Goal: Task Accomplishment & Management: Use online tool/utility

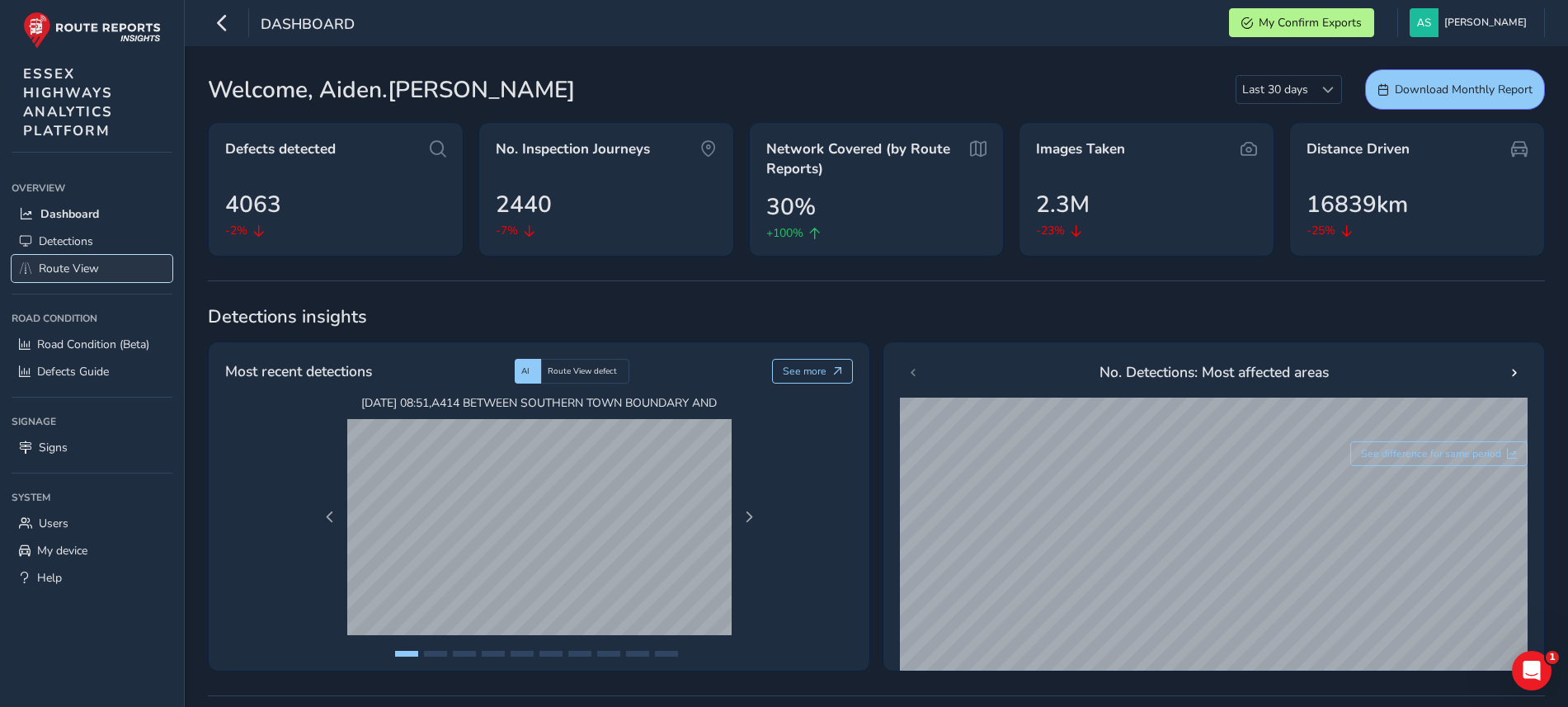
click at [96, 266] on span "Route View" at bounding box center [68, 268] width 60 height 16
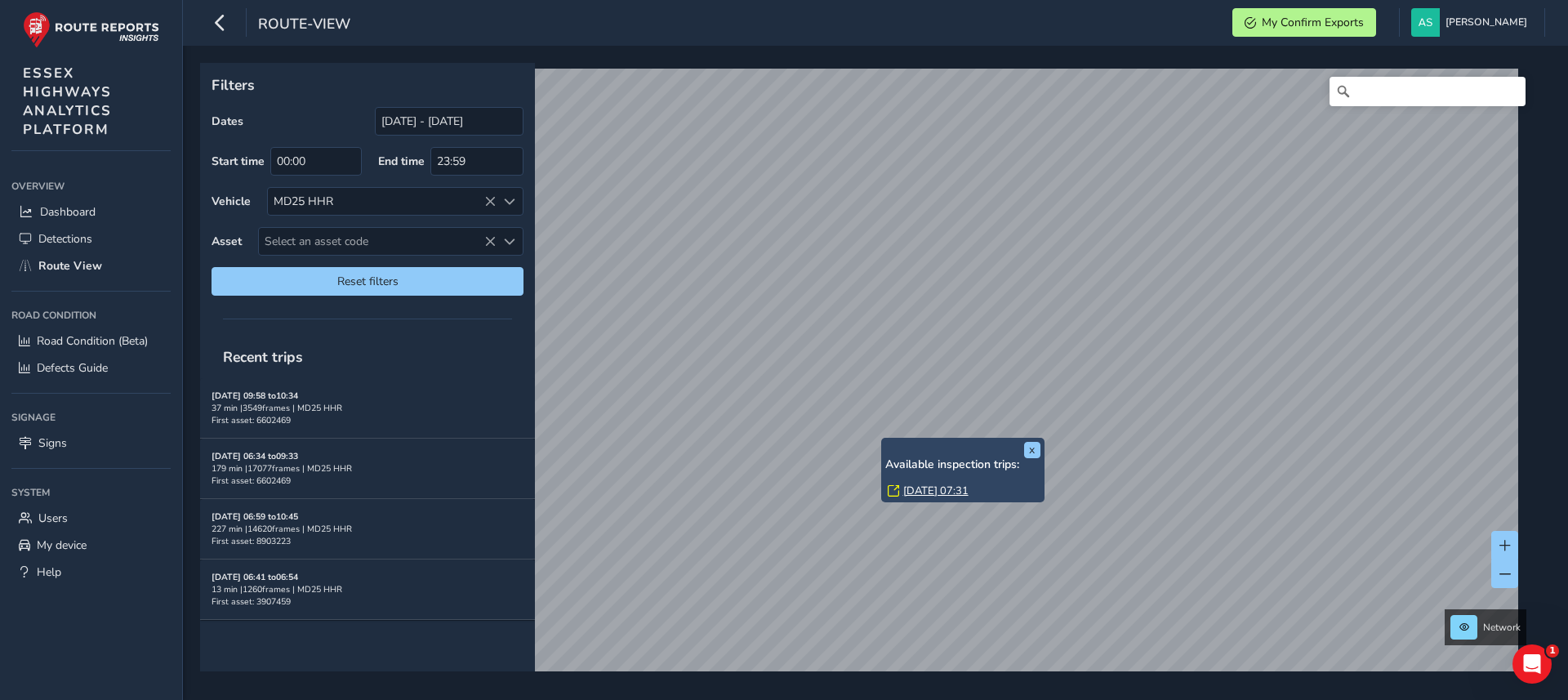
click at [928, 489] on link "[DATE] 07:31" at bounding box center [936, 492] width 65 height 15
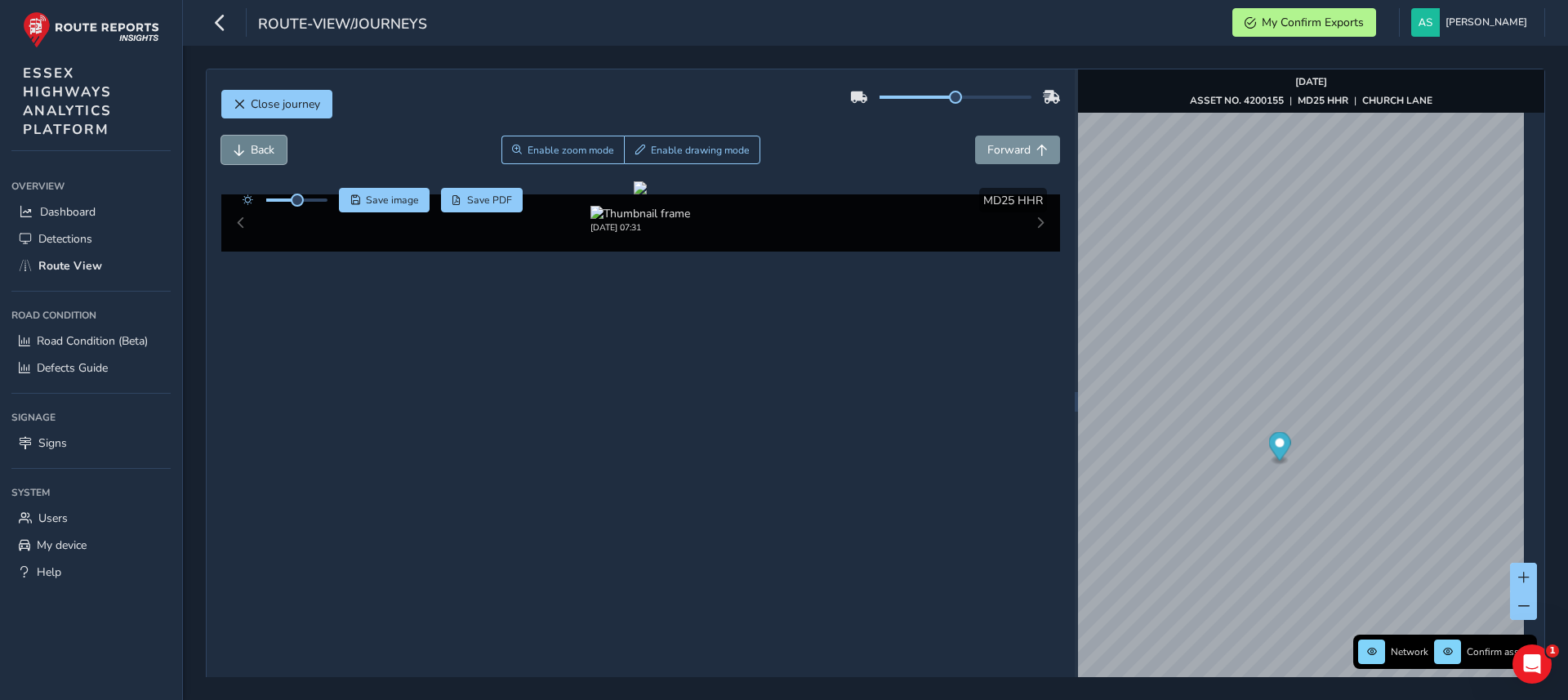
click at [258, 152] on span "Back" at bounding box center [263, 150] width 23 height 16
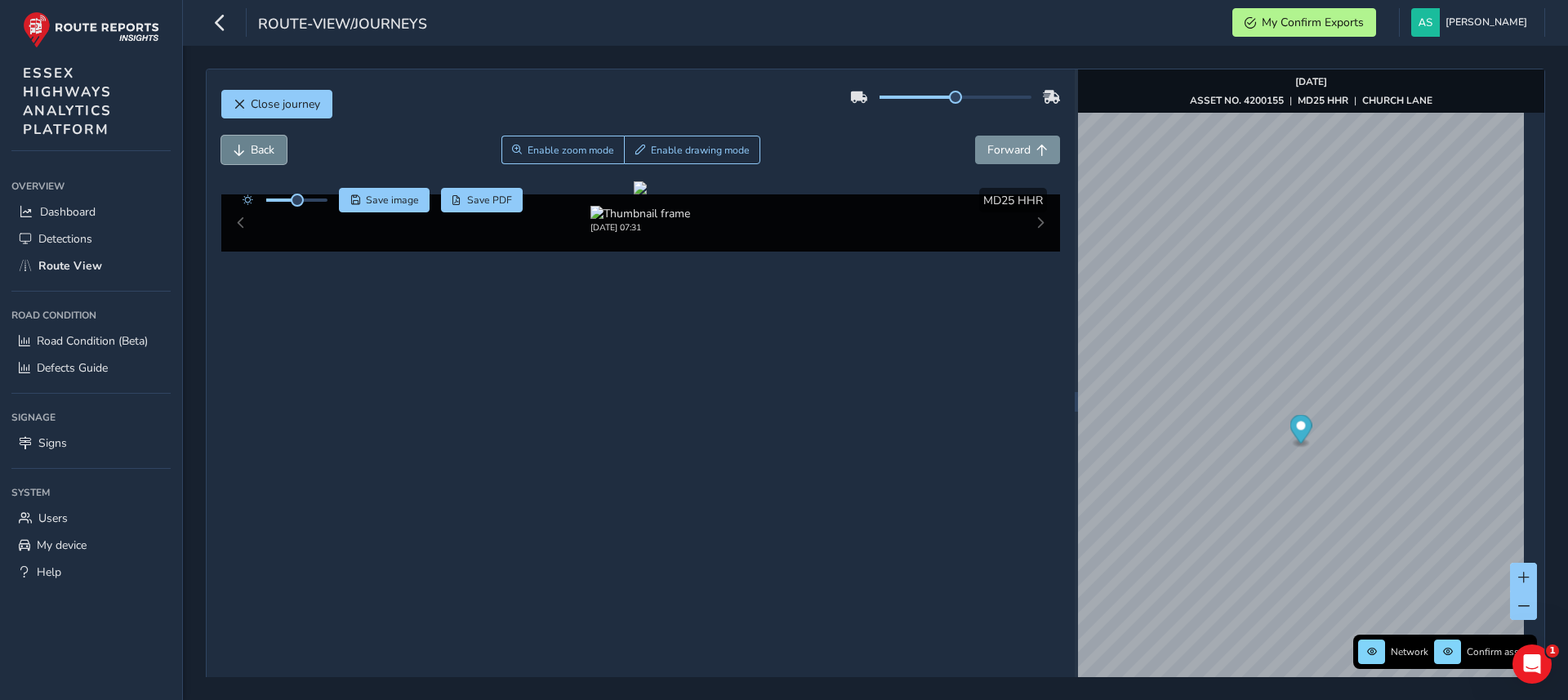
click at [258, 152] on span "Back" at bounding box center [263, 150] width 23 height 16
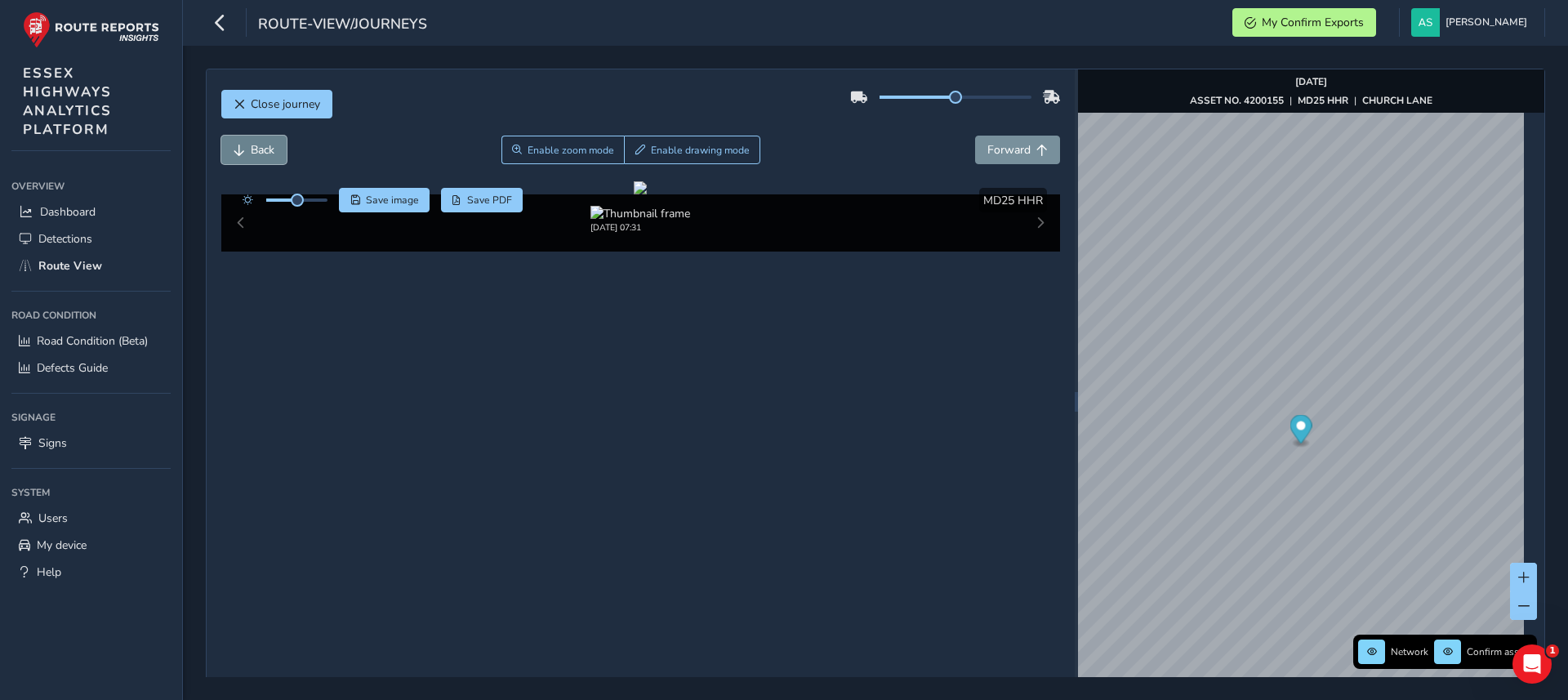
click at [258, 152] on span "Back" at bounding box center [263, 150] width 23 height 16
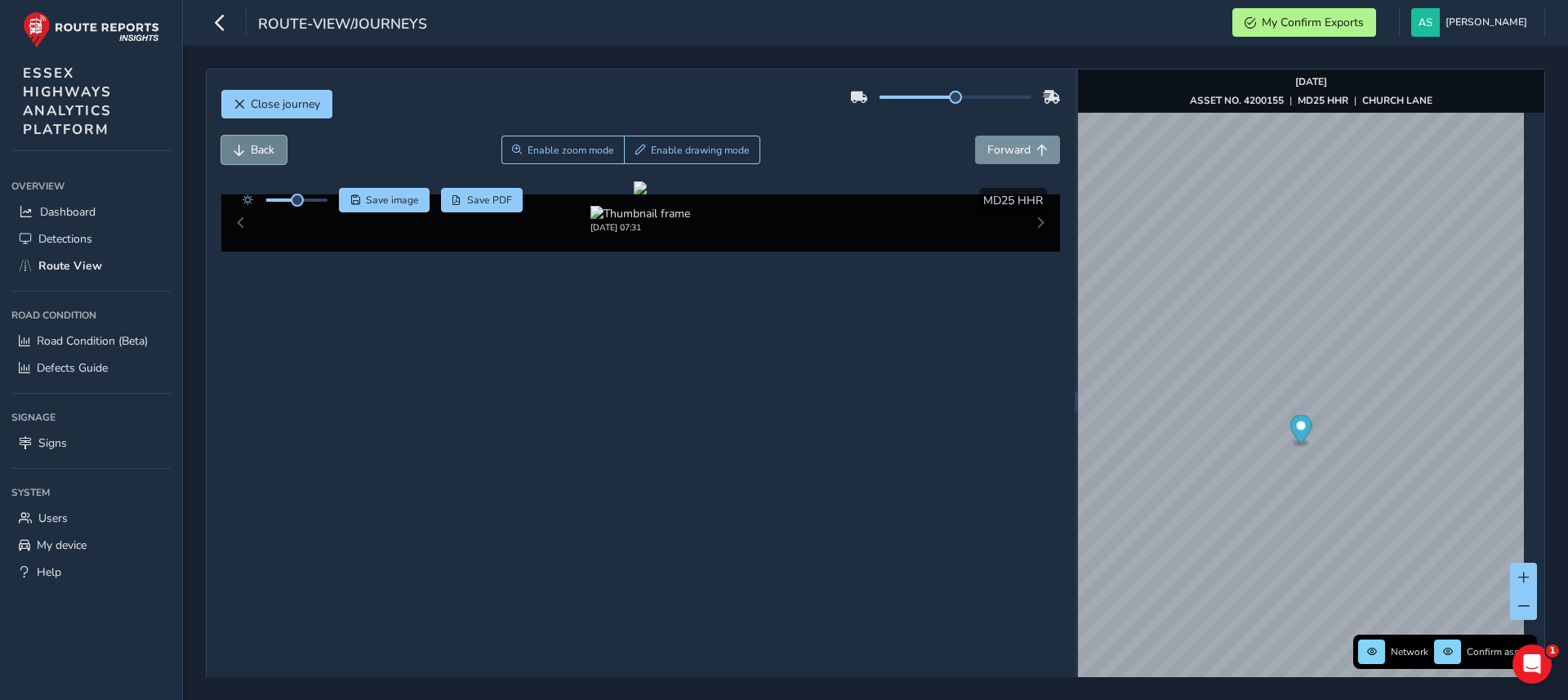
click at [258, 152] on span "Back" at bounding box center [263, 150] width 23 height 16
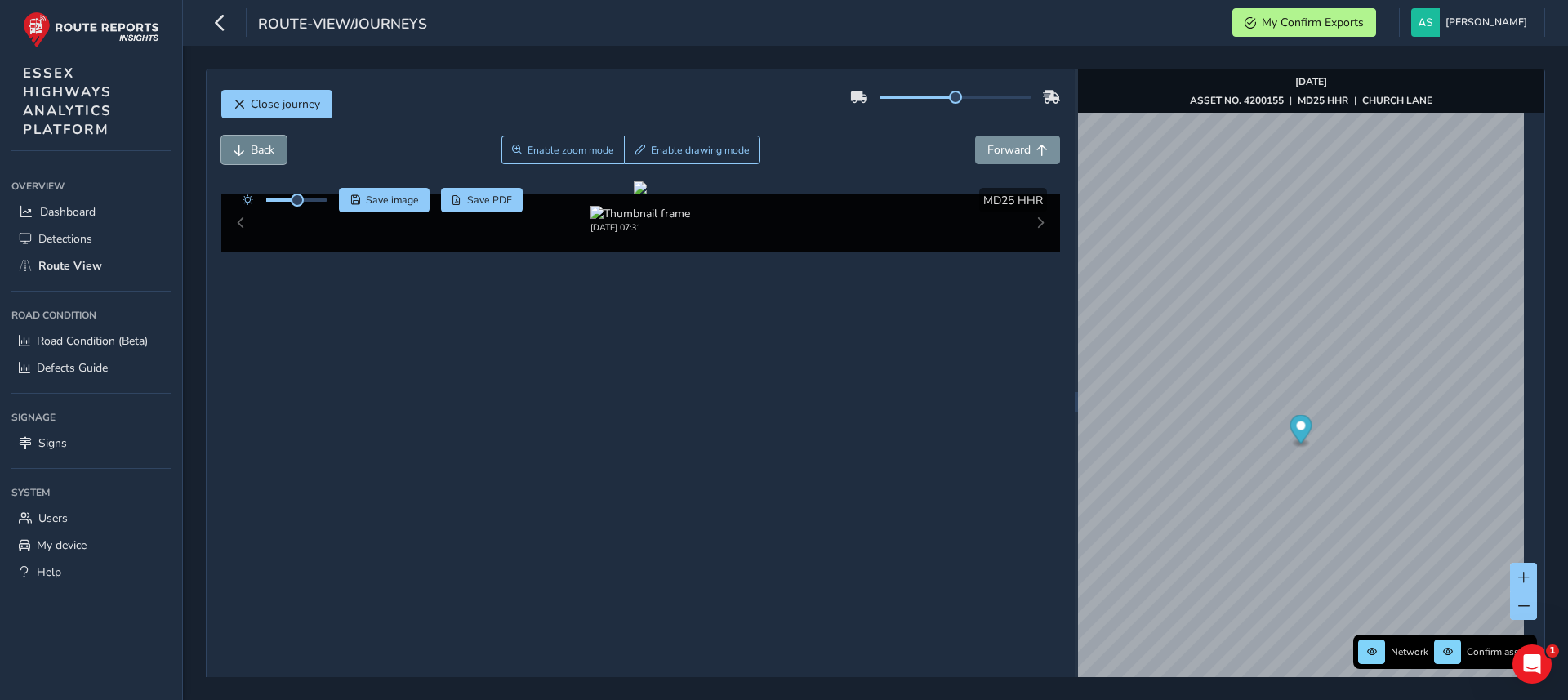
click at [258, 152] on span "Back" at bounding box center [263, 150] width 23 height 16
click at [1013, 155] on span "Forward" at bounding box center [1010, 150] width 44 height 16
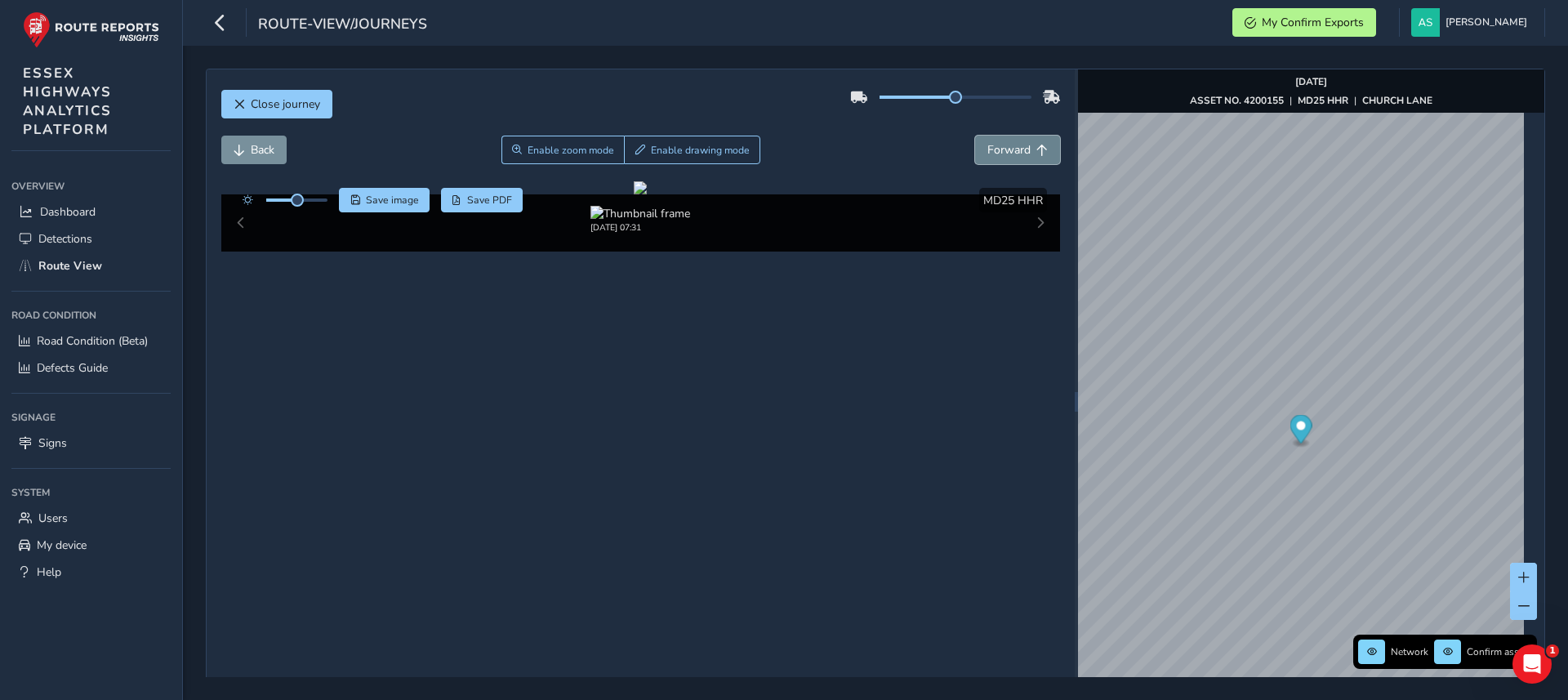
click at [1013, 155] on span "Forward" at bounding box center [1010, 150] width 44 height 16
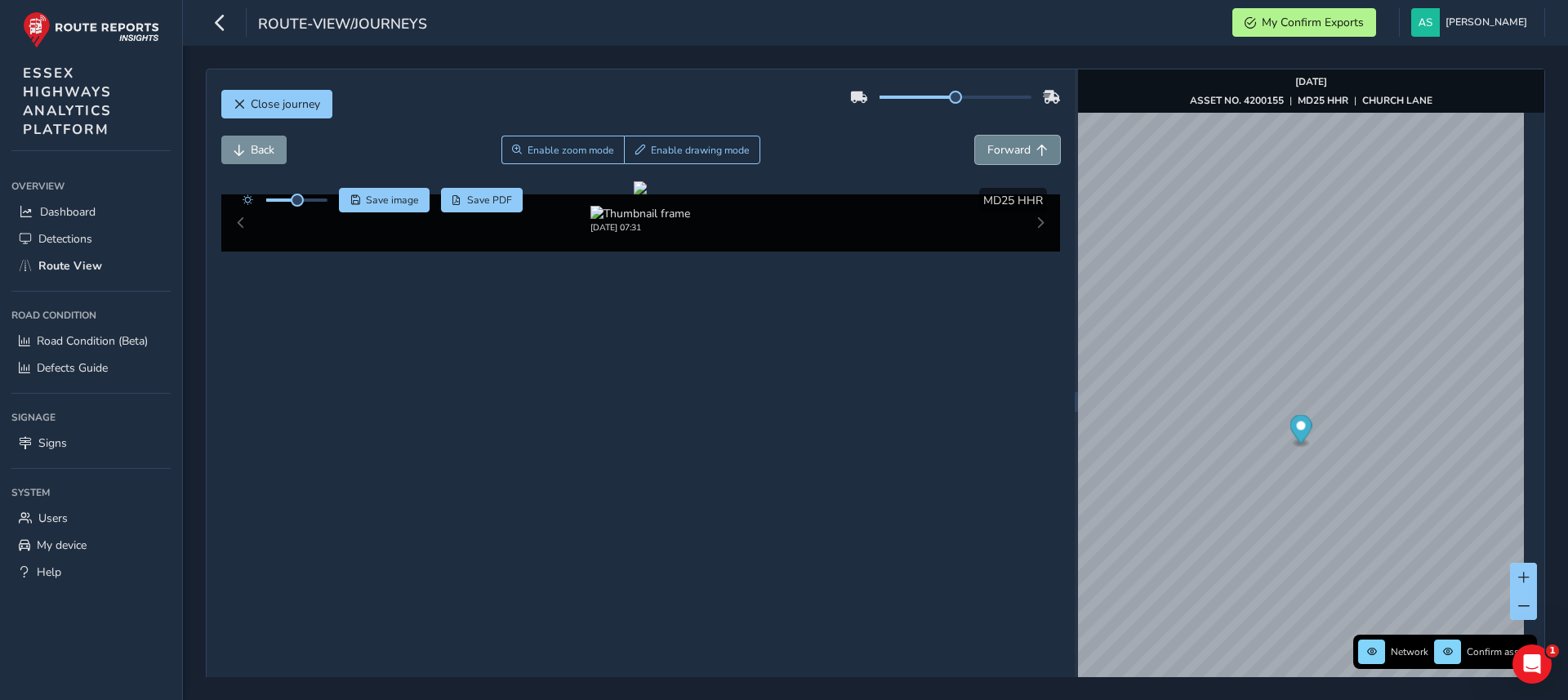
click at [1013, 155] on span "Forward" at bounding box center [1010, 150] width 44 height 16
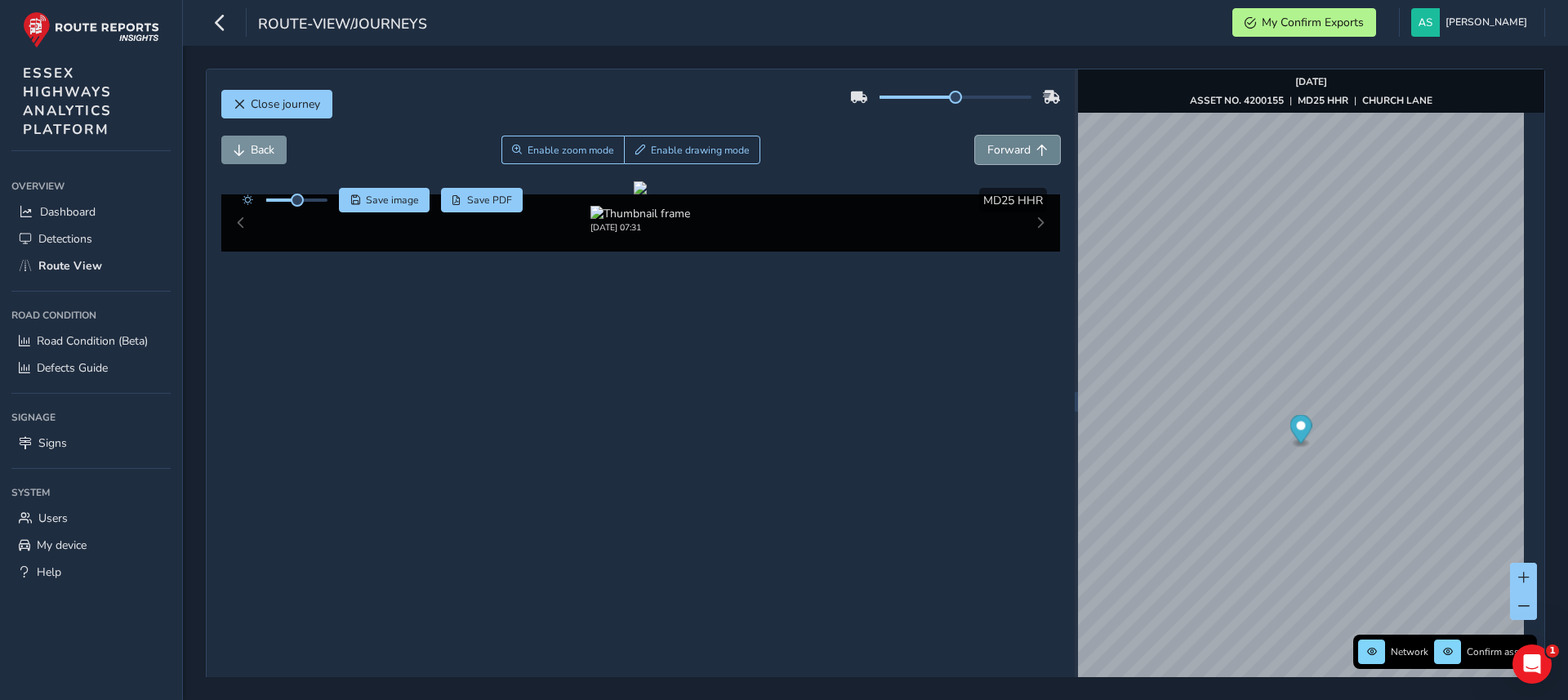
click at [1013, 155] on span "Forward" at bounding box center [1010, 150] width 44 height 16
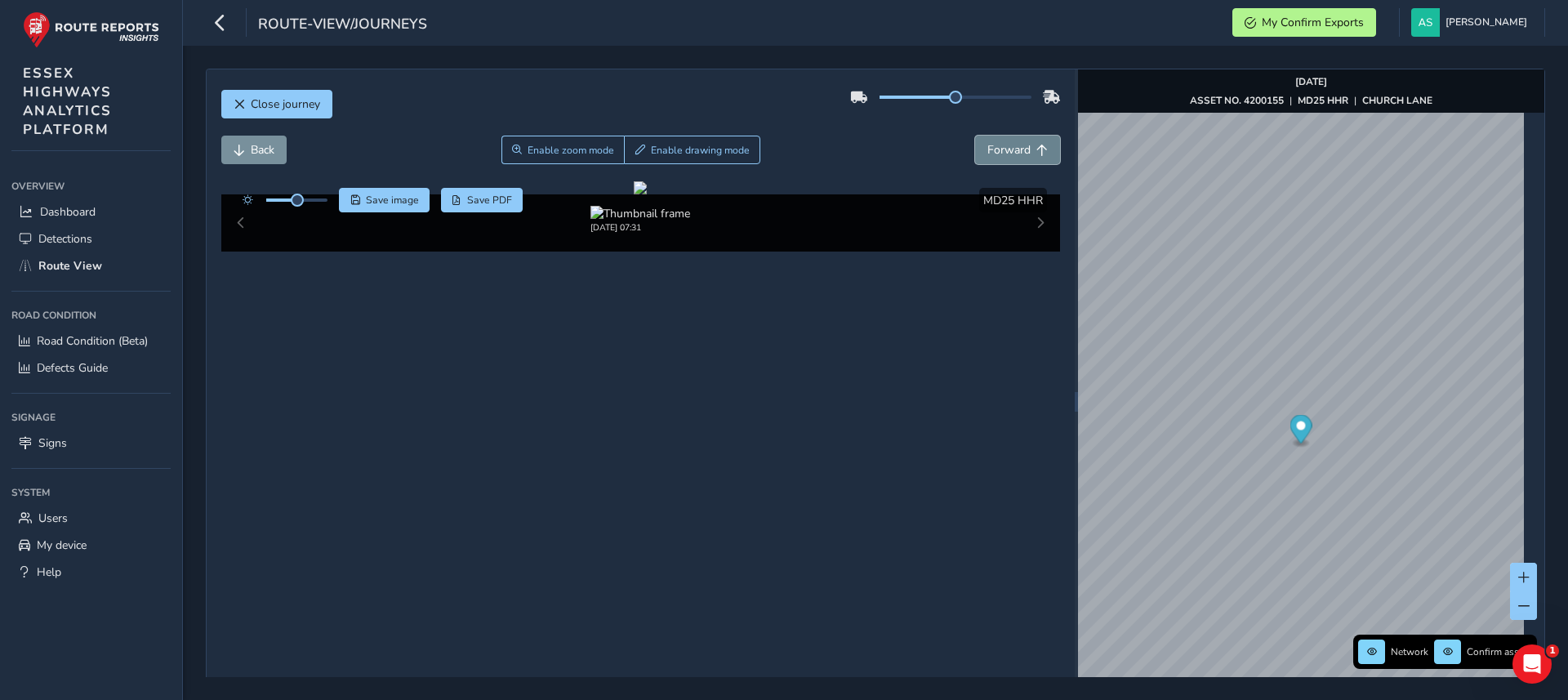
click at [1013, 155] on span "Forward" at bounding box center [1010, 150] width 44 height 16
click at [249, 154] on button "Back" at bounding box center [254, 150] width 65 height 28
click at [304, 198] on div at bounding box center [296, 200] width 61 height 3
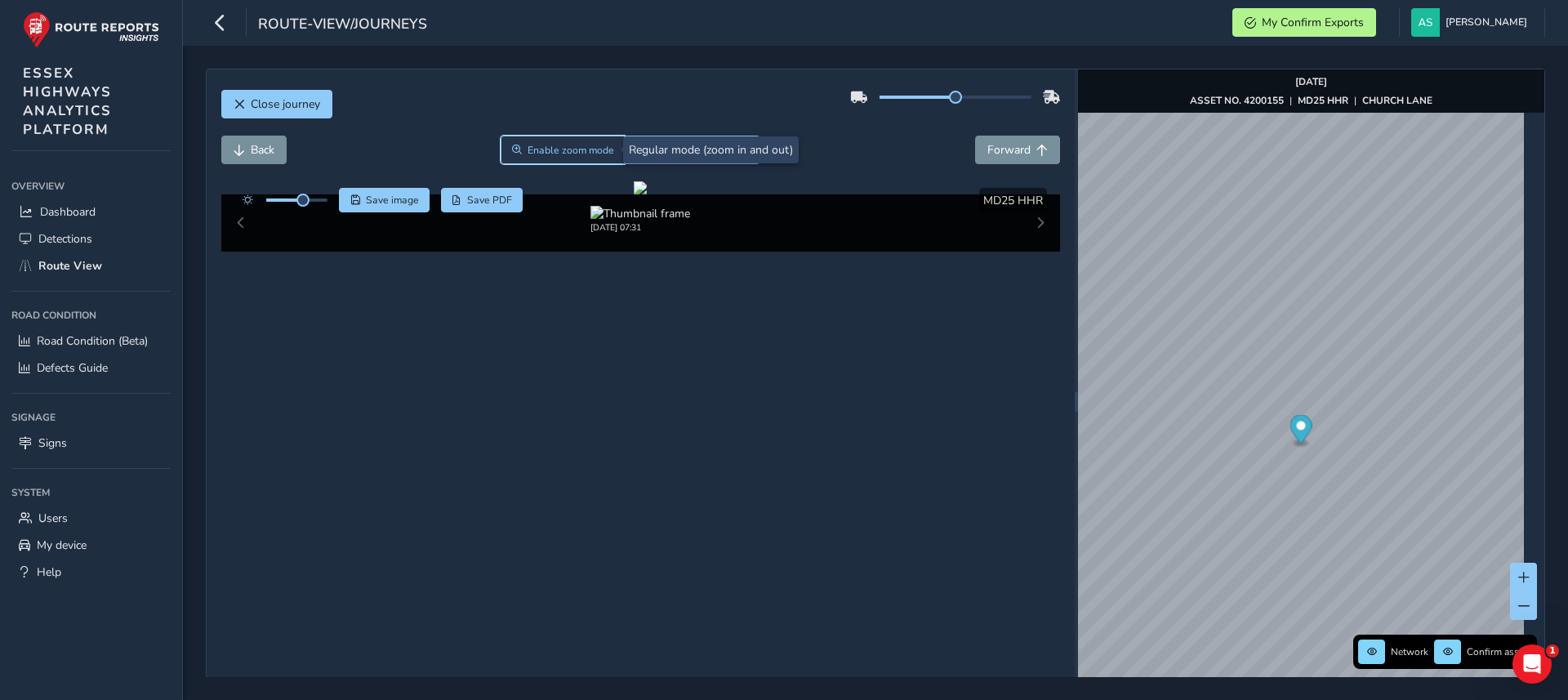
click at [575, 151] on span "Enable zoom mode" at bounding box center [570, 151] width 86 height 13
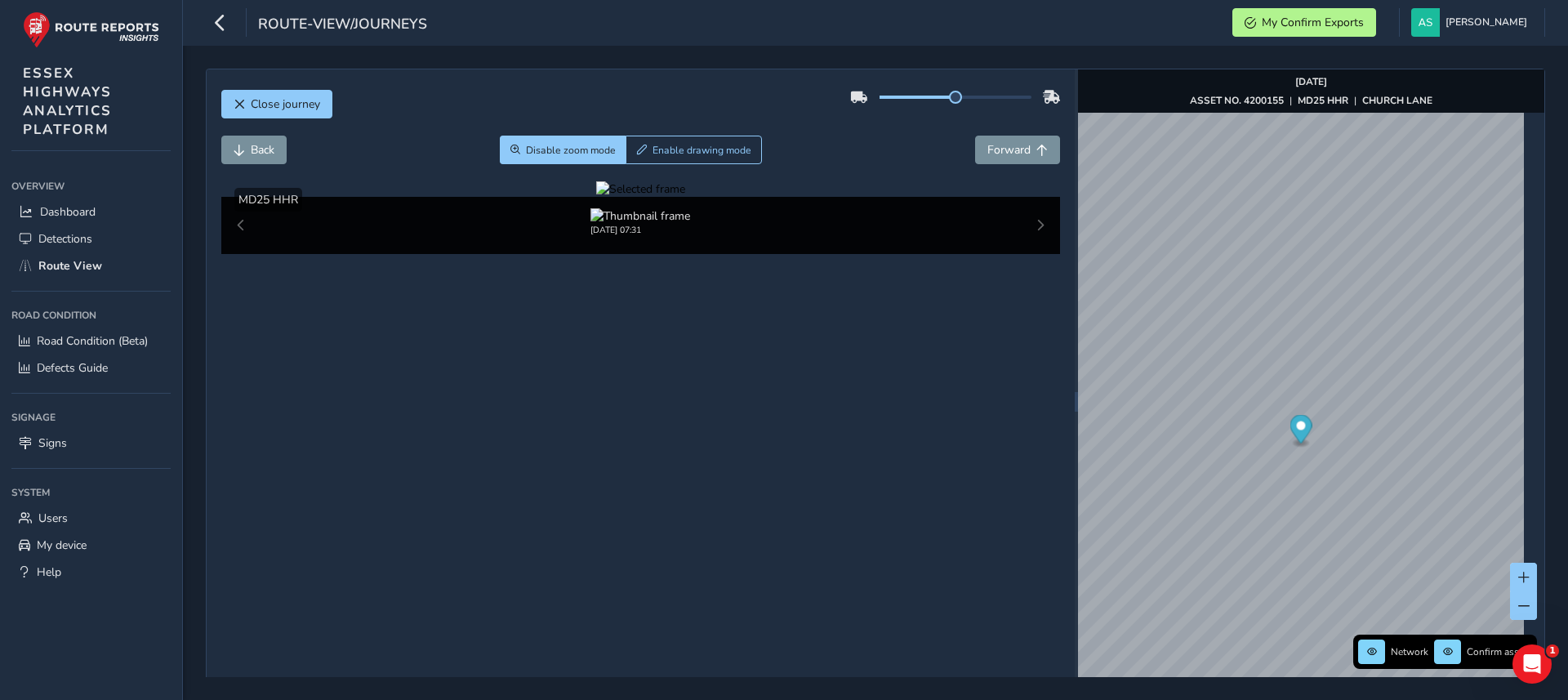
click at [596, 197] on div at bounding box center [640, 189] width 89 height 16
click at [578, 425] on img at bounding box center [1118, 396] width 2352 height 1324
click at [1005, 139] on button "Forward" at bounding box center [1017, 150] width 85 height 28
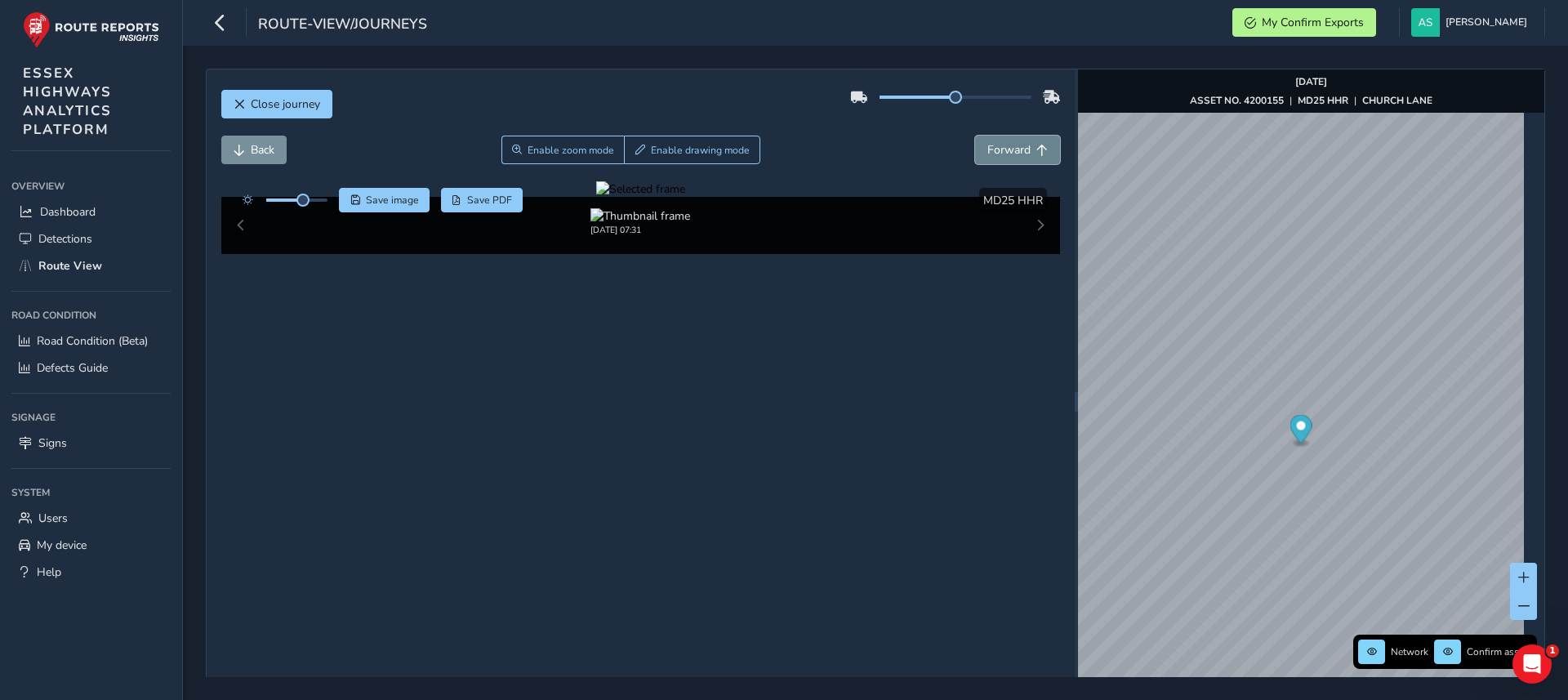
click at [1004, 142] on span "Forward" at bounding box center [1010, 150] width 44 height 16
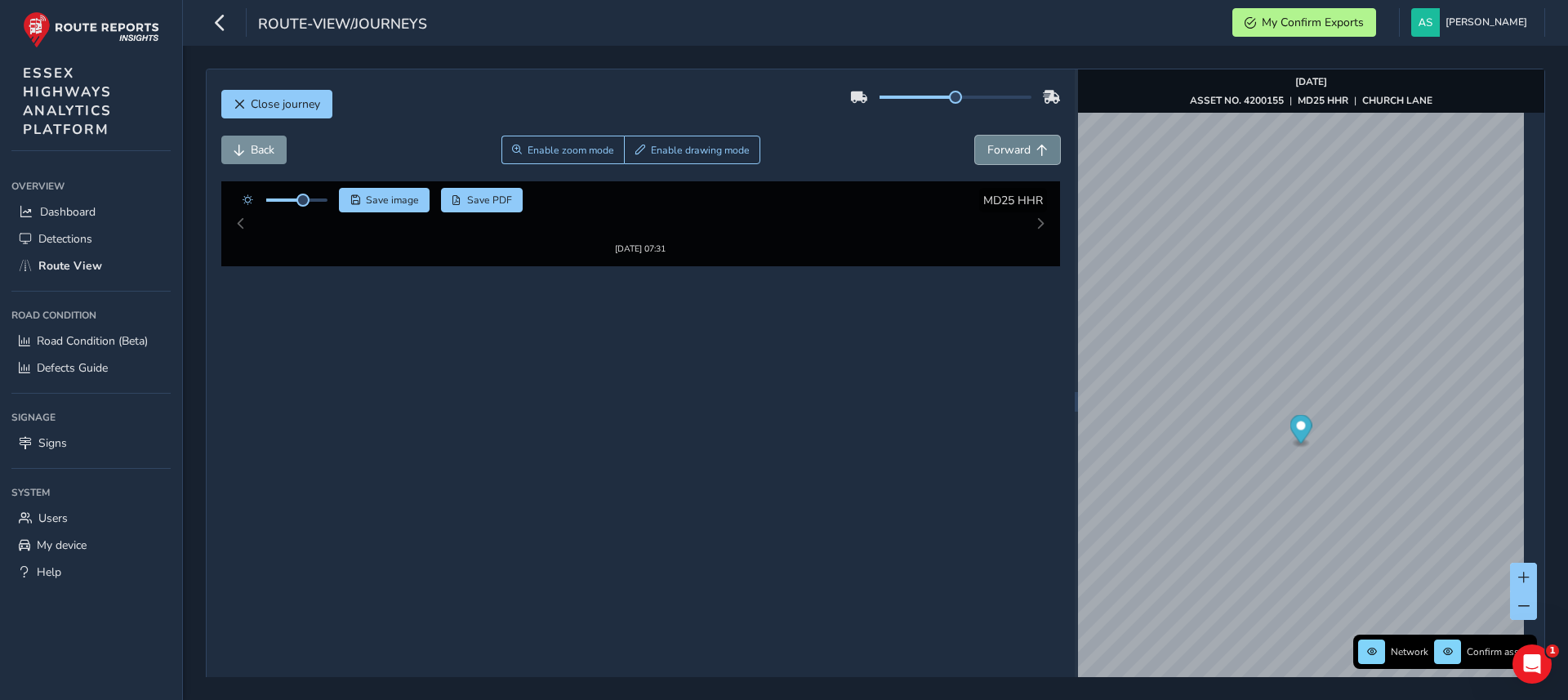
click at [1004, 142] on span "Forward" at bounding box center [1010, 150] width 44 height 16
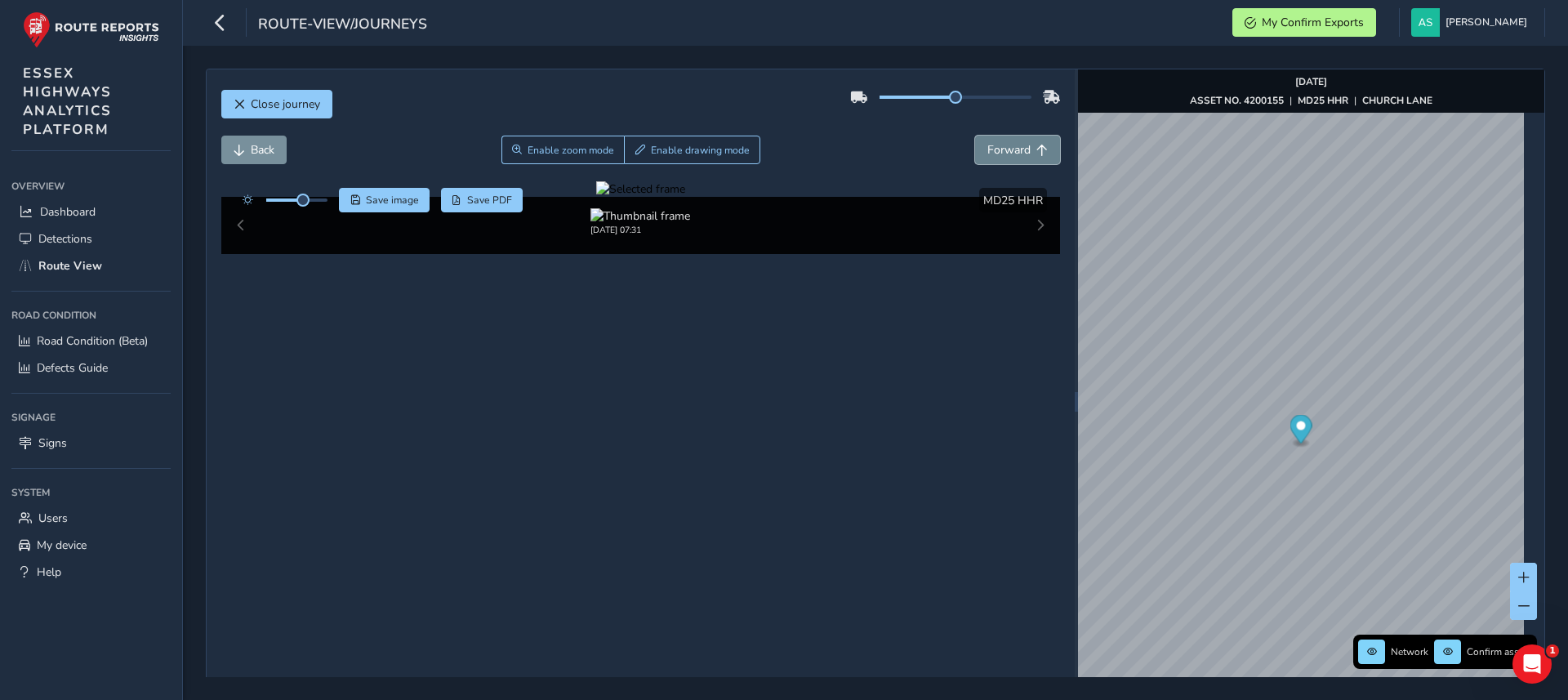
click at [1004, 142] on span "Forward" at bounding box center [1010, 150] width 44 height 16
click at [254, 147] on span "Back" at bounding box center [263, 150] width 23 height 16
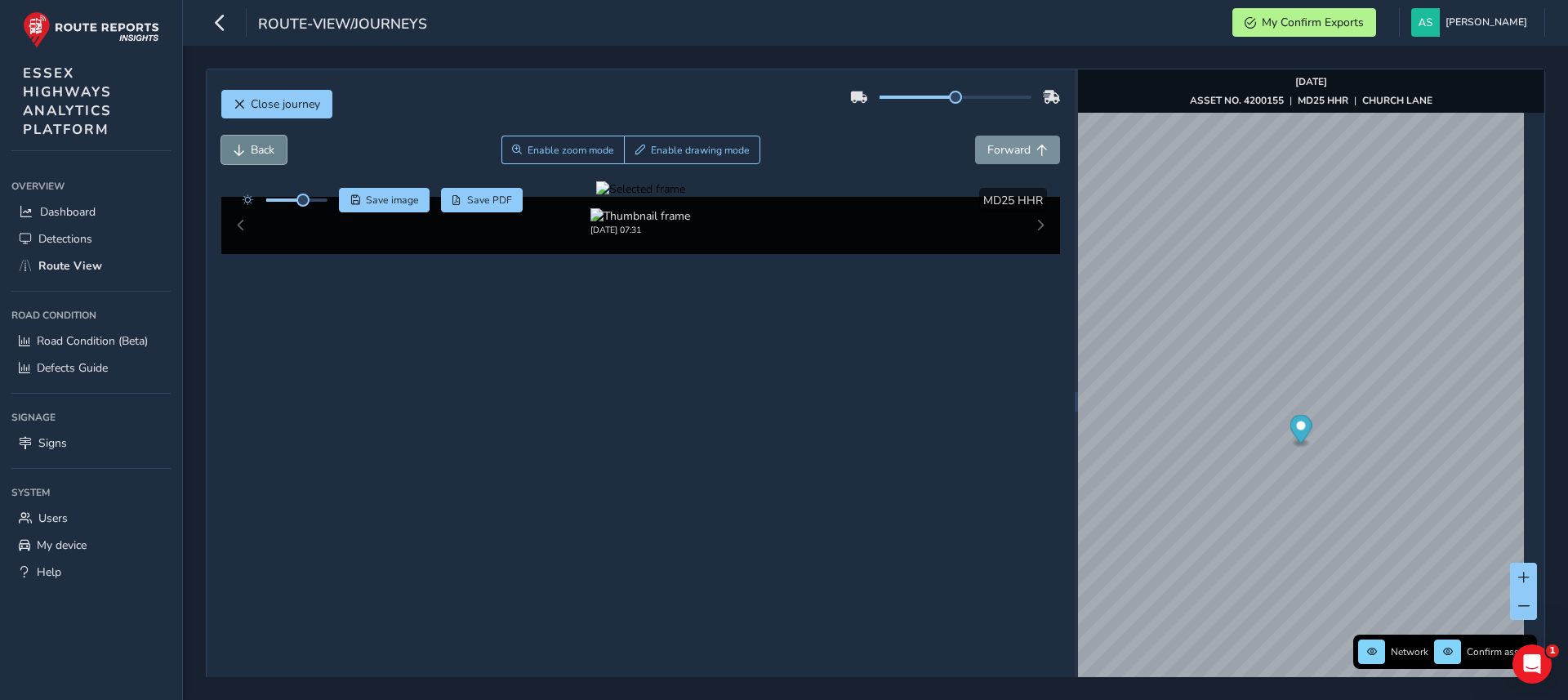
click at [254, 147] on span "Back" at bounding box center [263, 150] width 23 height 16
click at [1005, 152] on span "Forward" at bounding box center [1010, 150] width 44 height 16
click at [315, 198] on div at bounding box center [296, 200] width 61 height 3
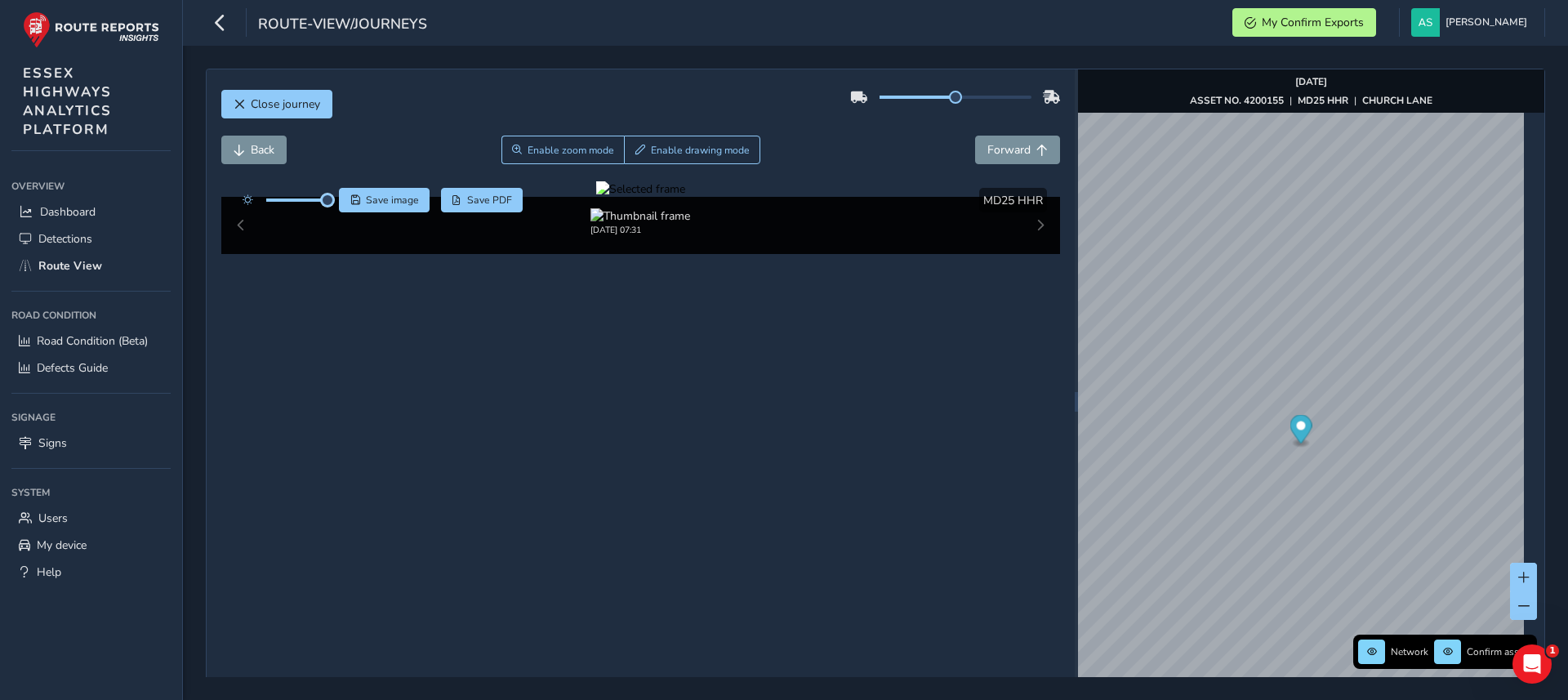
drag, startPoint x: 314, startPoint y: 202, endPoint x: 334, endPoint y: 200, distance: 20.1
click at [334, 200] on div "Save image Save PDF" at bounding box center [378, 199] width 289 height 24
click at [596, 197] on div at bounding box center [640, 189] width 89 height 16
click at [583, 425] on img at bounding box center [1108, 394] width 2352 height 1324
click at [571, 160] on button "Enable zoom mode" at bounding box center [563, 150] width 124 height 28
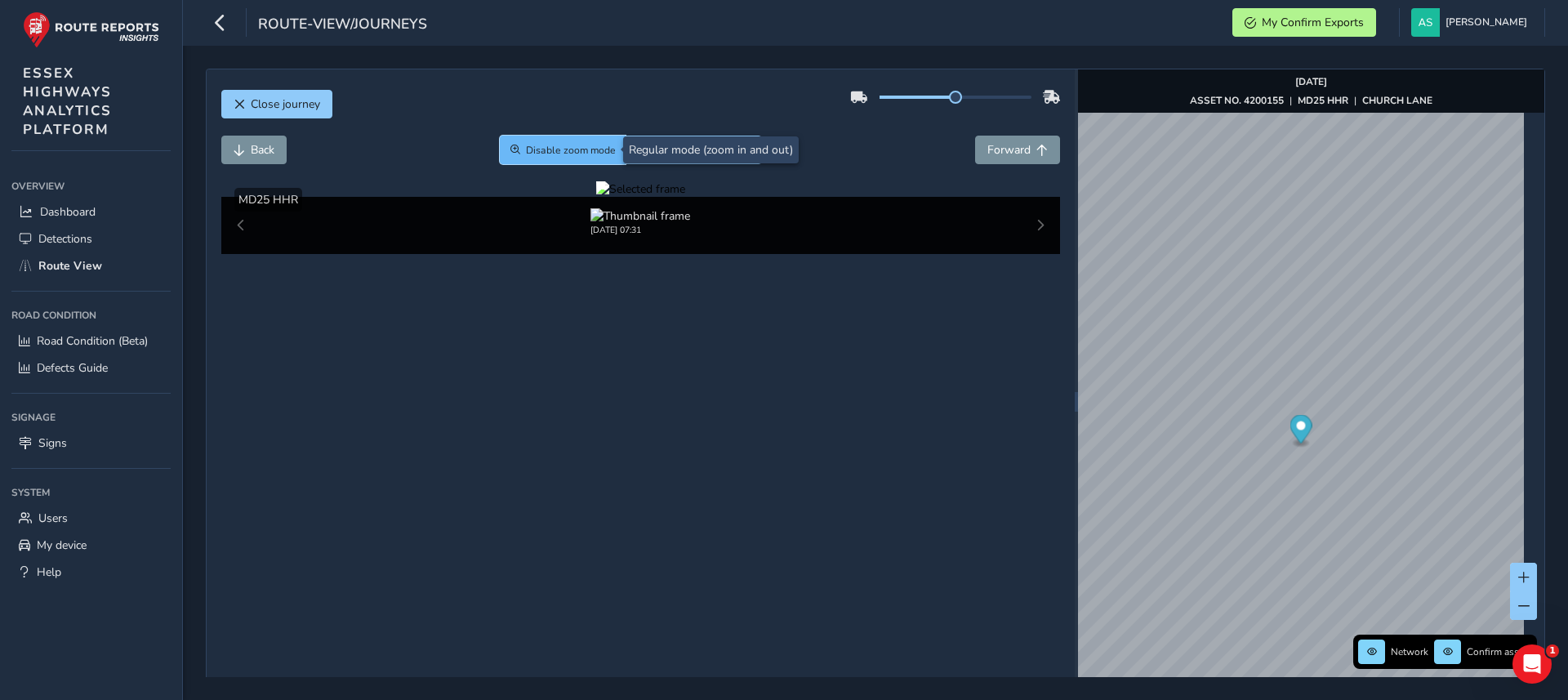
click at [573, 157] on button "Disable zoom mode" at bounding box center [563, 150] width 126 height 28
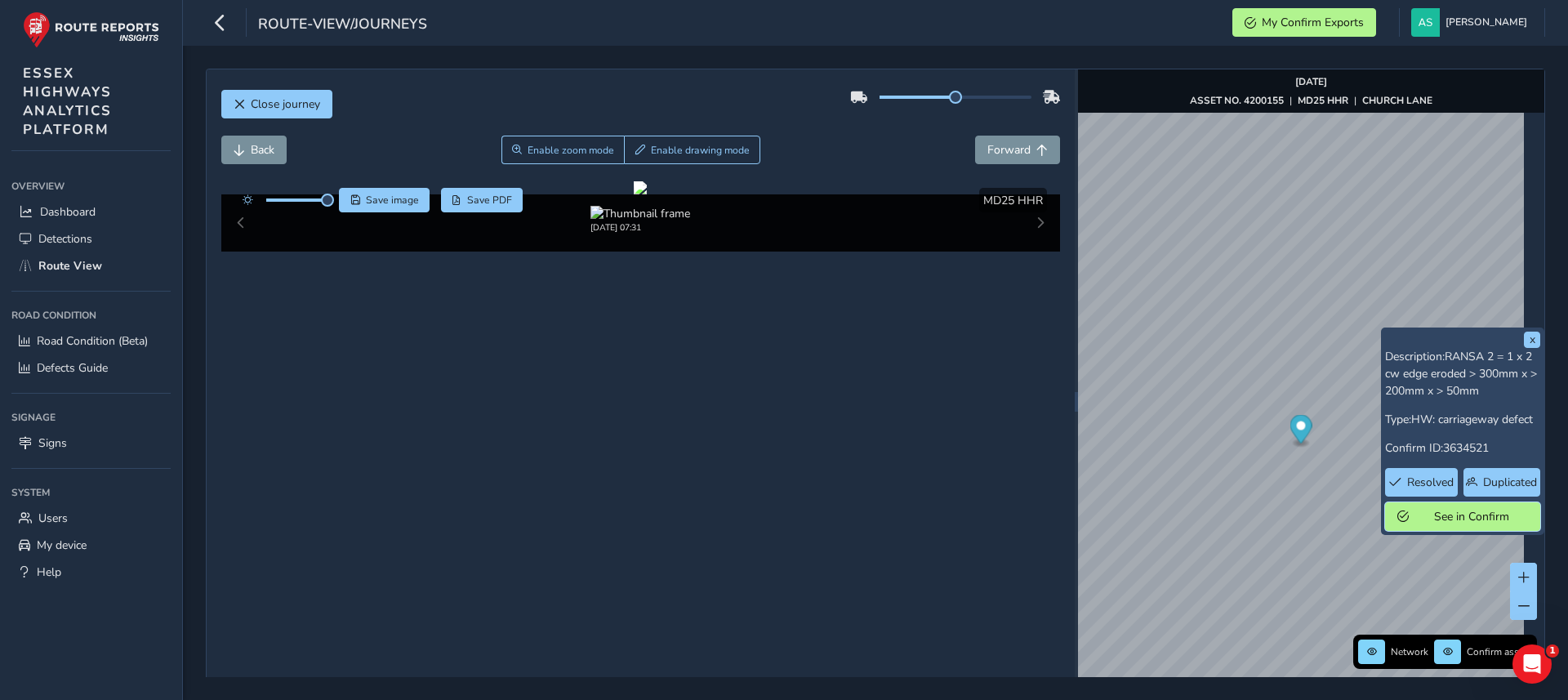
click at [1465, 517] on span "See in Confirm" at bounding box center [1472, 517] width 114 height 16
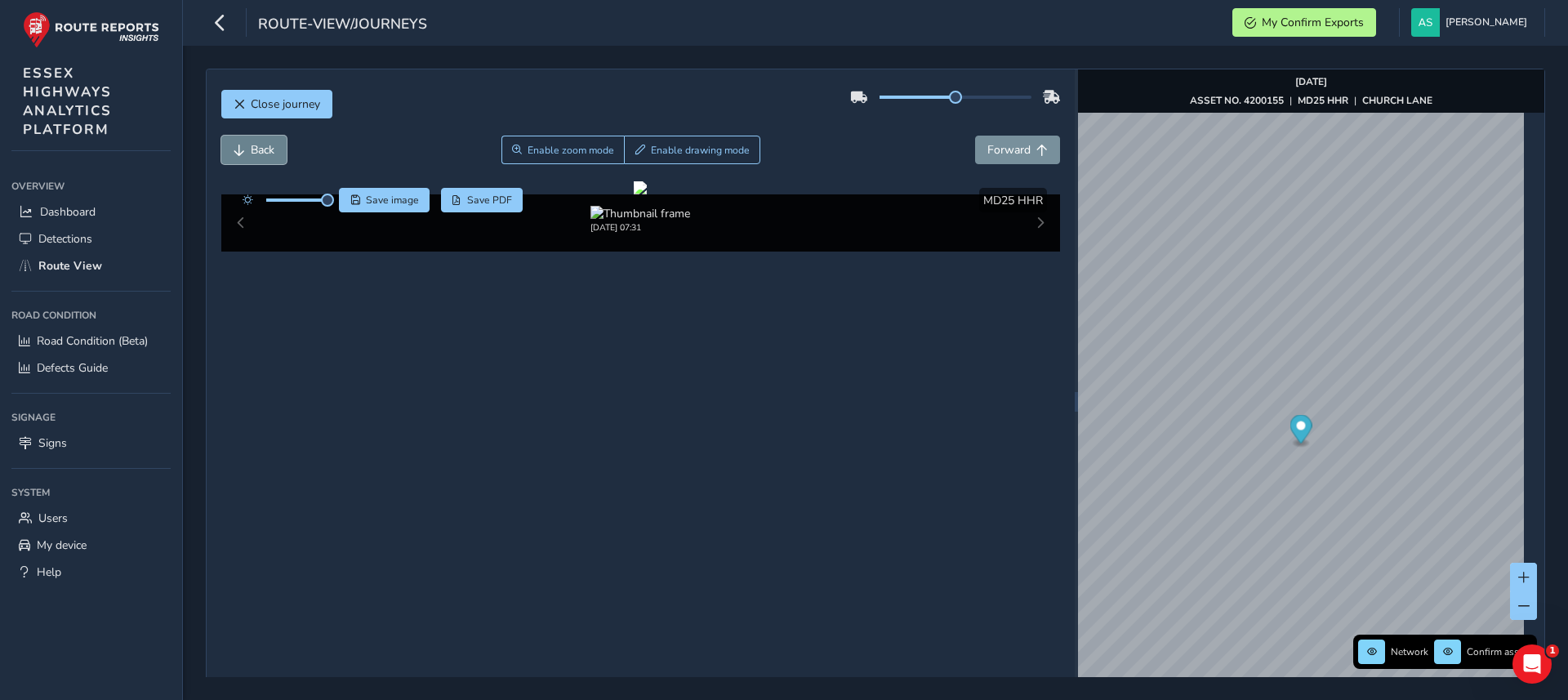
click at [254, 139] on button "Back" at bounding box center [254, 150] width 65 height 28
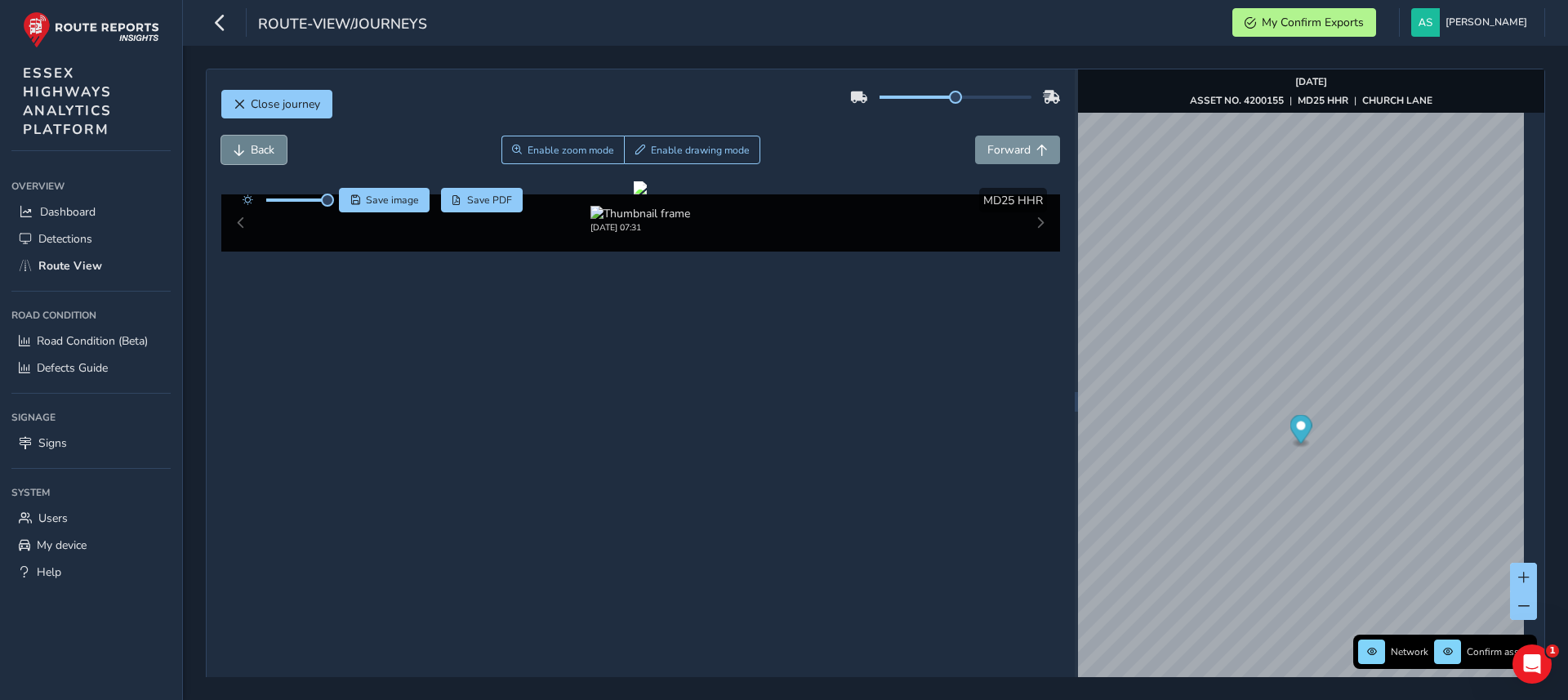
click at [254, 139] on button "Back" at bounding box center [254, 150] width 65 height 28
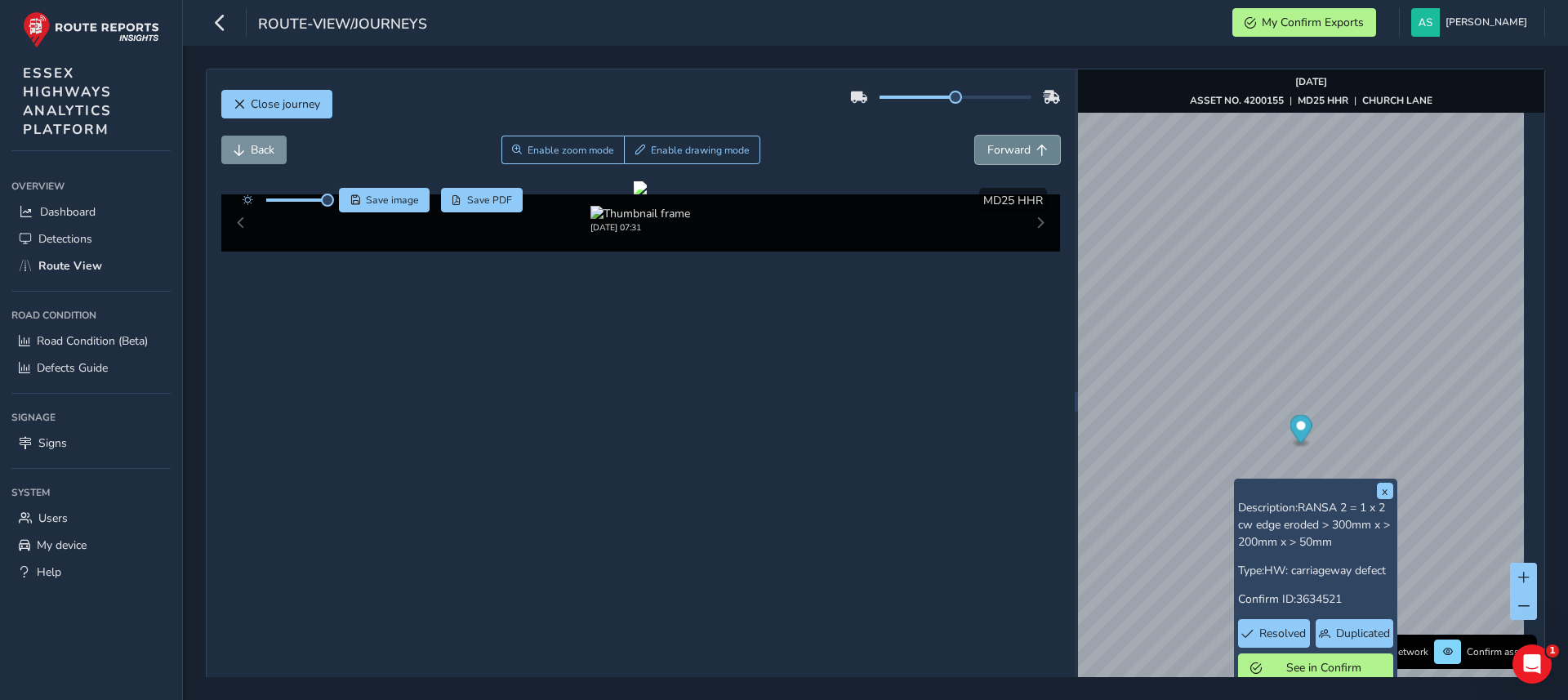
click at [999, 146] on span "Forward" at bounding box center [1010, 150] width 44 height 16
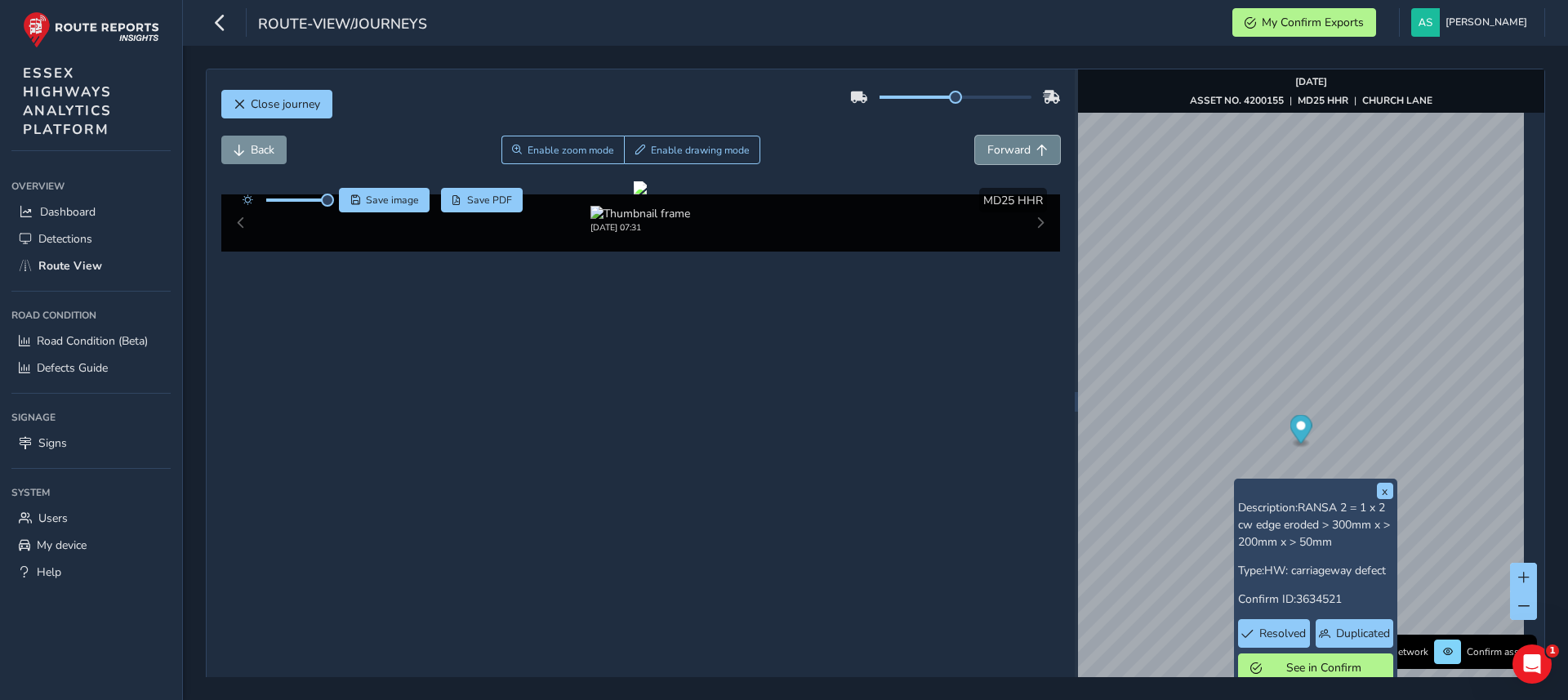
click at [999, 146] on span "Forward" at bounding box center [1010, 150] width 44 height 16
click at [663, 153] on span "Enable drawing mode" at bounding box center [701, 151] width 99 height 13
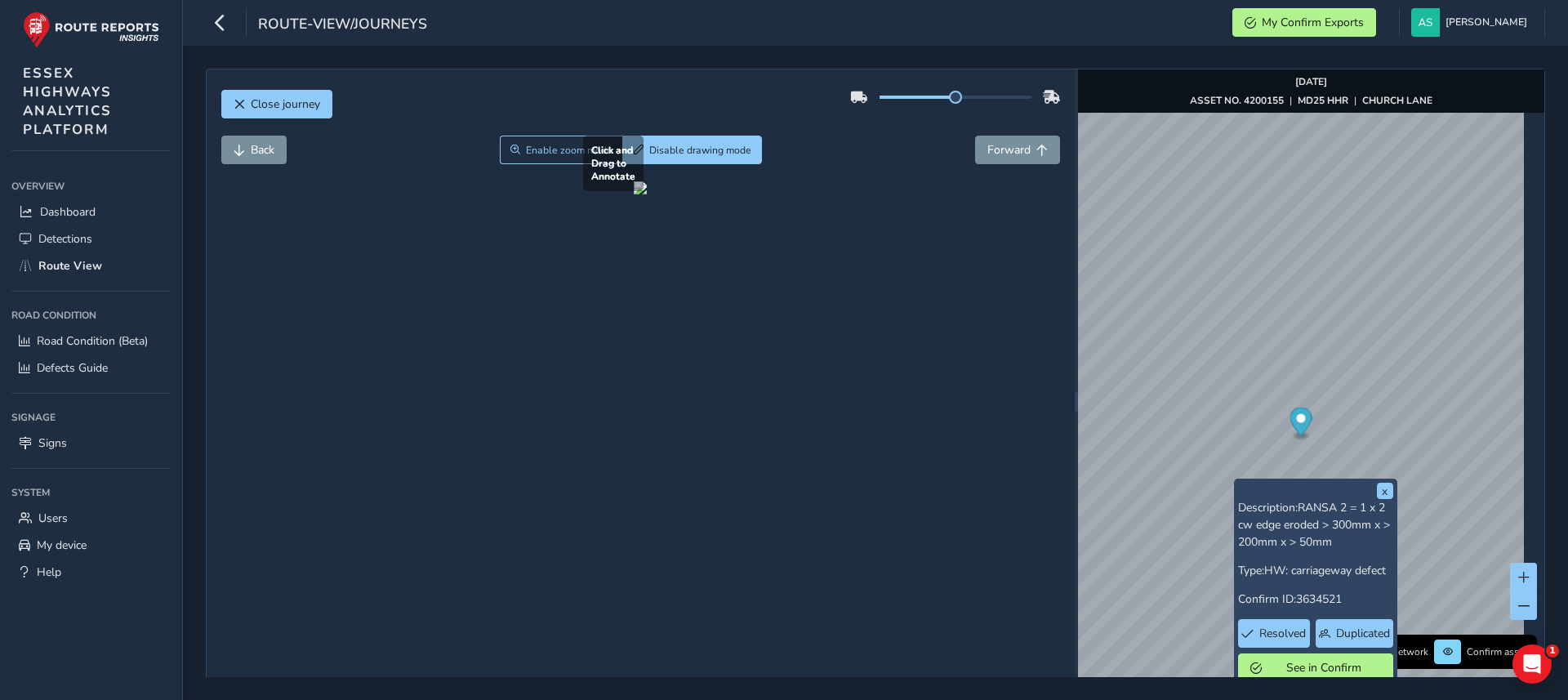
drag, startPoint x: 565, startPoint y: 417, endPoint x: 585, endPoint y: 424, distance: 21.2
click at [634, 194] on div at bounding box center [640, 188] width 13 height 13
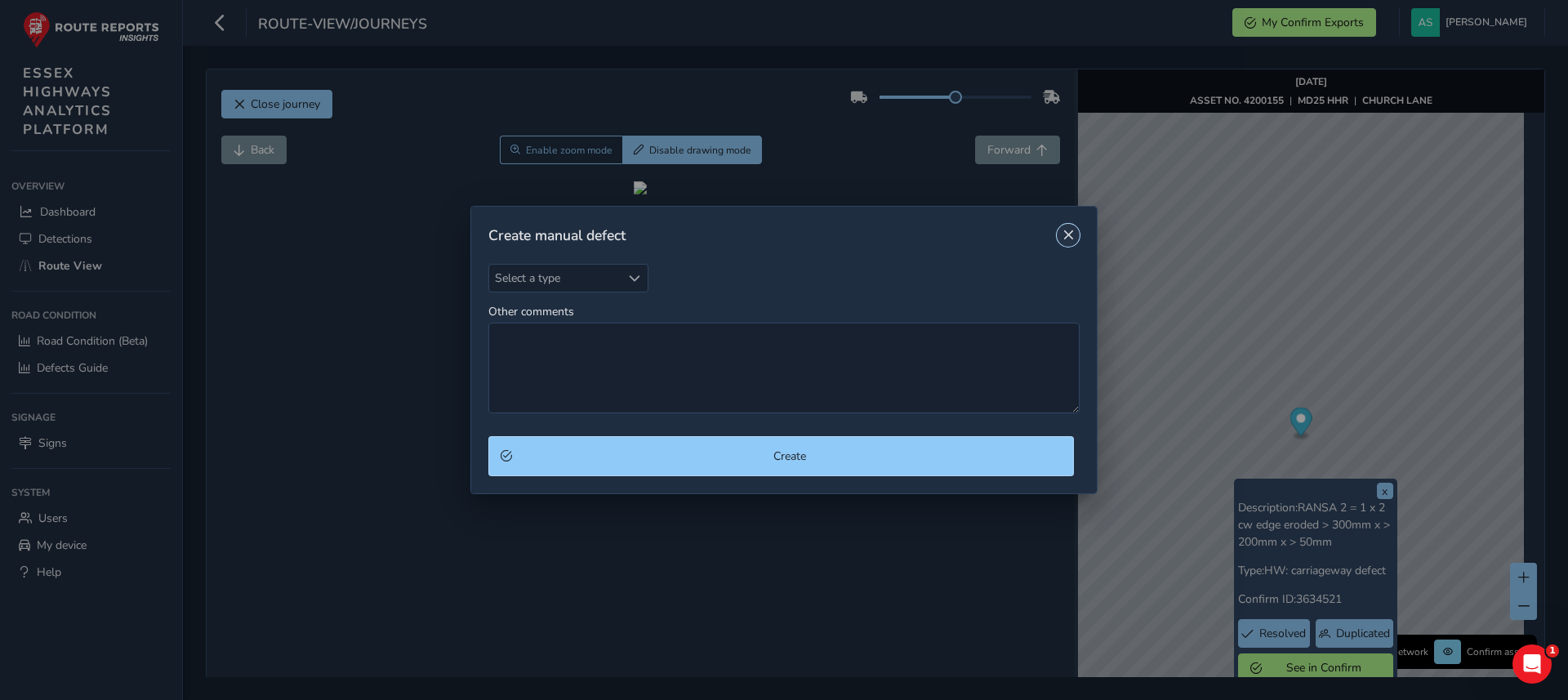
click at [1076, 234] on button "Close" at bounding box center [1068, 234] width 23 height 23
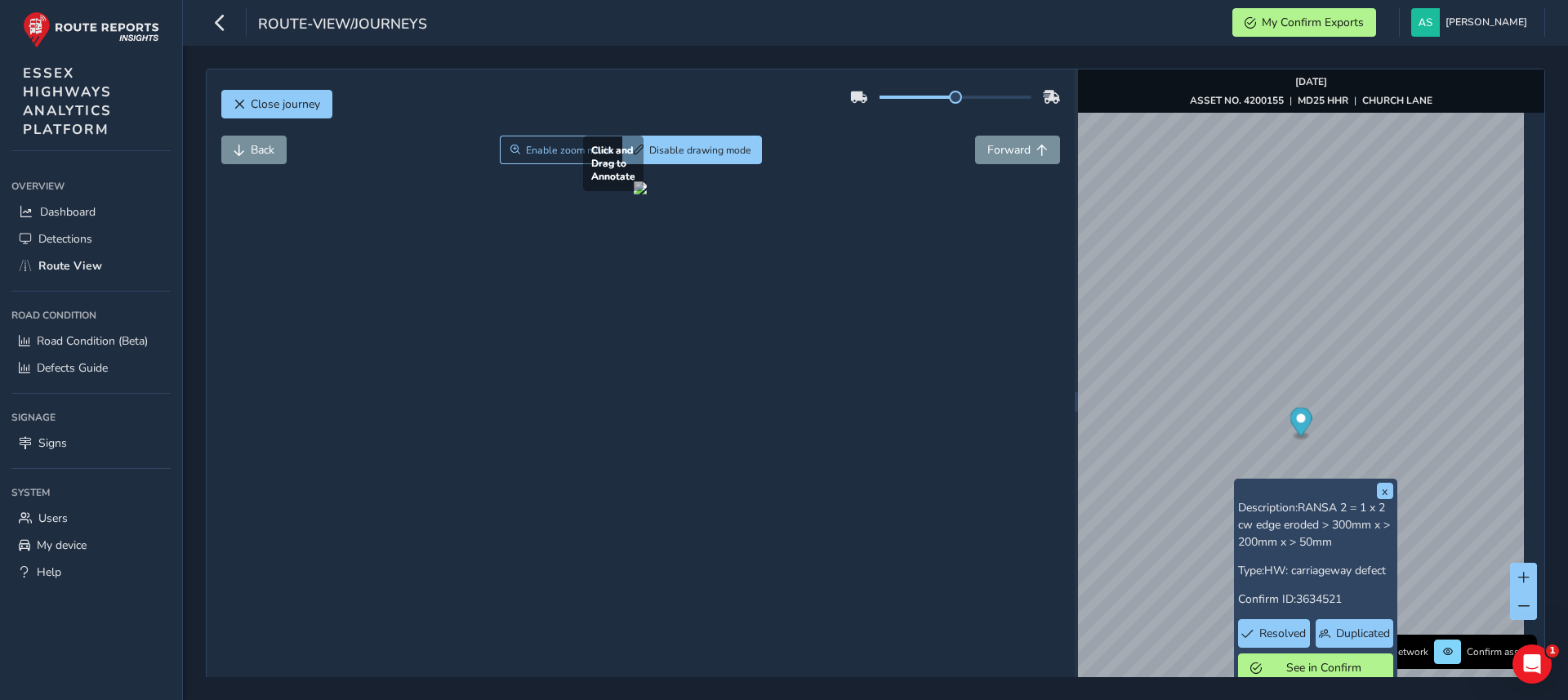
drag, startPoint x: 561, startPoint y: 411, endPoint x: 589, endPoint y: 425, distance: 31.3
click at [634, 194] on div at bounding box center [640, 188] width 13 height 13
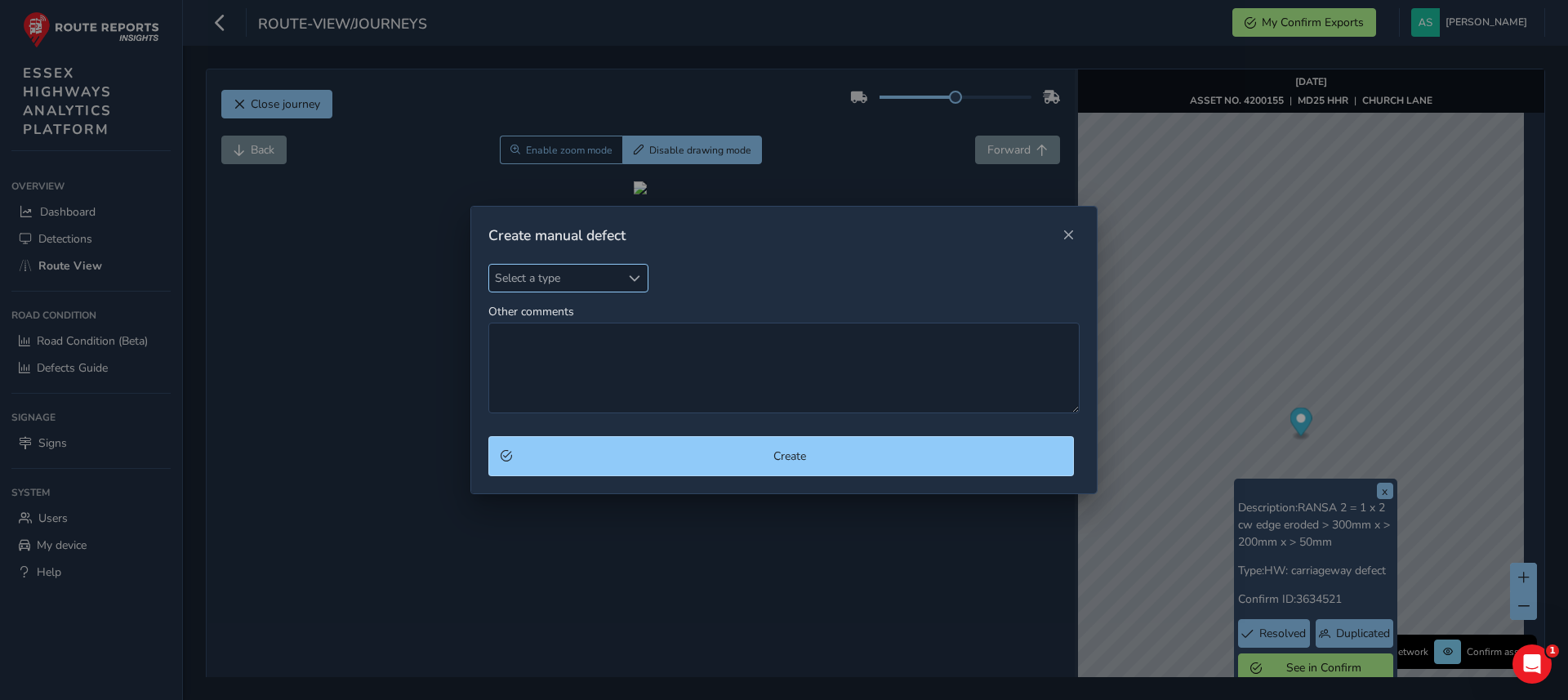
click at [647, 285] on div "Select a type" at bounding box center [635, 278] width 27 height 27
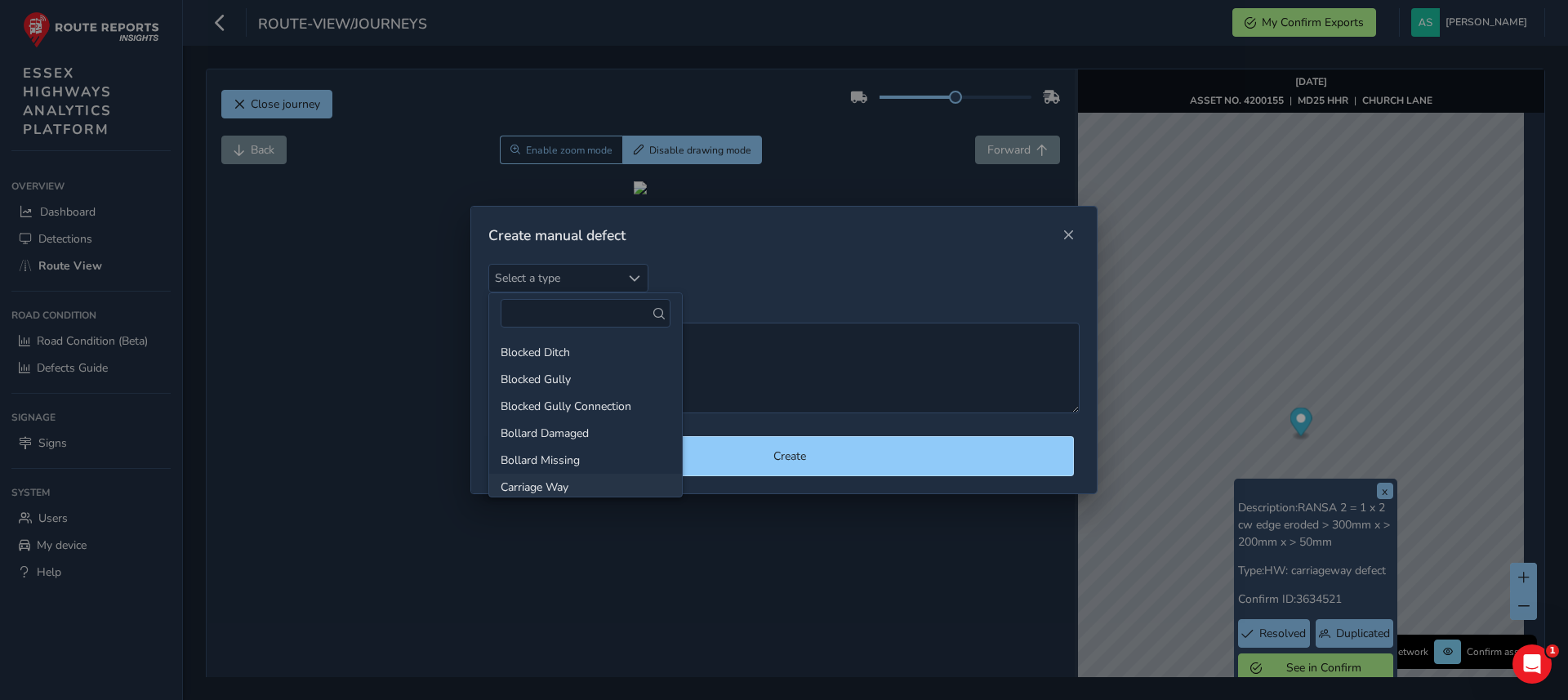
click at [565, 483] on li "Carriage Way" at bounding box center [585, 487] width 193 height 27
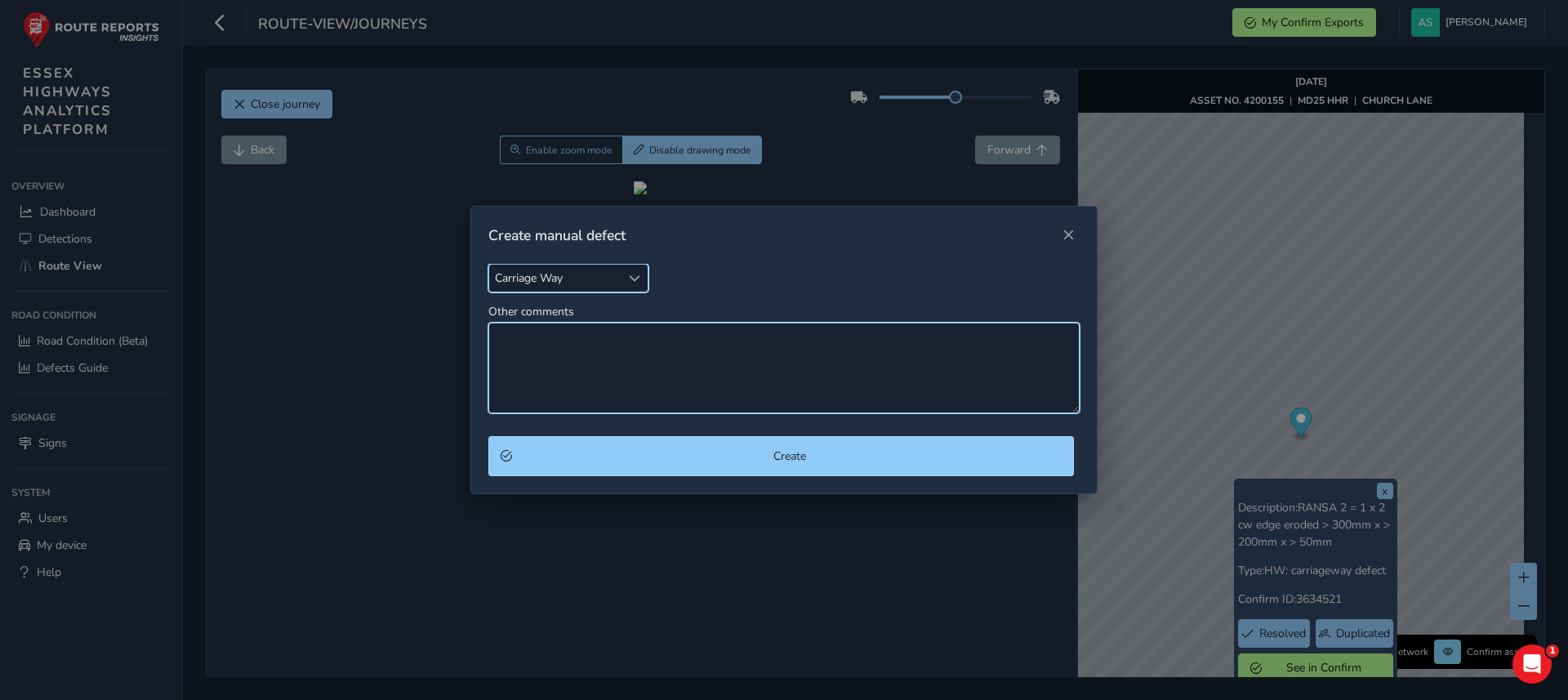
click at [619, 378] on textarea "Other comments" at bounding box center [784, 368] width 591 height 90
type textarea "c"
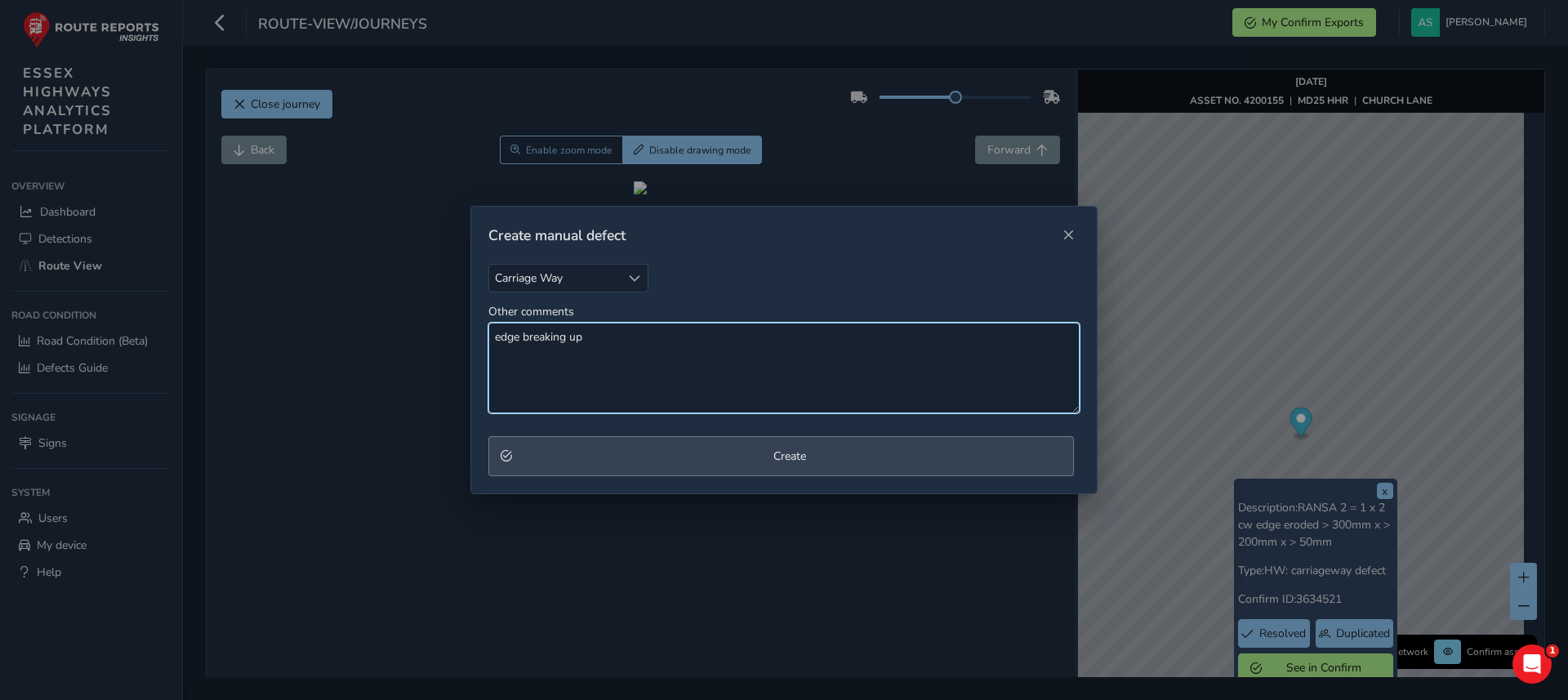
type textarea "edge breaking up"
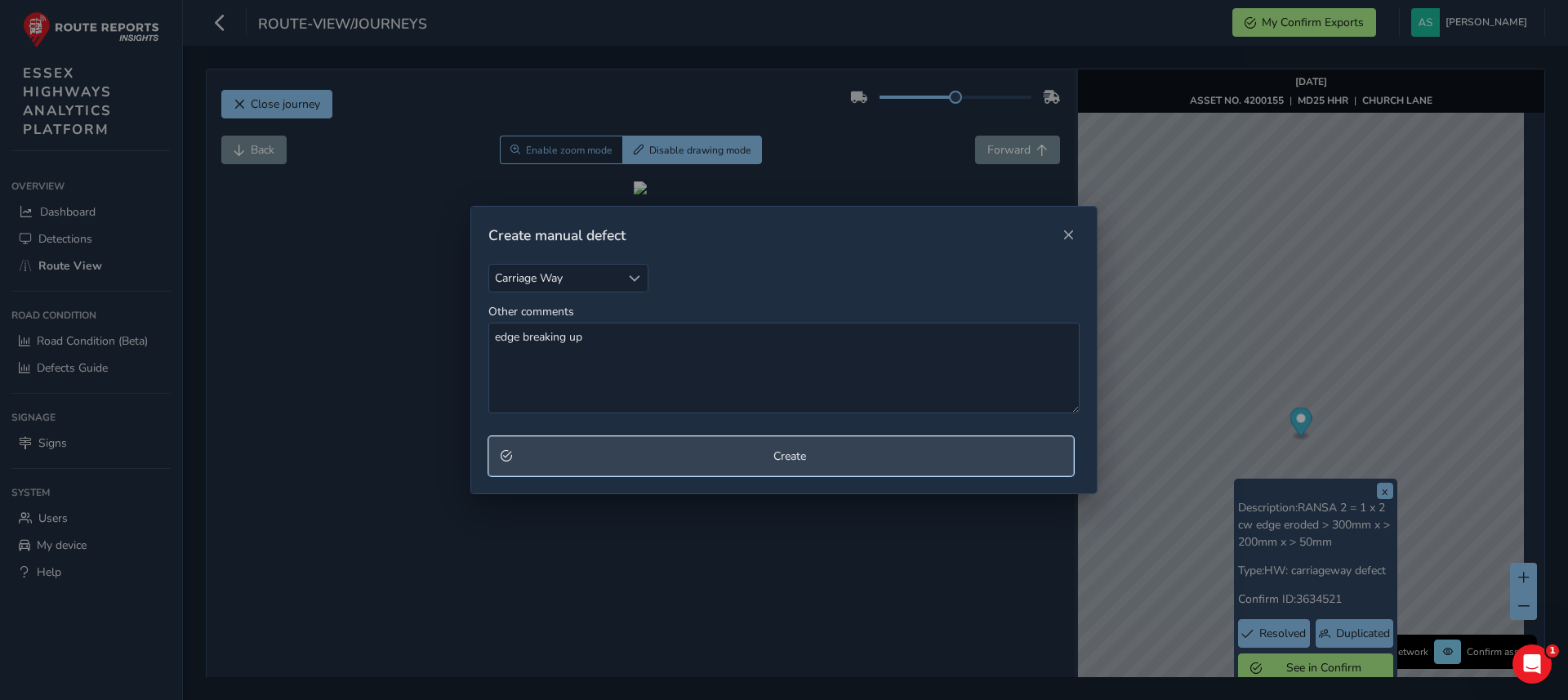
click at [619, 453] on span "Create" at bounding box center [790, 456] width 544 height 16
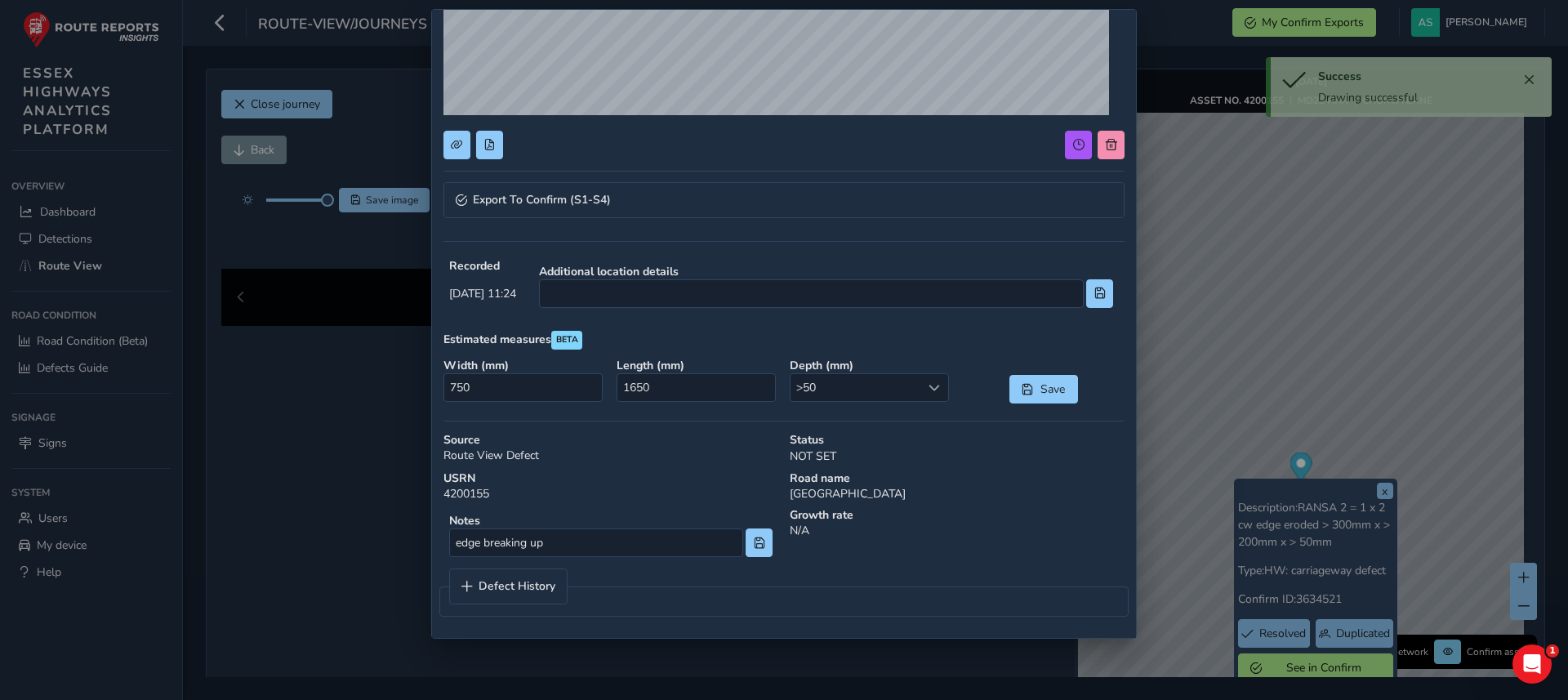
scroll to position [338, 0]
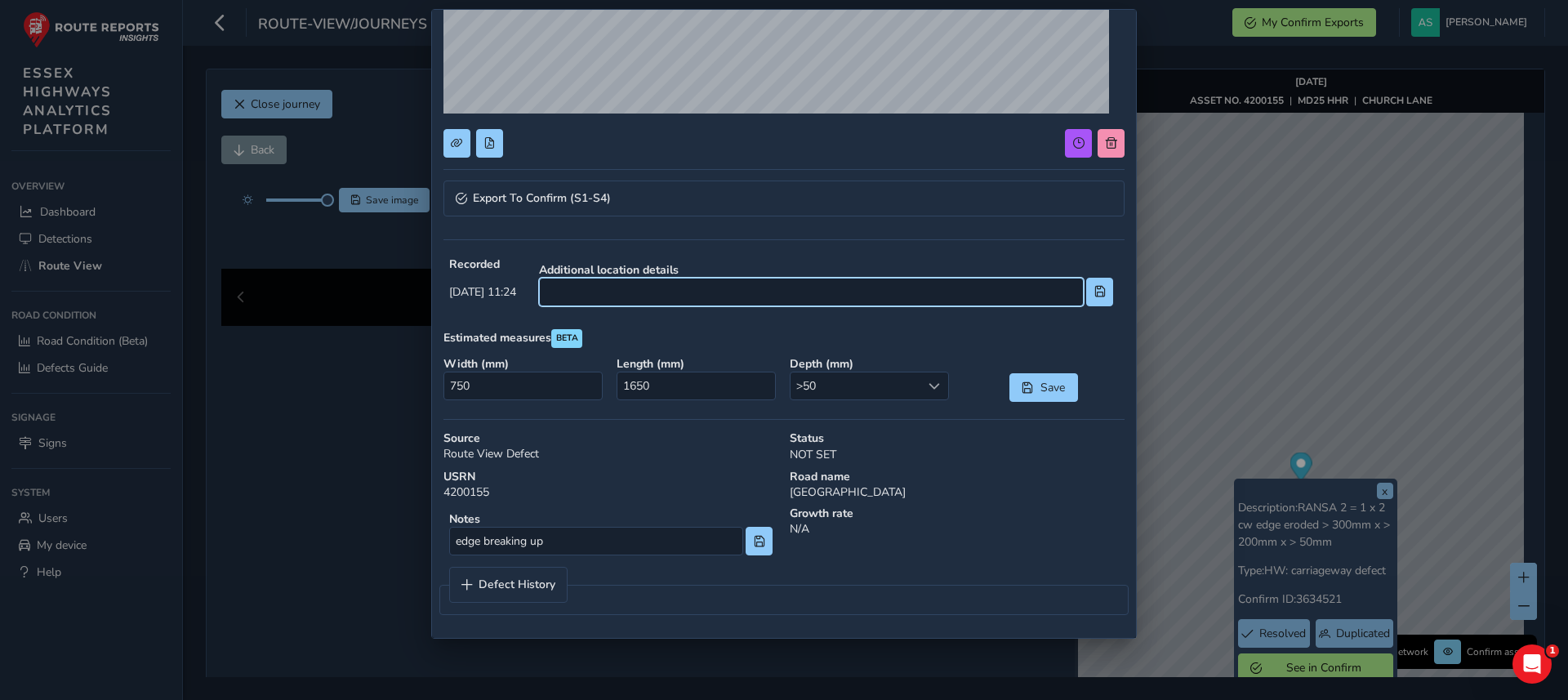
click at [887, 301] on input at bounding box center [811, 292] width 545 height 28
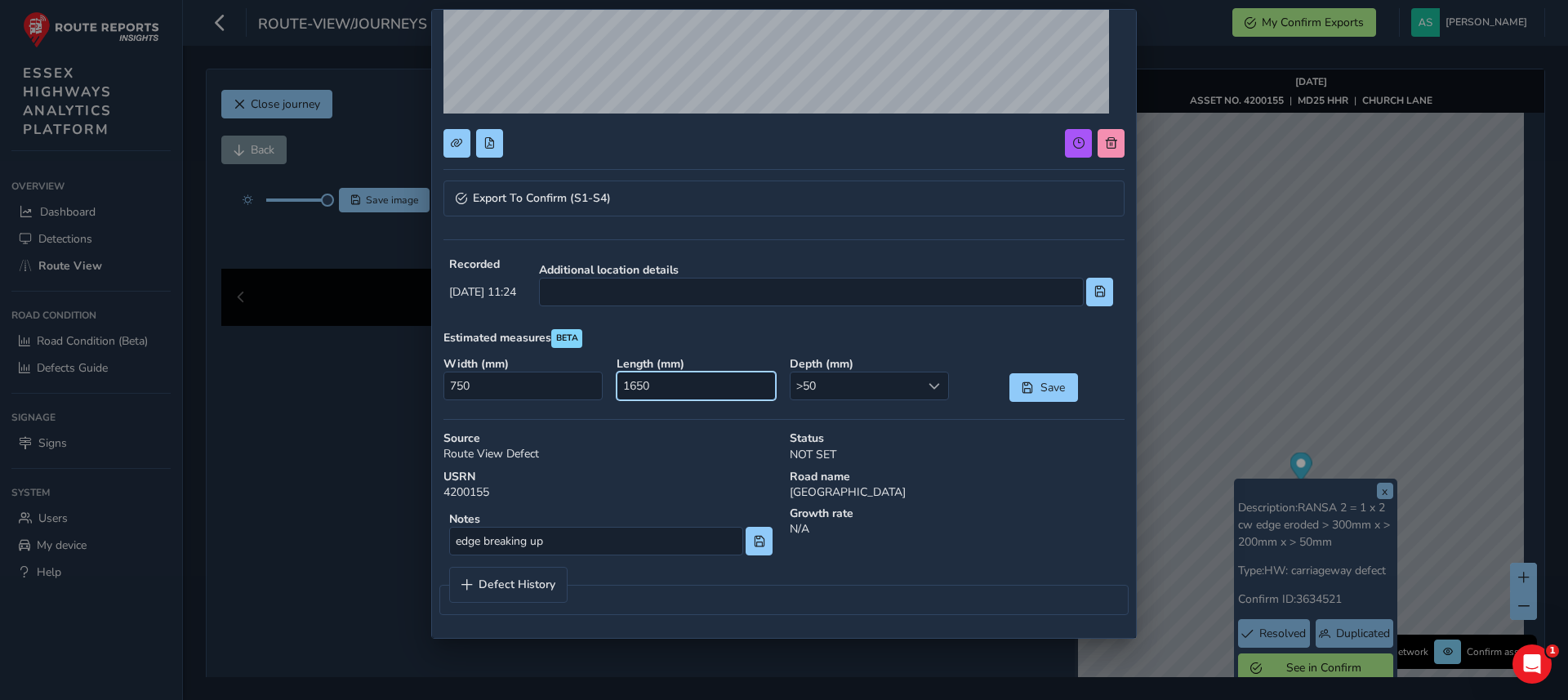
click at [643, 387] on input "1650" at bounding box center [697, 386] width 159 height 28
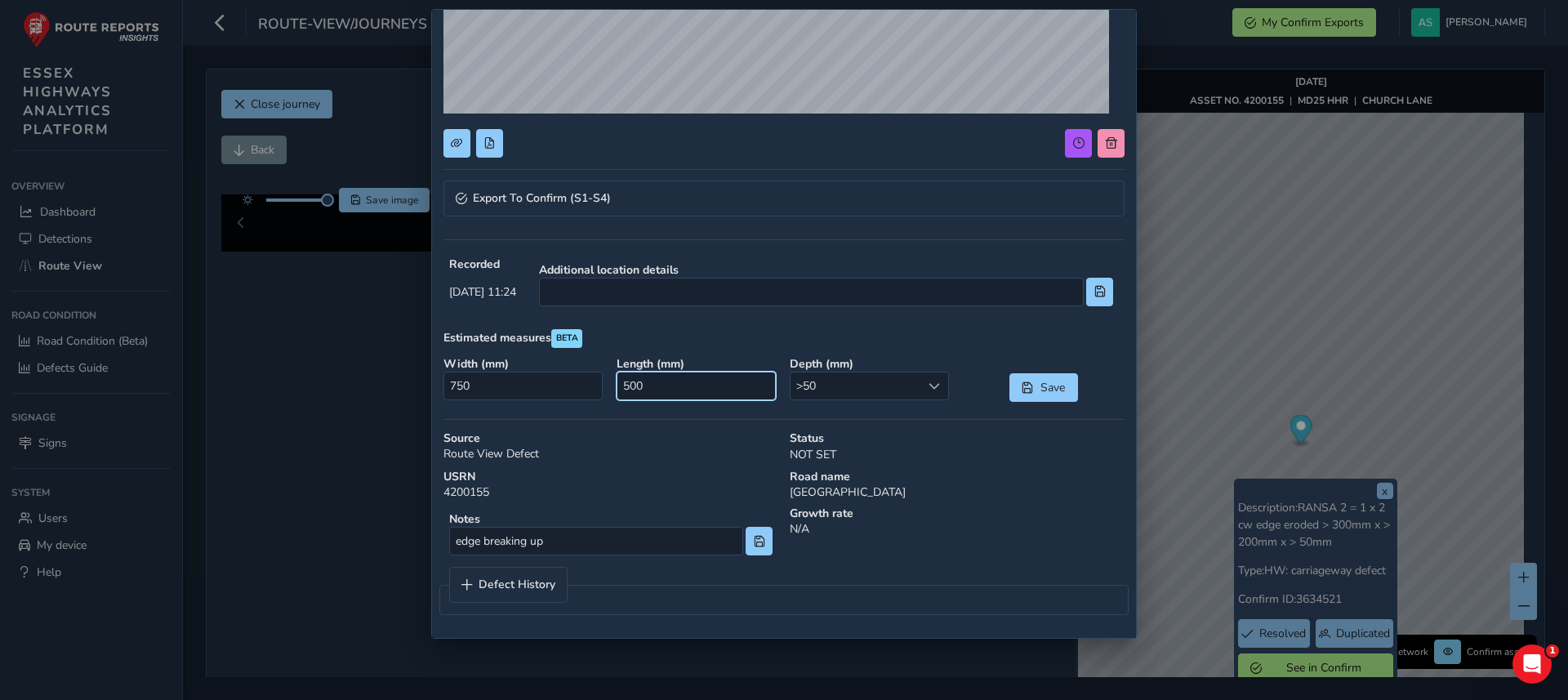
type input "5000"
click at [469, 376] on input "750" at bounding box center [523, 386] width 159 height 28
type input "0"
type input "400"
click at [1022, 385] on span "Save" at bounding box center [1028, 389] width 12 height 12
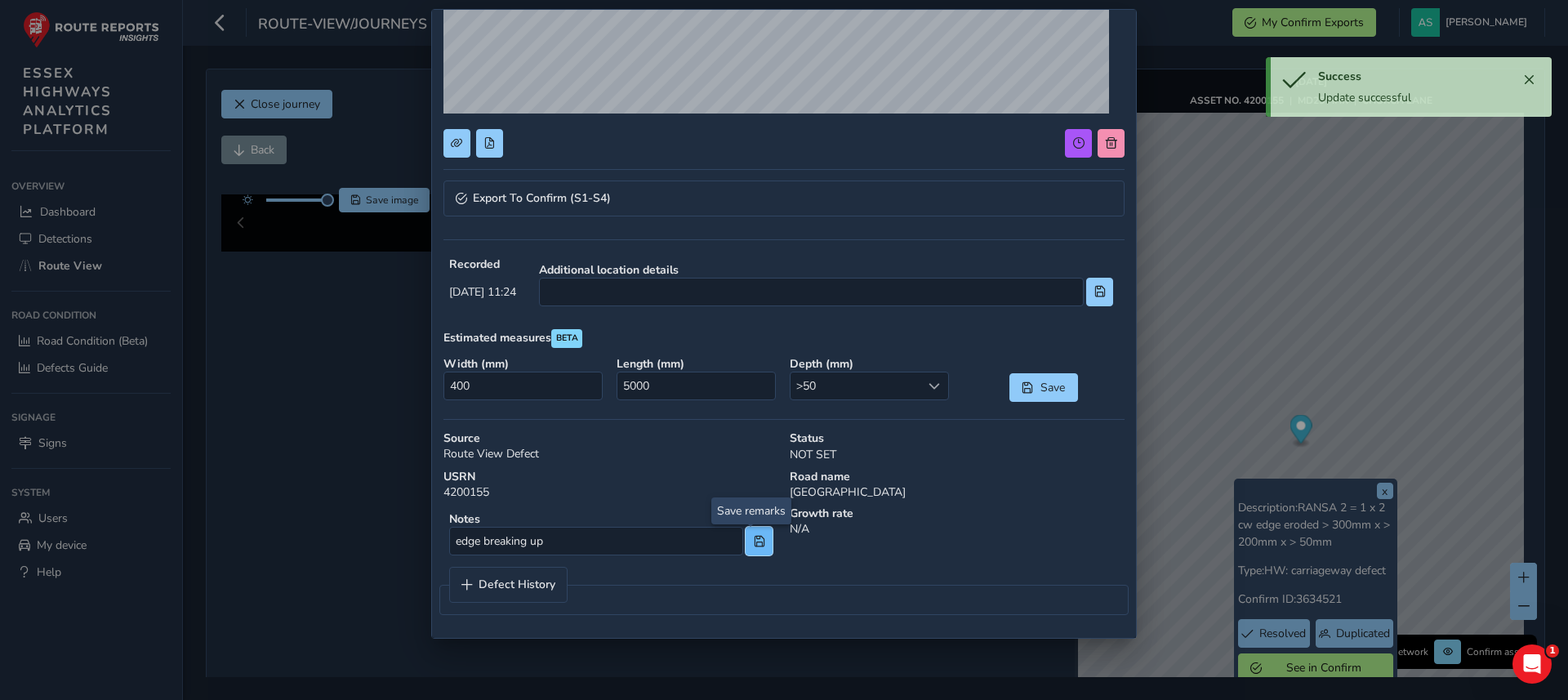
click at [754, 547] on span at bounding box center [760, 542] width 12 height 12
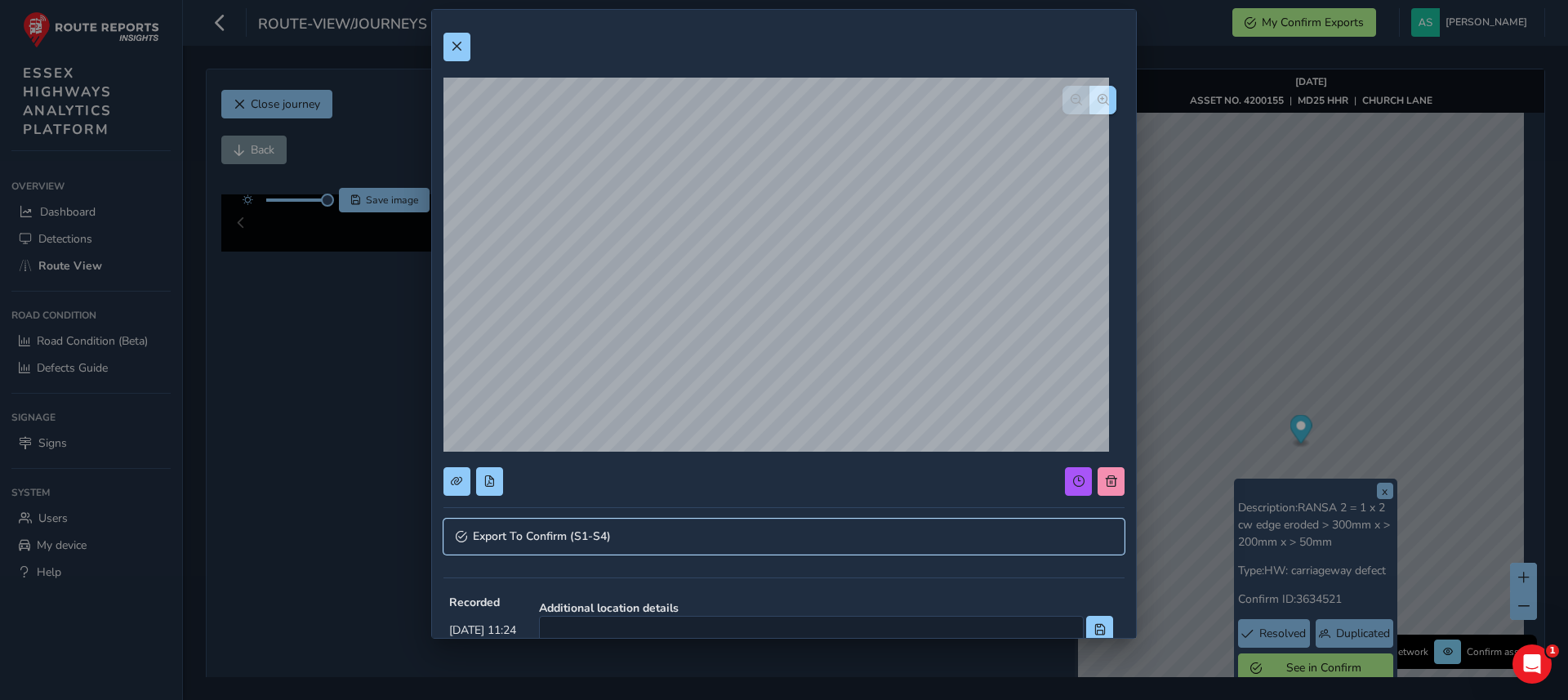
click at [627, 538] on link "Export To Confirm (S1-S4)" at bounding box center [784, 537] width 681 height 36
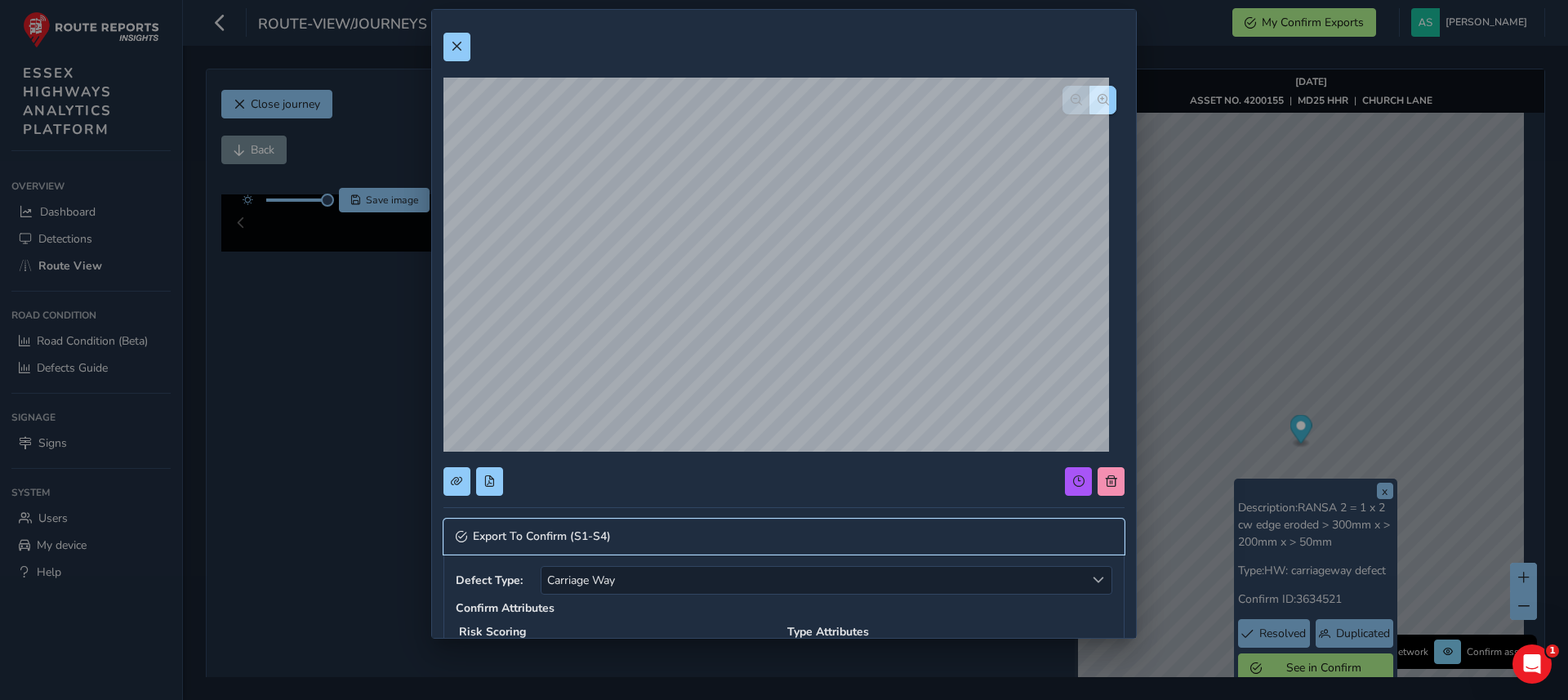
scroll to position [549, 0]
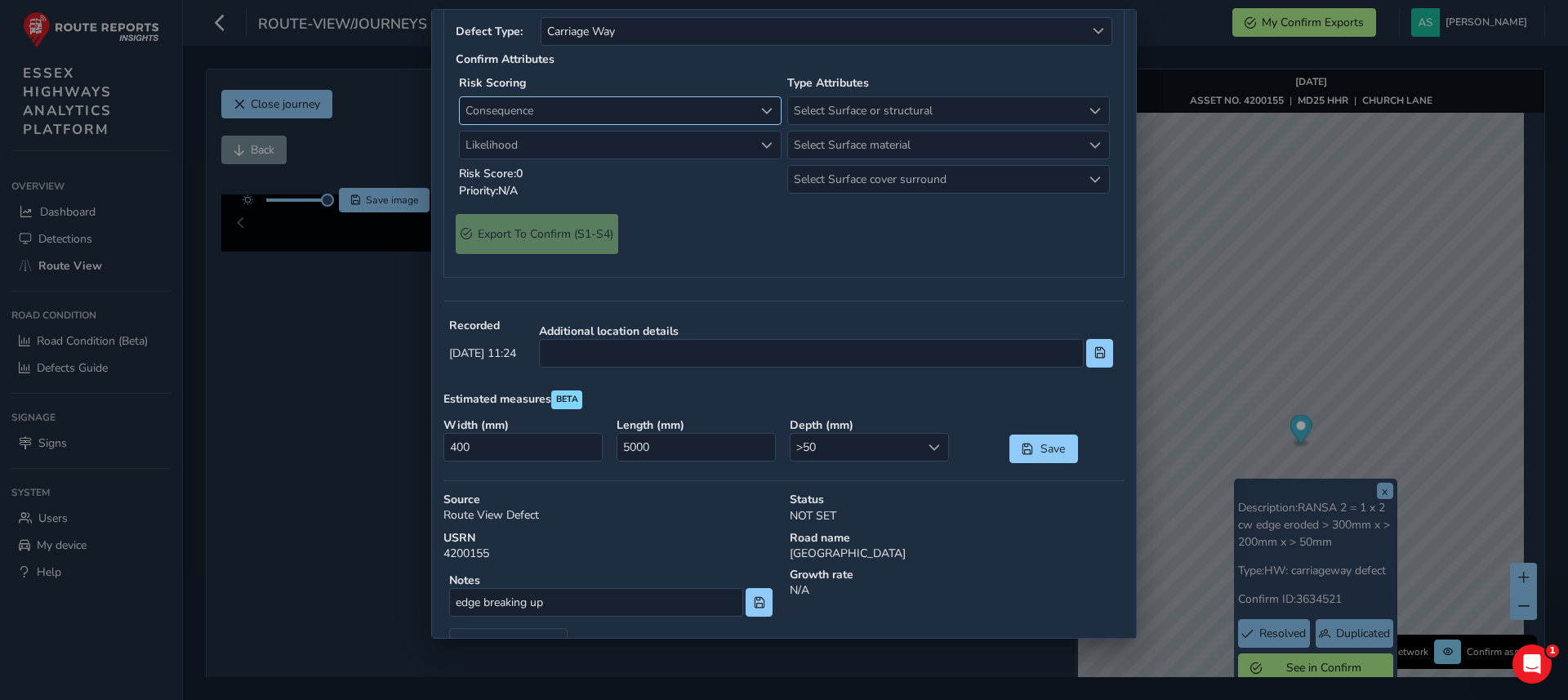
click at [714, 100] on span "Consequence" at bounding box center [606, 111] width 294 height 27
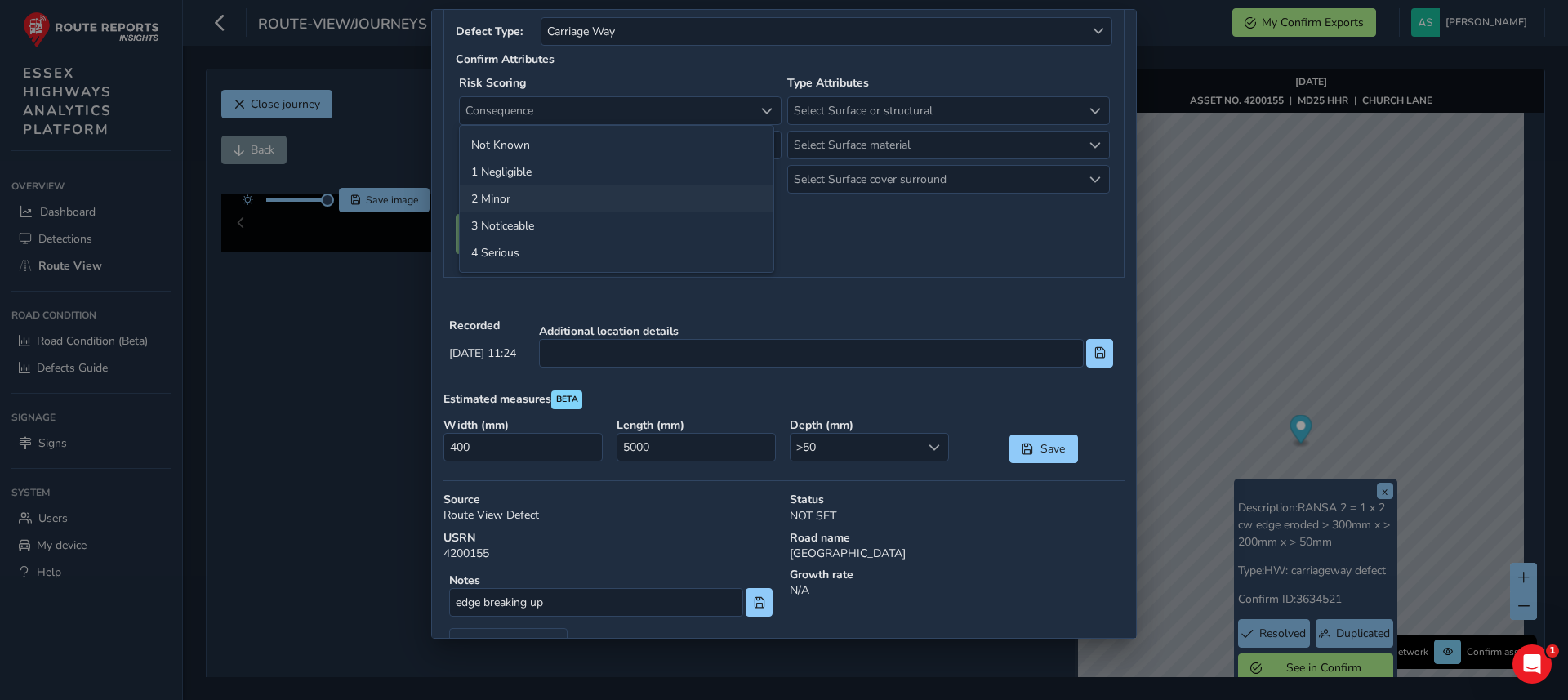
click at [517, 195] on li "2 Minor" at bounding box center [616, 198] width 314 height 27
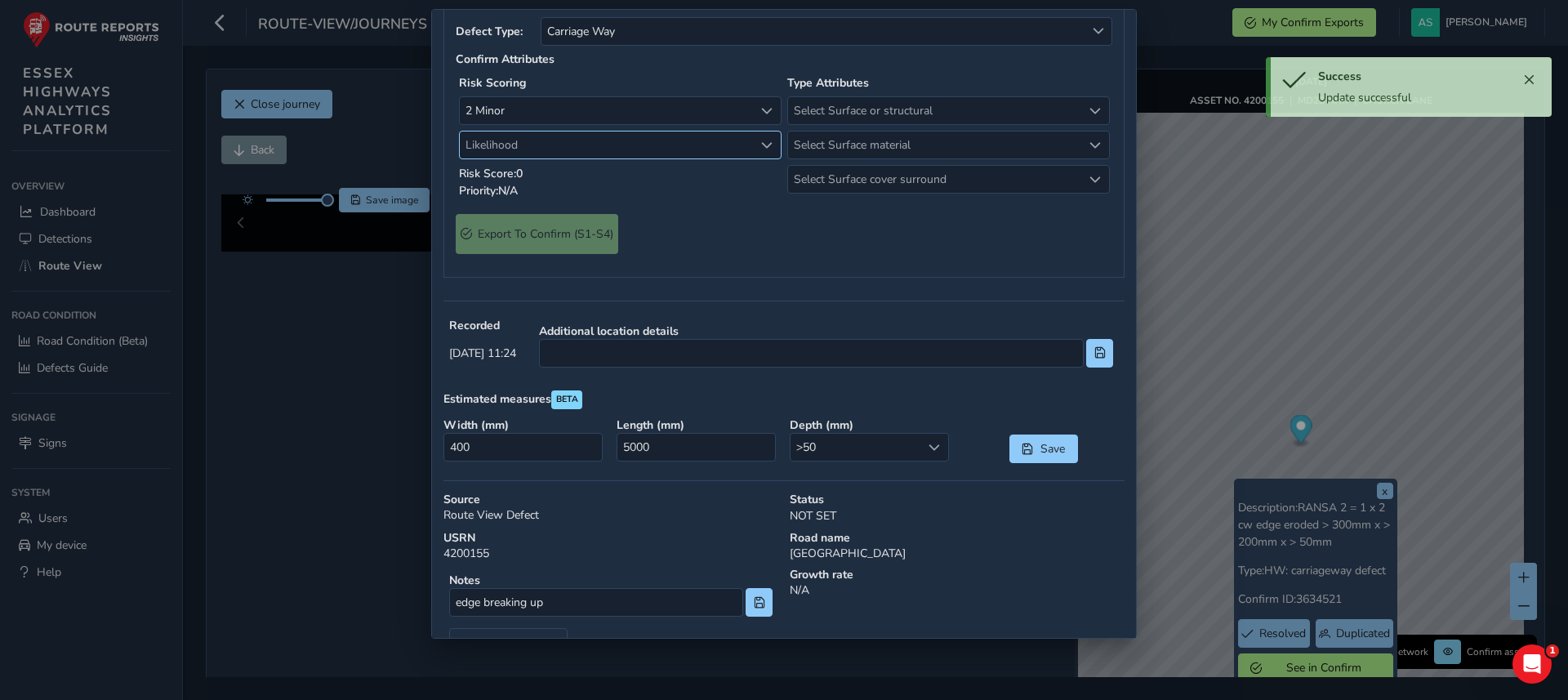
click at [616, 151] on span "Likelihood" at bounding box center [606, 145] width 294 height 27
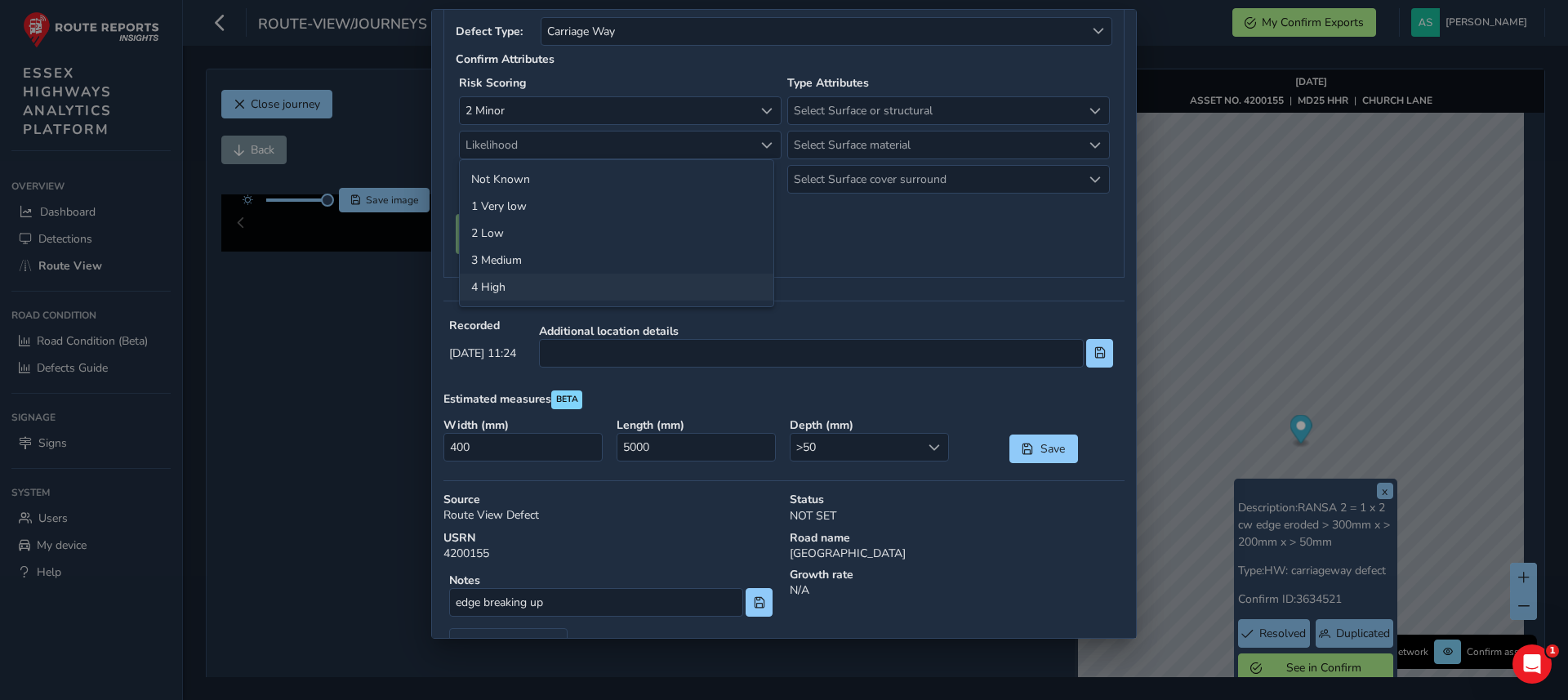
click at [535, 279] on li "4 High" at bounding box center [616, 287] width 314 height 27
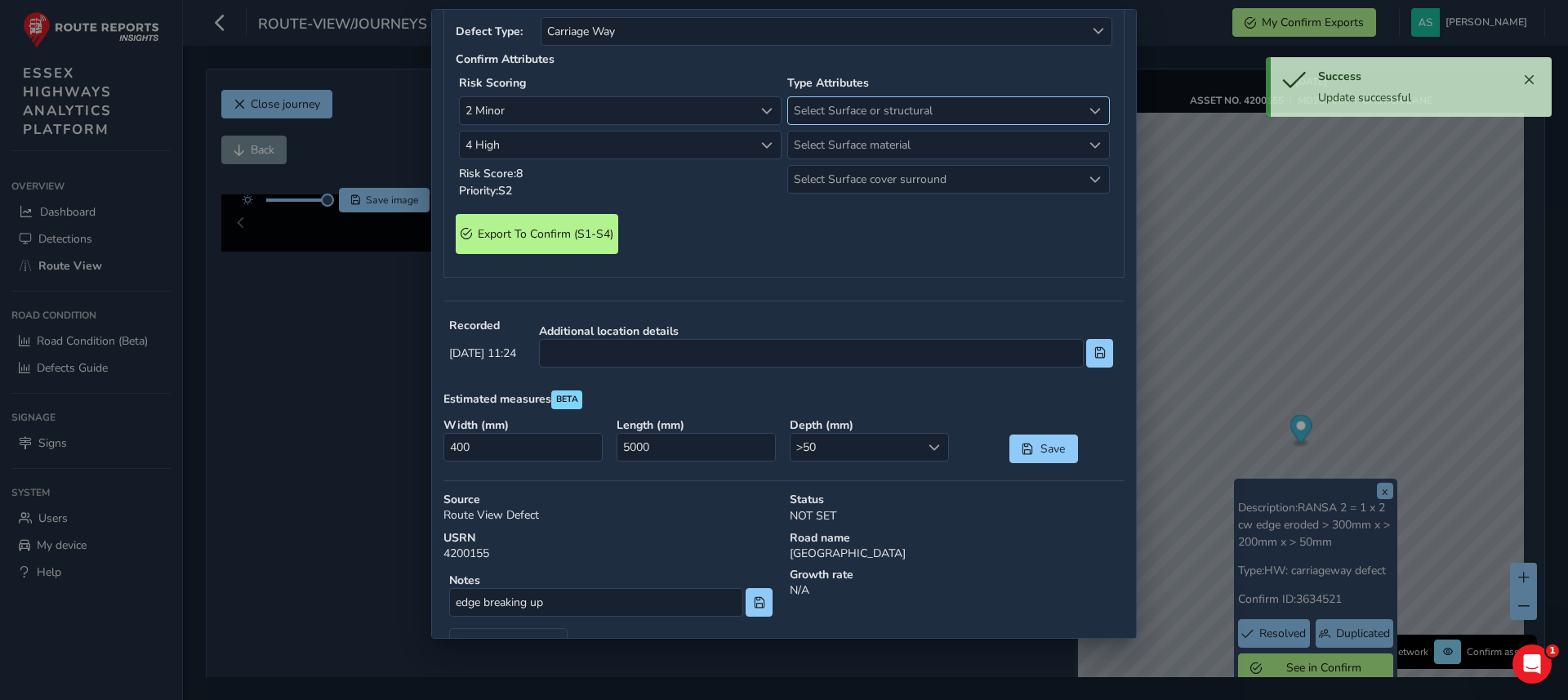
click at [828, 112] on span "Select Surface or structural" at bounding box center [935, 111] width 294 height 27
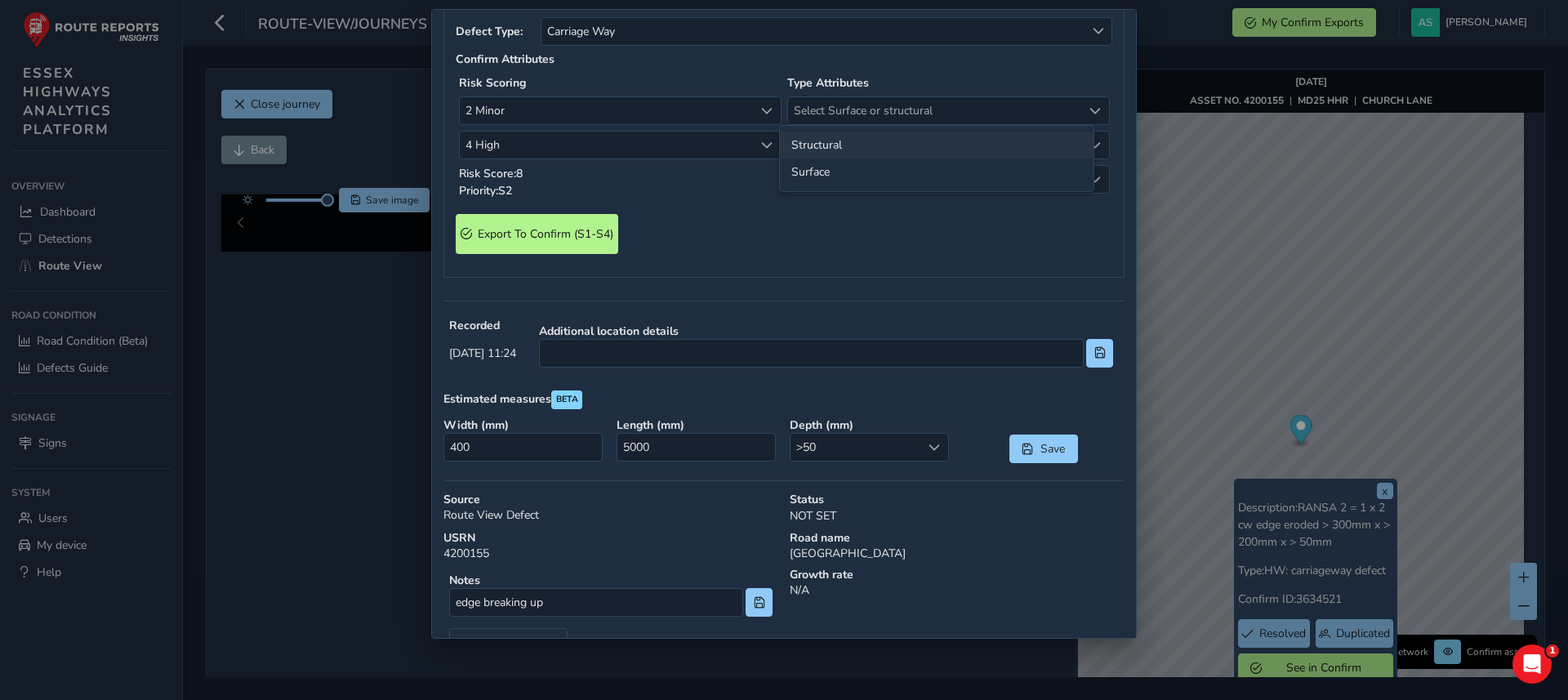
click at [828, 143] on li "Structural" at bounding box center [937, 145] width 314 height 27
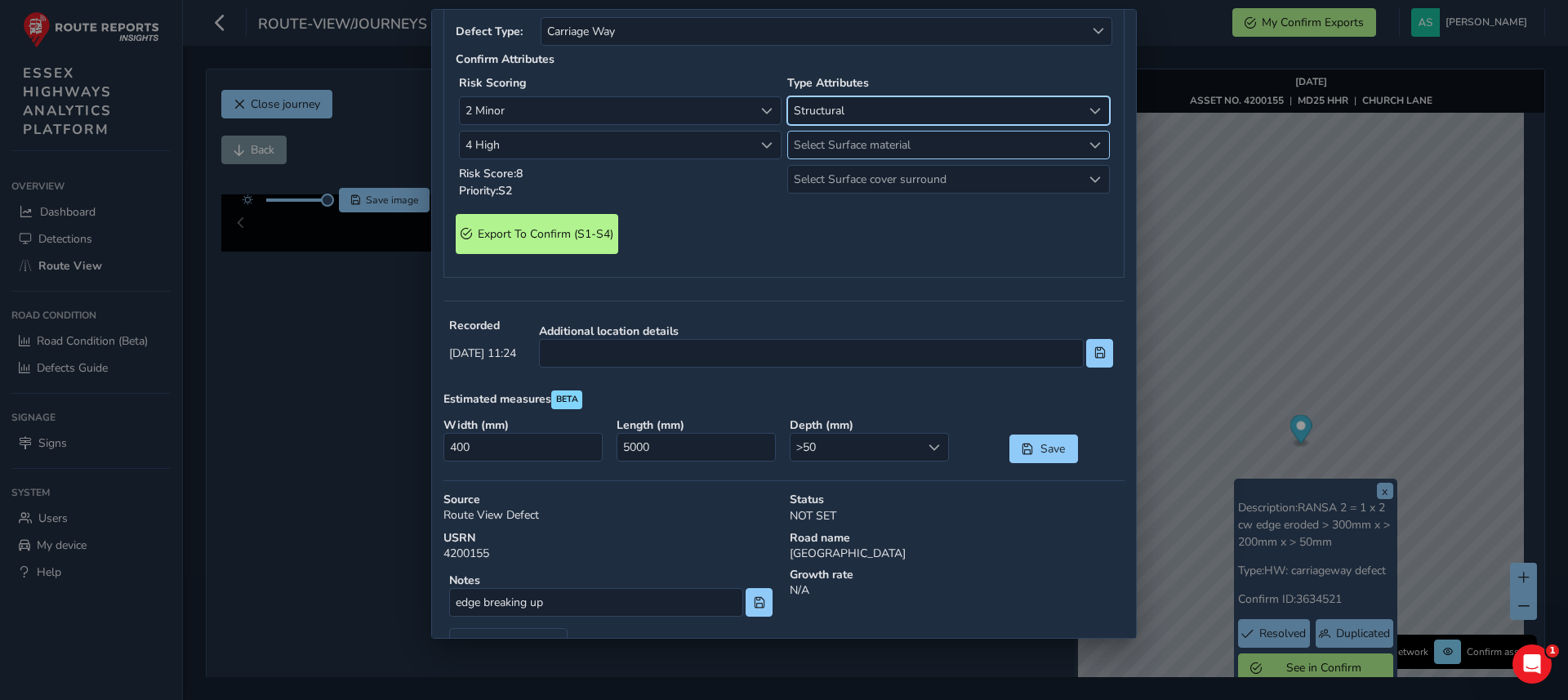
click at [846, 150] on span "Select Surface material" at bounding box center [935, 145] width 294 height 27
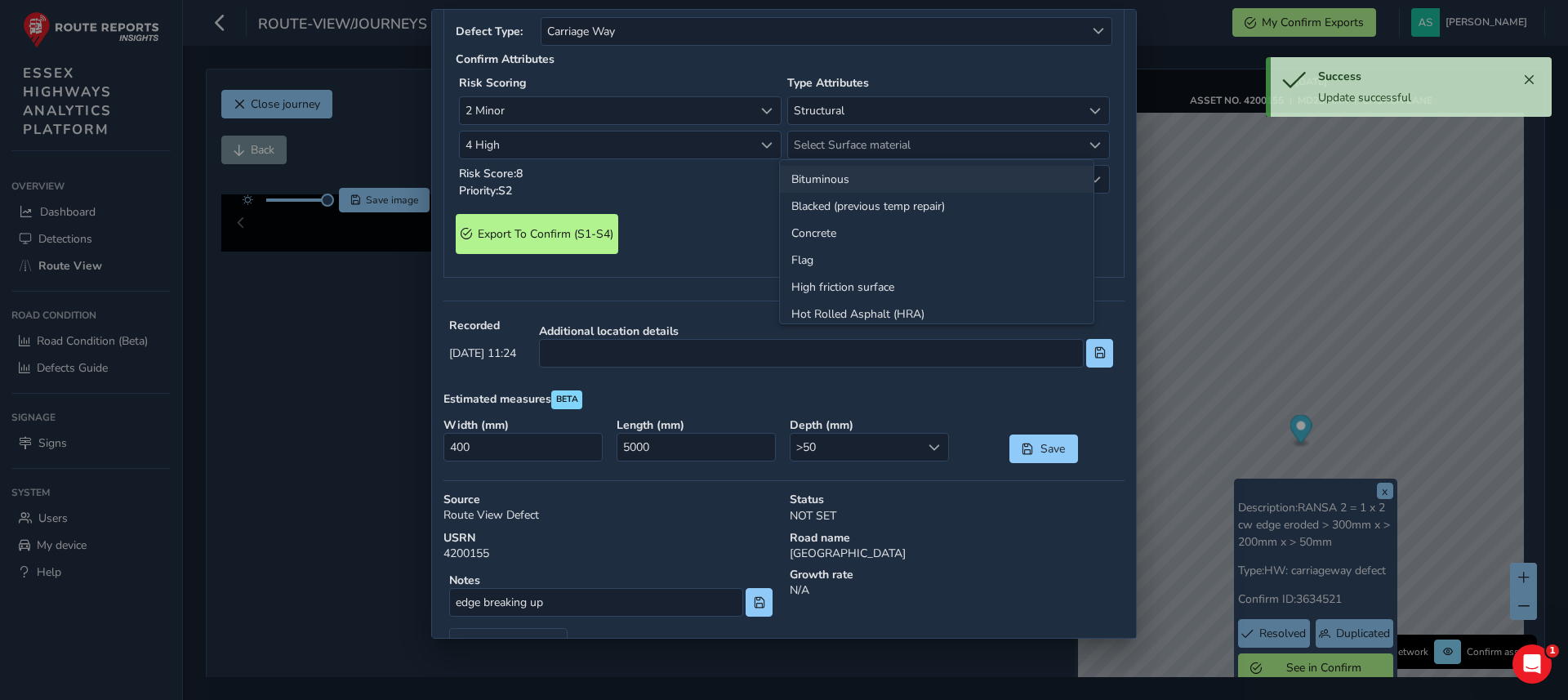
click at [837, 184] on li "Bituminous" at bounding box center [937, 179] width 314 height 27
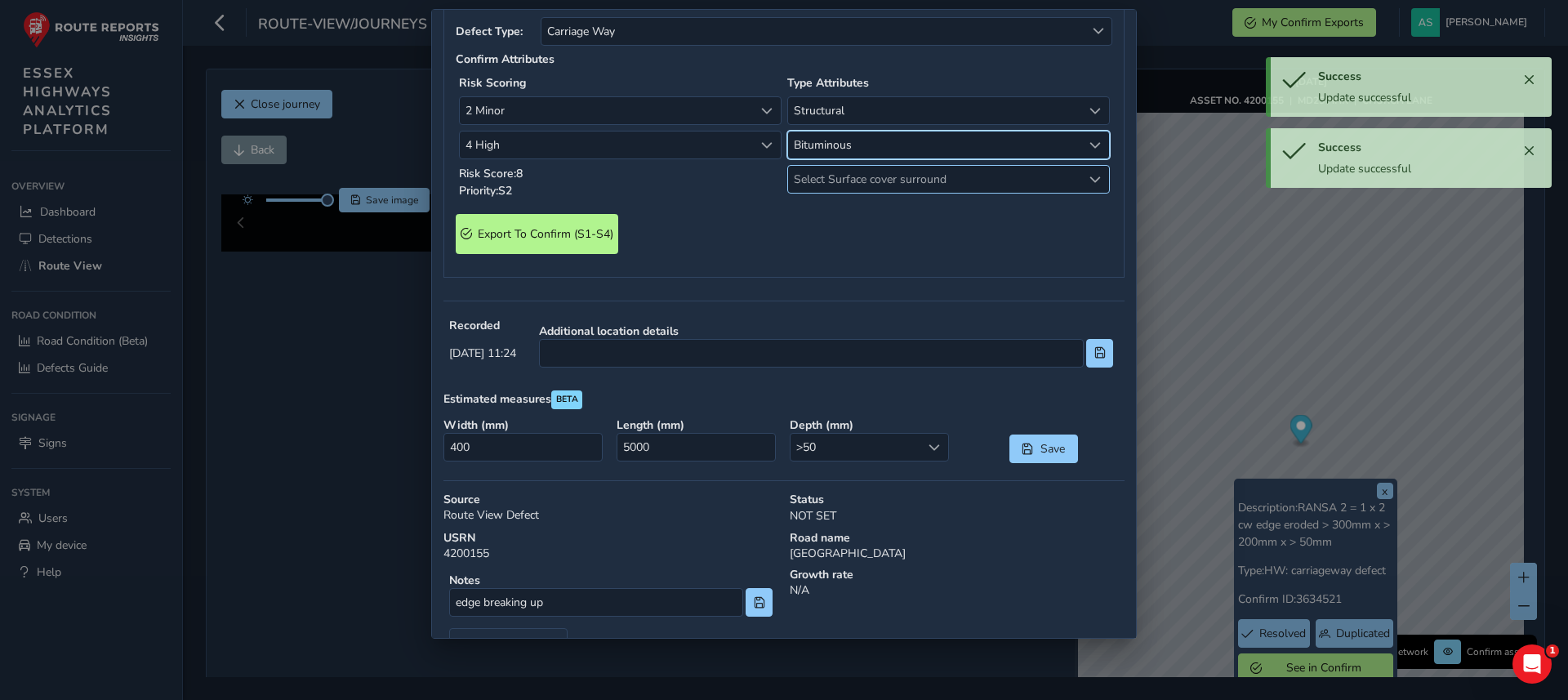
click at [856, 183] on span "Select Surface cover surround" at bounding box center [935, 179] width 294 height 27
click at [824, 216] on li "No" at bounding box center [937, 214] width 314 height 27
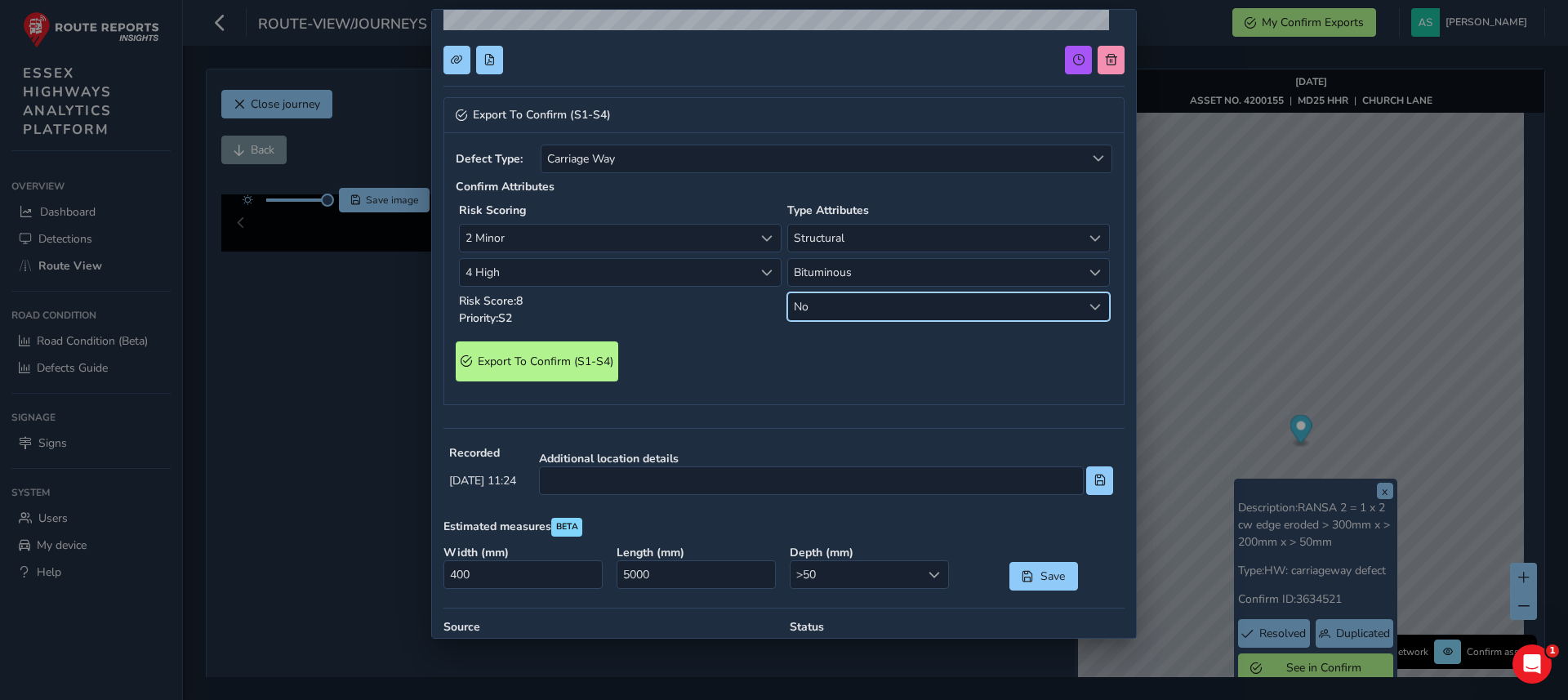
scroll to position [440, 0]
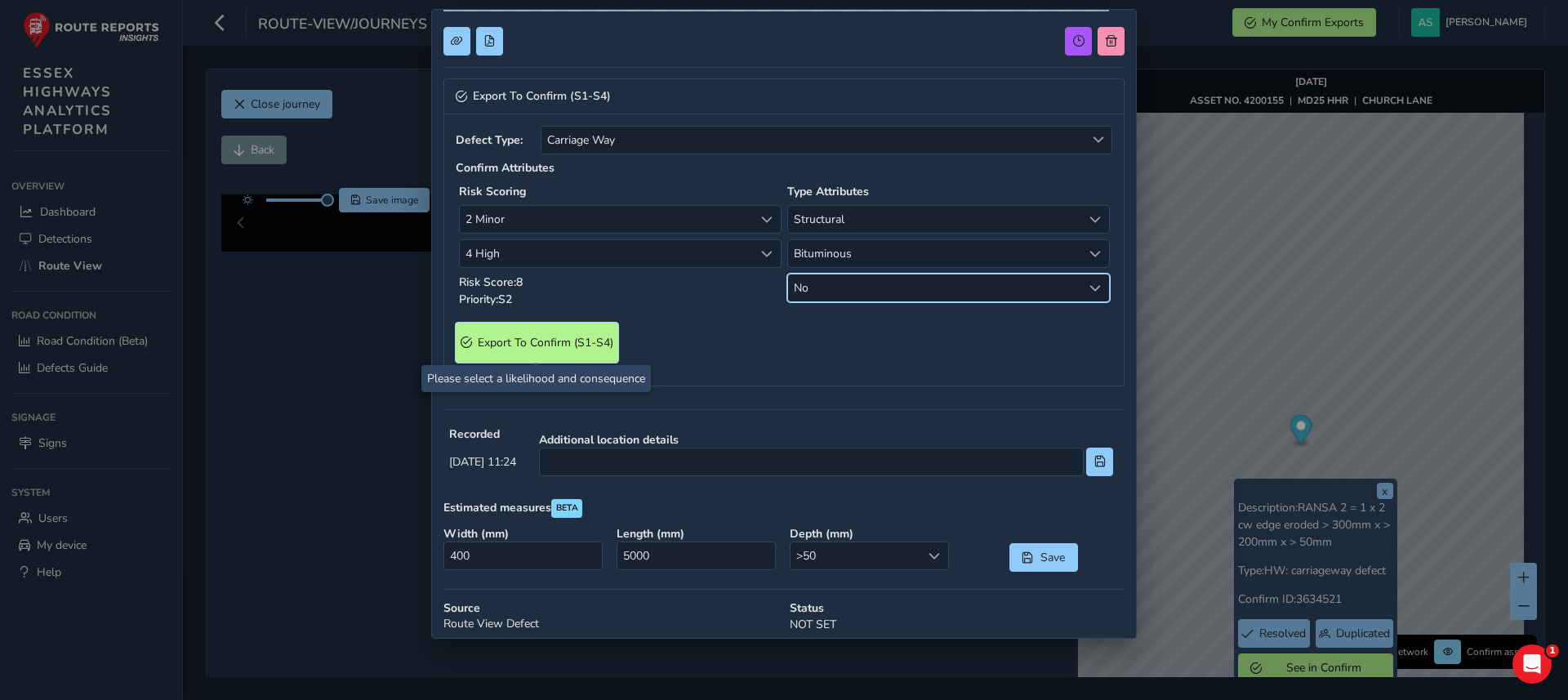
click at [535, 329] on S4\) "Export To Confirm (S1-S4)" at bounding box center [537, 342] width 162 height 40
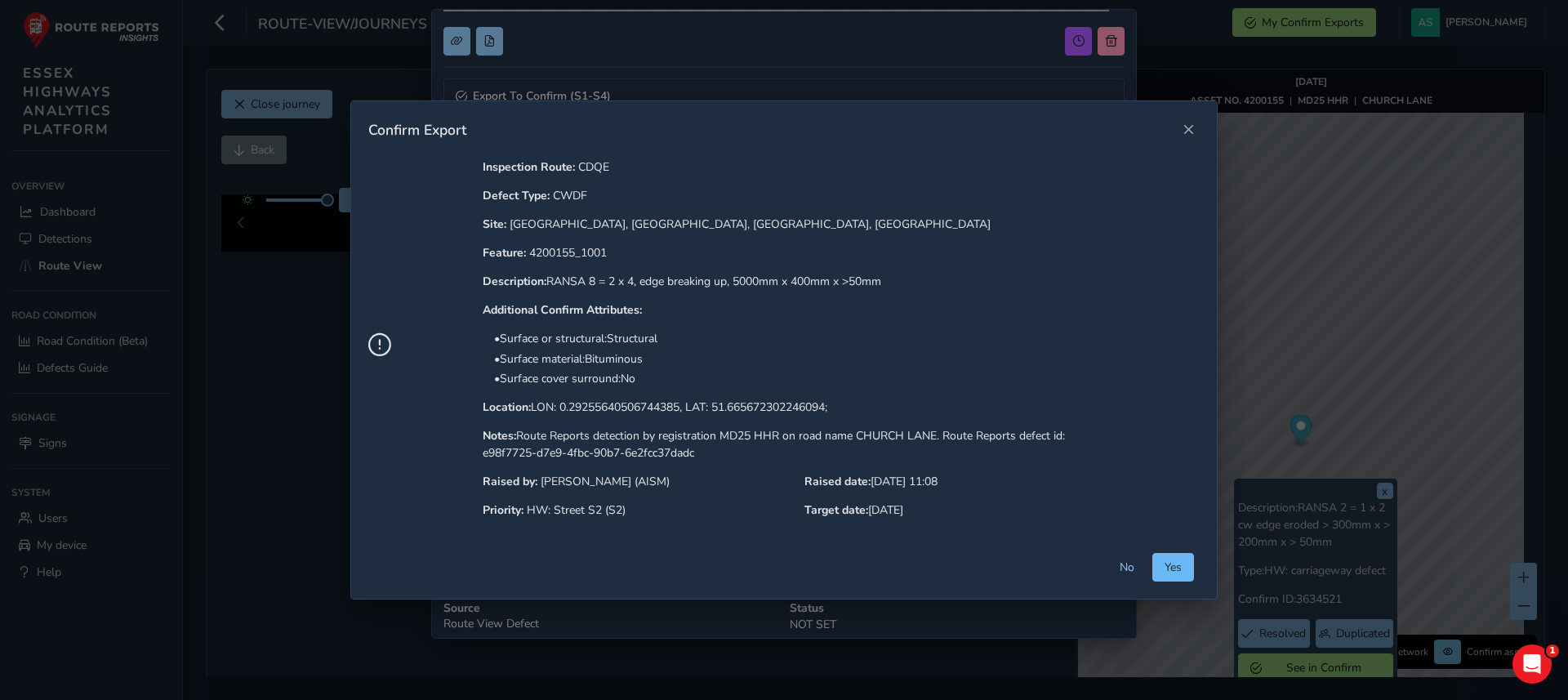
click at [1176, 569] on span "Yes" at bounding box center [1173, 567] width 17 height 16
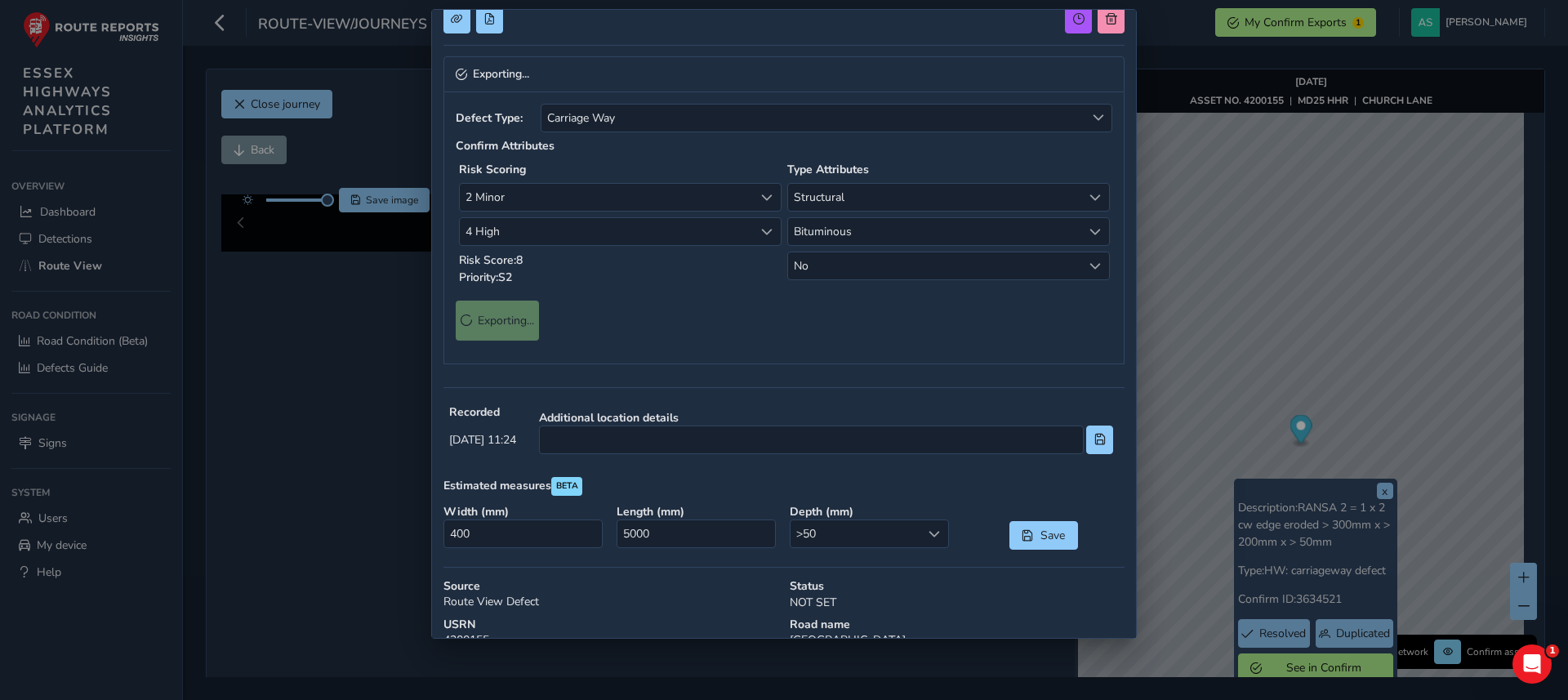
scroll to position [0, 0]
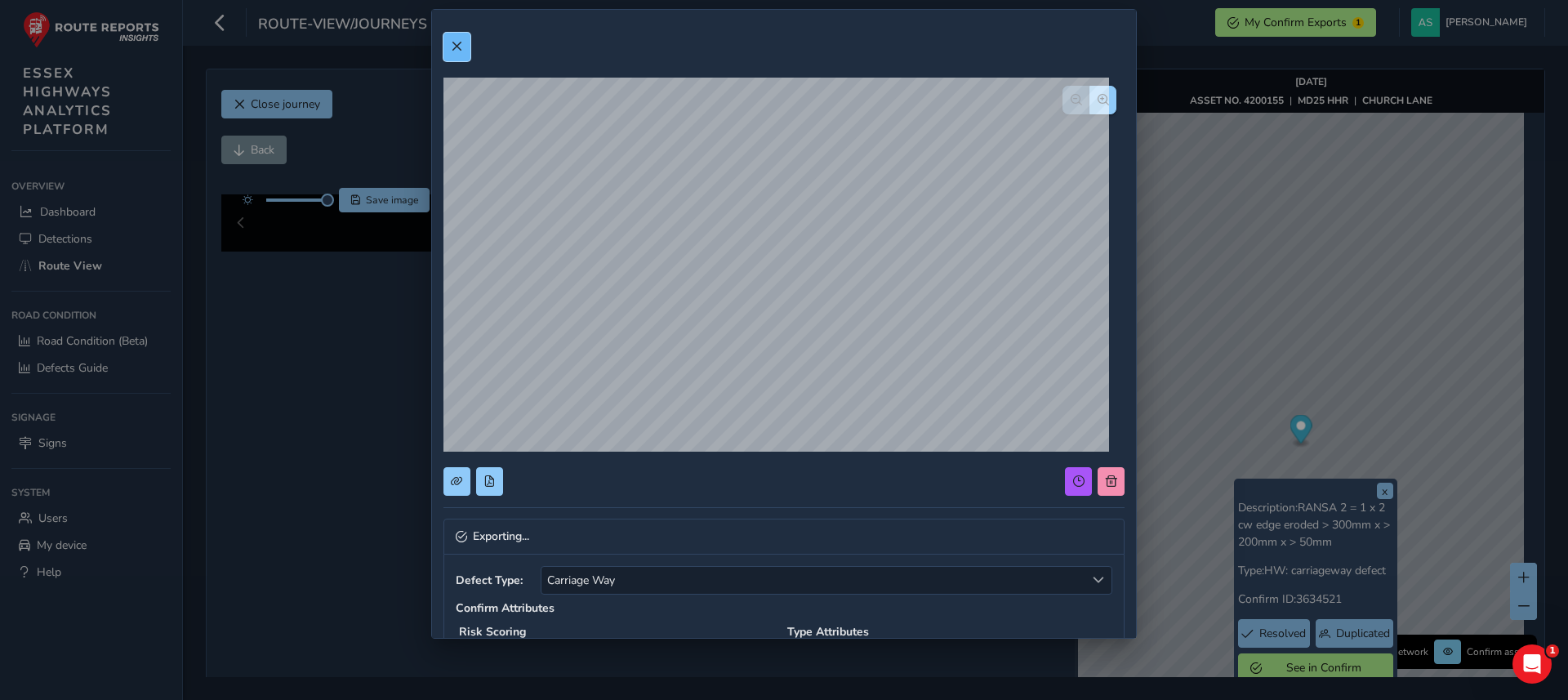
click at [456, 44] on span at bounding box center [457, 47] width 12 height 12
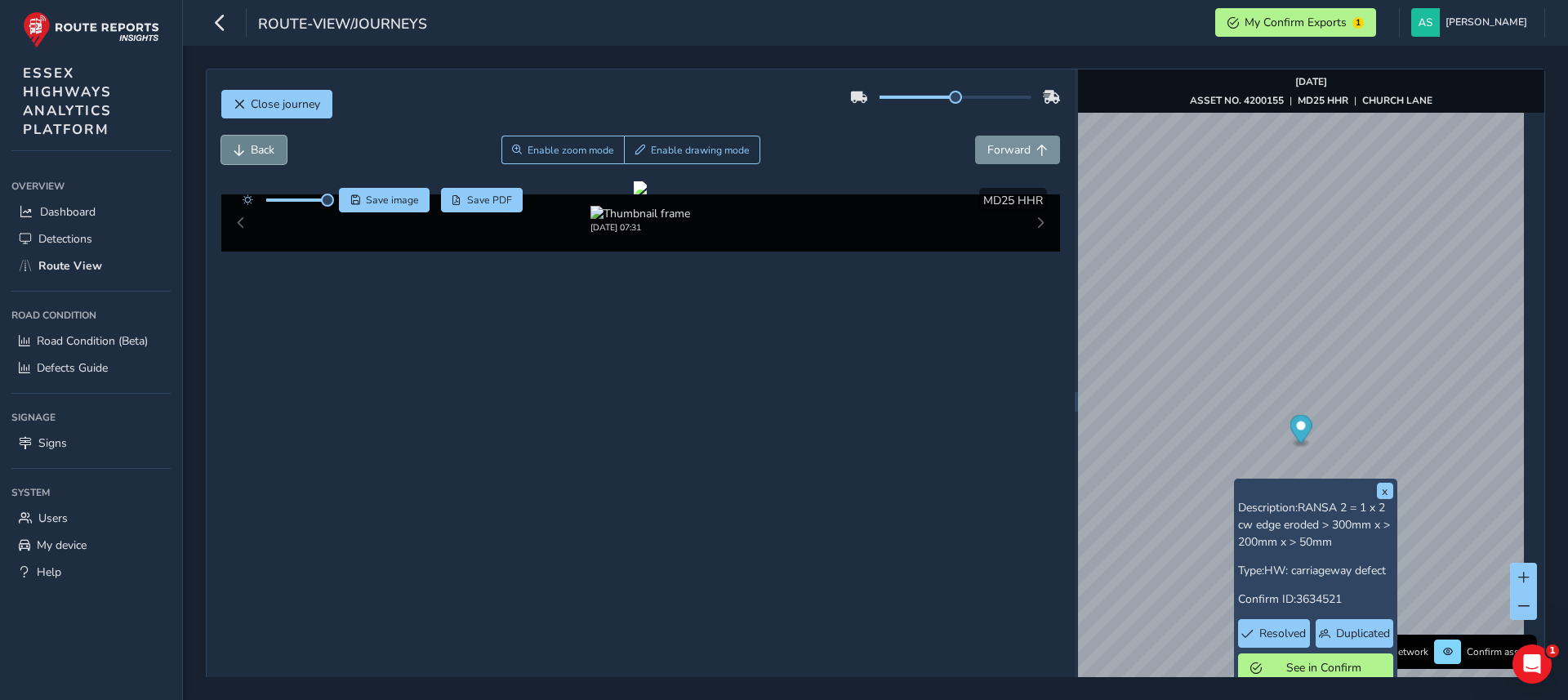
click at [249, 143] on button "Back" at bounding box center [254, 150] width 65 height 28
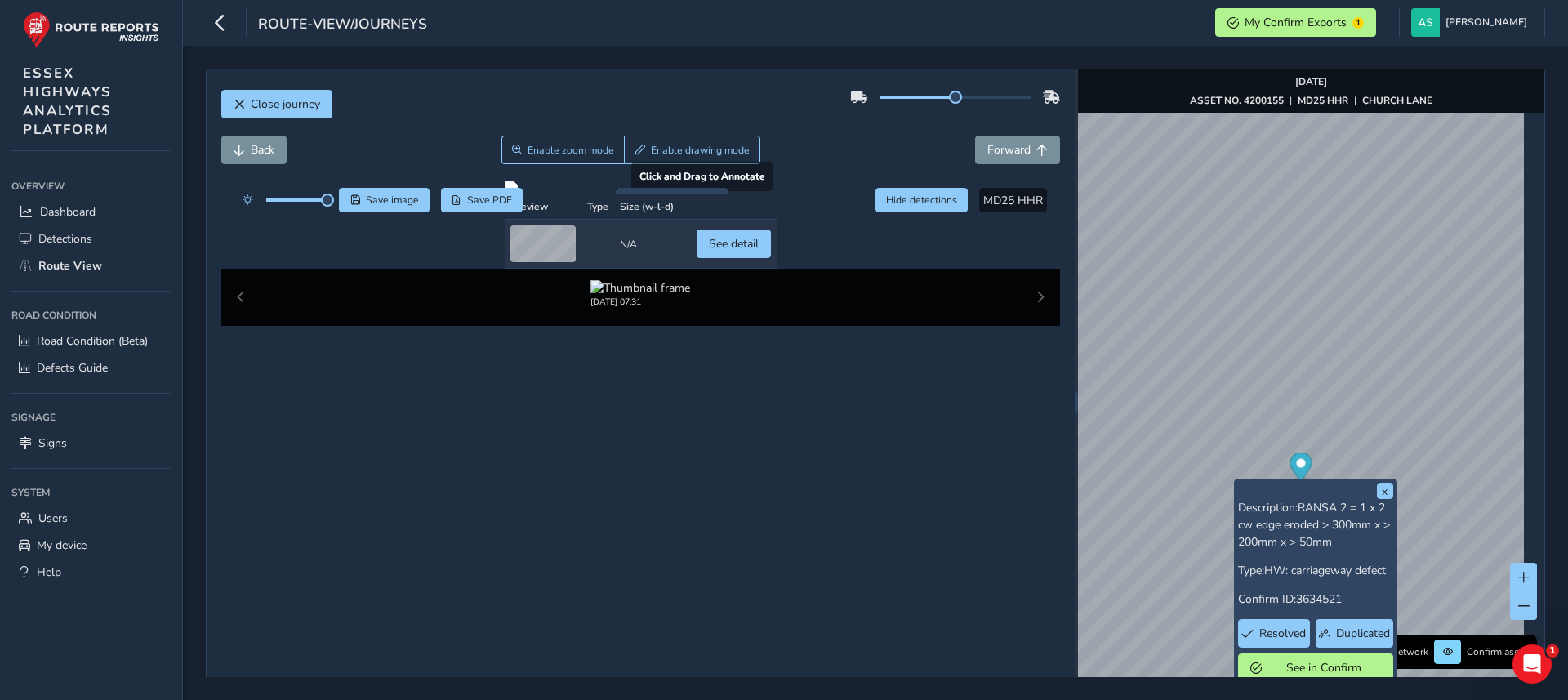
click at [570, 194] on div at bounding box center [640, 188] width 272 height 13
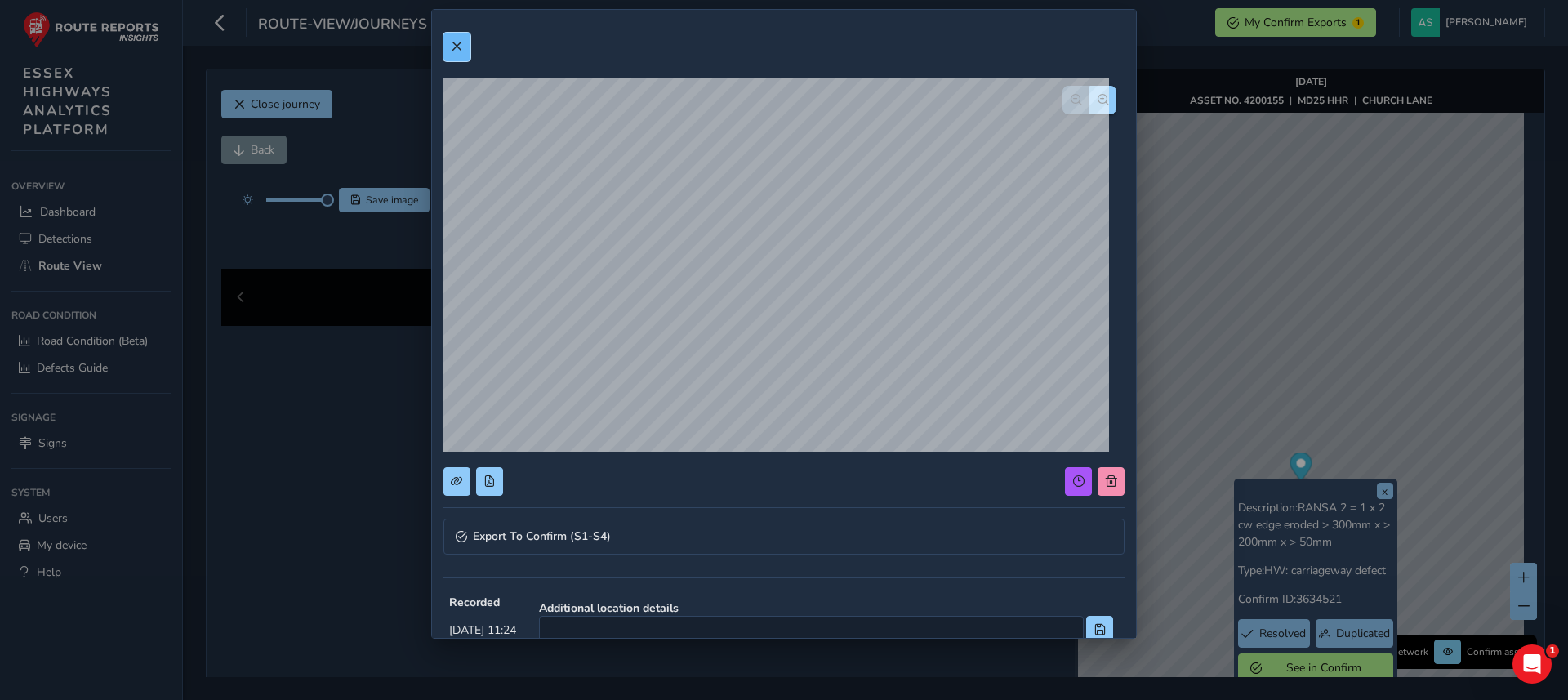
click at [458, 41] on span at bounding box center [457, 47] width 12 height 12
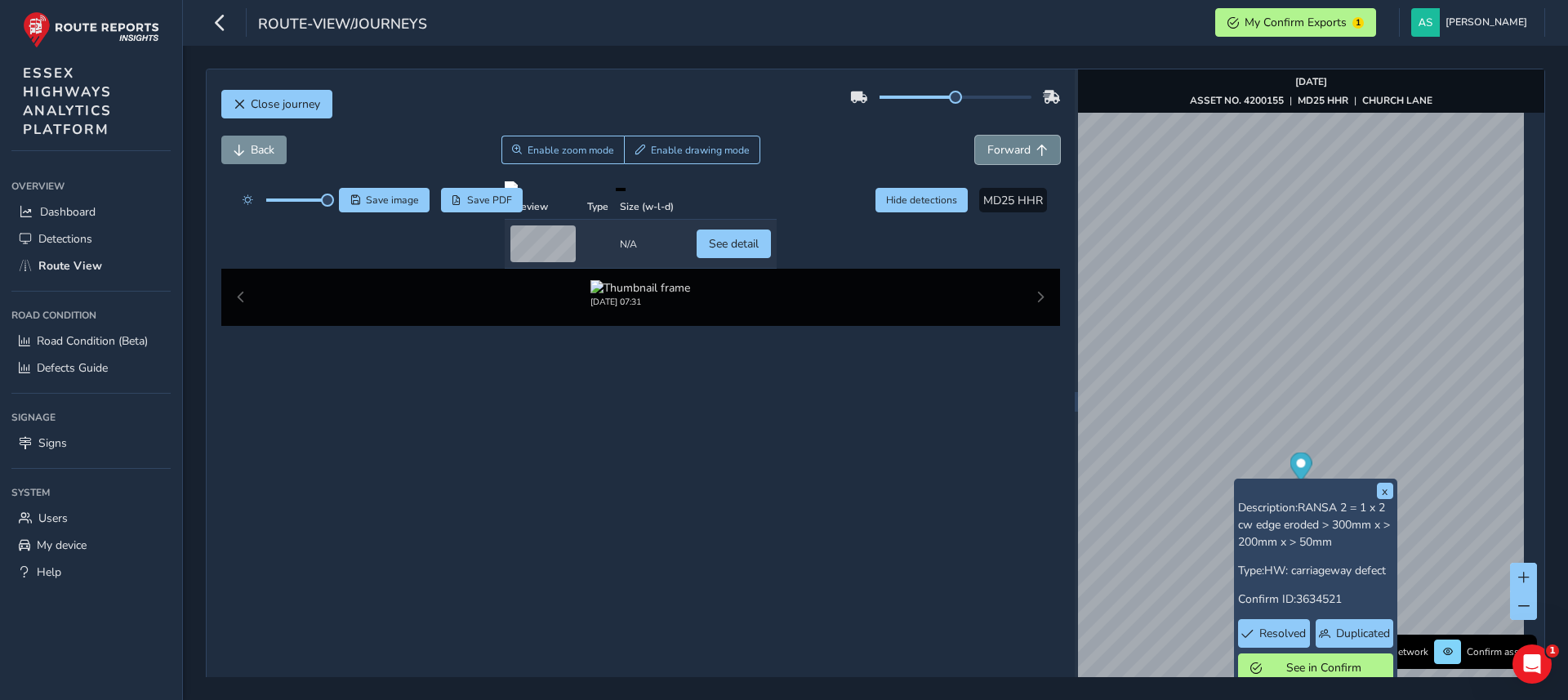
click at [1004, 146] on span "Forward" at bounding box center [1010, 150] width 44 height 16
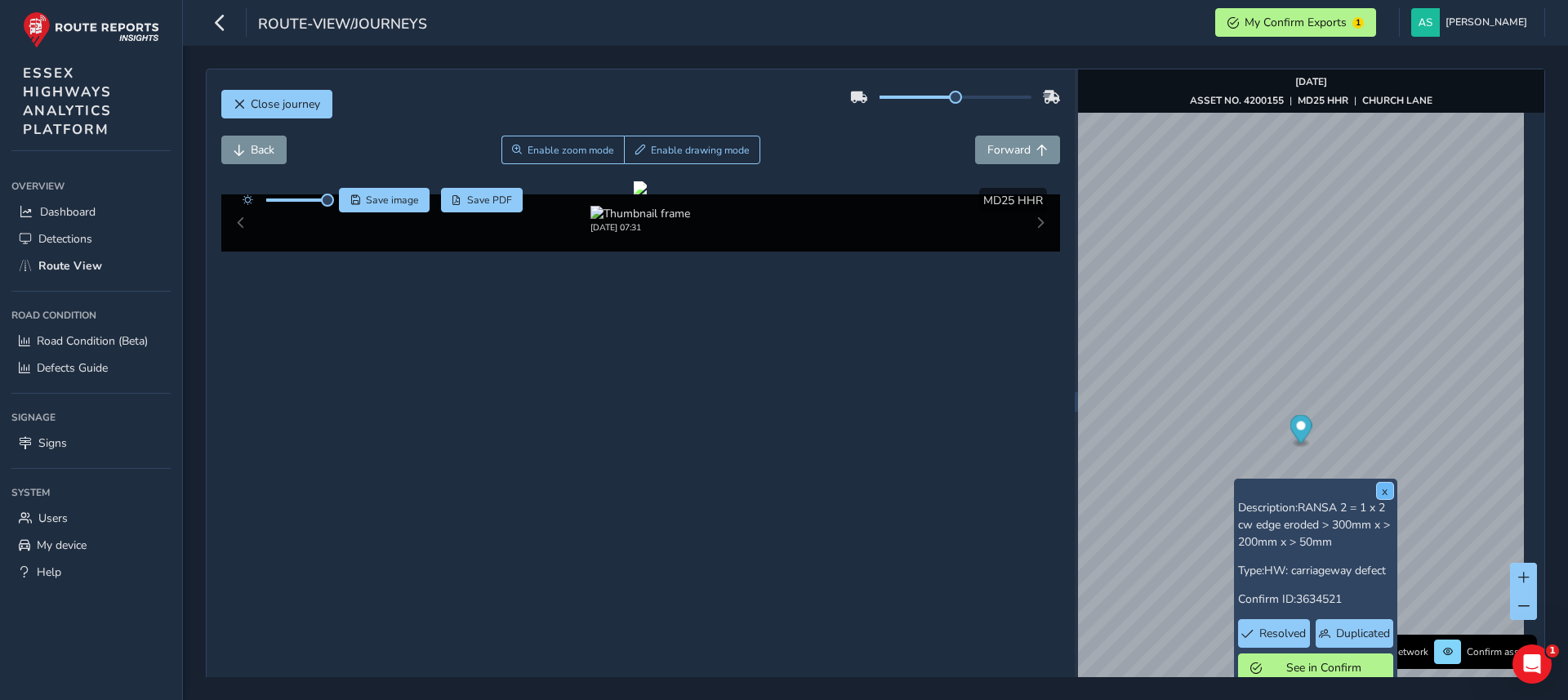
click at [1386, 486] on button "x" at bounding box center [1385, 492] width 17 height 17
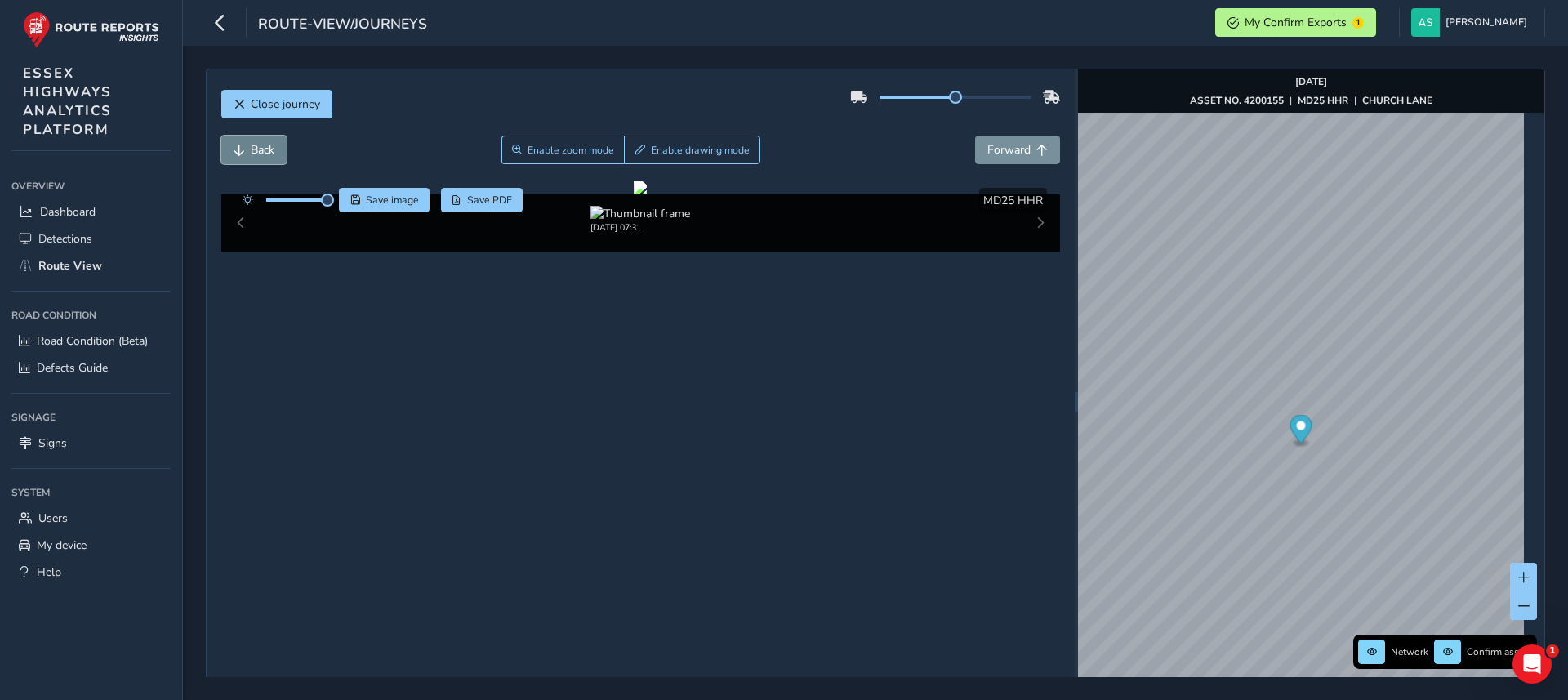
click at [256, 142] on span "Back" at bounding box center [263, 150] width 23 height 16
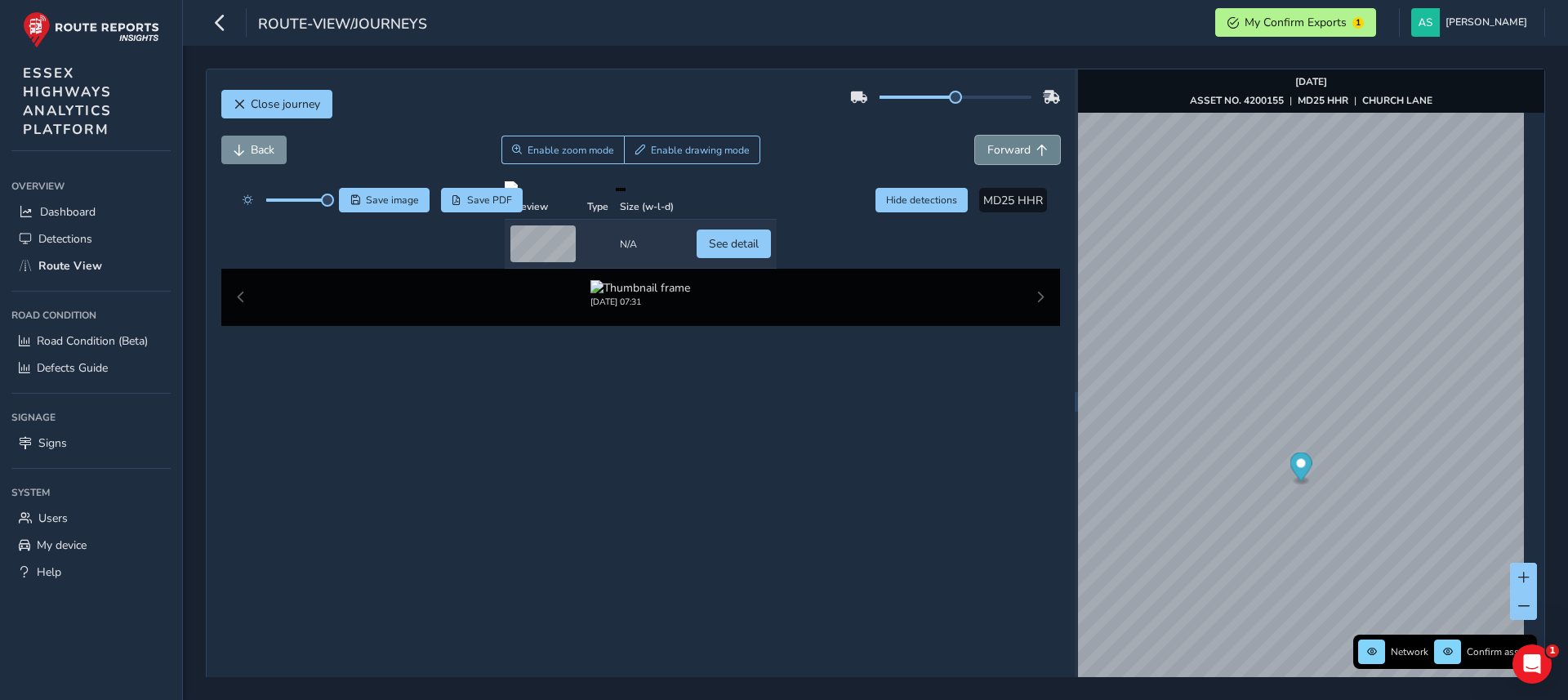
click at [1015, 144] on span "Forward" at bounding box center [1010, 150] width 44 height 16
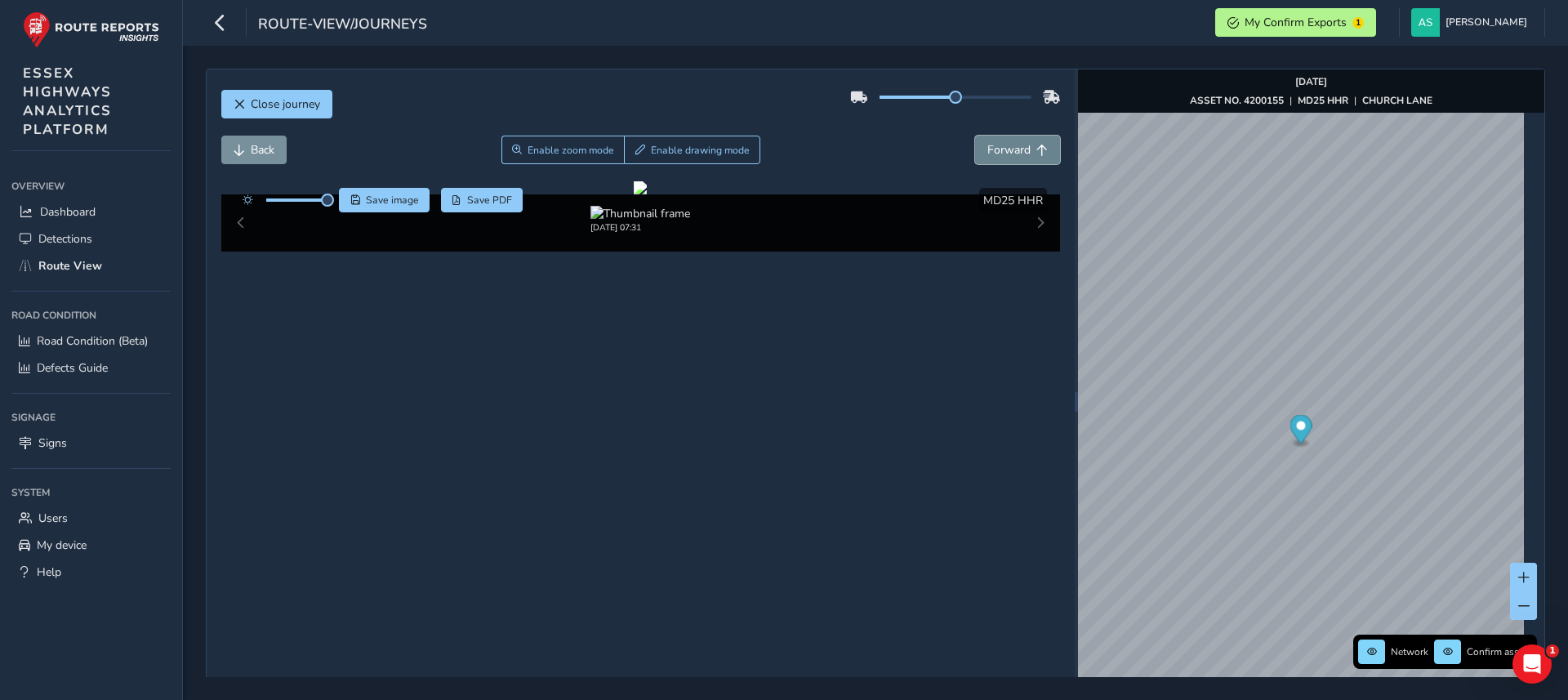
click at [996, 142] on span "Forward" at bounding box center [1010, 150] width 44 height 16
click at [1013, 153] on span "Forward" at bounding box center [1010, 150] width 44 height 16
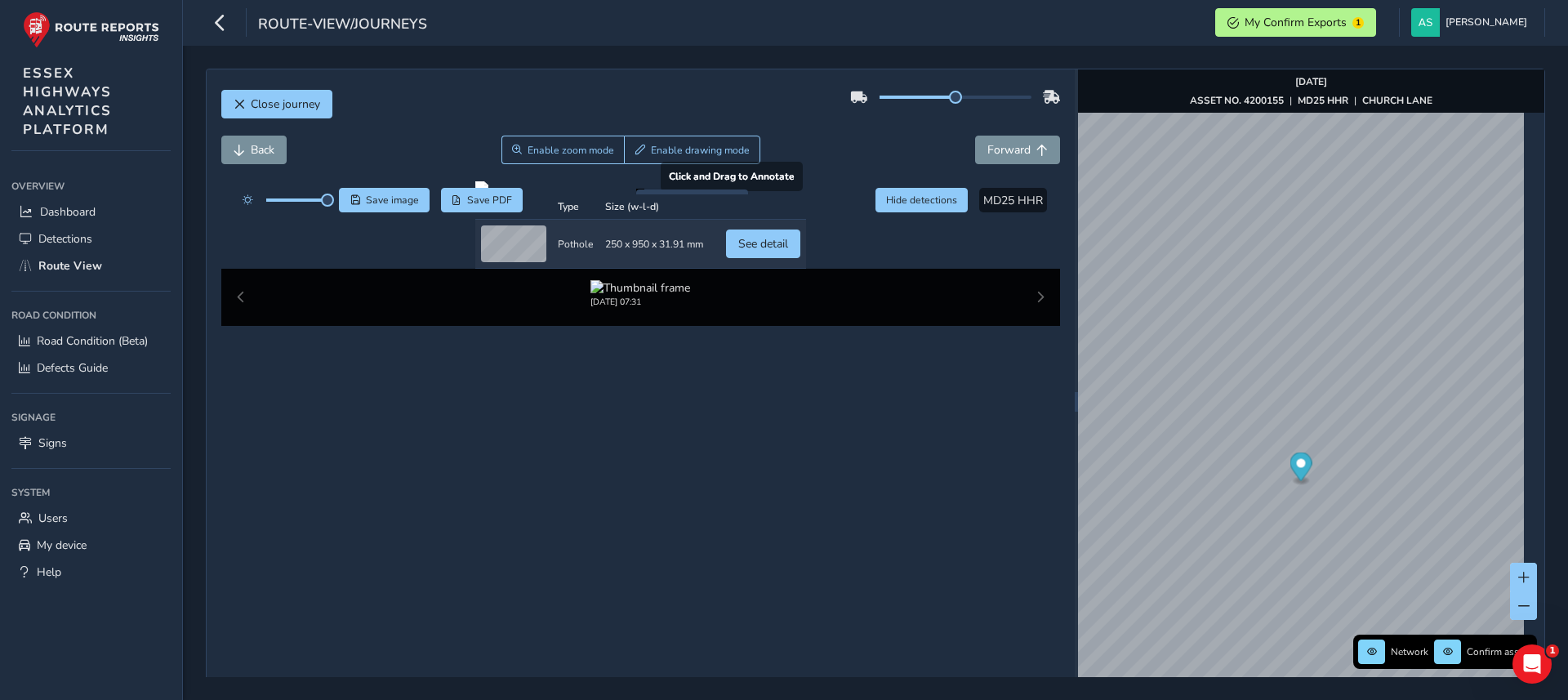
click at [632, 194] on div at bounding box center [640, 188] width 331 height 13
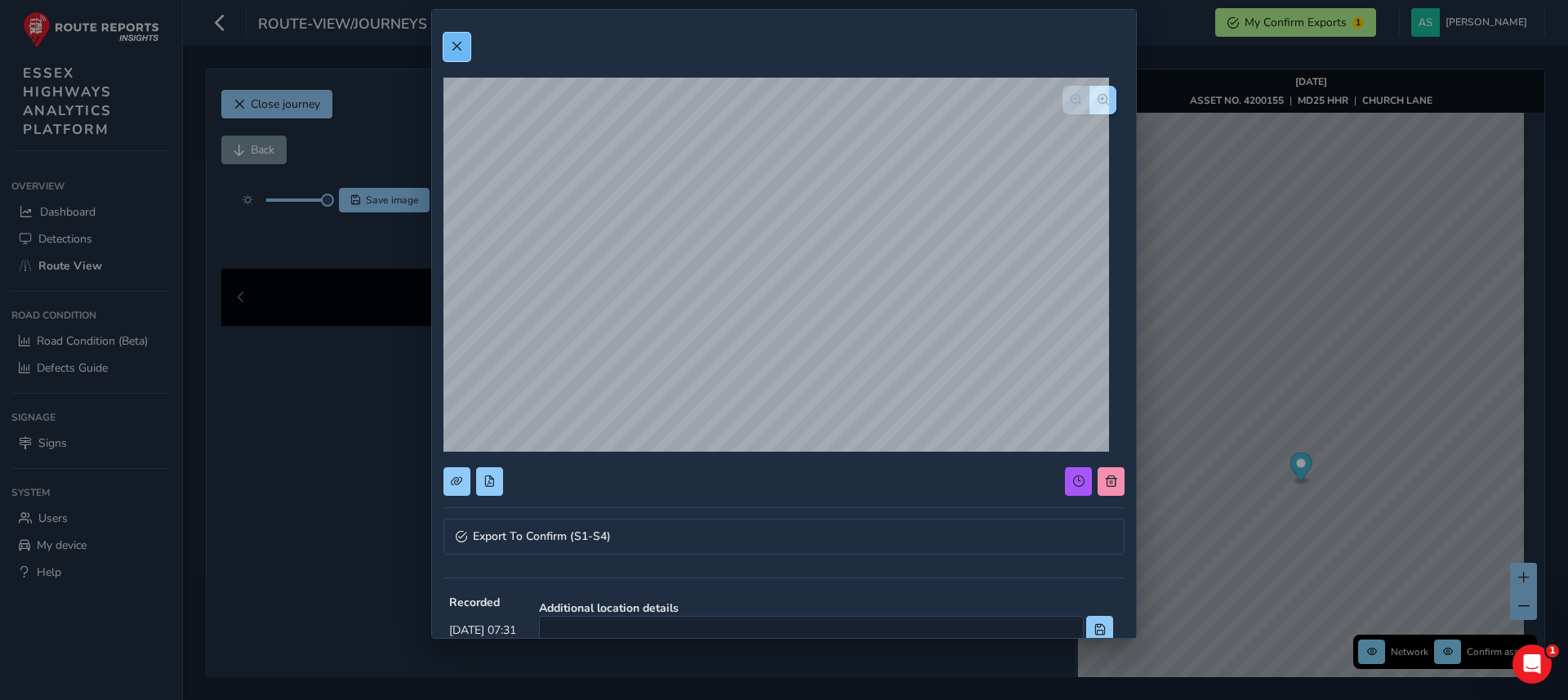
click at [454, 42] on span at bounding box center [457, 47] width 12 height 12
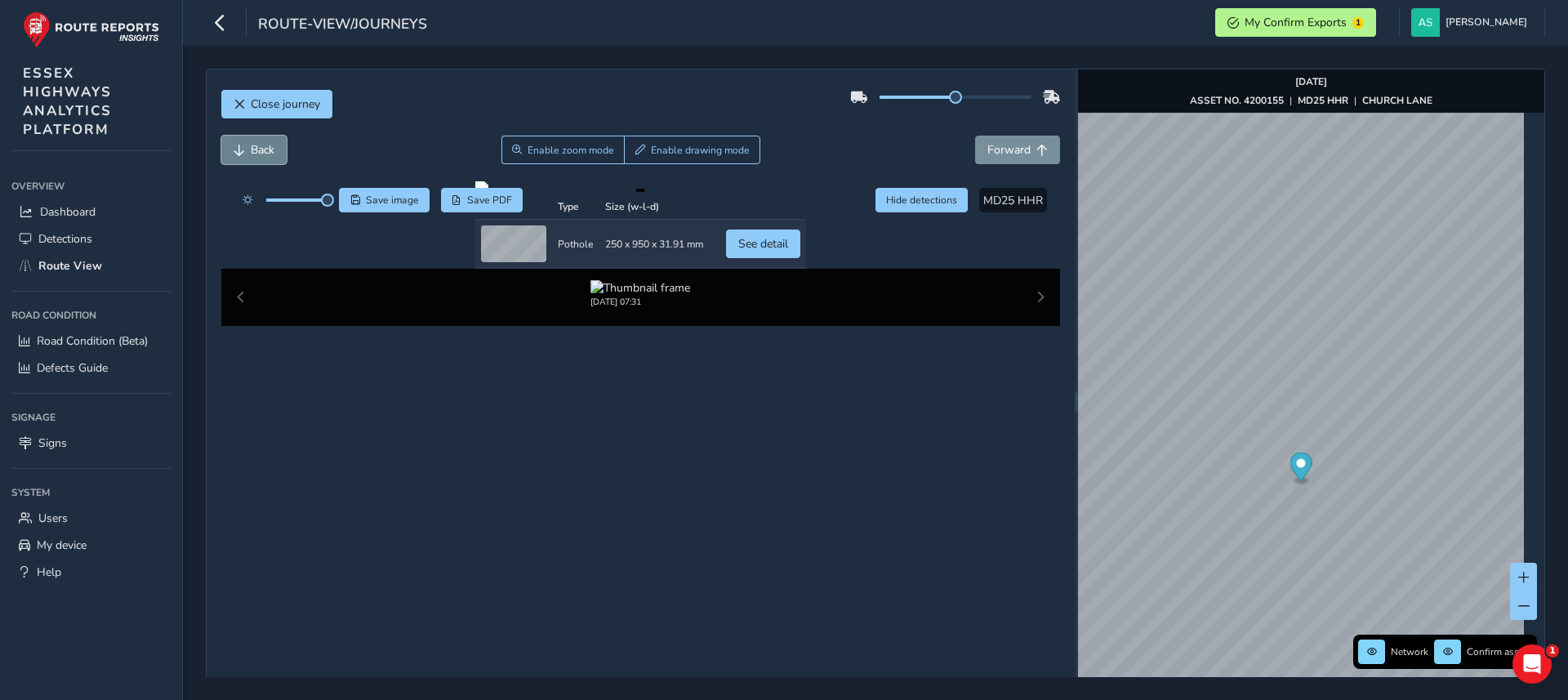
click at [247, 152] on button "Back" at bounding box center [254, 150] width 65 height 28
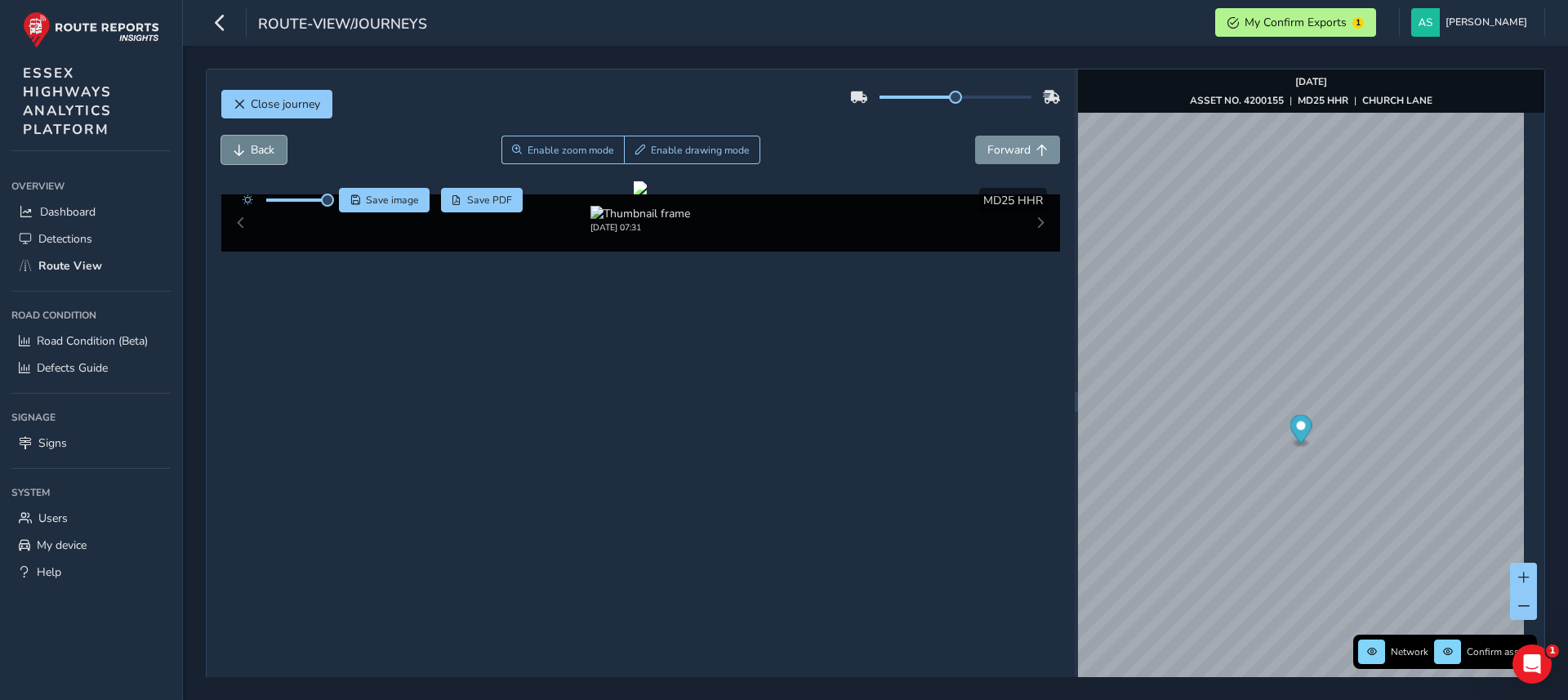
click at [247, 152] on button "Back" at bounding box center [254, 150] width 65 height 28
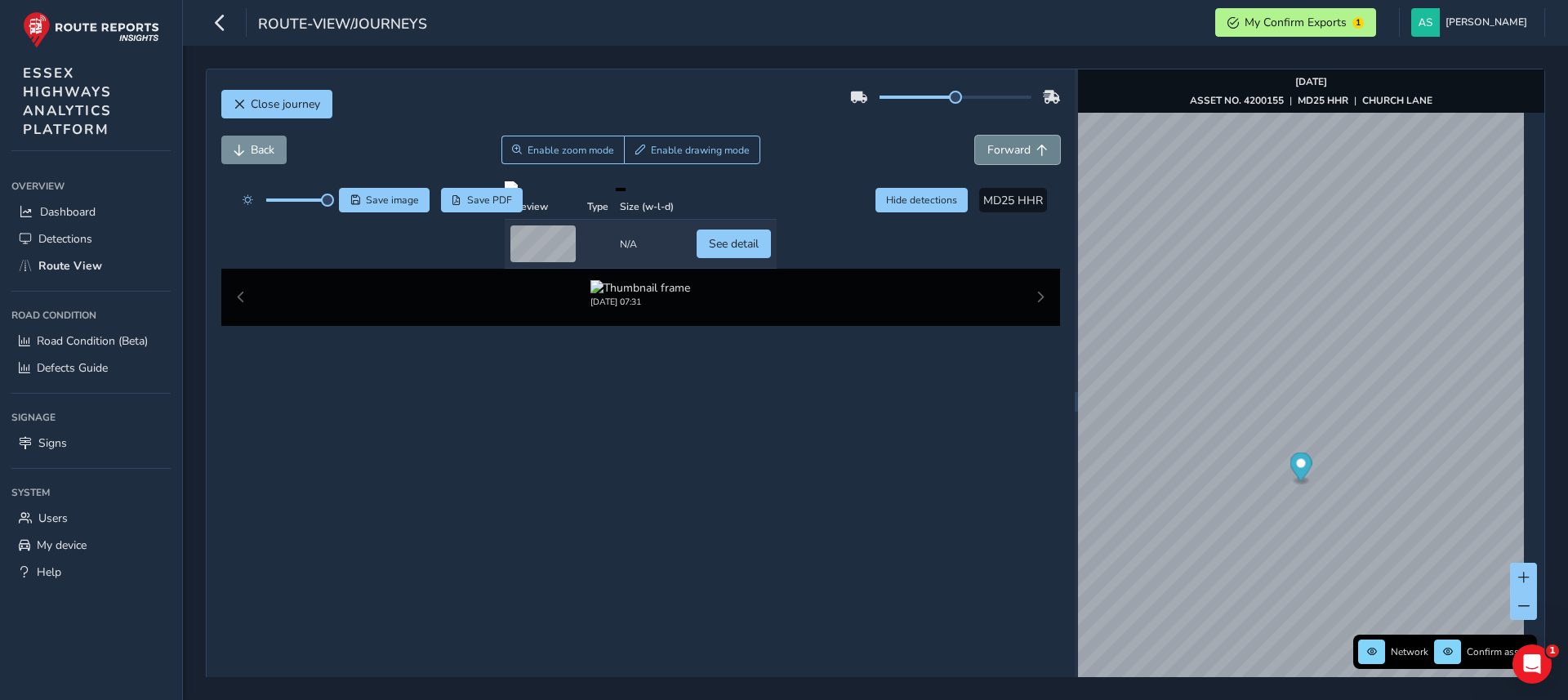
click at [1028, 157] on button "Forward" at bounding box center [1017, 150] width 85 height 28
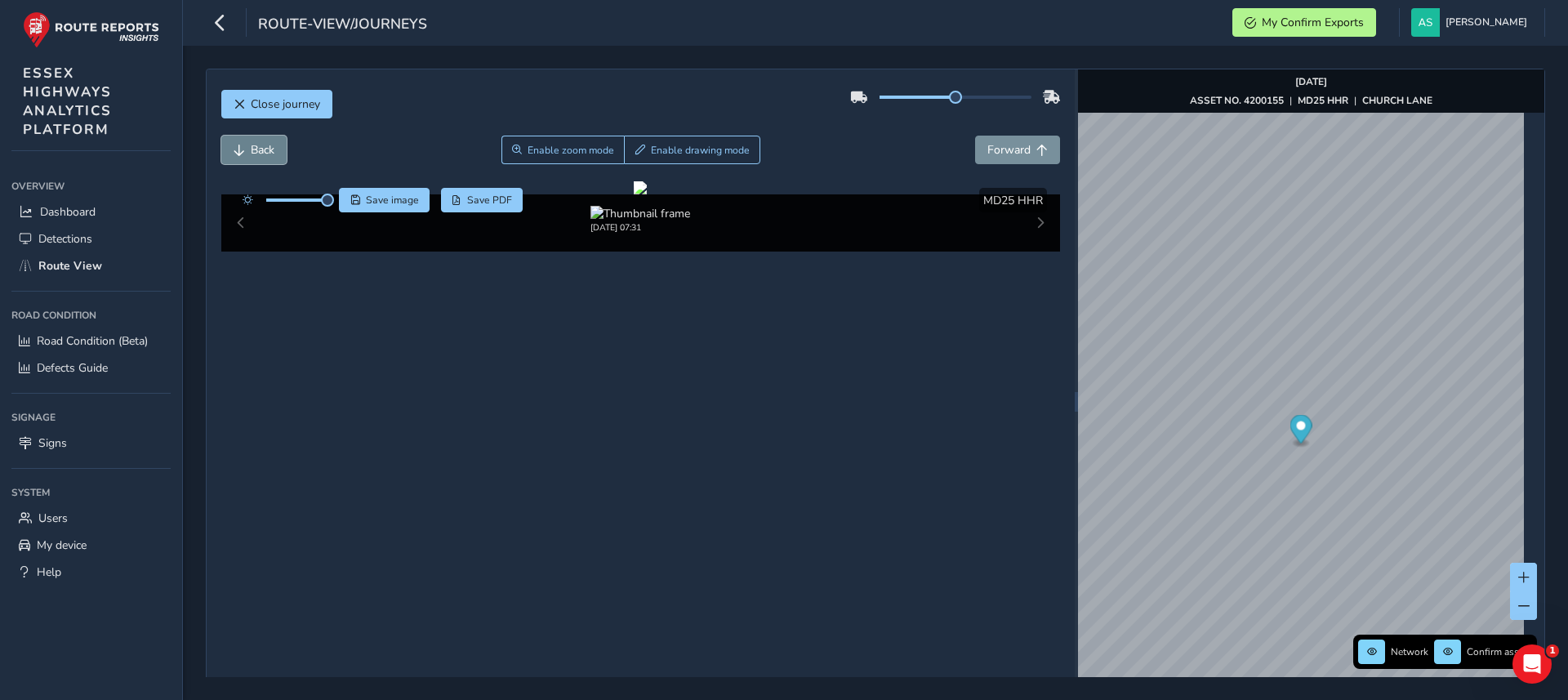
click at [263, 145] on span "Back" at bounding box center [263, 150] width 23 height 16
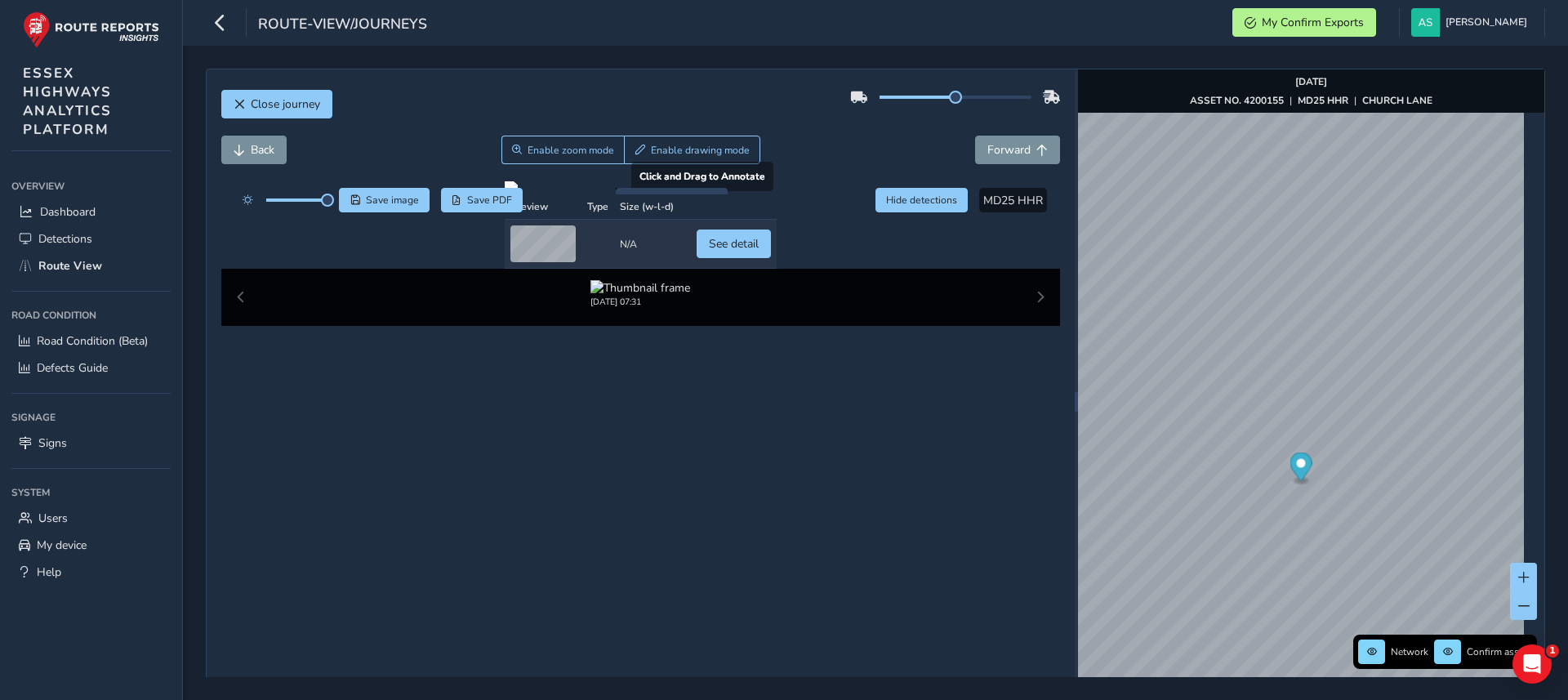
click at [580, 194] on div at bounding box center [640, 188] width 272 height 13
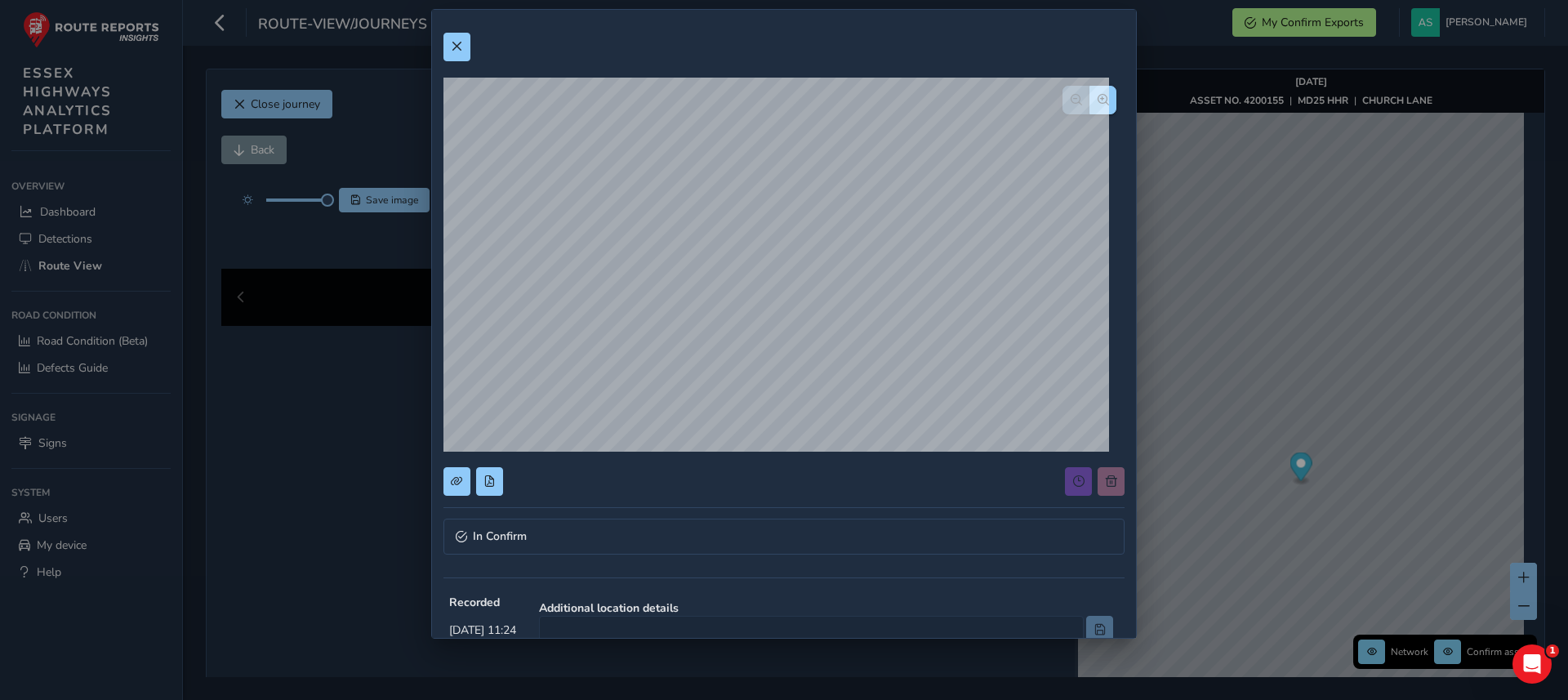
scroll to position [337, 0]
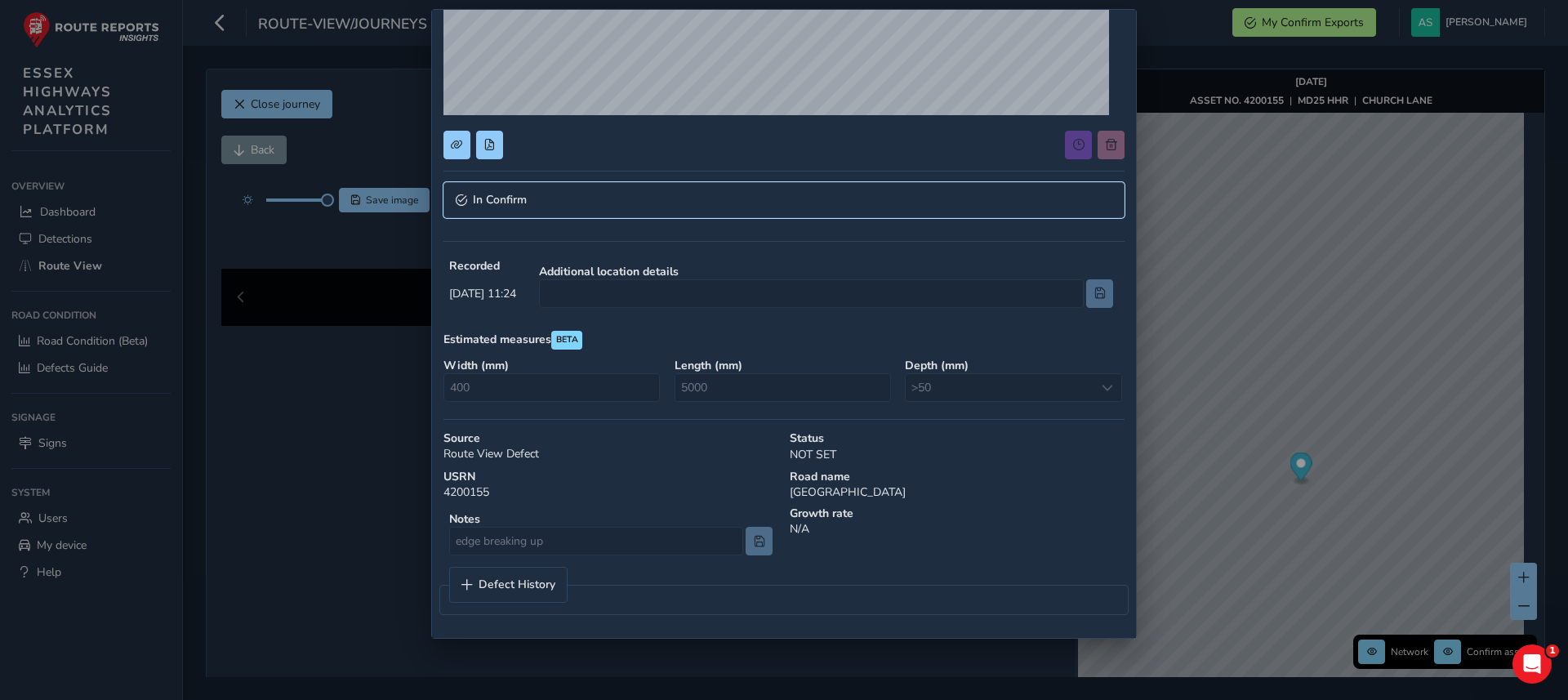
click at [598, 190] on link "In Confirm" at bounding box center [784, 200] width 681 height 36
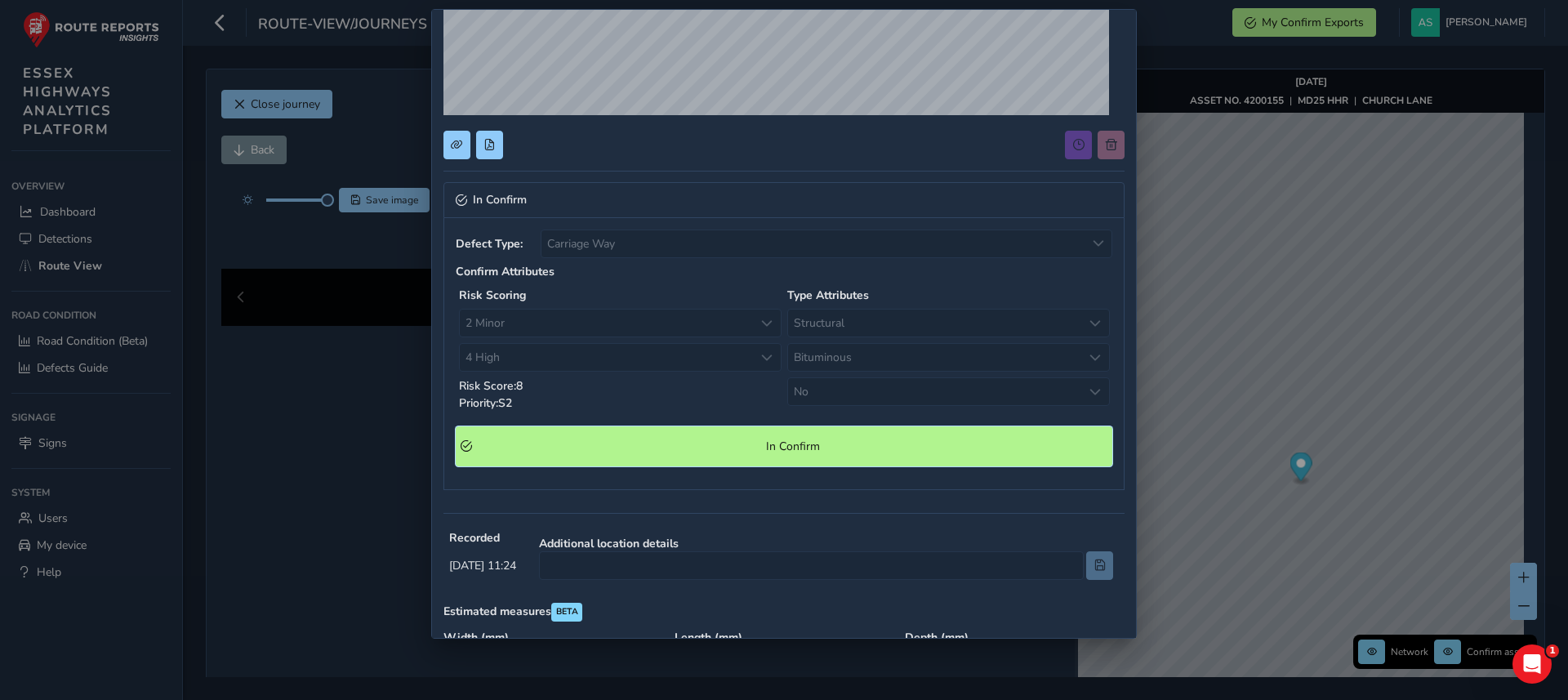
click at [686, 450] on span "In Confirm" at bounding box center [793, 446] width 630 height 16
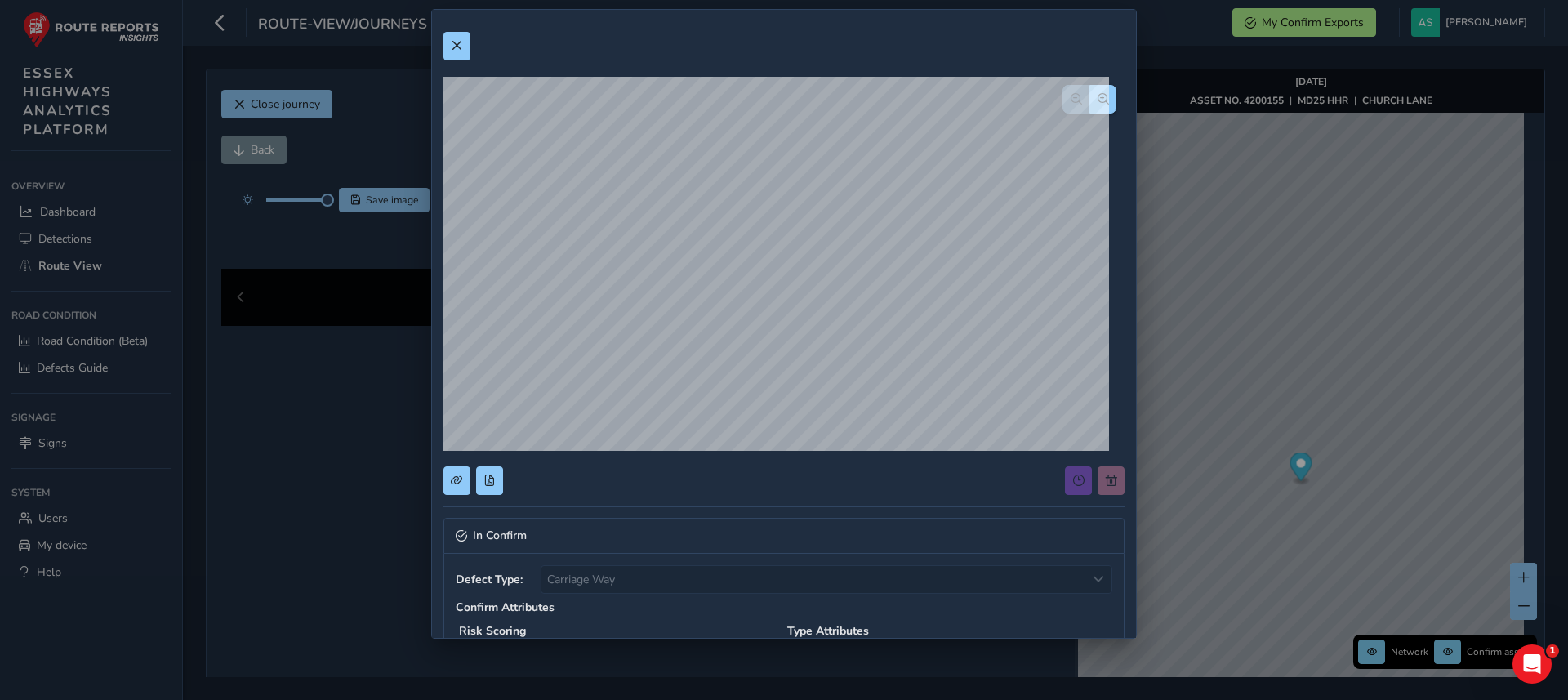
scroll to position [0, 0]
click at [455, 49] on span at bounding box center [457, 47] width 12 height 12
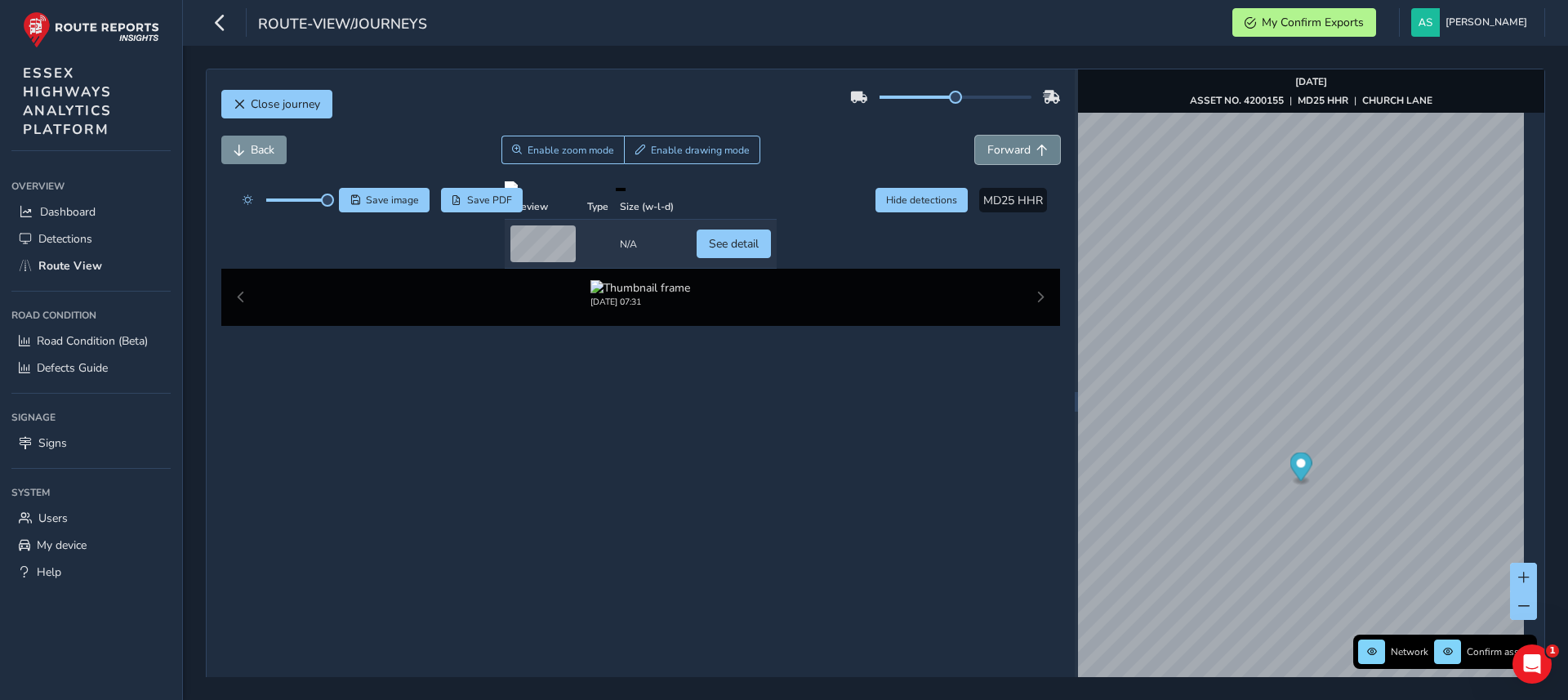
click at [1037, 151] on span "Forward" at bounding box center [1042, 151] width 12 height 12
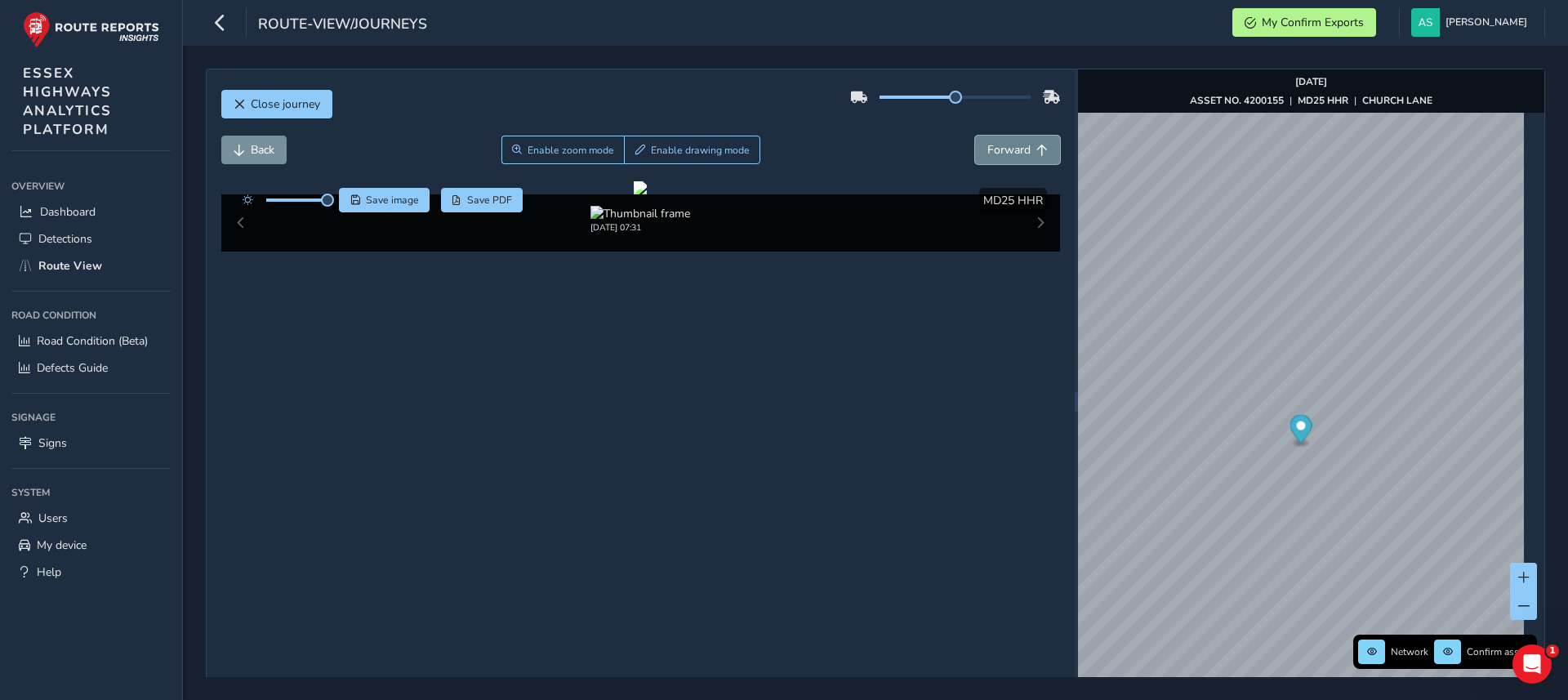
click at [1037, 151] on span "Forward" at bounding box center [1042, 151] width 12 height 12
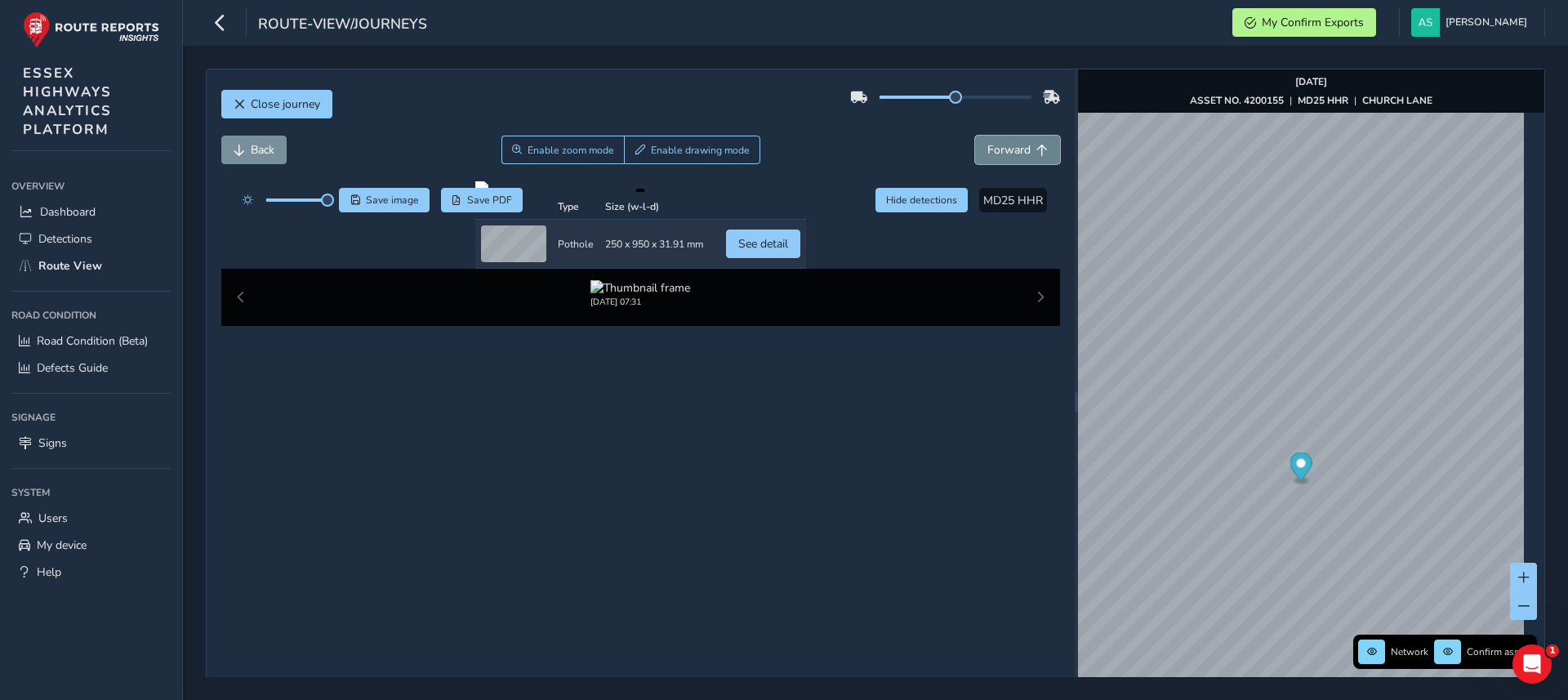
click at [1037, 151] on span "Forward" at bounding box center [1042, 151] width 12 height 12
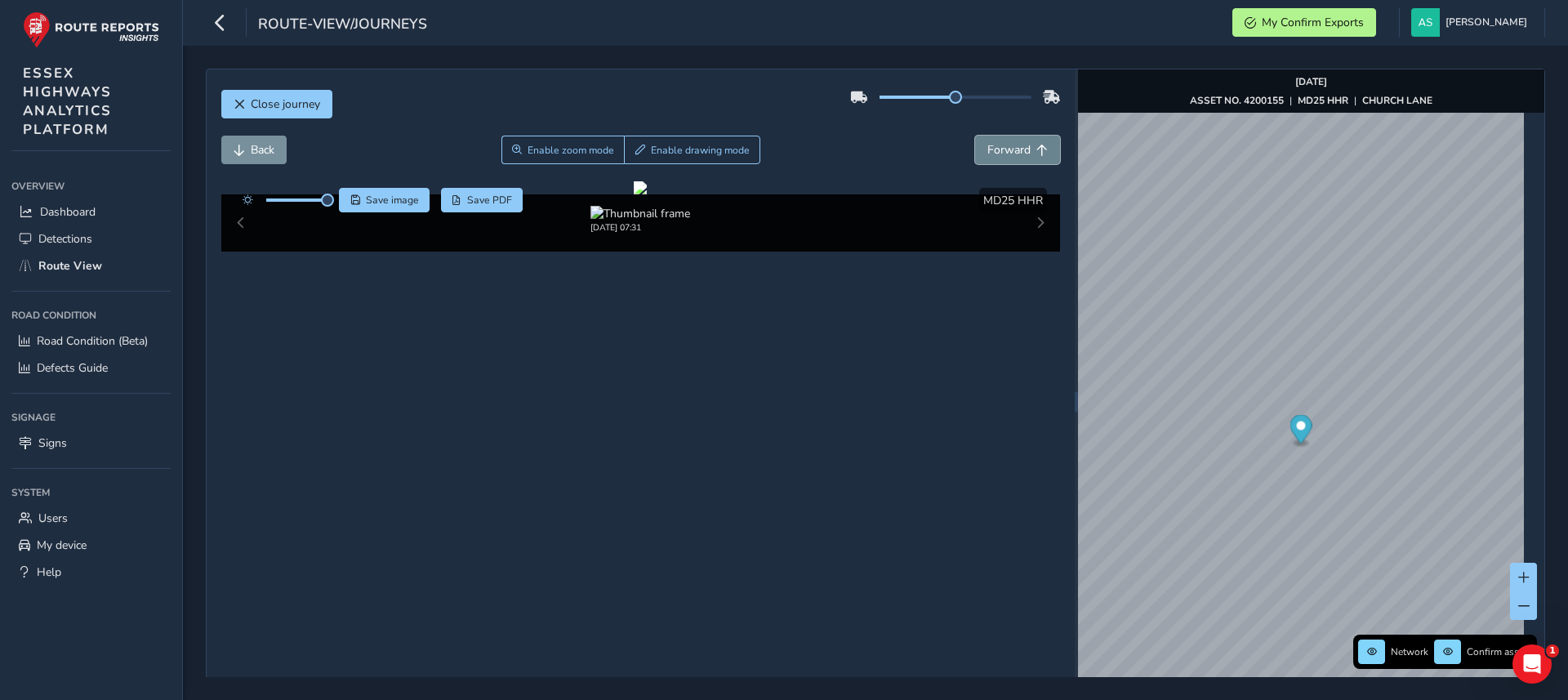
click at [1037, 151] on span "Forward" at bounding box center [1042, 151] width 12 height 12
click at [1039, 152] on button "Forward" at bounding box center [1017, 150] width 85 height 28
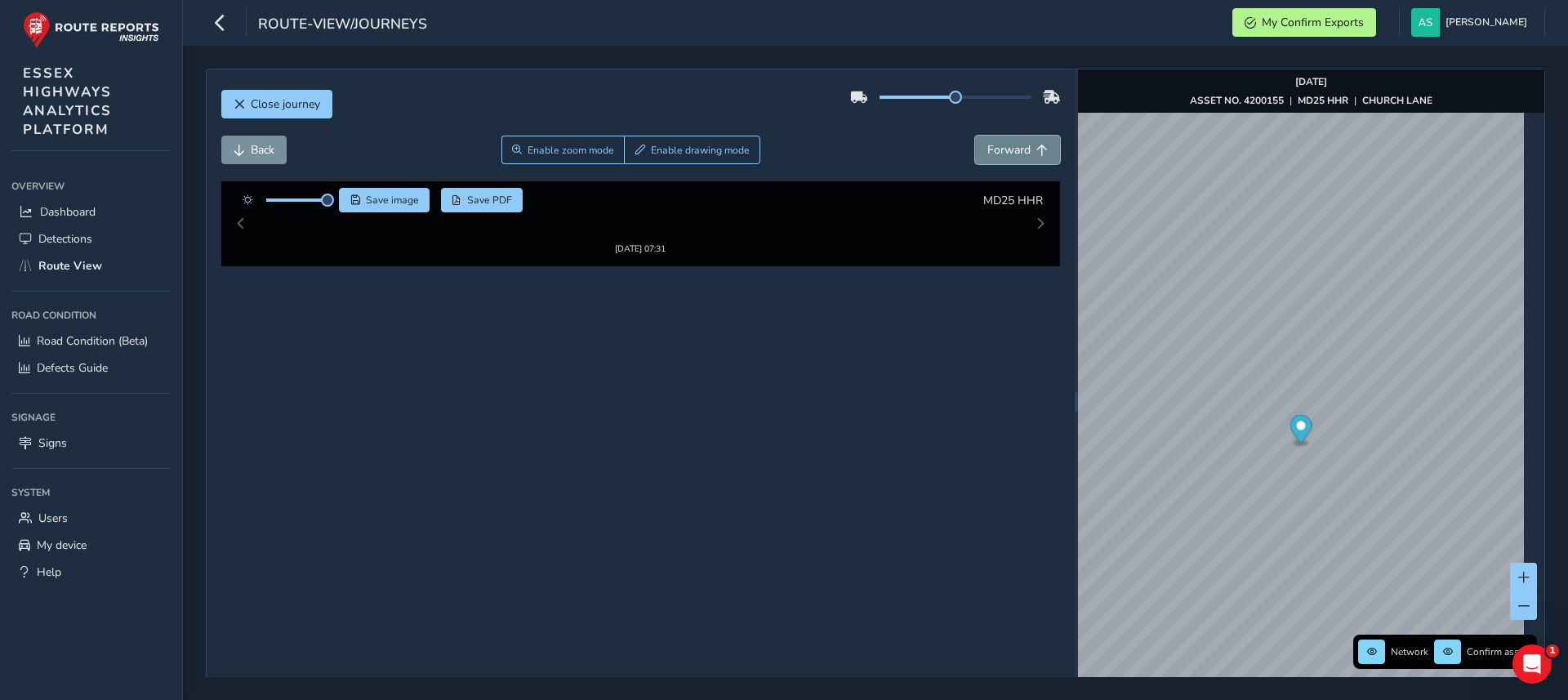
click at [1039, 152] on button "Forward" at bounding box center [1017, 150] width 85 height 28
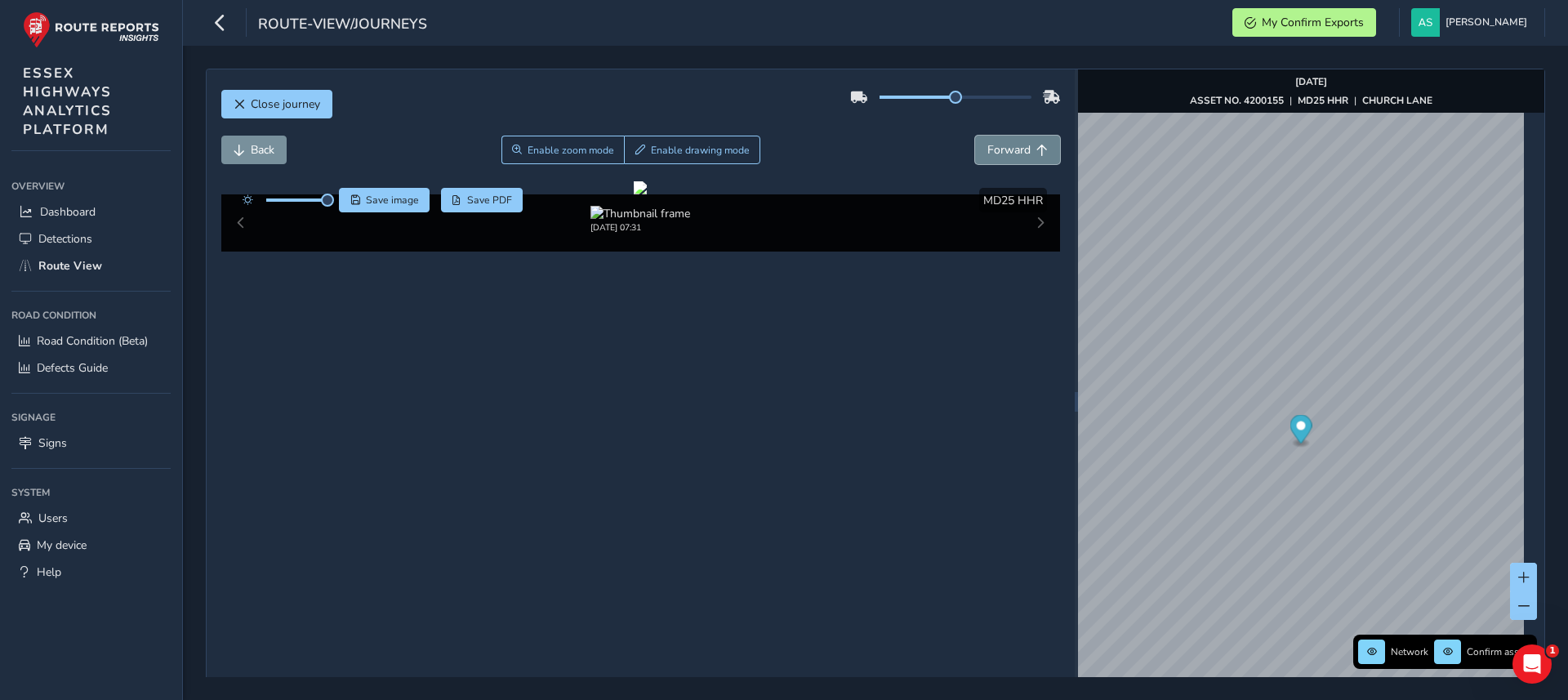
click at [1039, 152] on button "Forward" at bounding box center [1017, 150] width 85 height 28
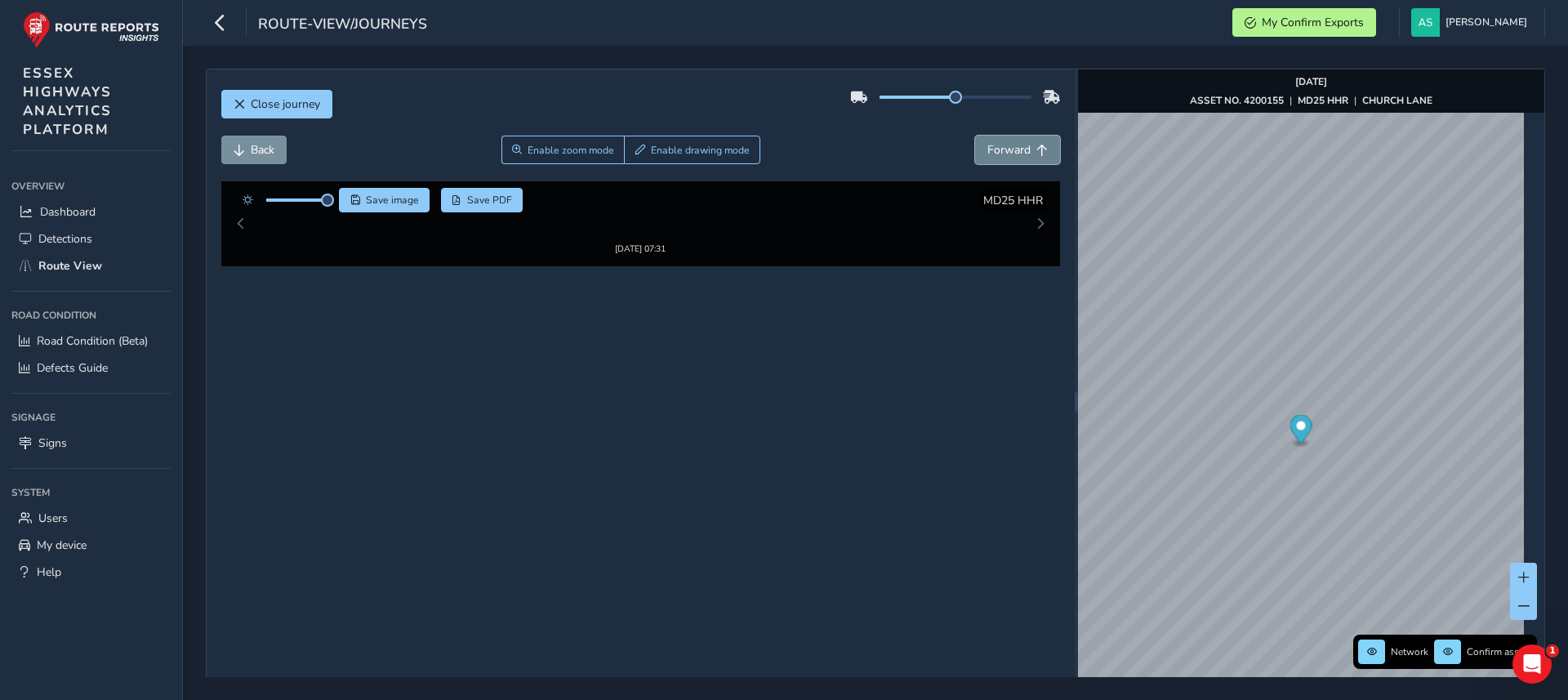
click at [1039, 152] on button "Forward" at bounding box center [1017, 150] width 85 height 28
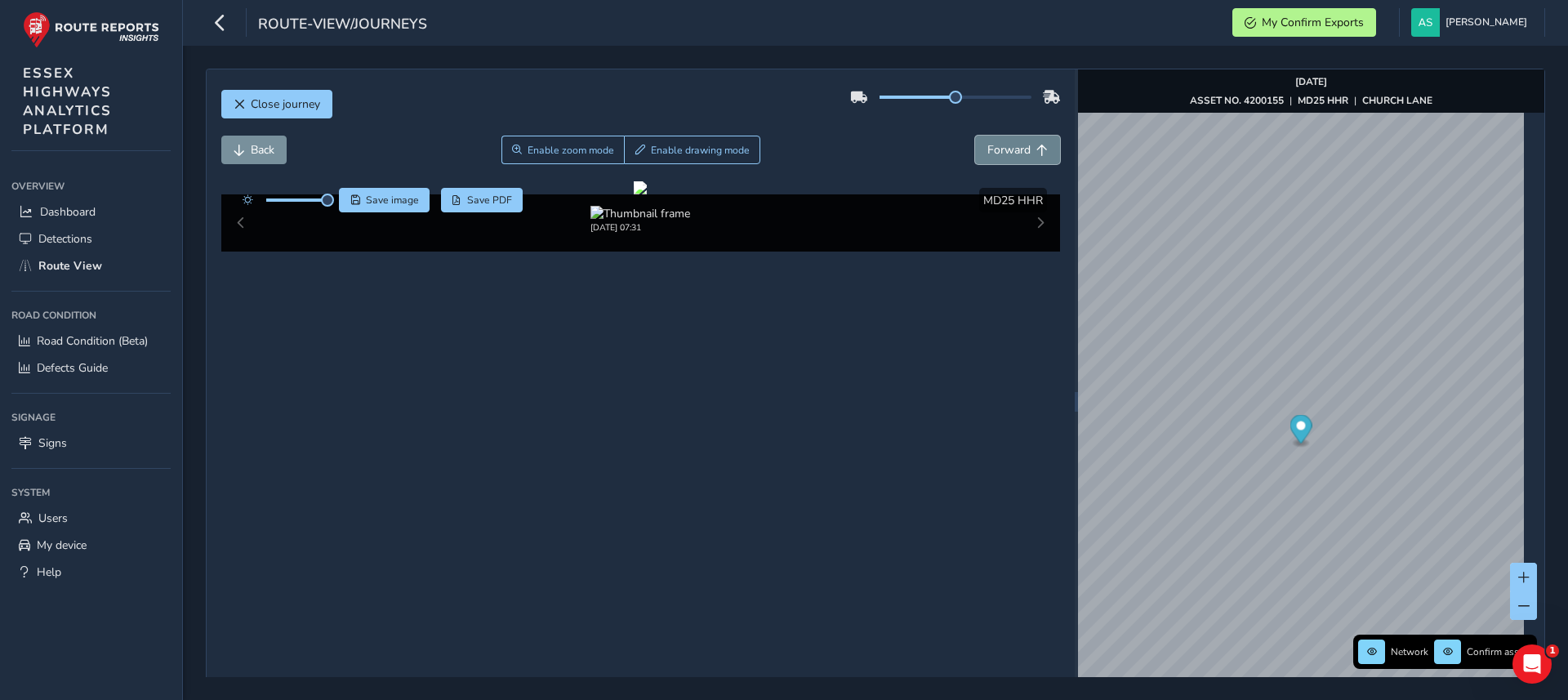
click at [1039, 152] on button "Forward" at bounding box center [1017, 150] width 85 height 28
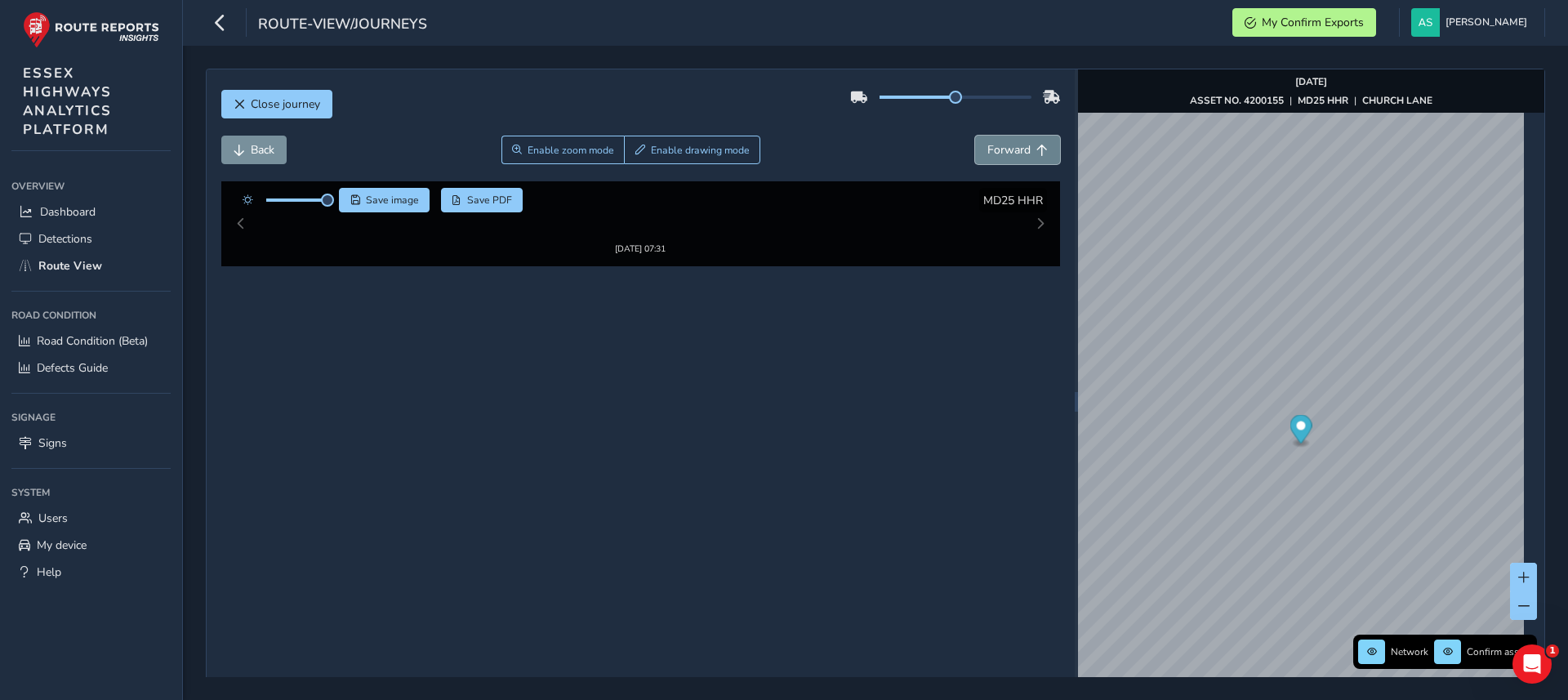
click at [1039, 152] on button "Forward" at bounding box center [1017, 150] width 85 height 28
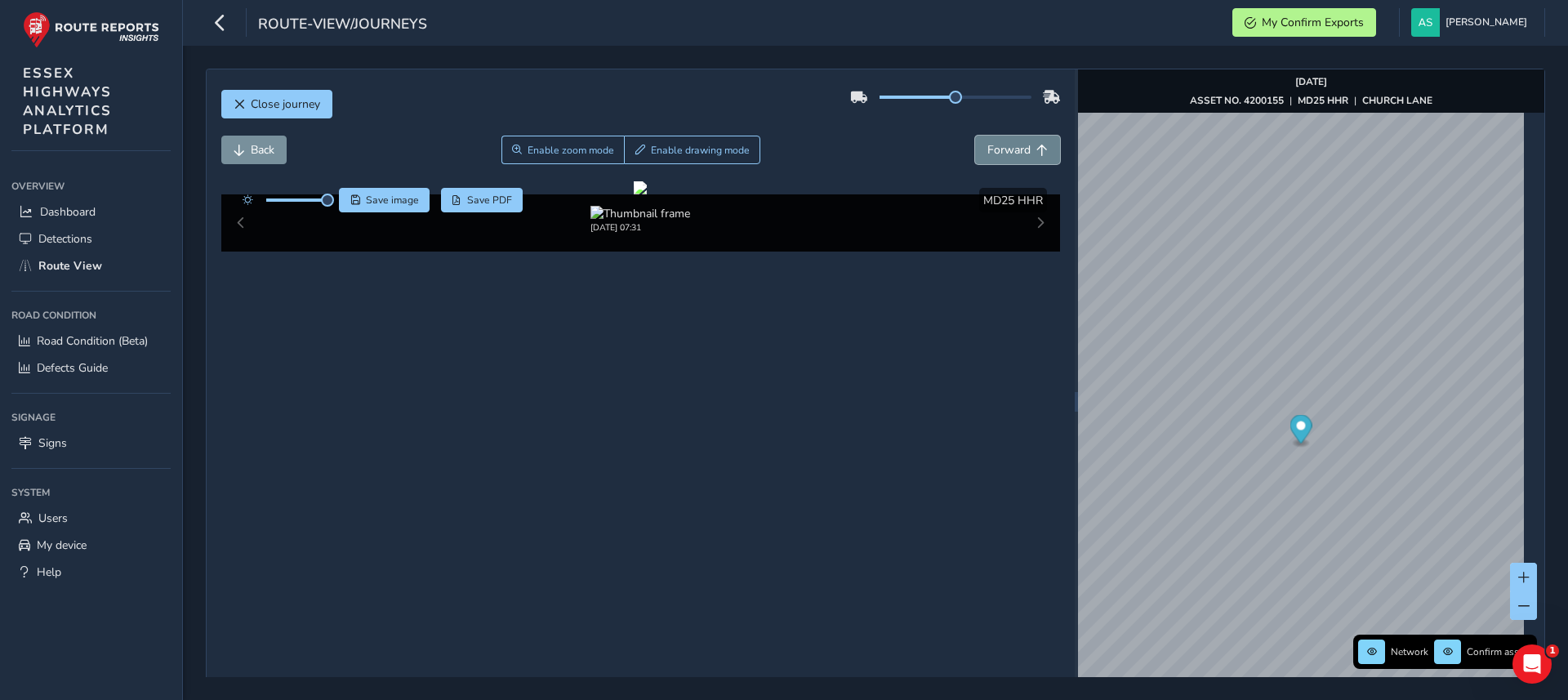
click at [1039, 152] on button "Forward" at bounding box center [1017, 150] width 85 height 28
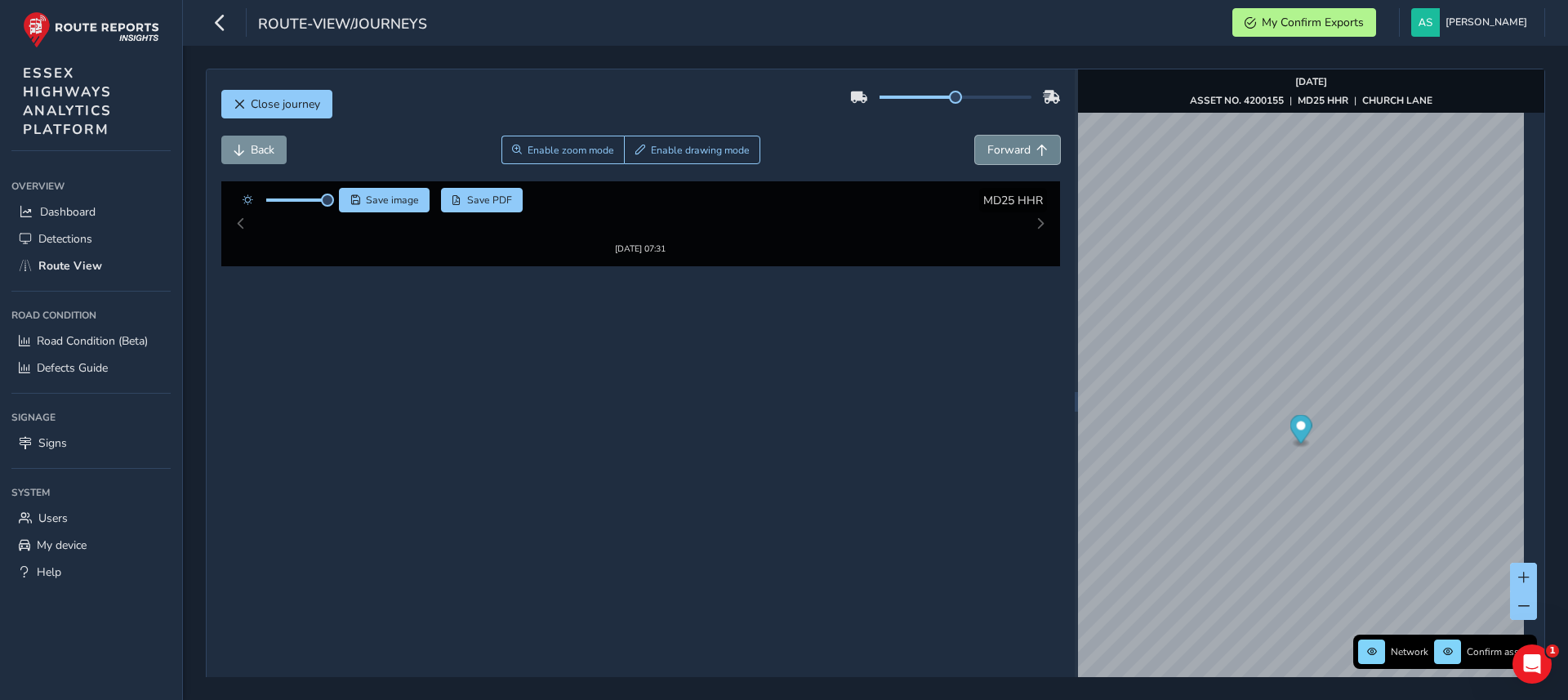
click at [1039, 152] on button "Forward" at bounding box center [1017, 150] width 85 height 28
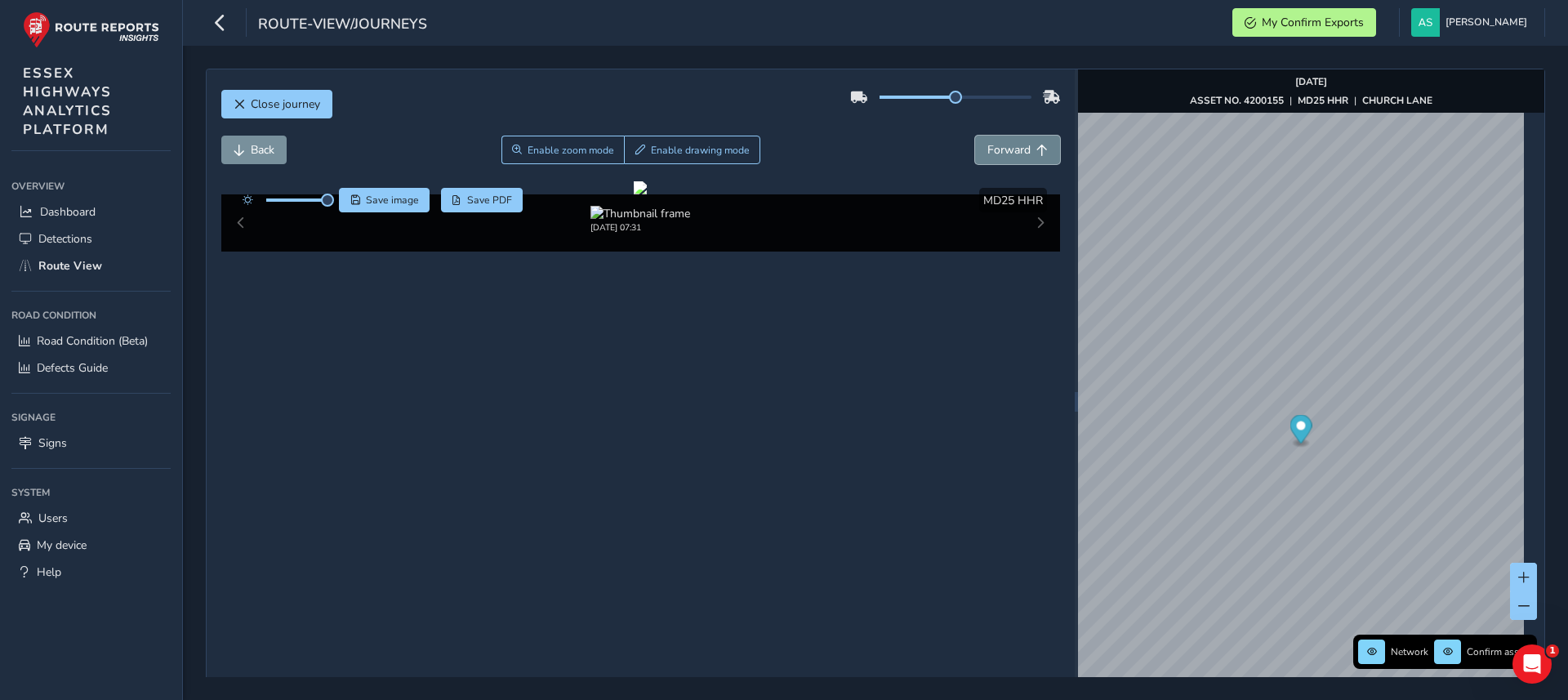
click at [1039, 152] on button "Forward" at bounding box center [1017, 150] width 85 height 28
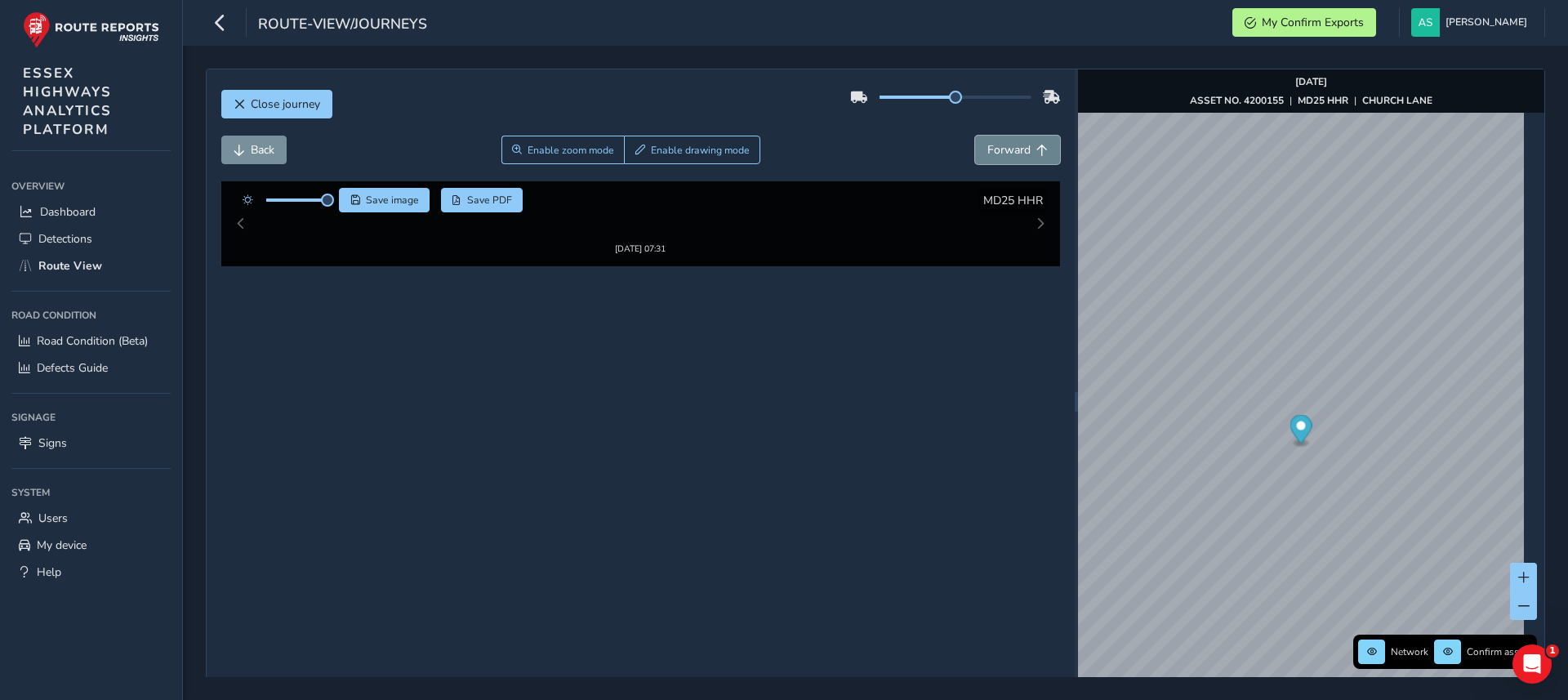
click at [1039, 152] on button "Forward" at bounding box center [1017, 150] width 85 height 28
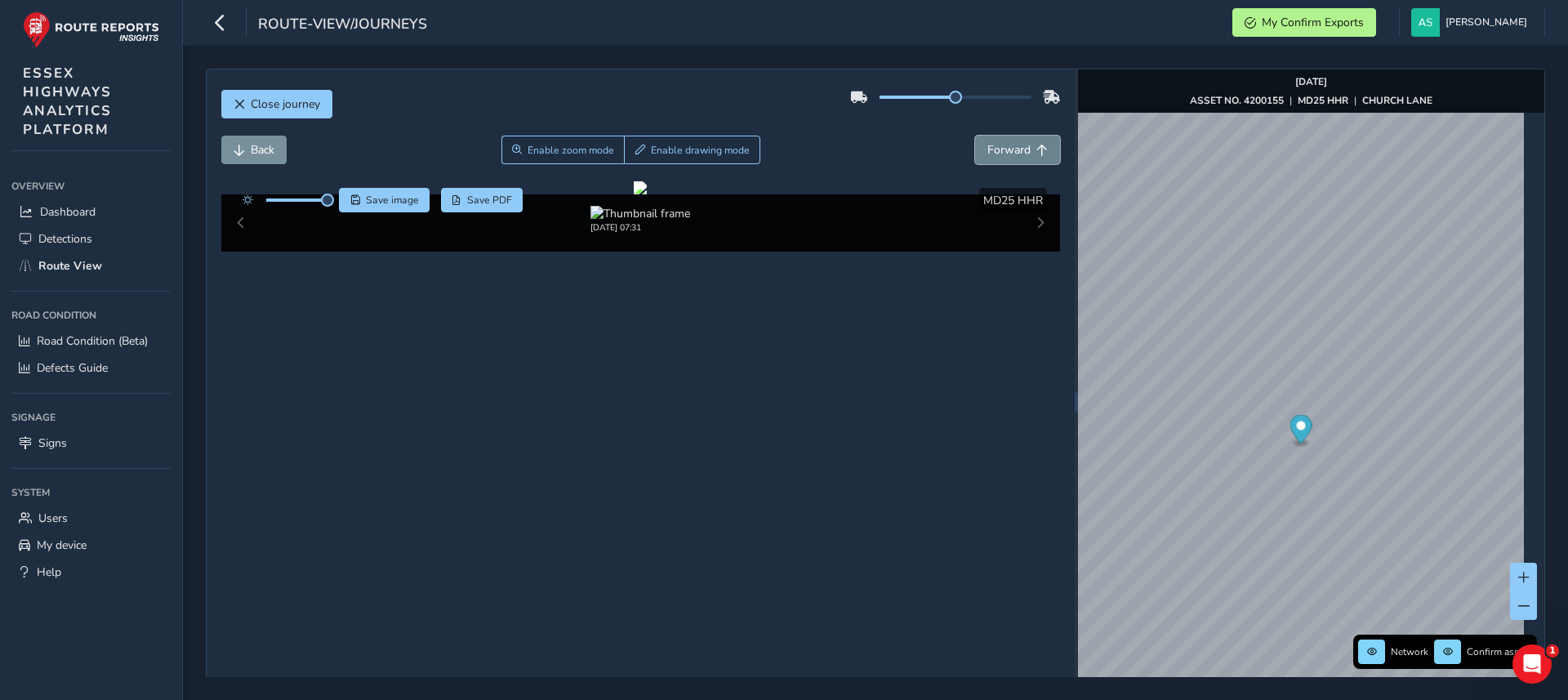
click at [1039, 152] on button "Forward" at bounding box center [1017, 150] width 85 height 28
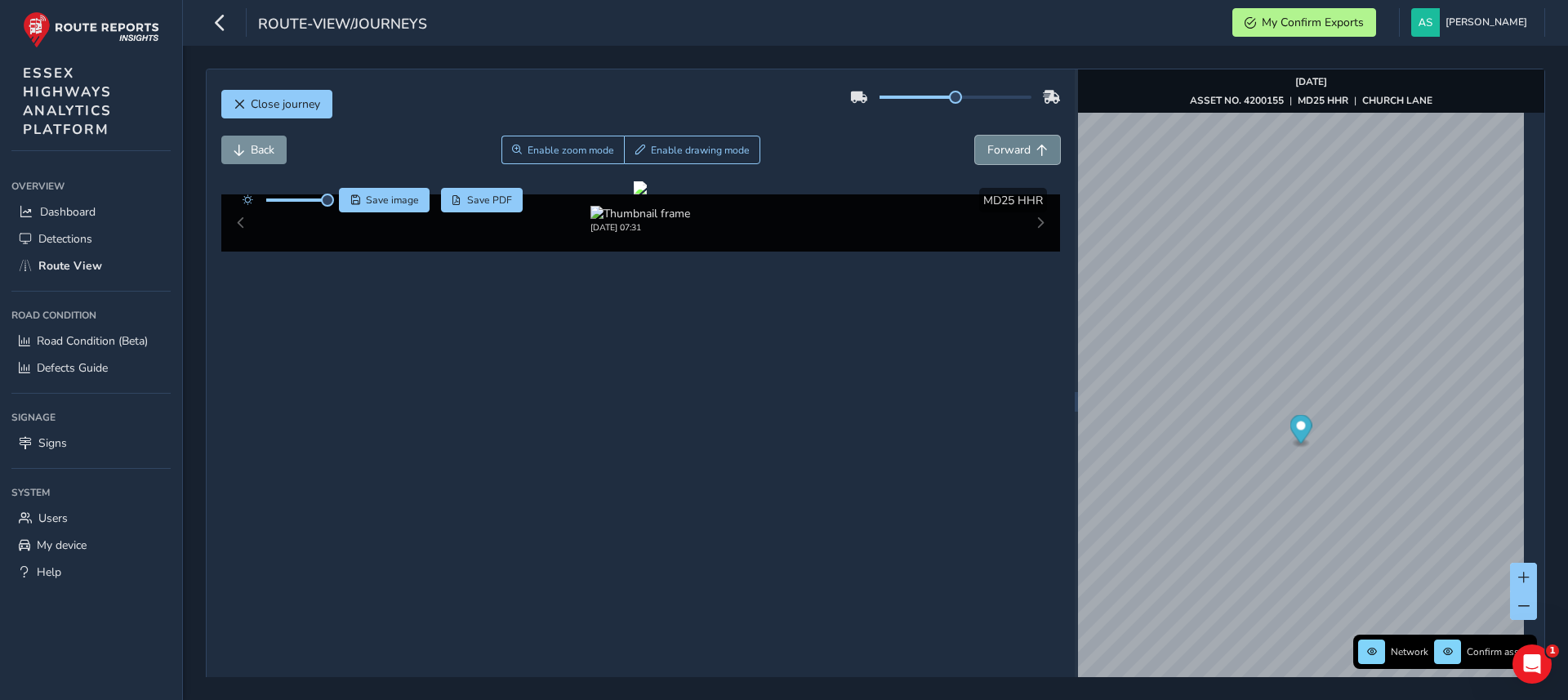
click at [1039, 152] on button "Forward" at bounding box center [1017, 150] width 85 height 28
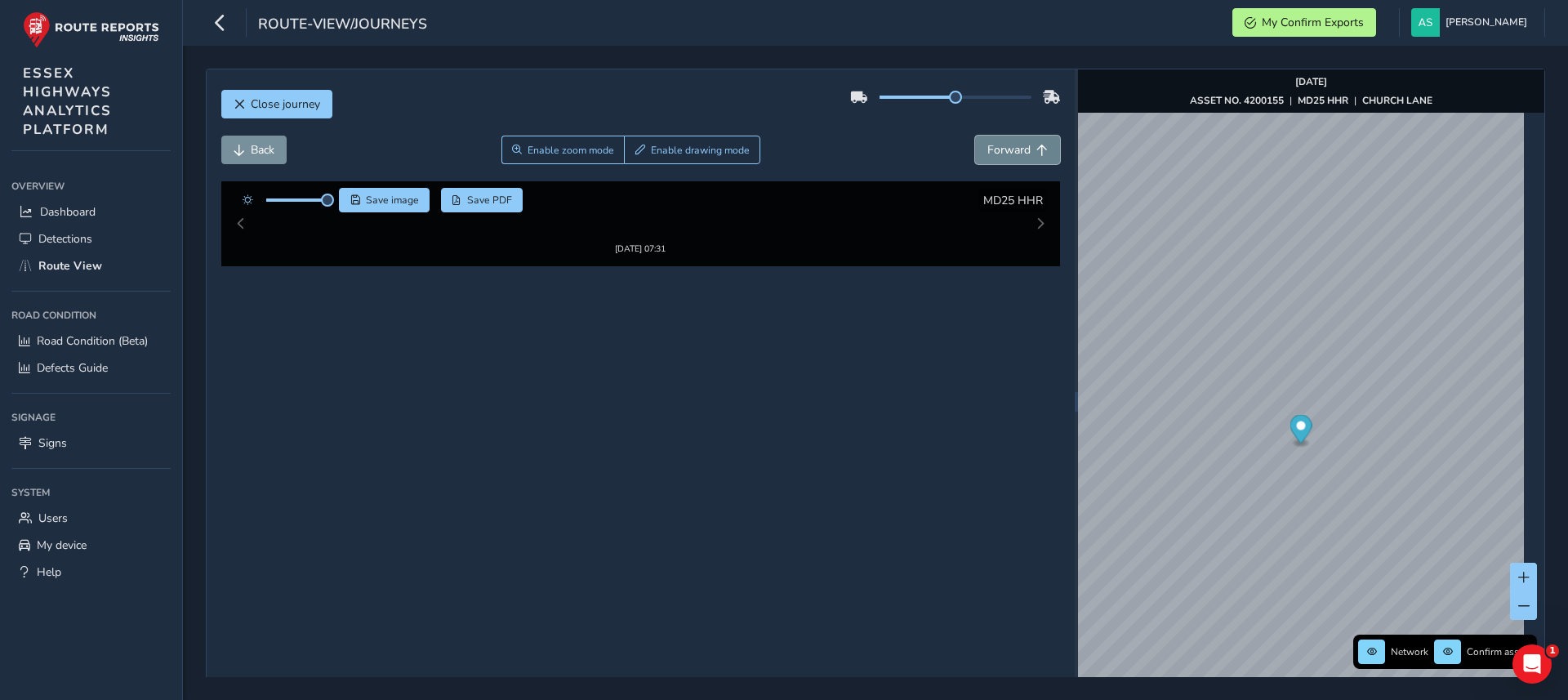
click at [1039, 152] on button "Forward" at bounding box center [1017, 150] width 85 height 28
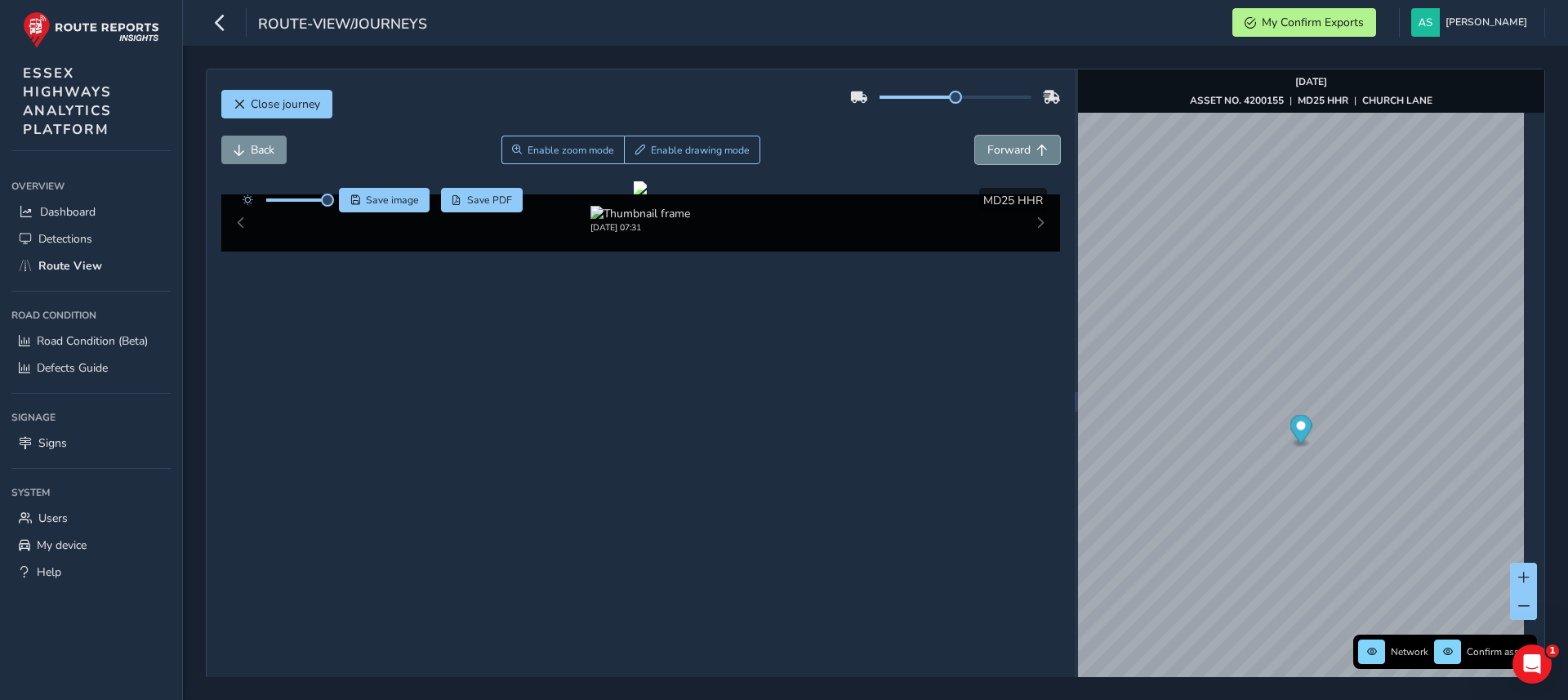
click at [1039, 152] on button "Forward" at bounding box center [1017, 150] width 85 height 28
click at [1039, 151] on button "Forward" at bounding box center [1017, 150] width 85 height 28
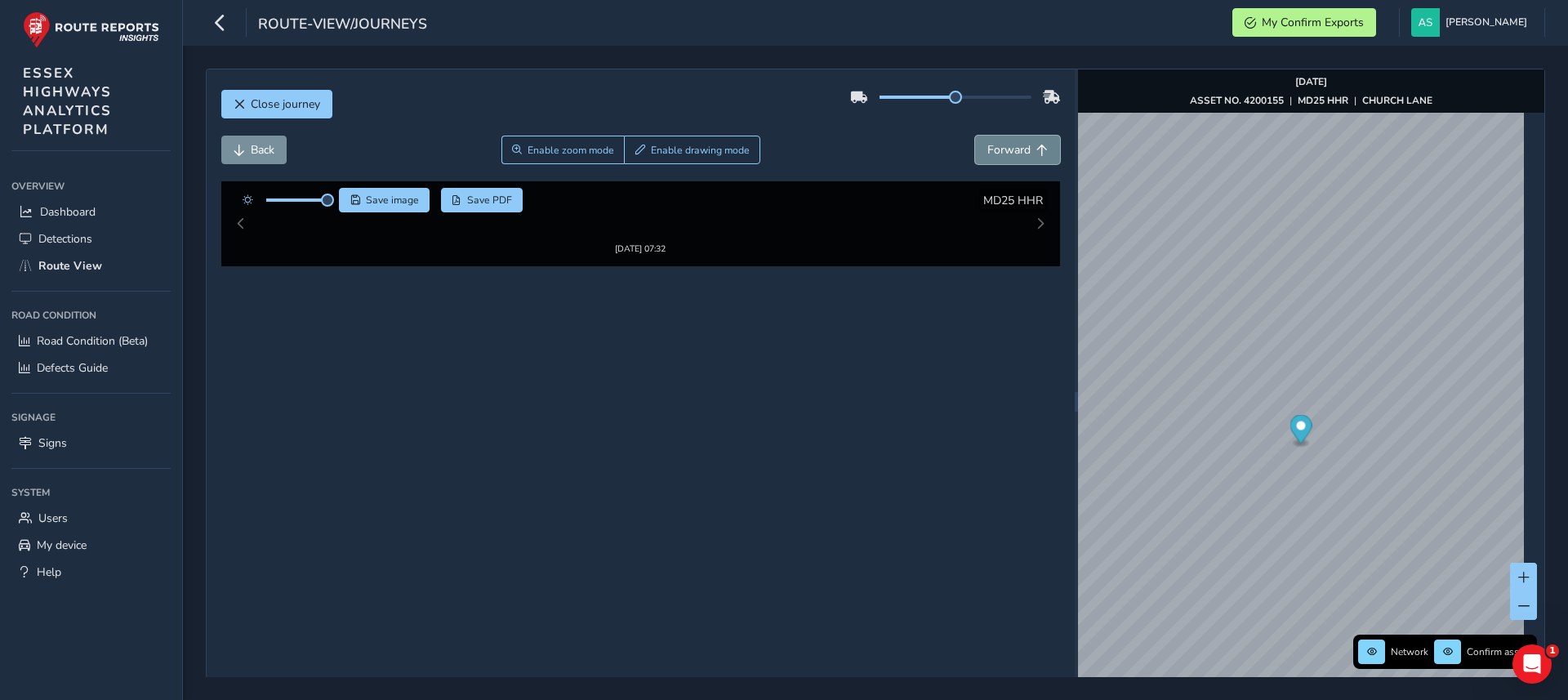
click at [1039, 151] on button "Forward" at bounding box center [1017, 150] width 85 height 28
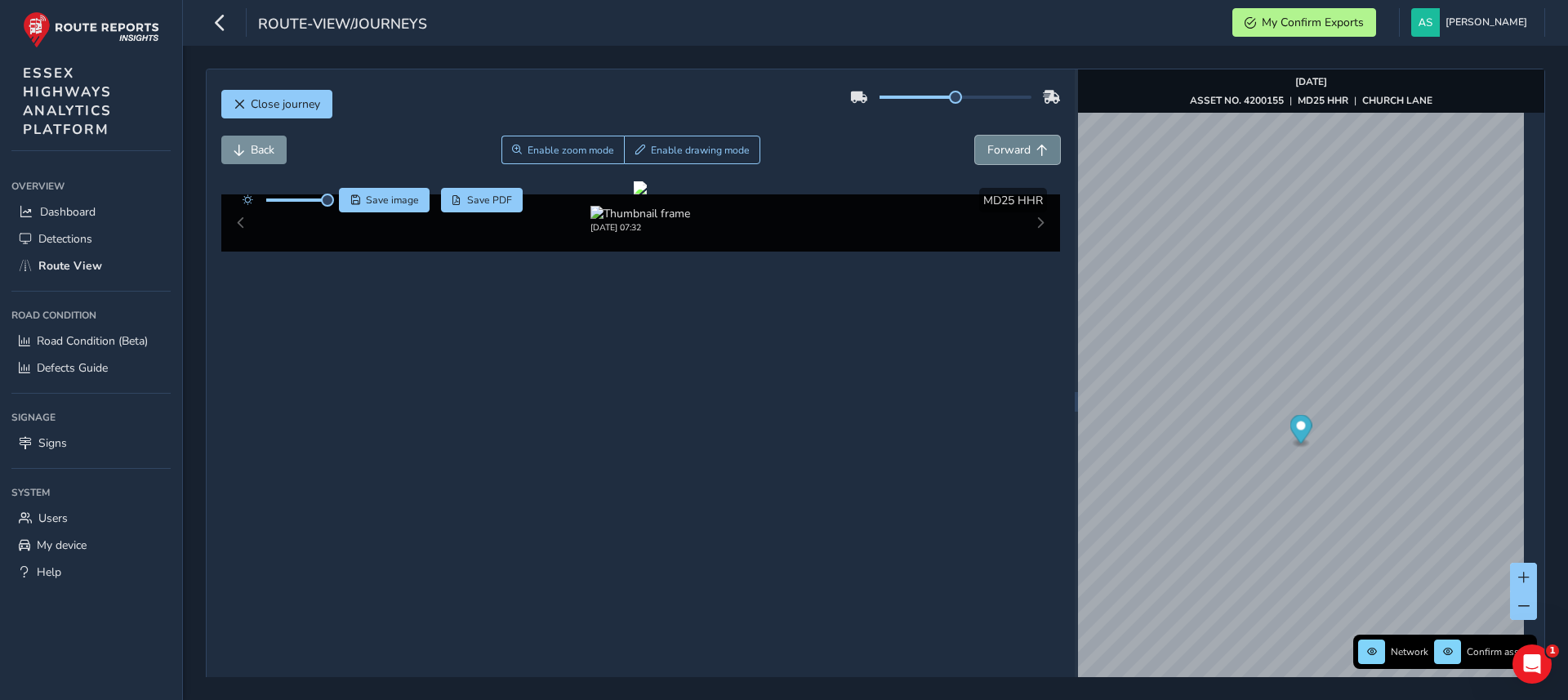
click at [1039, 151] on button "Forward" at bounding box center [1017, 150] width 85 height 28
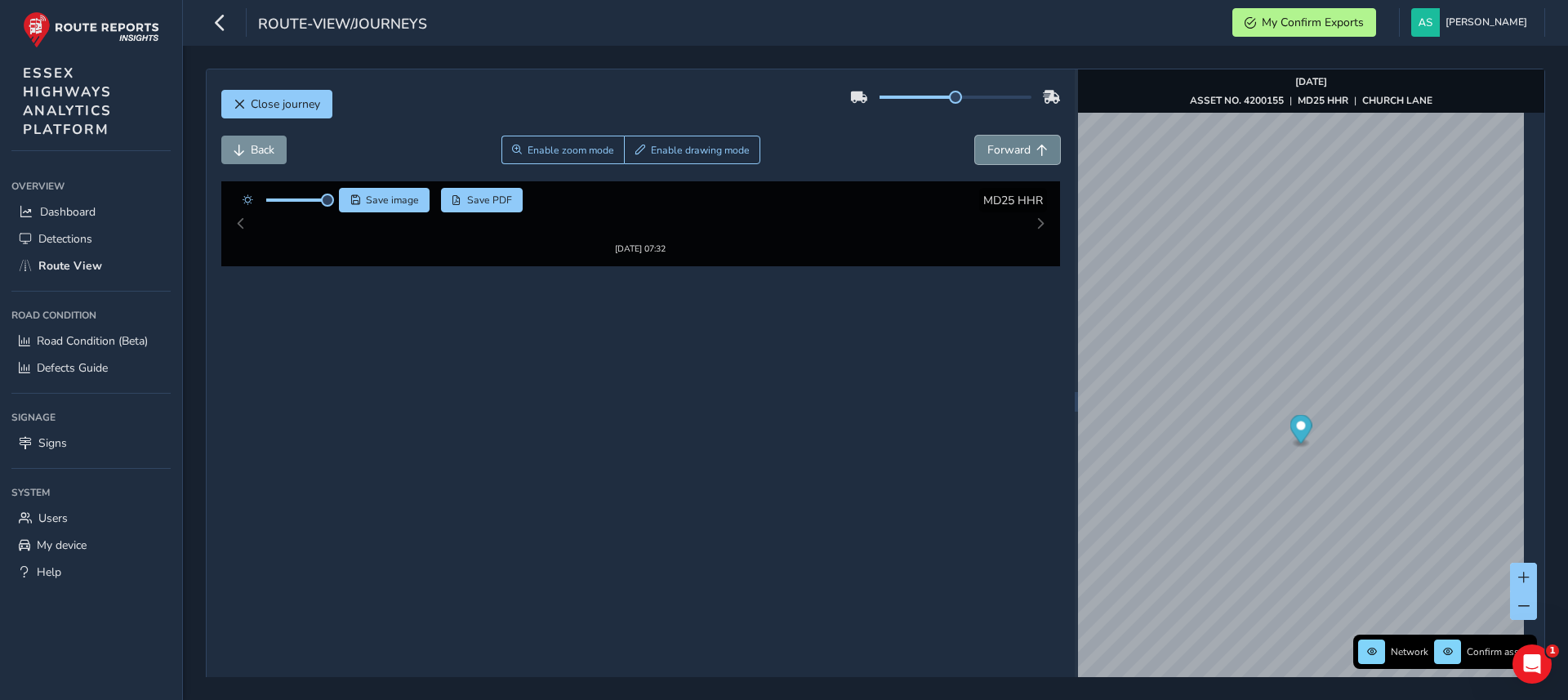
click at [1039, 151] on button "Forward" at bounding box center [1017, 150] width 85 height 28
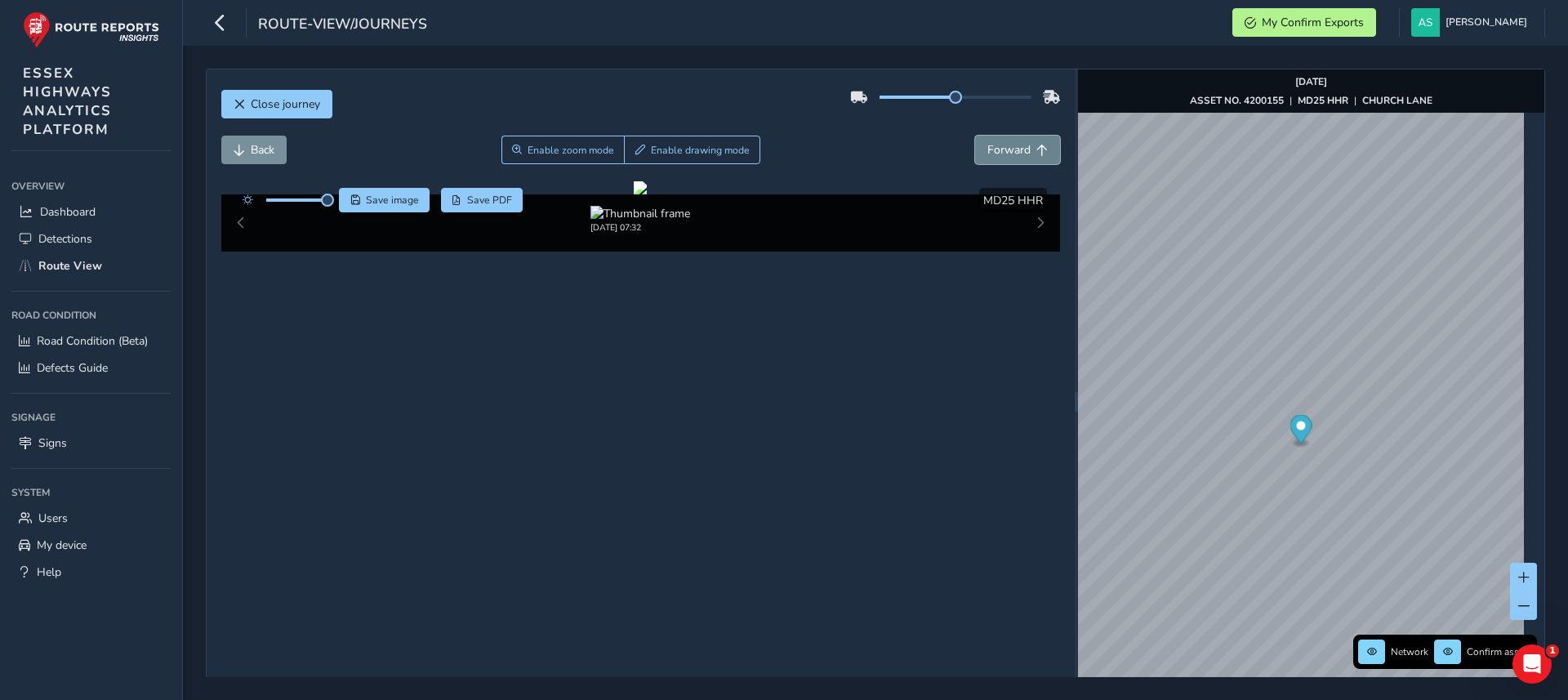
click at [1039, 151] on button "Forward" at bounding box center [1017, 150] width 85 height 28
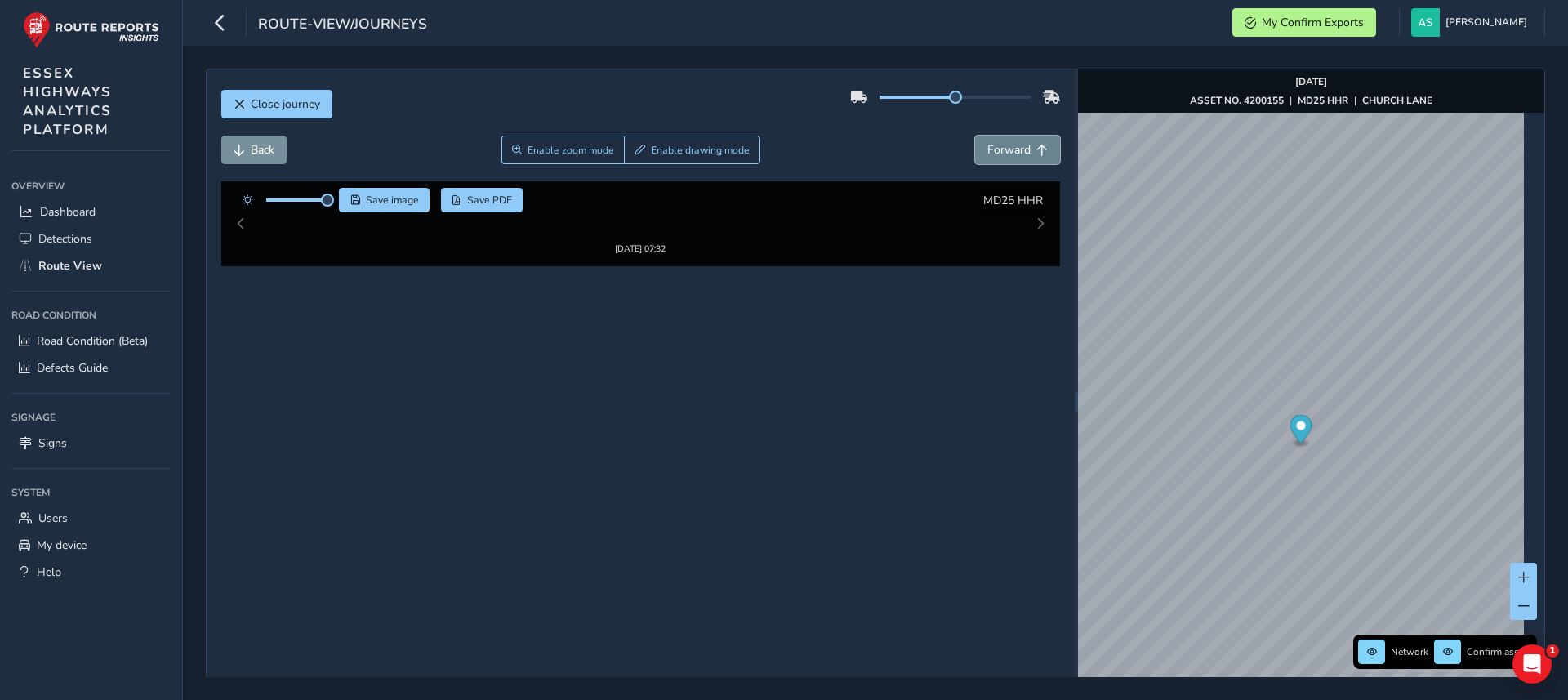
click at [1039, 151] on button "Forward" at bounding box center [1017, 150] width 85 height 28
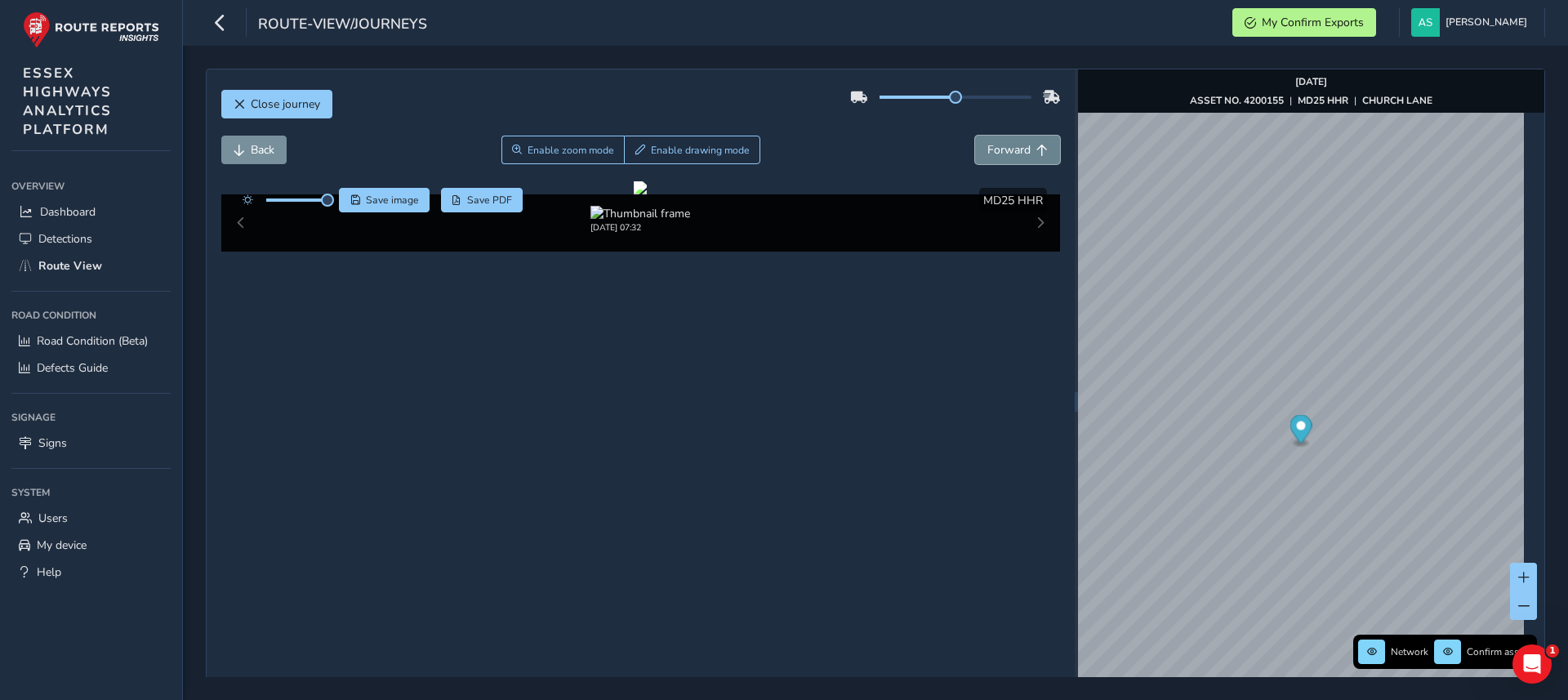
click at [1039, 151] on button "Forward" at bounding box center [1017, 150] width 85 height 28
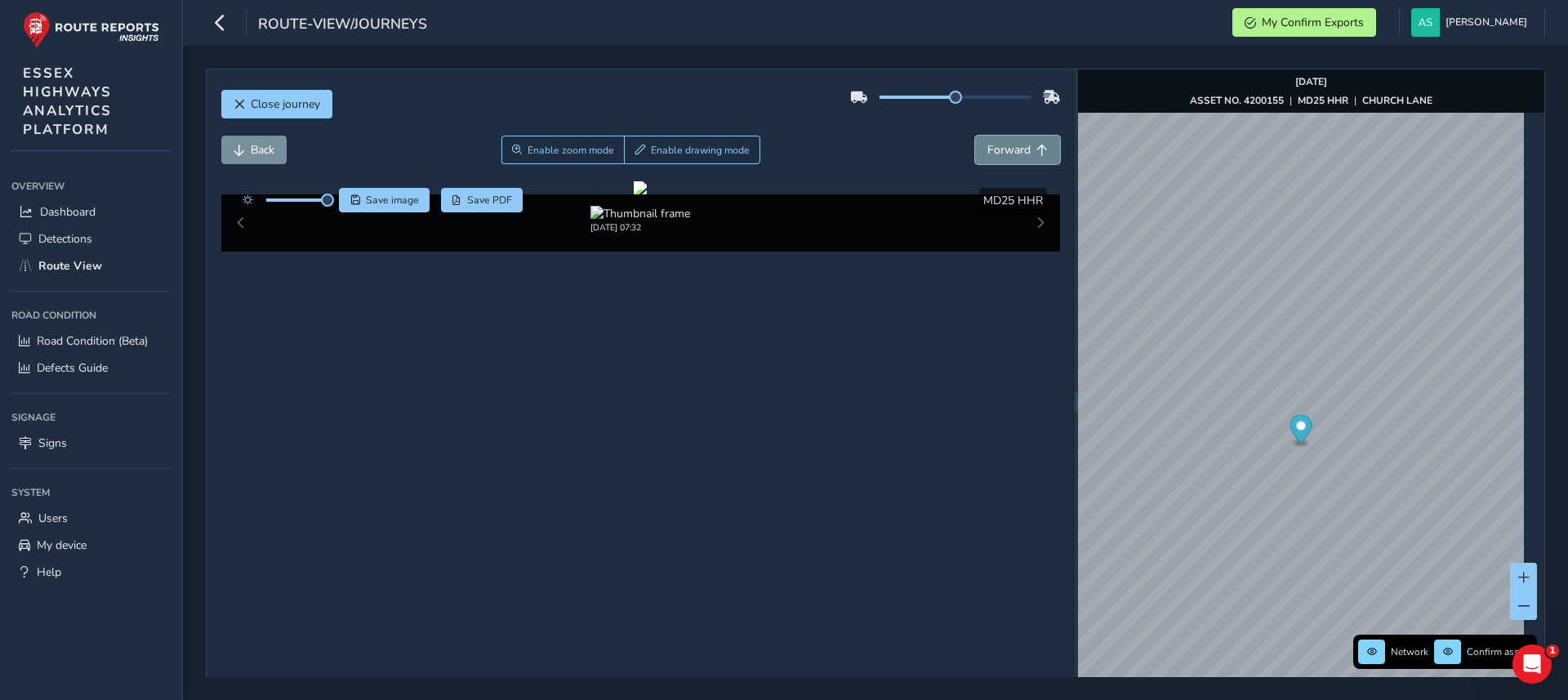
click at [1039, 151] on button "Forward" at bounding box center [1017, 150] width 85 height 28
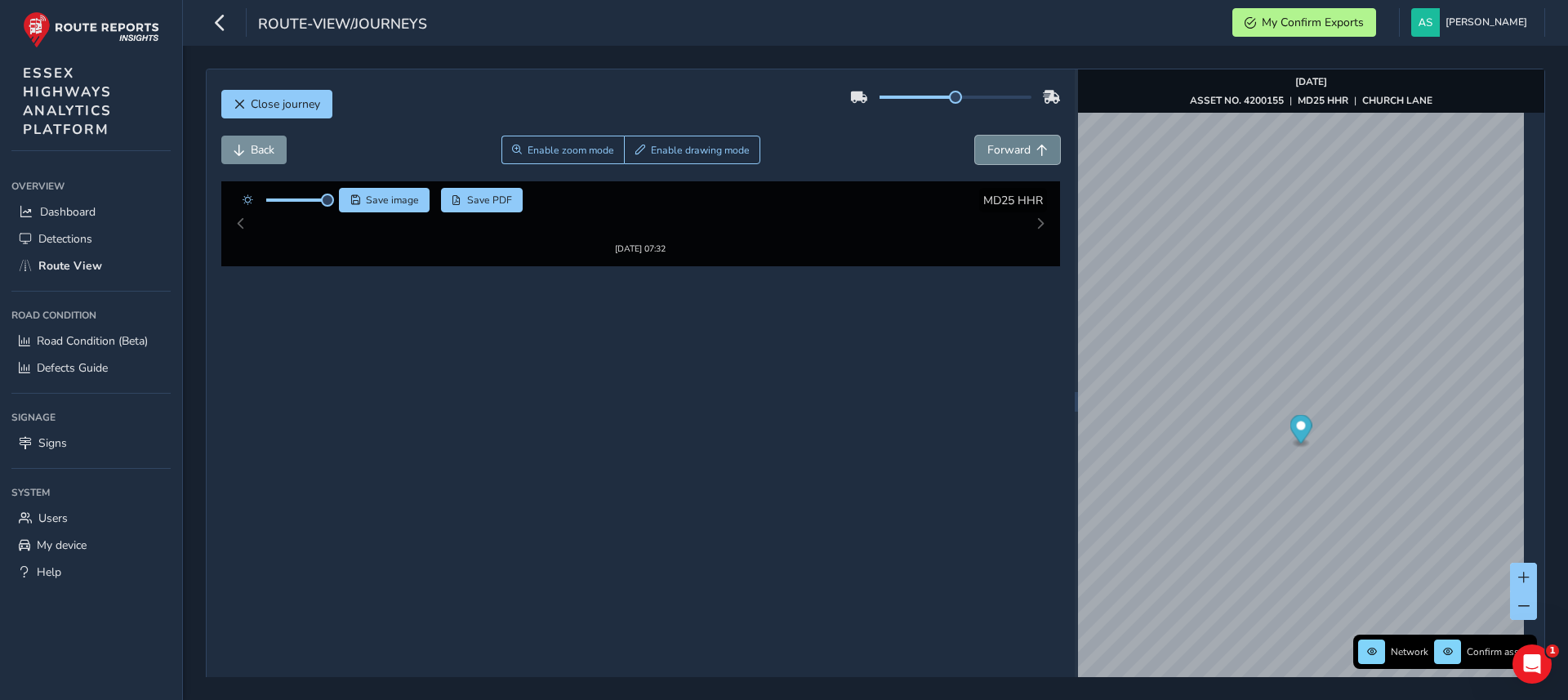
click at [1039, 151] on button "Forward" at bounding box center [1017, 150] width 85 height 28
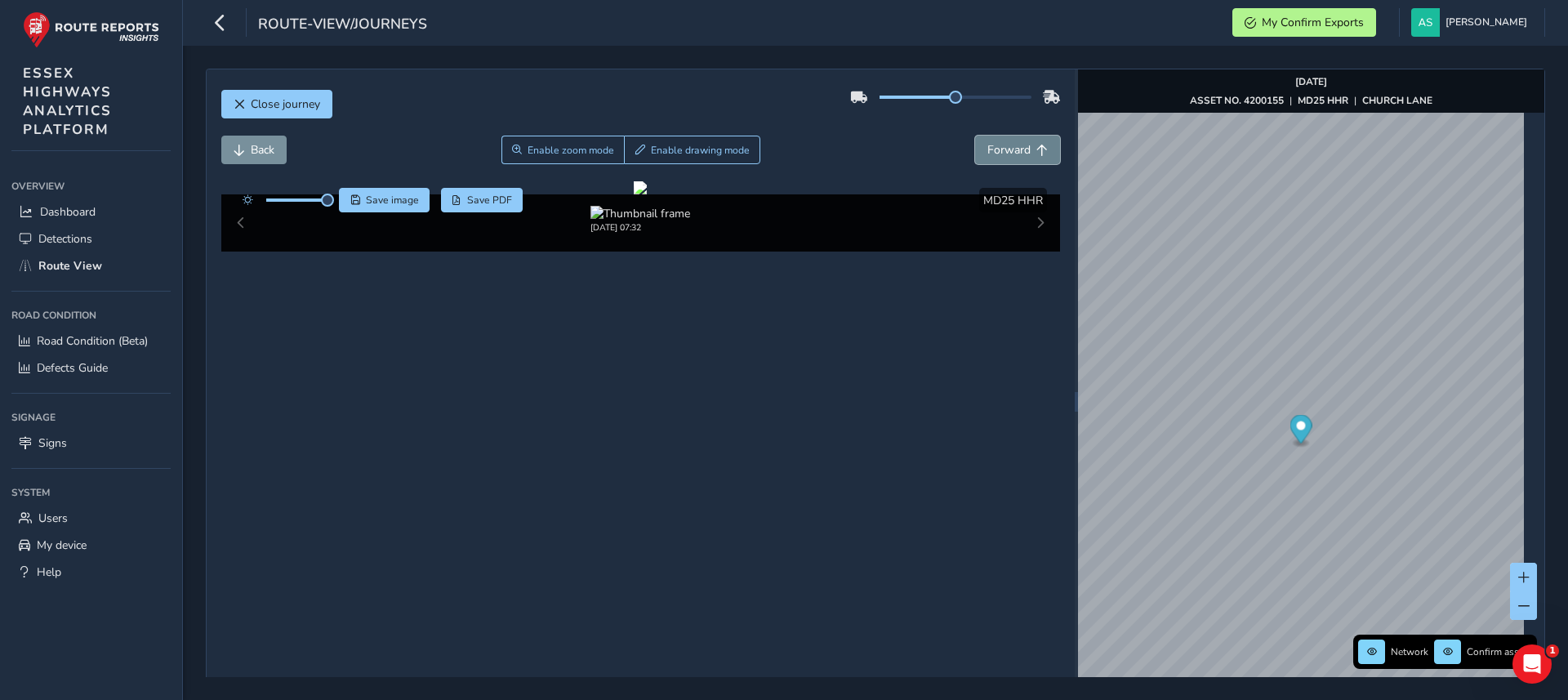
click at [1039, 151] on button "Forward" at bounding box center [1017, 150] width 85 height 28
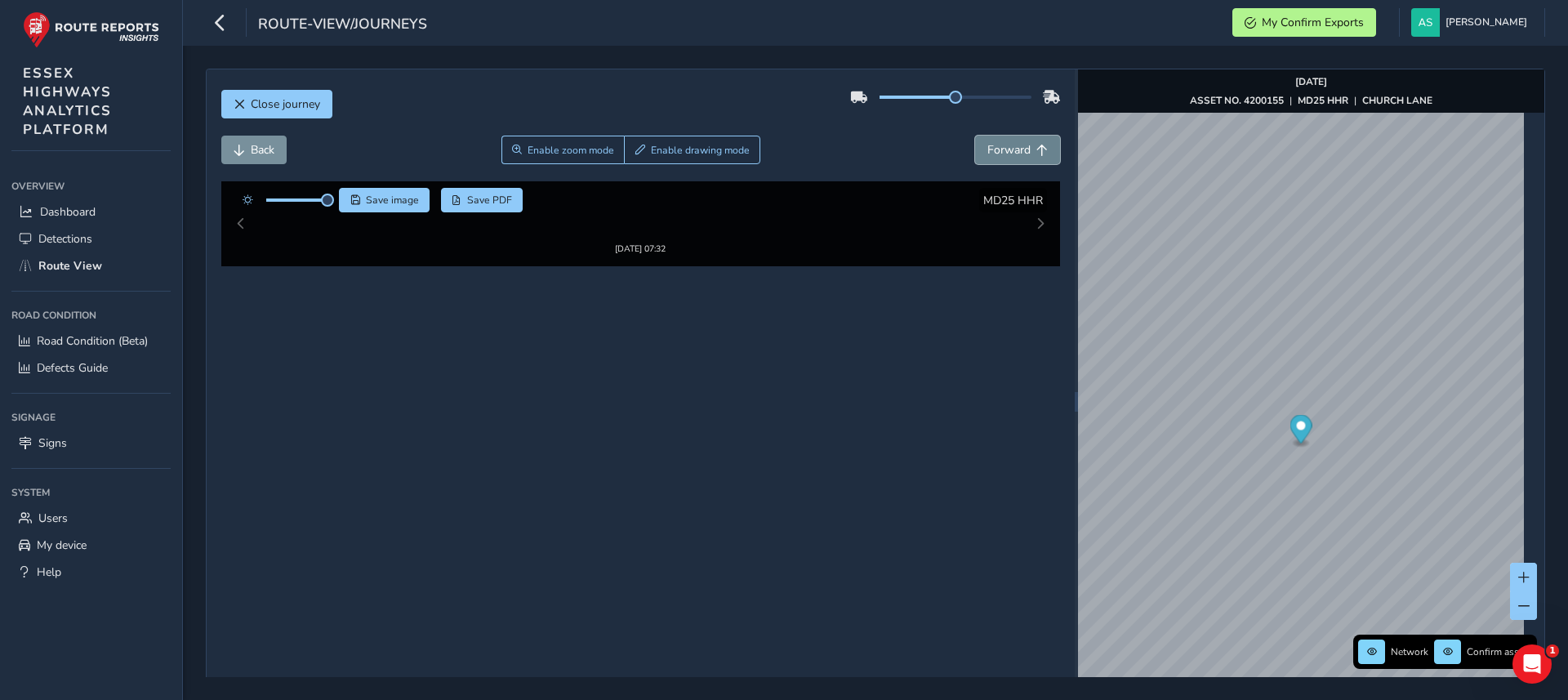
click at [1039, 151] on button "Forward" at bounding box center [1017, 150] width 85 height 28
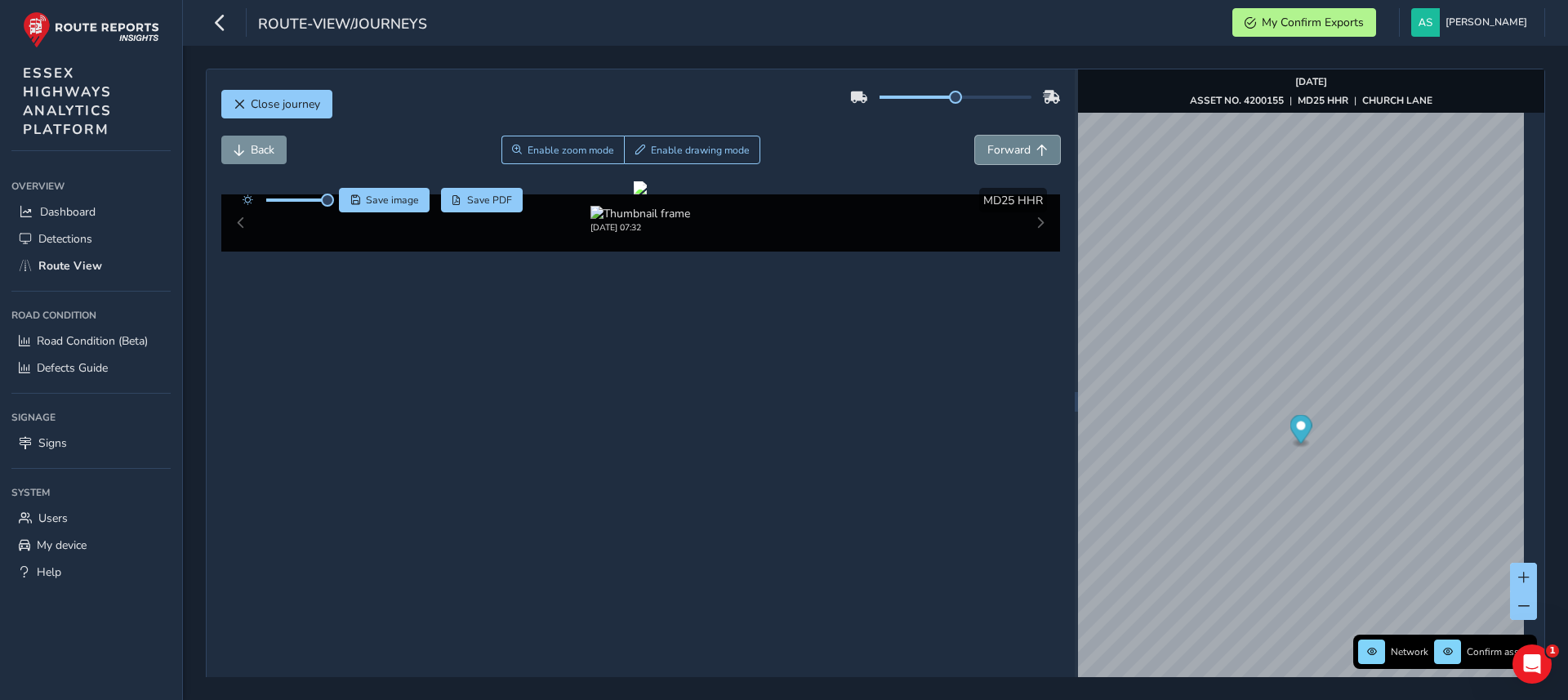
click at [1039, 151] on button "Forward" at bounding box center [1017, 150] width 85 height 28
click at [1010, 158] on button "Forward" at bounding box center [1017, 150] width 85 height 28
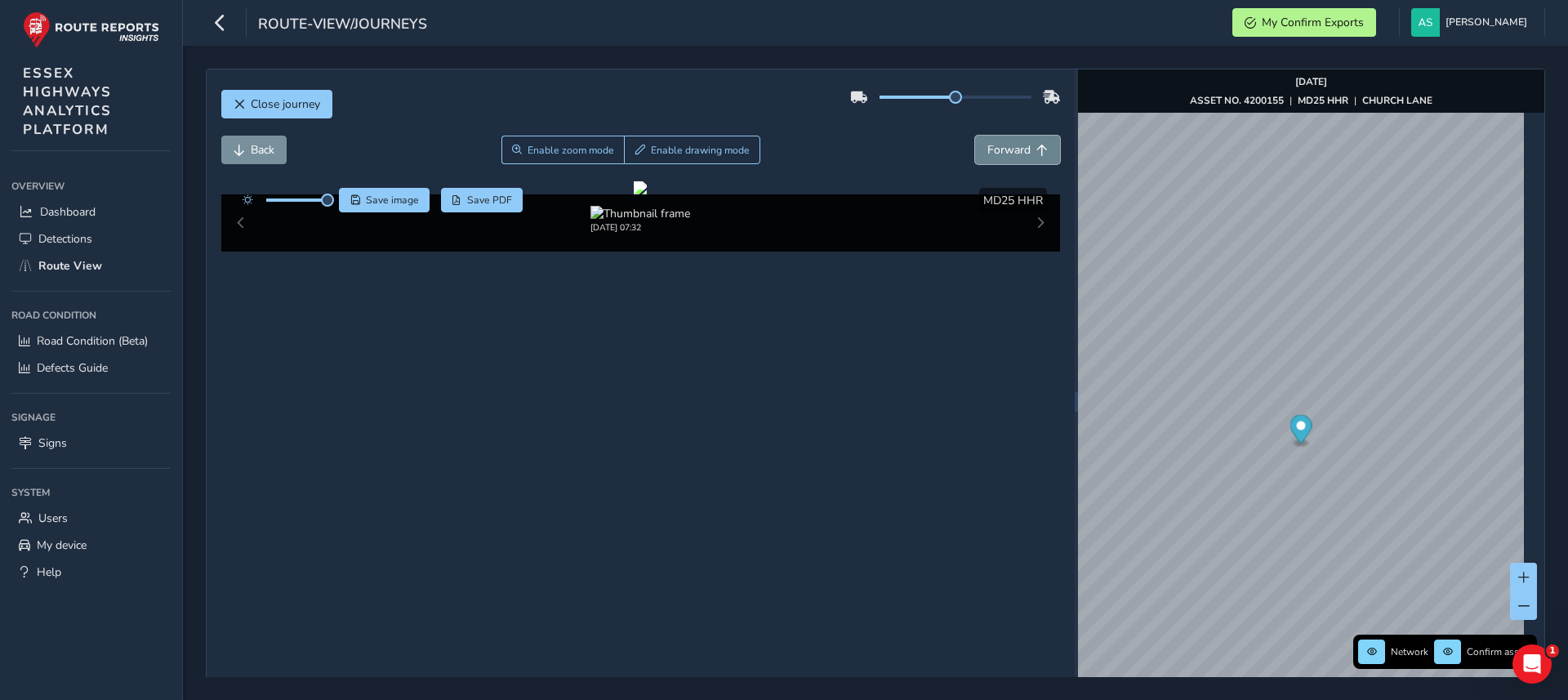
click at [1010, 158] on button "Forward" at bounding box center [1017, 150] width 85 height 28
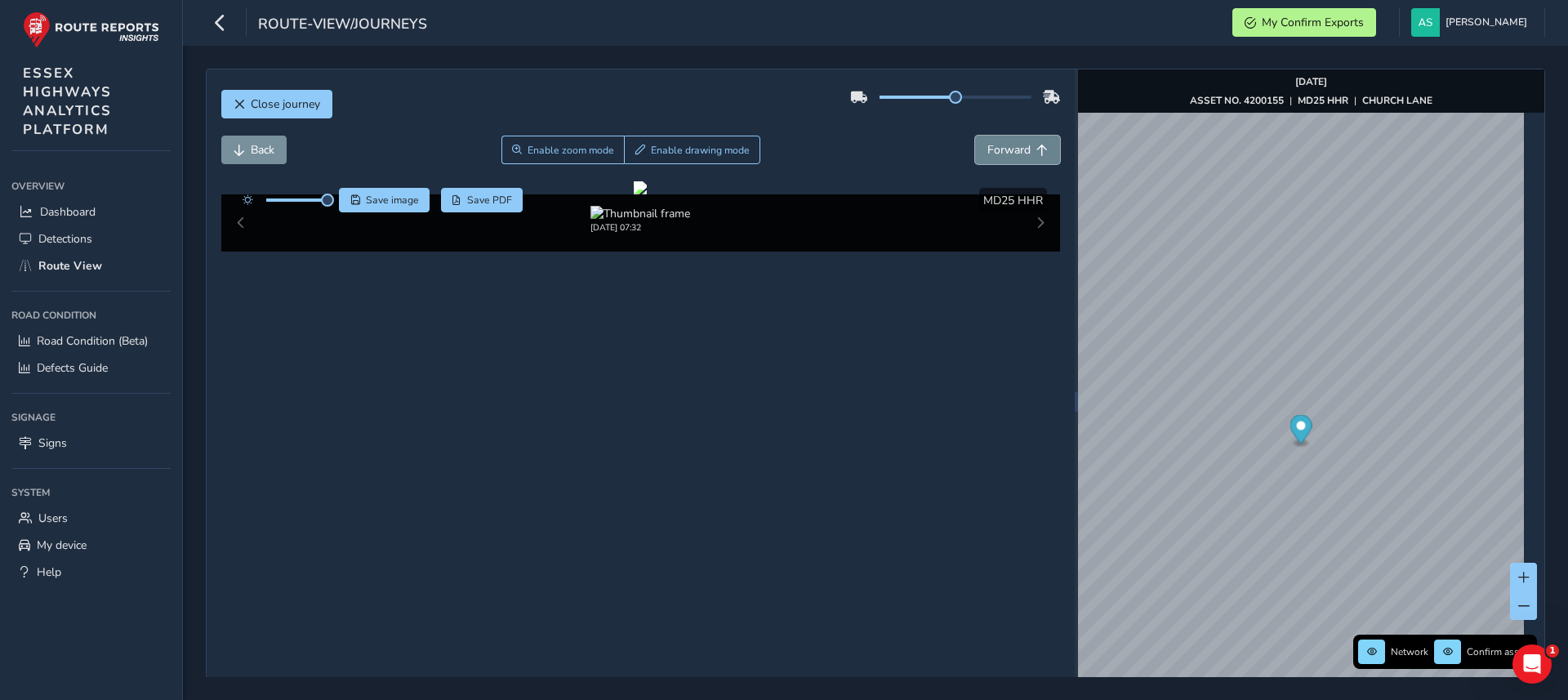
click at [1010, 158] on button "Forward" at bounding box center [1017, 150] width 85 height 28
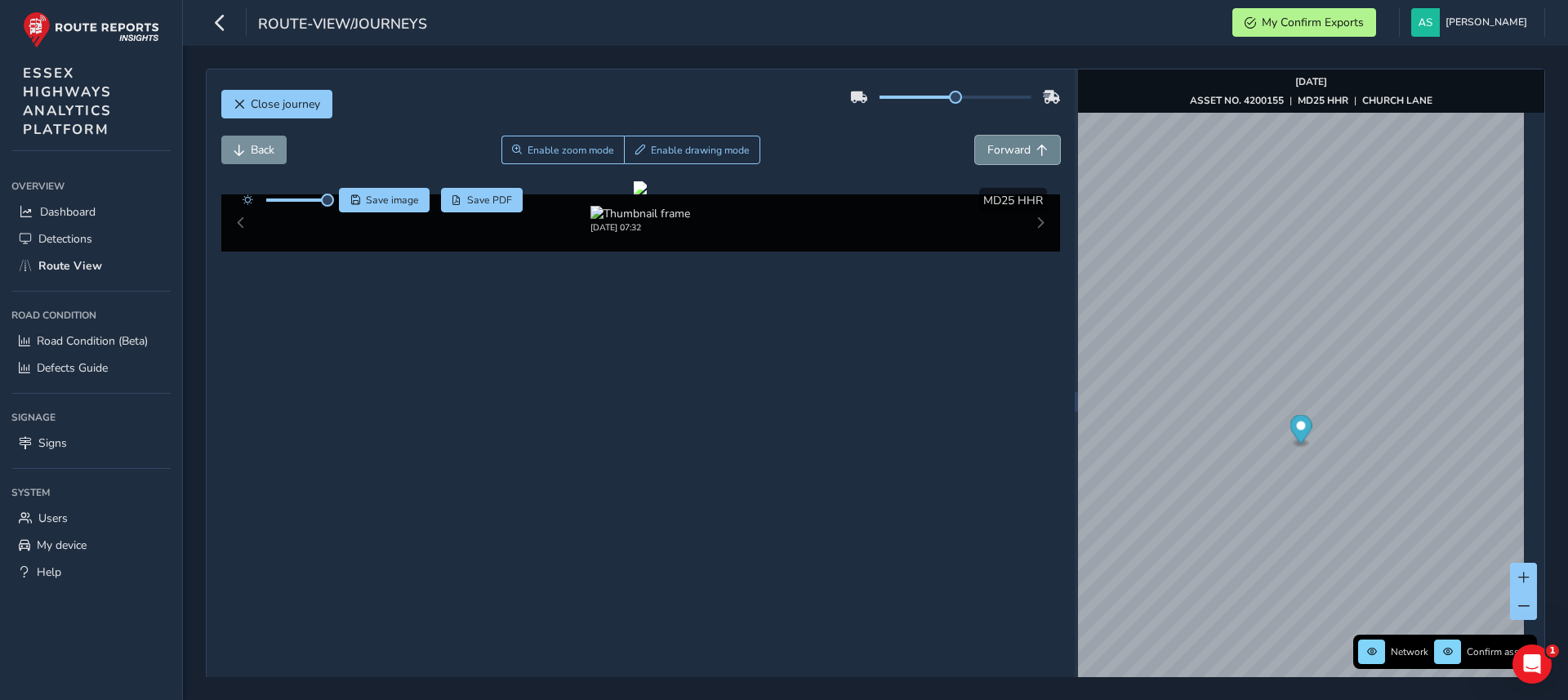
click at [1010, 158] on button "Forward" at bounding box center [1017, 150] width 85 height 28
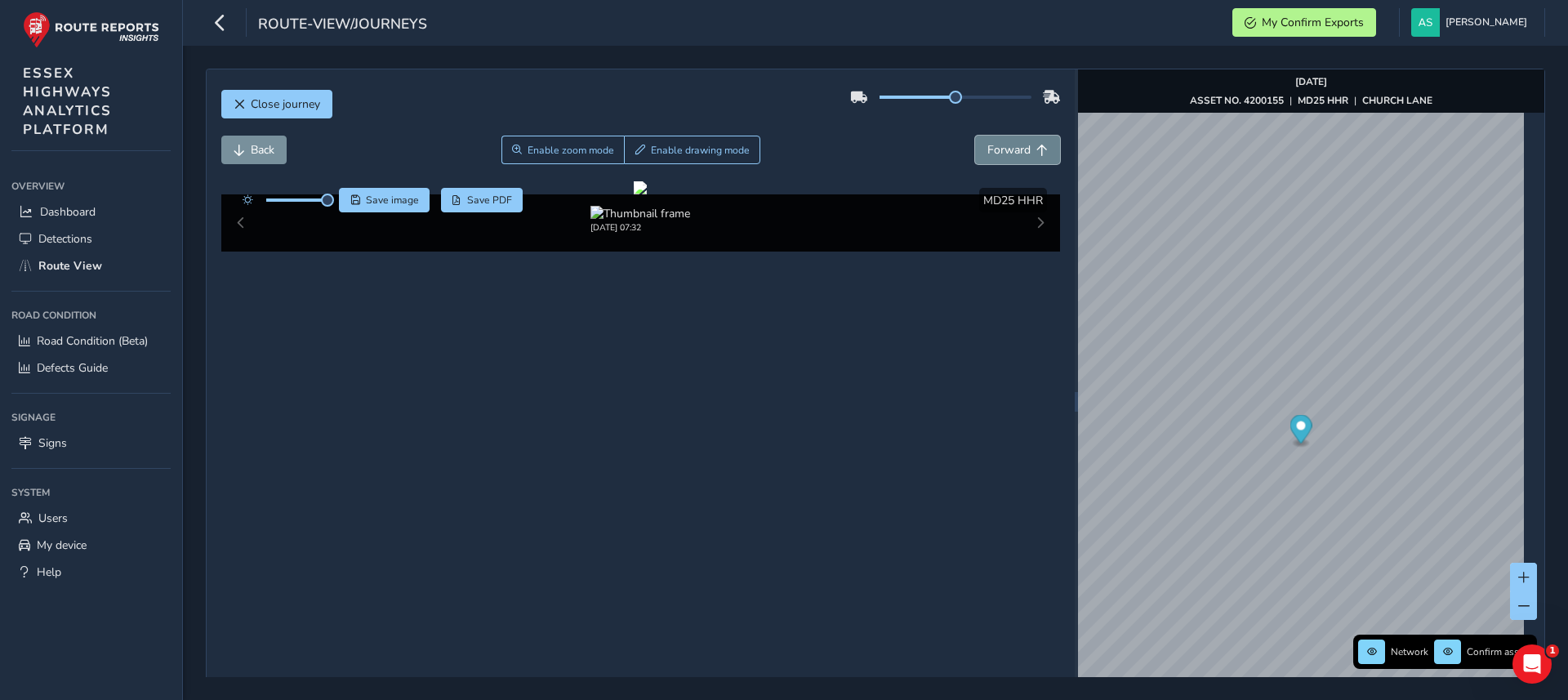
click at [1010, 158] on button "Forward" at bounding box center [1017, 150] width 85 height 28
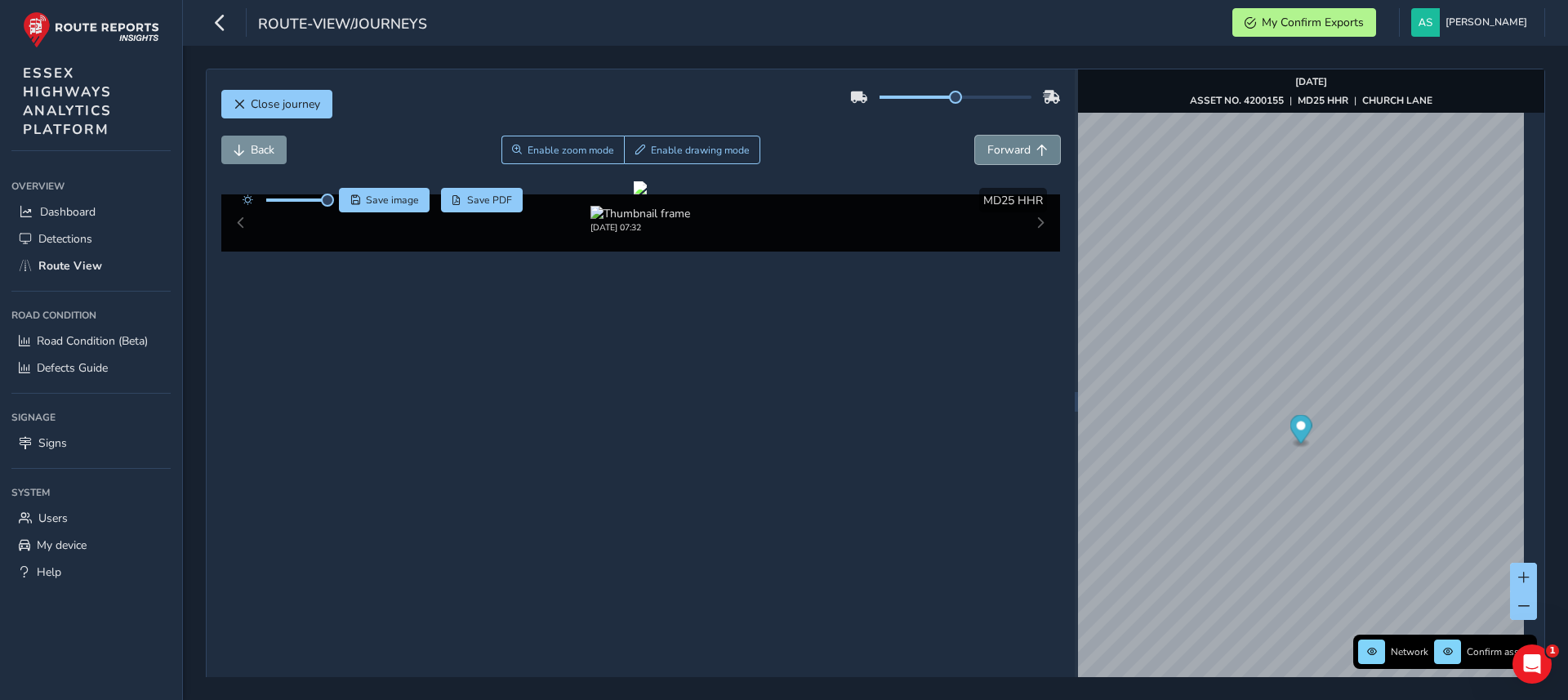
click at [1010, 158] on button "Forward" at bounding box center [1017, 150] width 85 height 28
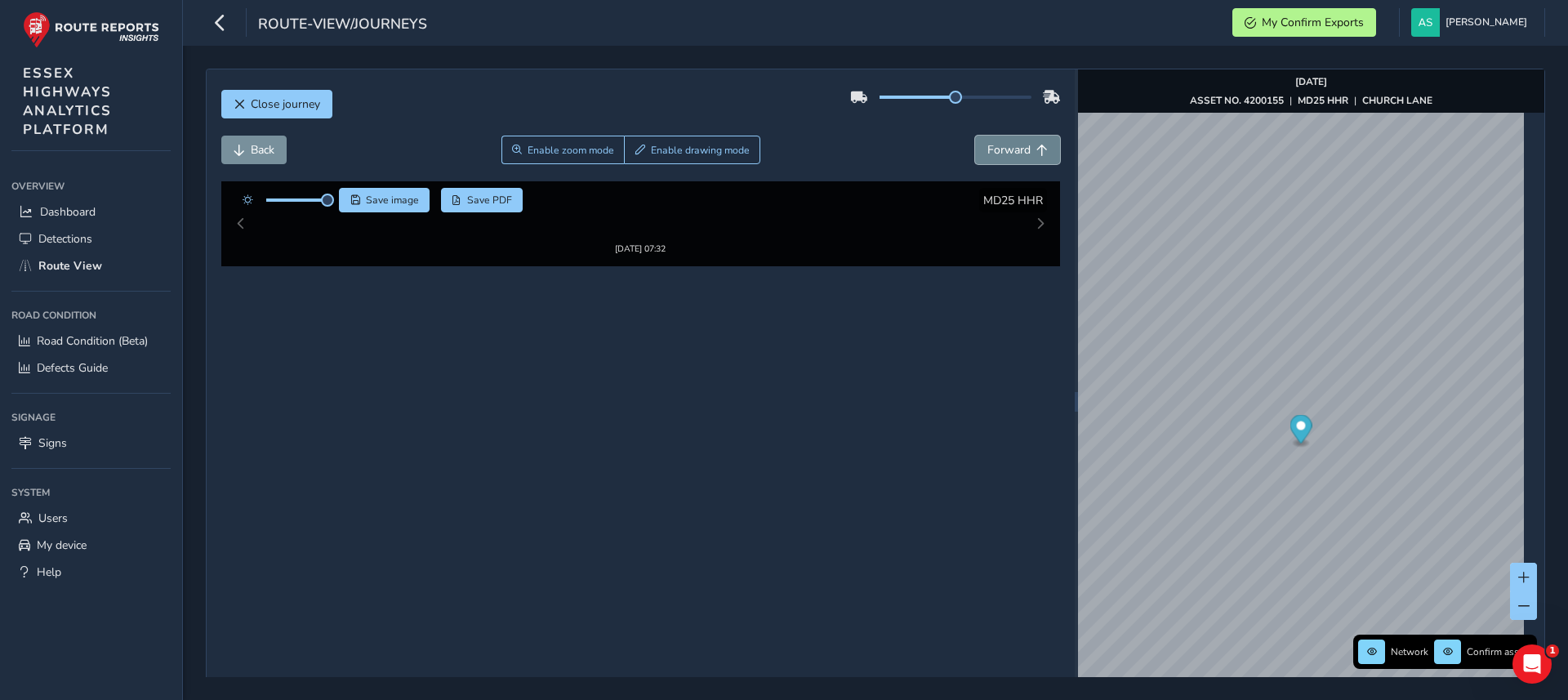
click at [1010, 158] on button "Forward" at bounding box center [1017, 150] width 85 height 28
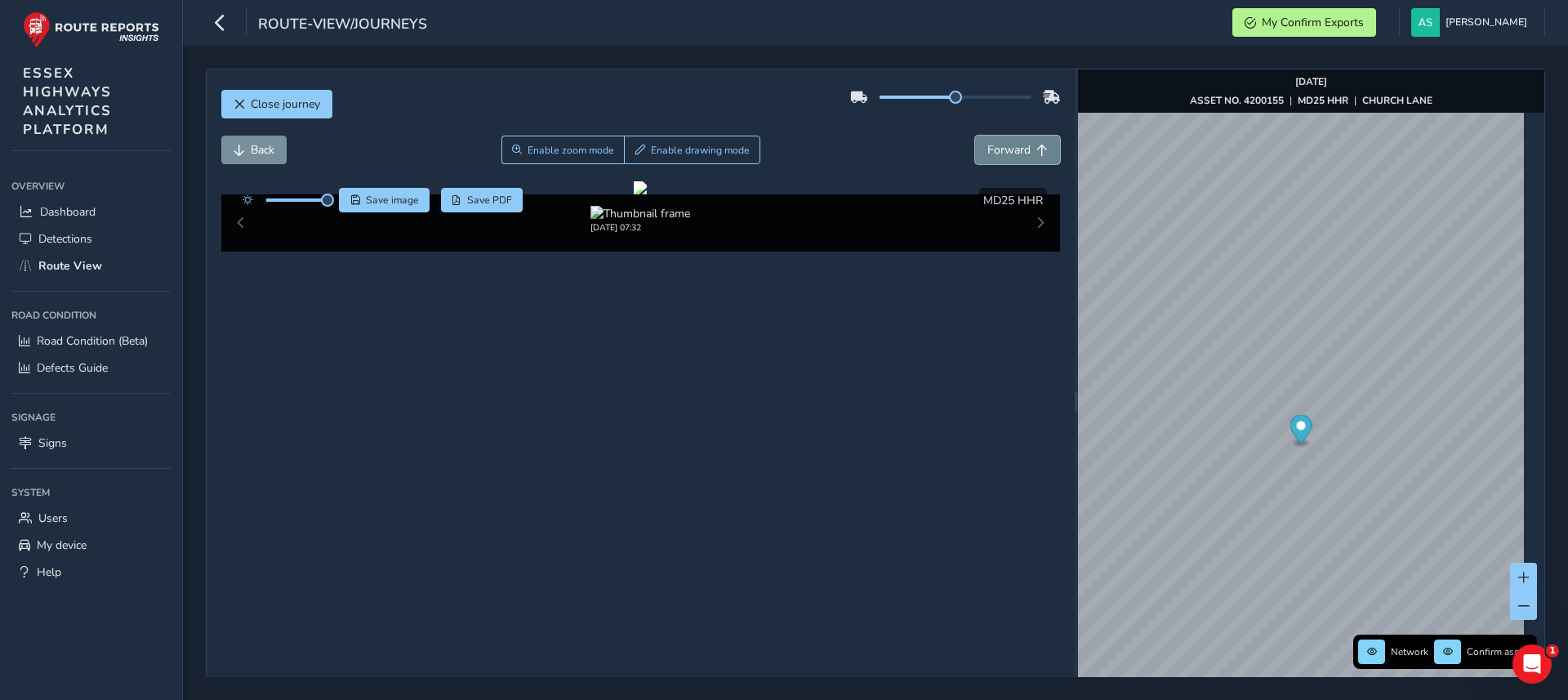
click at [1010, 158] on button "Forward" at bounding box center [1017, 150] width 85 height 28
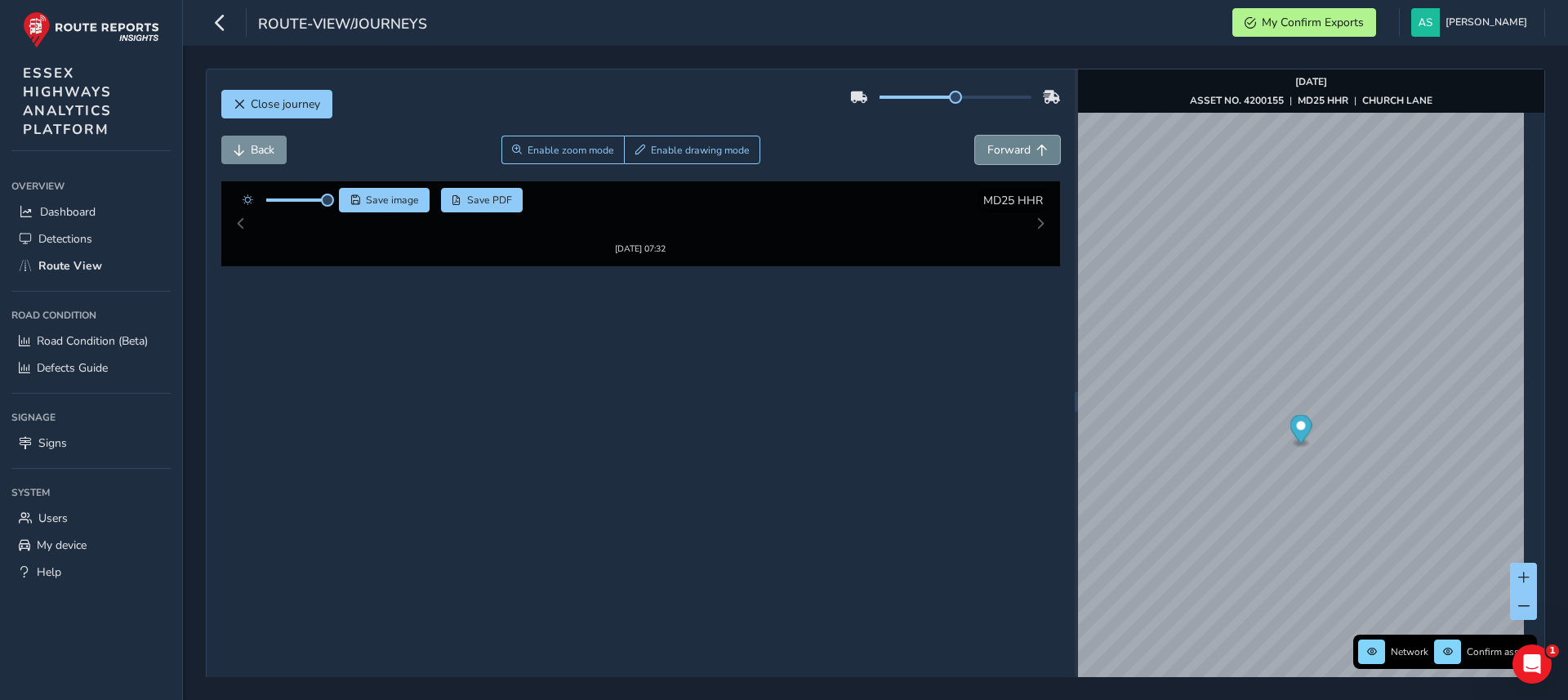
click at [1010, 158] on button "Forward" at bounding box center [1017, 150] width 85 height 28
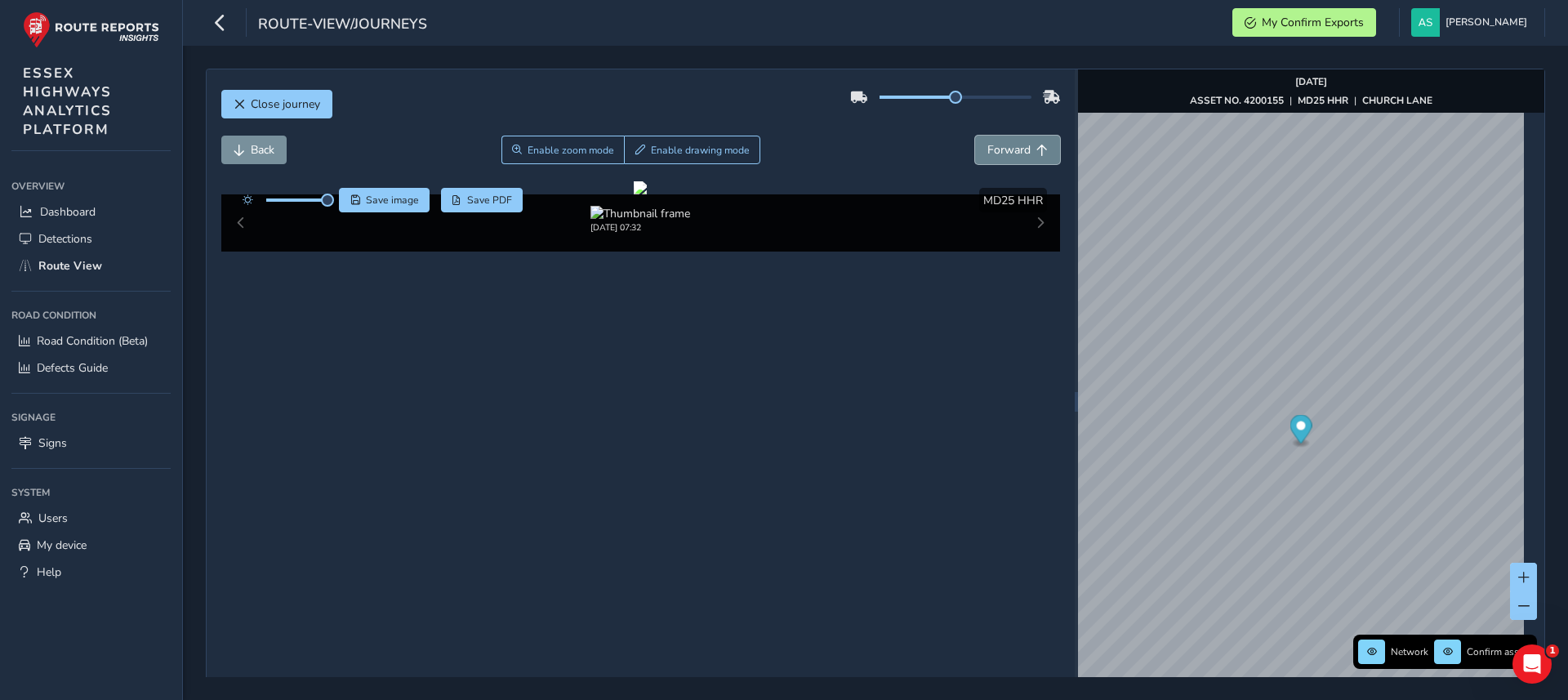
click at [1010, 158] on button "Forward" at bounding box center [1017, 150] width 85 height 28
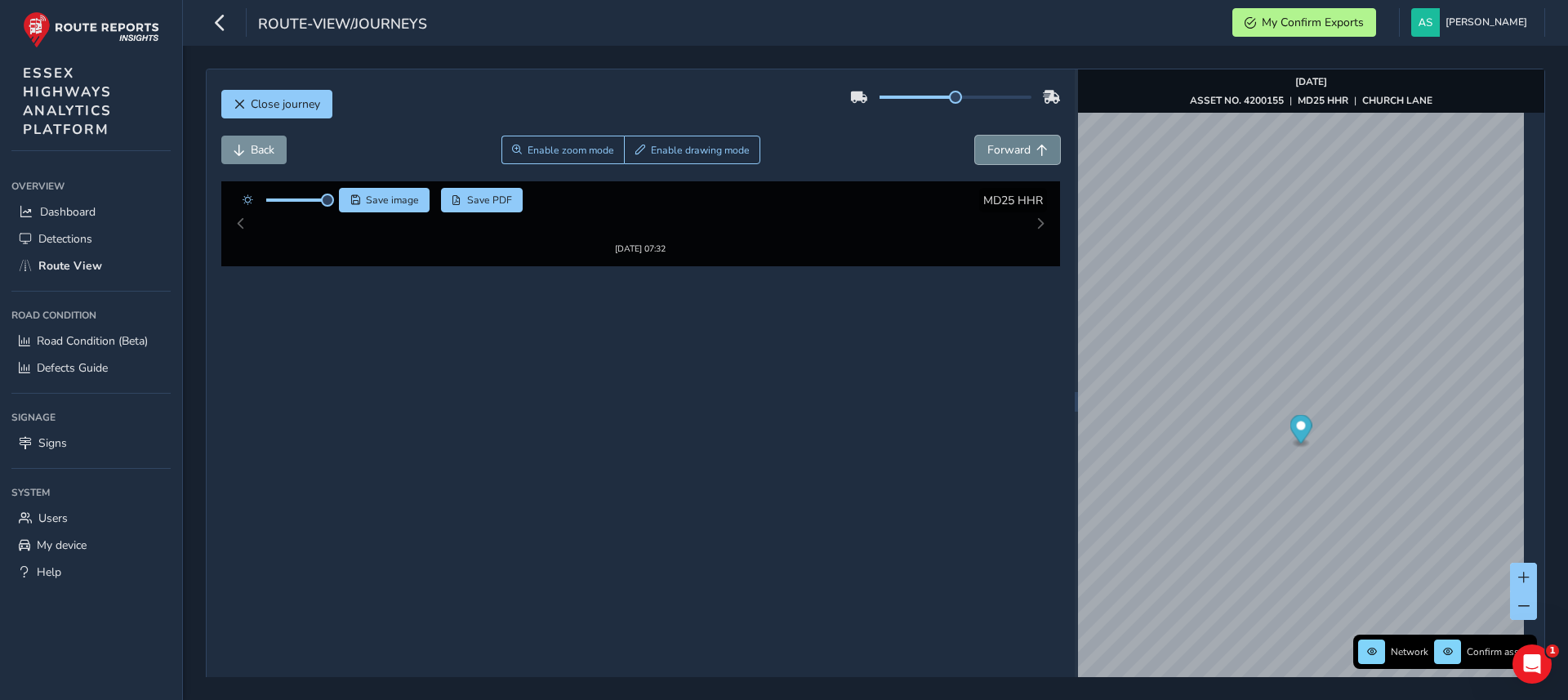
click at [1010, 158] on button "Forward" at bounding box center [1017, 150] width 85 height 28
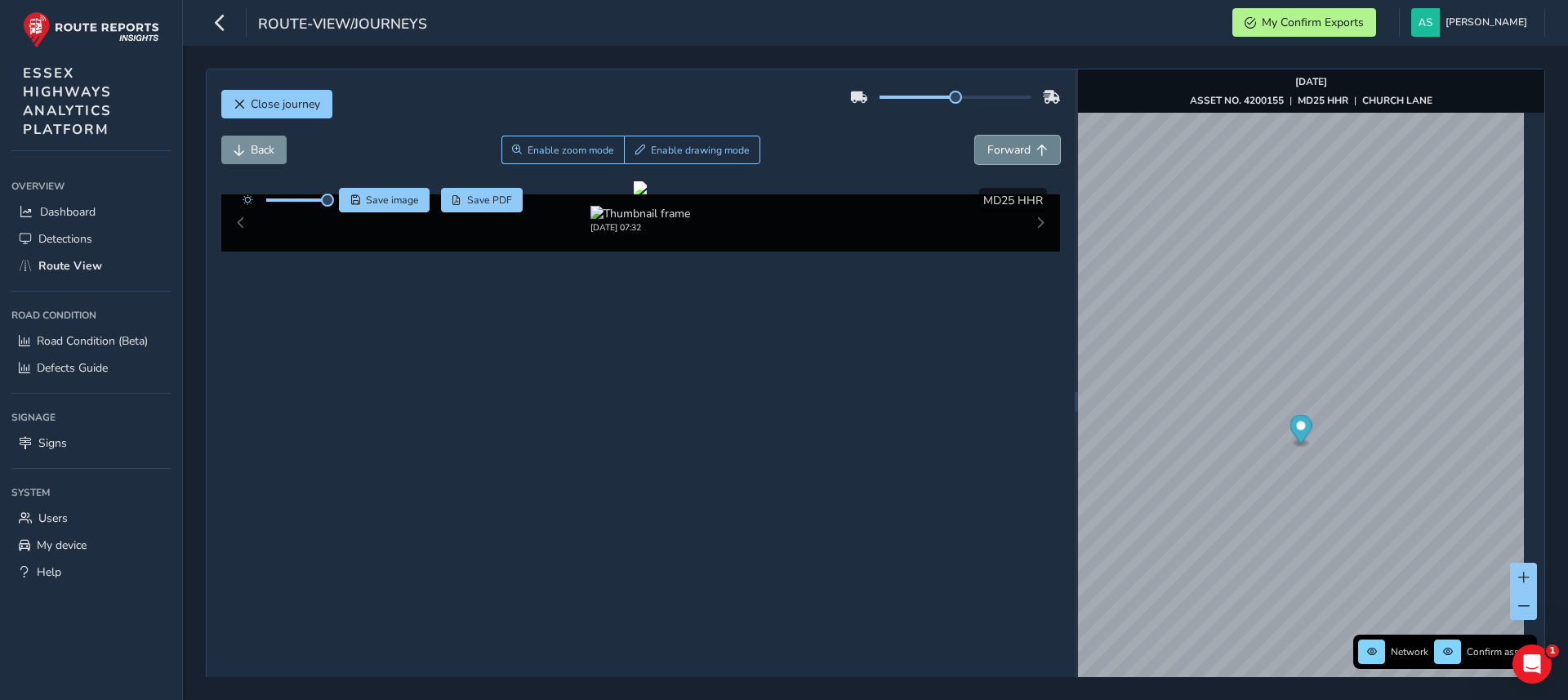
click at [1010, 158] on button "Forward" at bounding box center [1017, 150] width 85 height 28
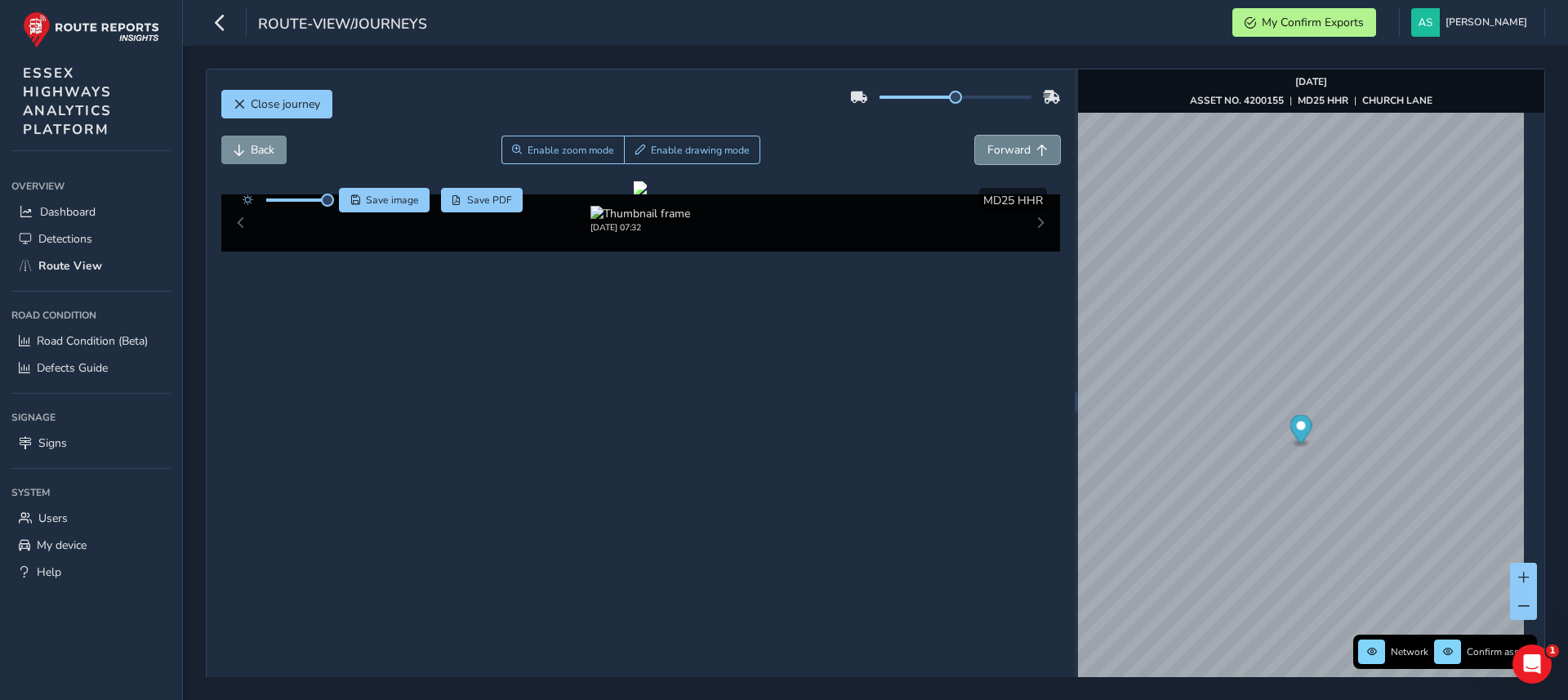
click at [1010, 158] on button "Forward" at bounding box center [1017, 150] width 85 height 28
click at [1275, 539] on img "Preview frame" at bounding box center [1295, 533] width 41 height 13
click at [990, 142] on span "Forward" at bounding box center [1010, 150] width 44 height 16
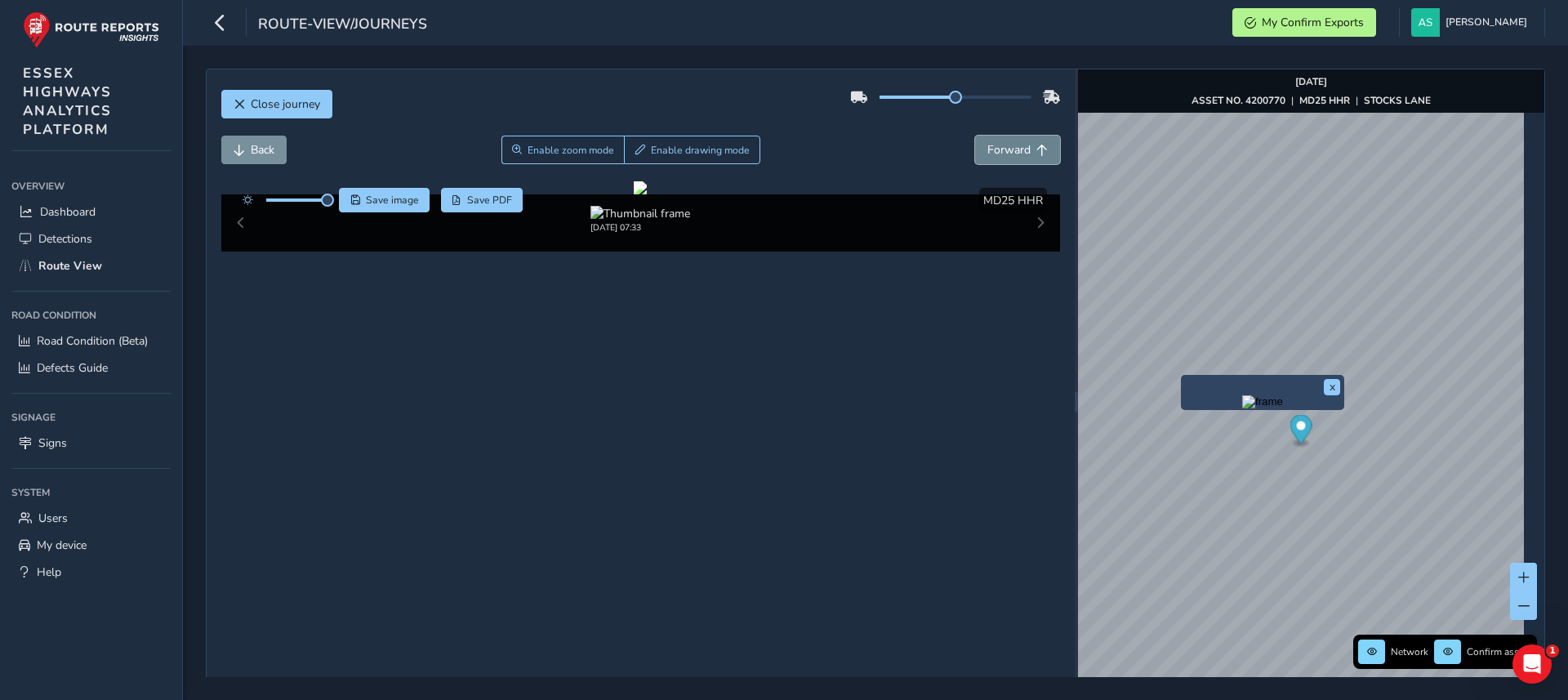
click at [990, 142] on span "Forward" at bounding box center [1010, 150] width 44 height 16
click at [995, 138] on button "Forward" at bounding box center [1017, 150] width 85 height 28
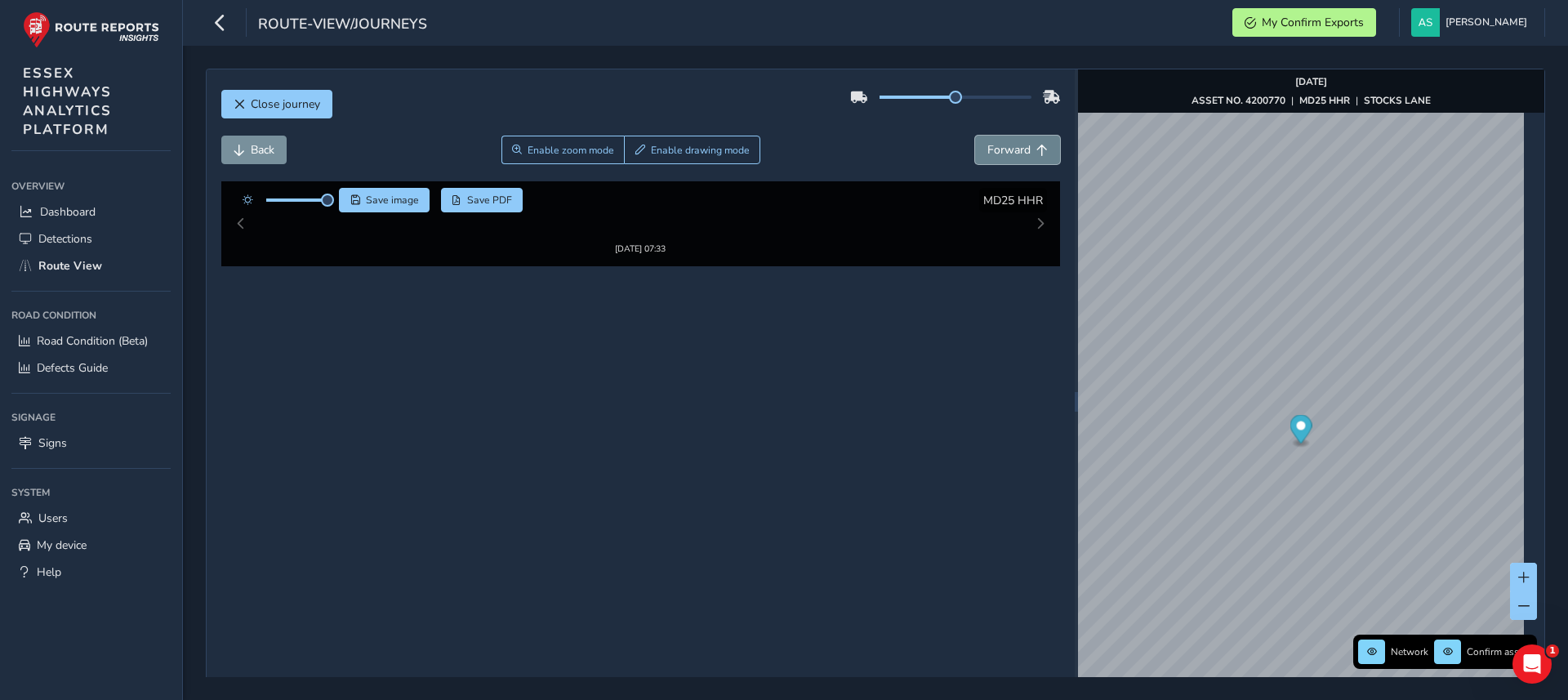
click at [998, 136] on button "Forward" at bounding box center [1017, 150] width 85 height 28
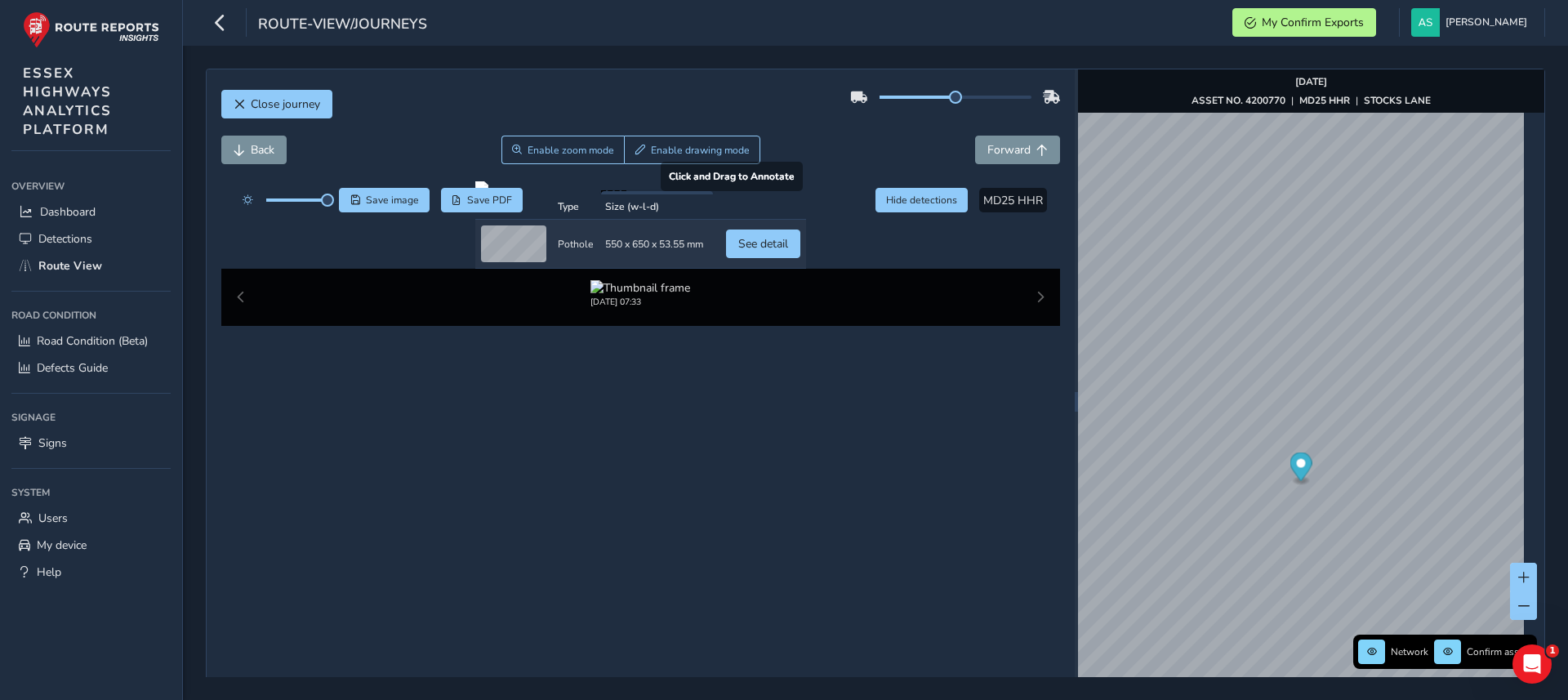
click at [570, 194] on div at bounding box center [640, 188] width 331 height 13
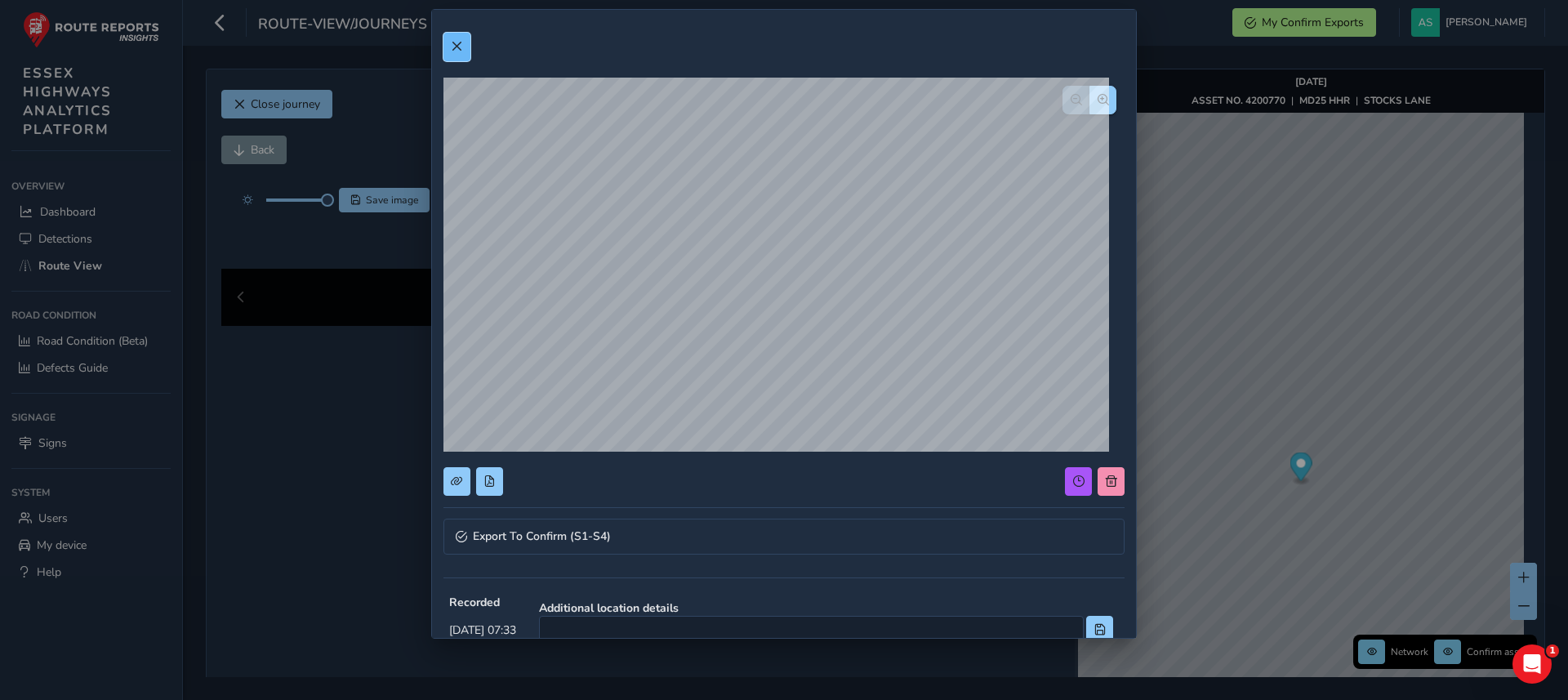
click at [457, 50] on span at bounding box center [457, 47] width 12 height 12
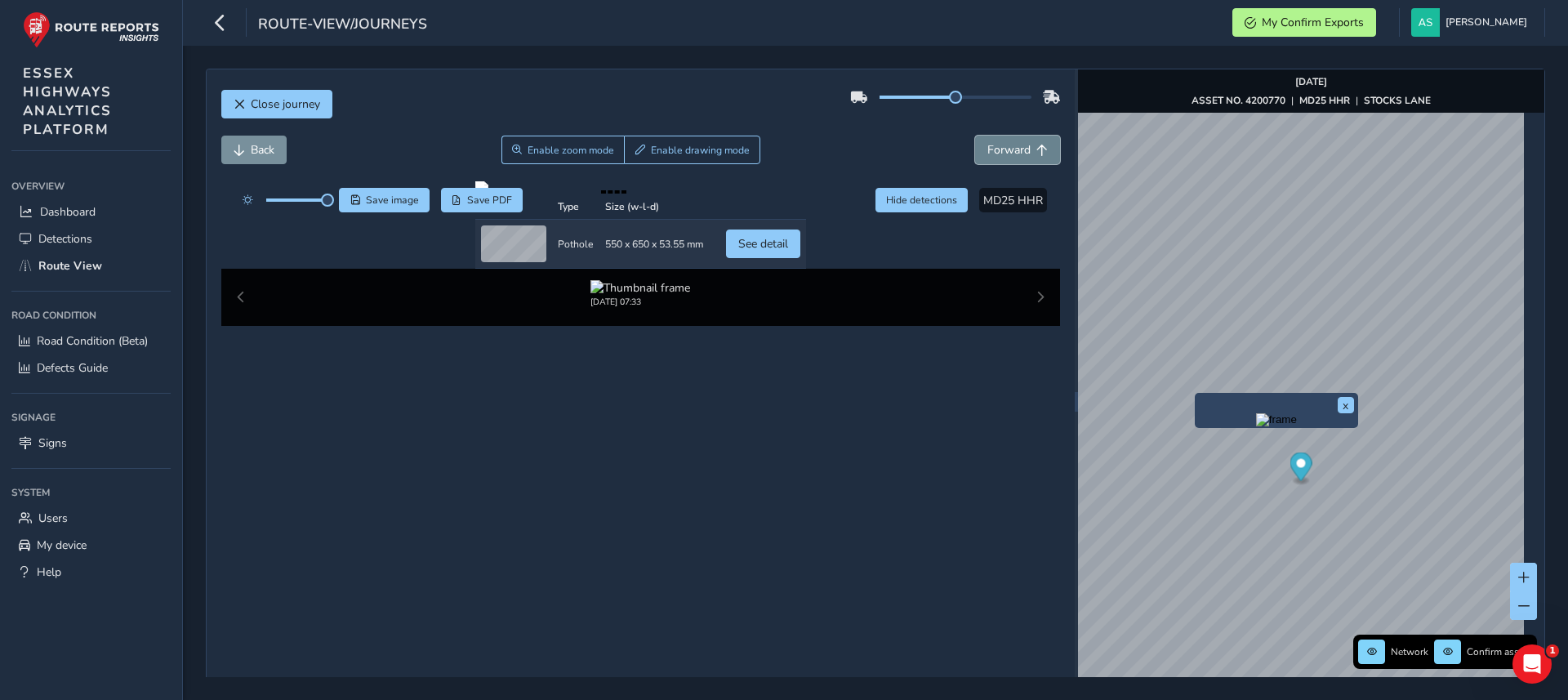
click at [988, 154] on span "Forward" at bounding box center [1010, 150] width 44 height 16
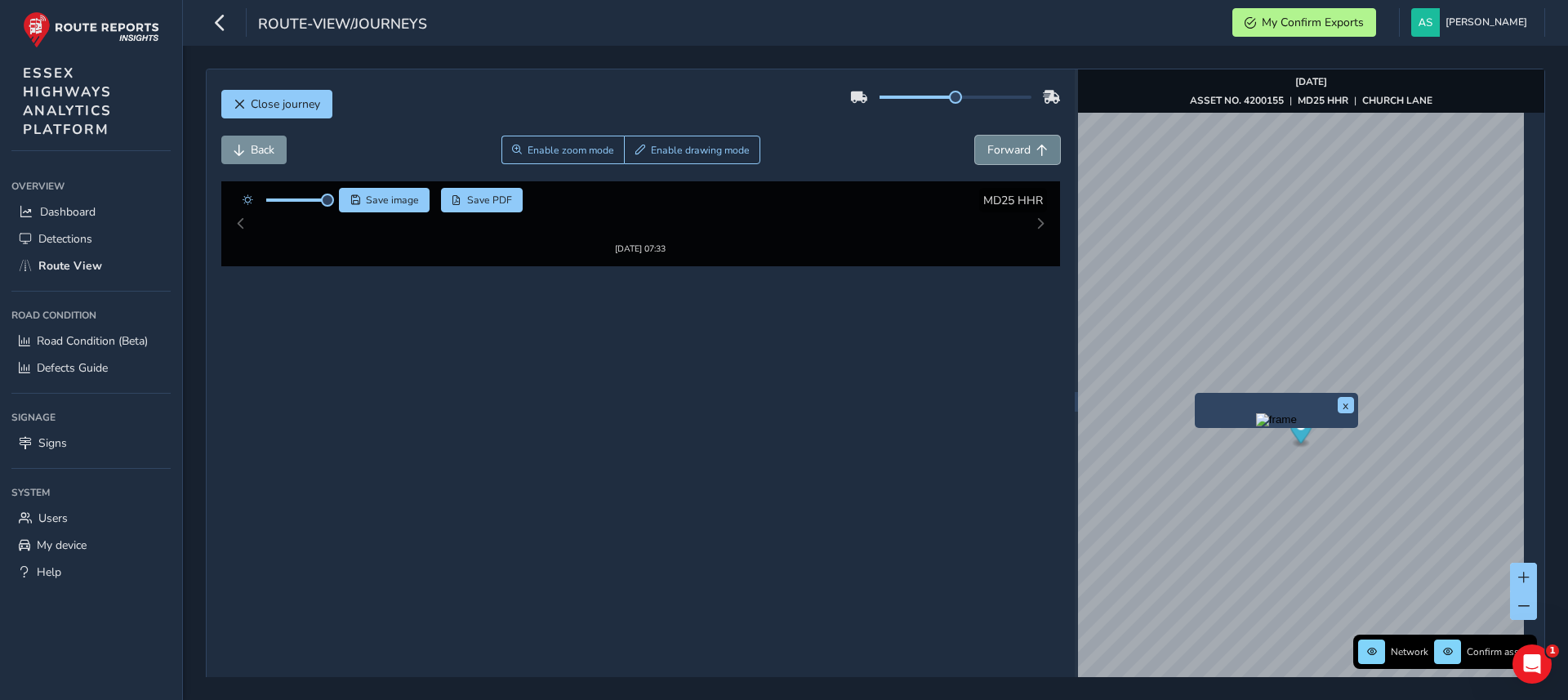
click at [988, 154] on span "Forward" at bounding box center [1010, 150] width 44 height 16
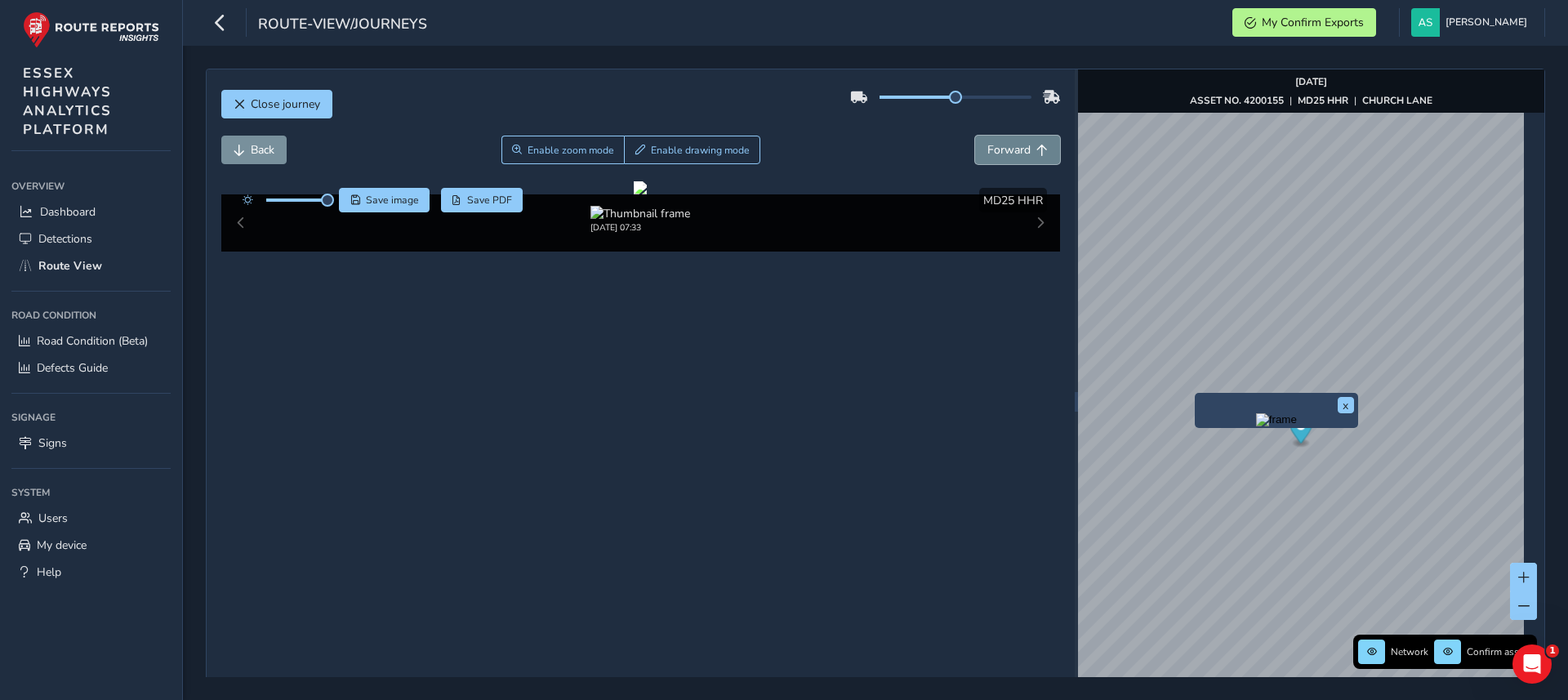
click at [988, 154] on span "Forward" at bounding box center [1010, 150] width 44 height 16
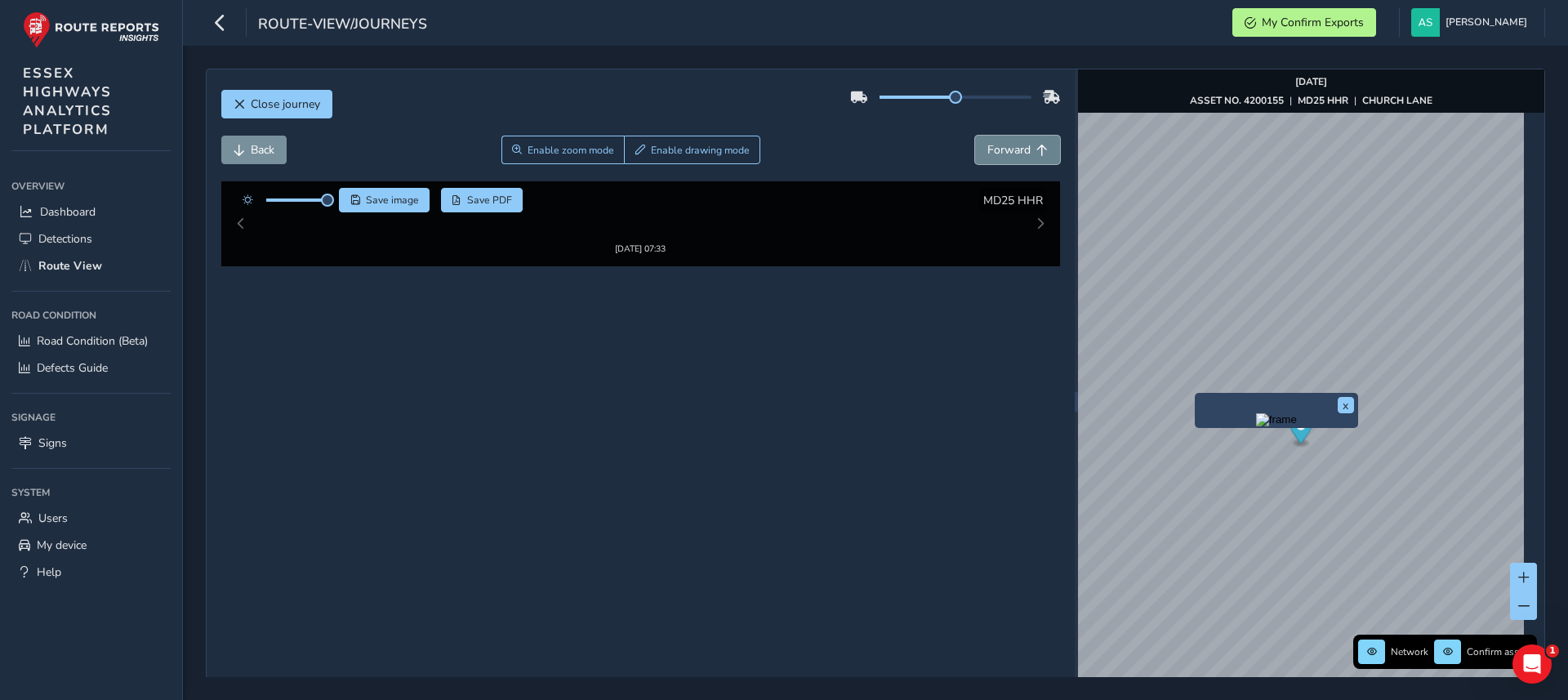
click at [988, 154] on span "Forward" at bounding box center [1010, 150] width 44 height 16
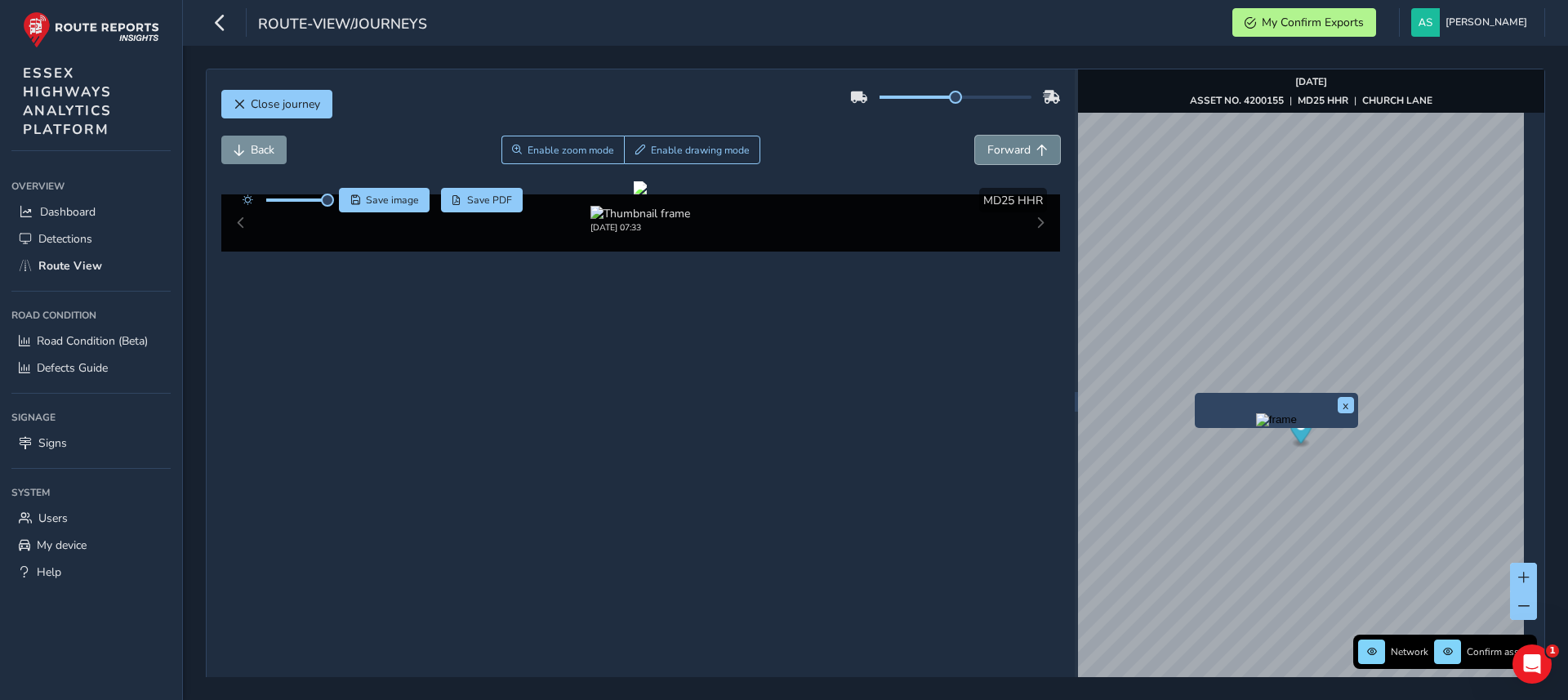
click at [988, 154] on span "Forward" at bounding box center [1010, 150] width 44 height 16
click at [975, 136] on button "Forward" at bounding box center [1017, 150] width 85 height 28
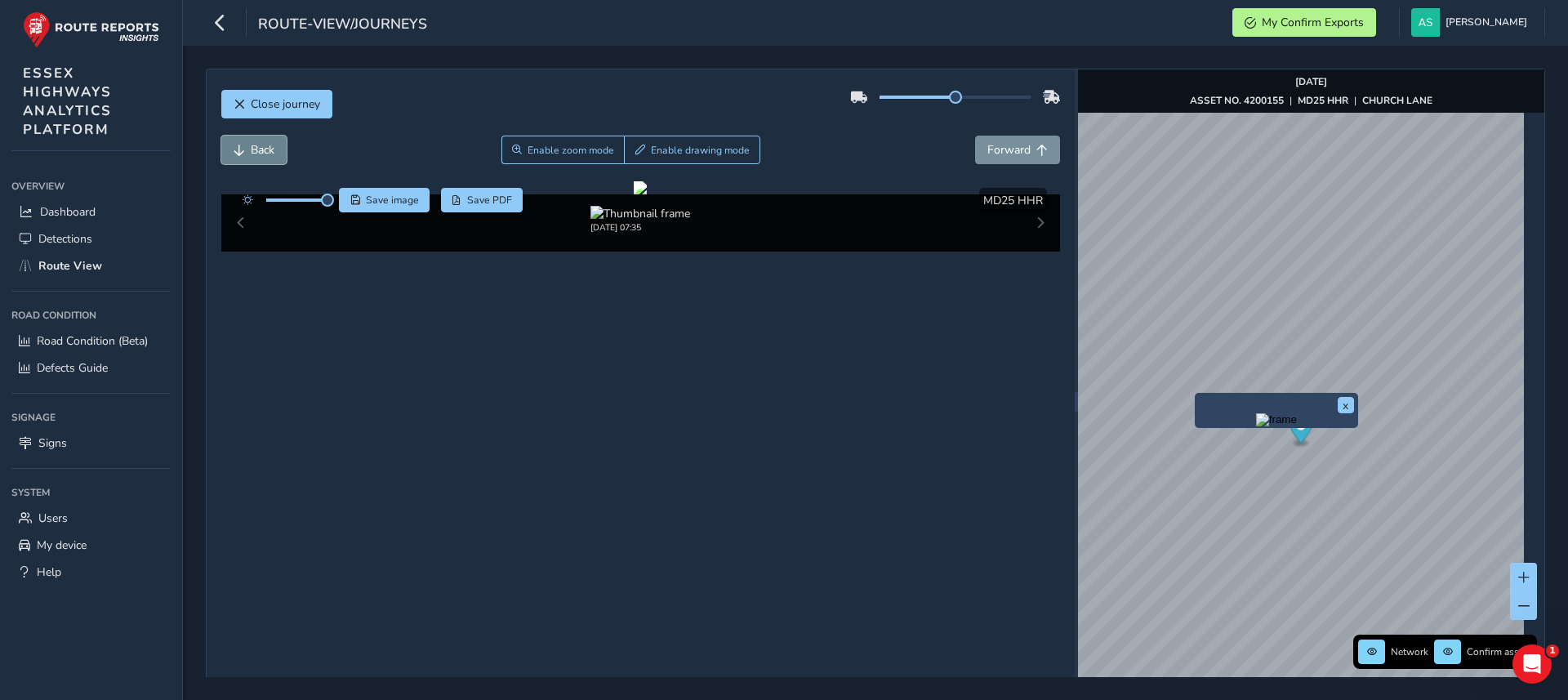
click at [251, 155] on span "Back" at bounding box center [263, 150] width 23 height 16
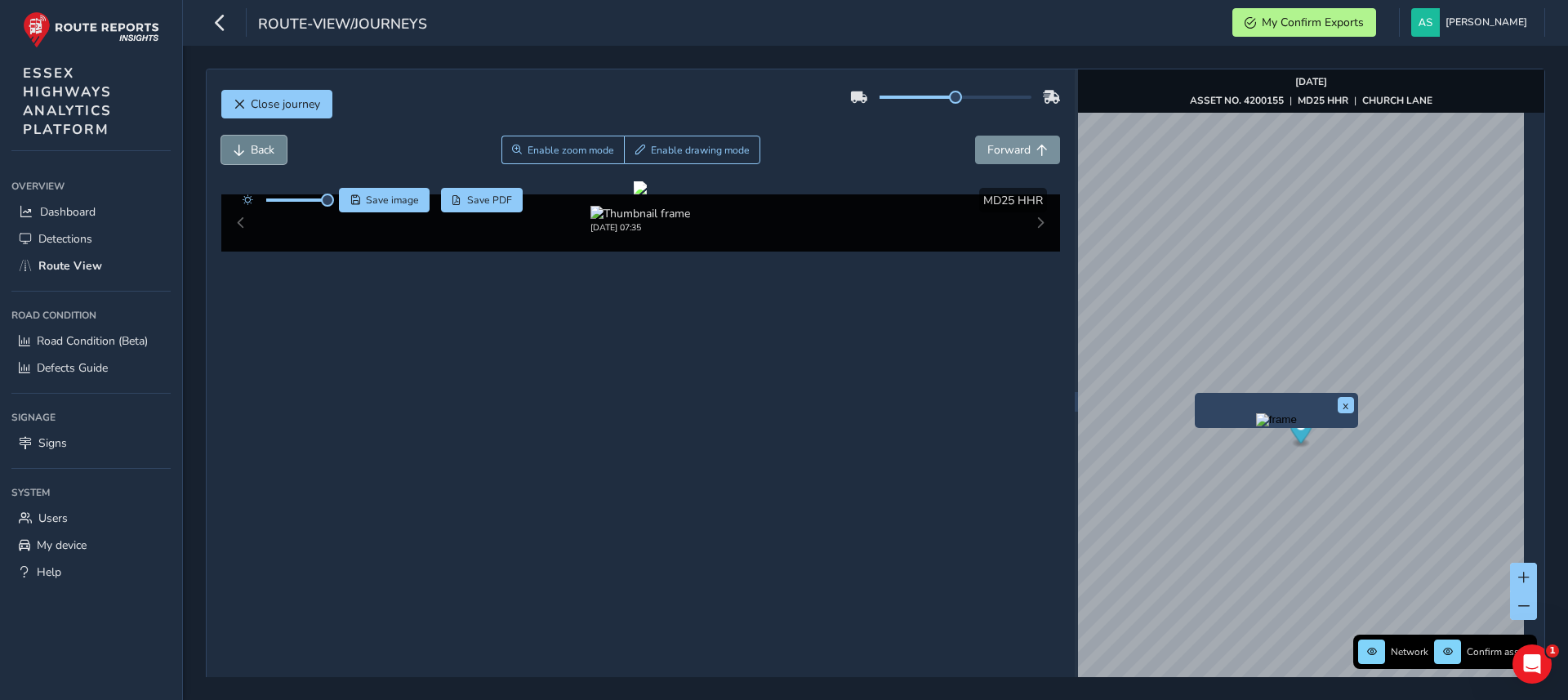
click at [251, 155] on span "Back" at bounding box center [263, 150] width 23 height 16
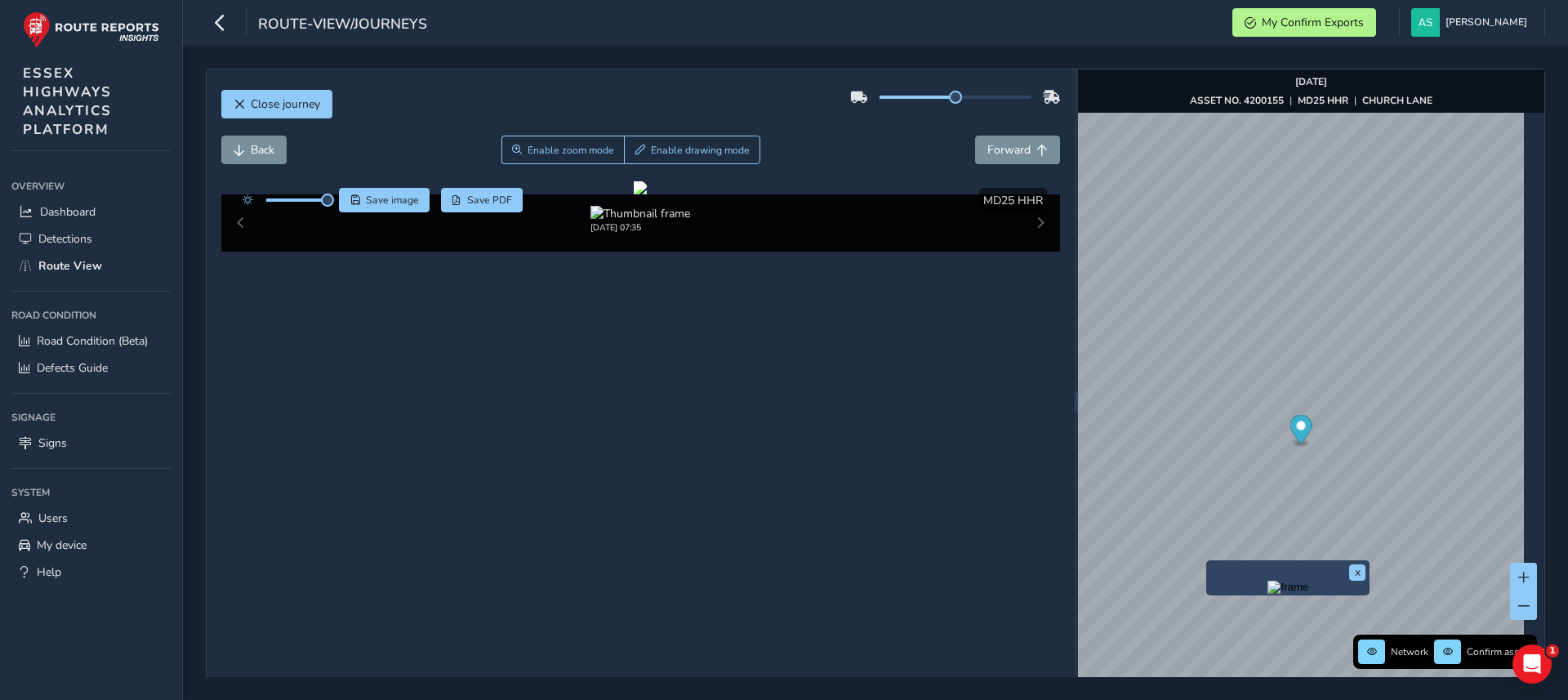
click at [1207, 565] on div "x" at bounding box center [1288, 578] width 163 height 35
click at [1267, 594] on img "Preview frame" at bounding box center [1288, 588] width 41 height 13
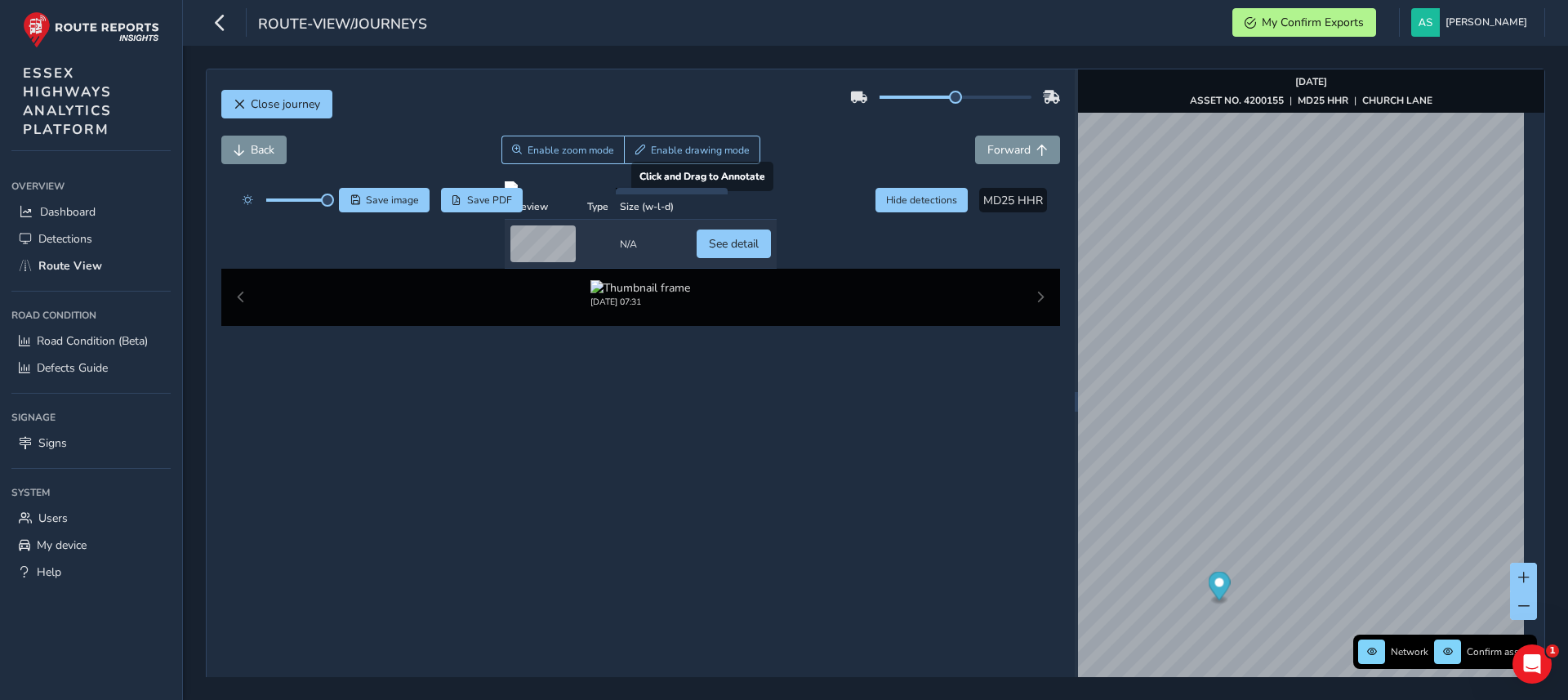
click at [574, 194] on div at bounding box center [640, 188] width 272 height 13
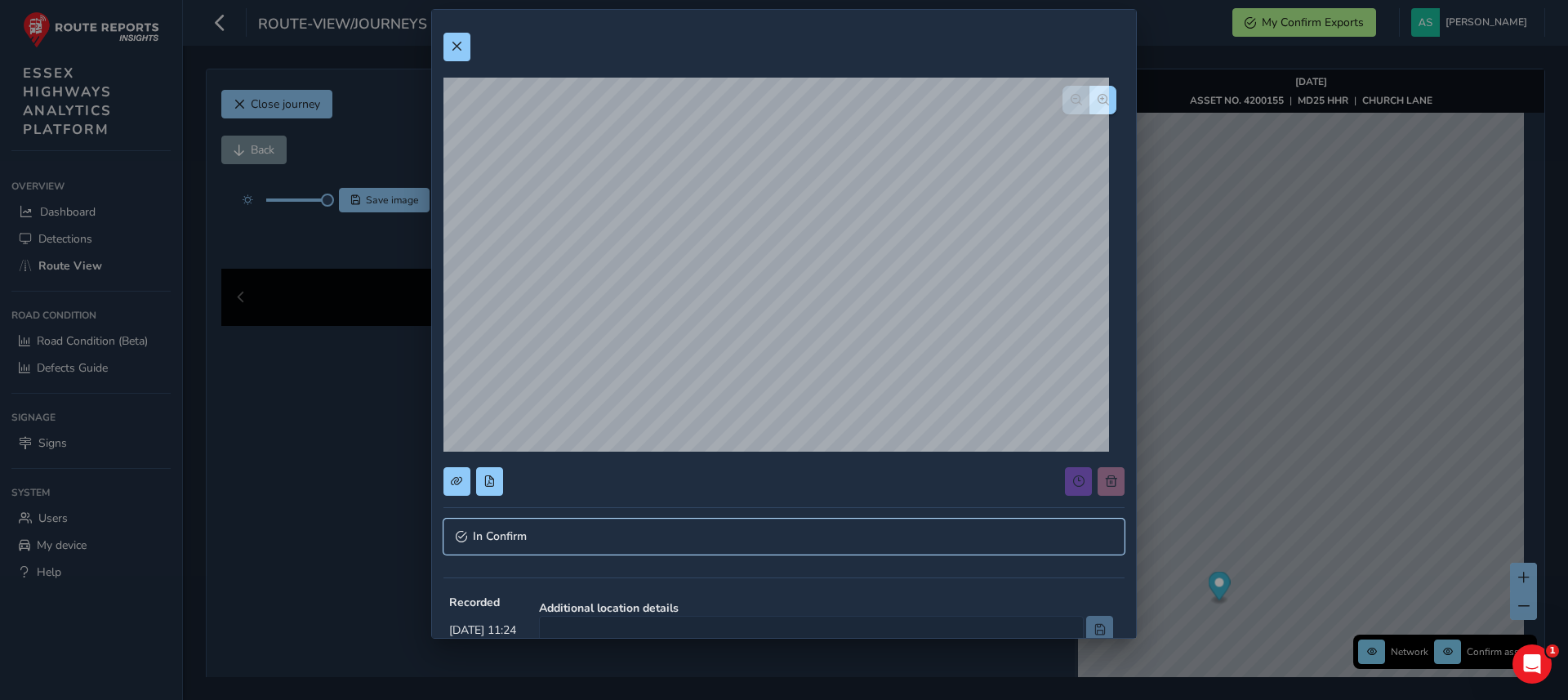
click at [608, 537] on link "In Confirm" at bounding box center [784, 537] width 681 height 36
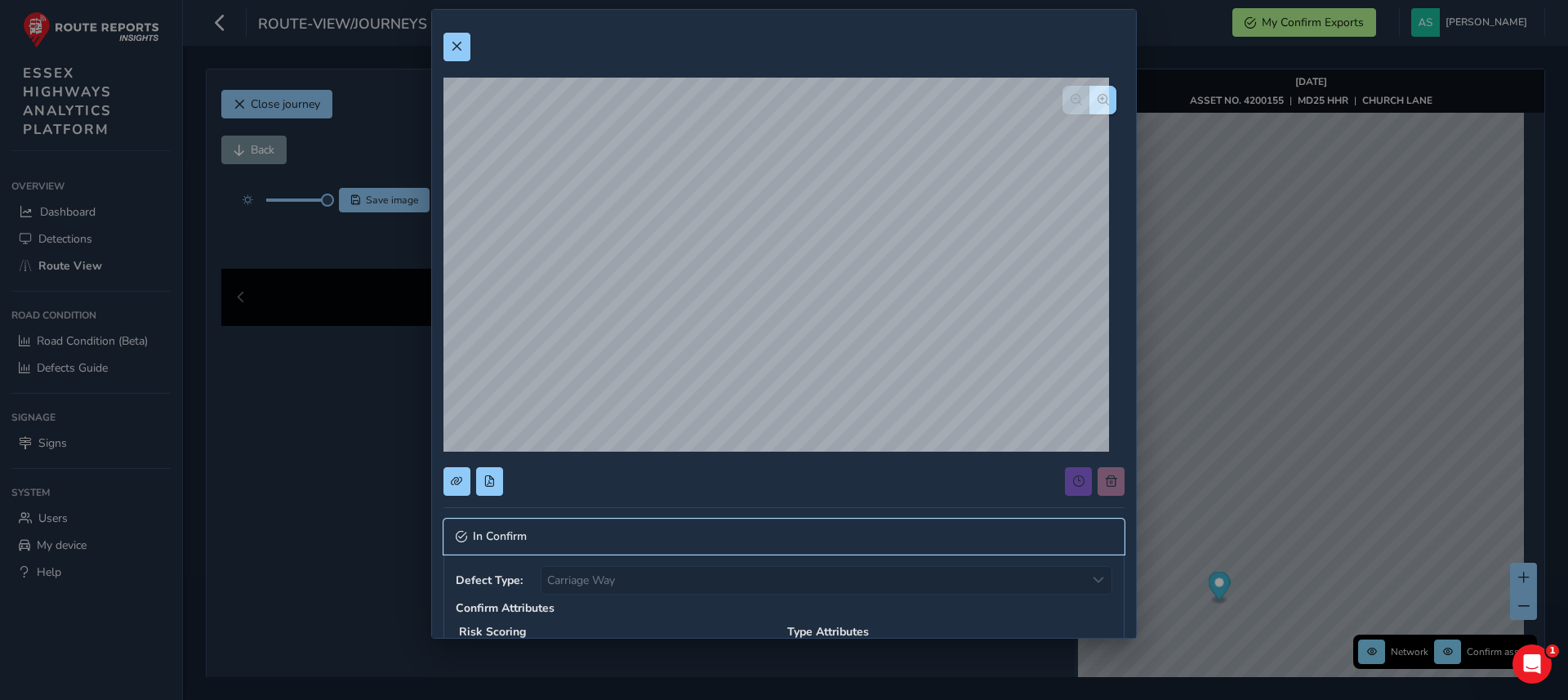
scroll to position [549, 0]
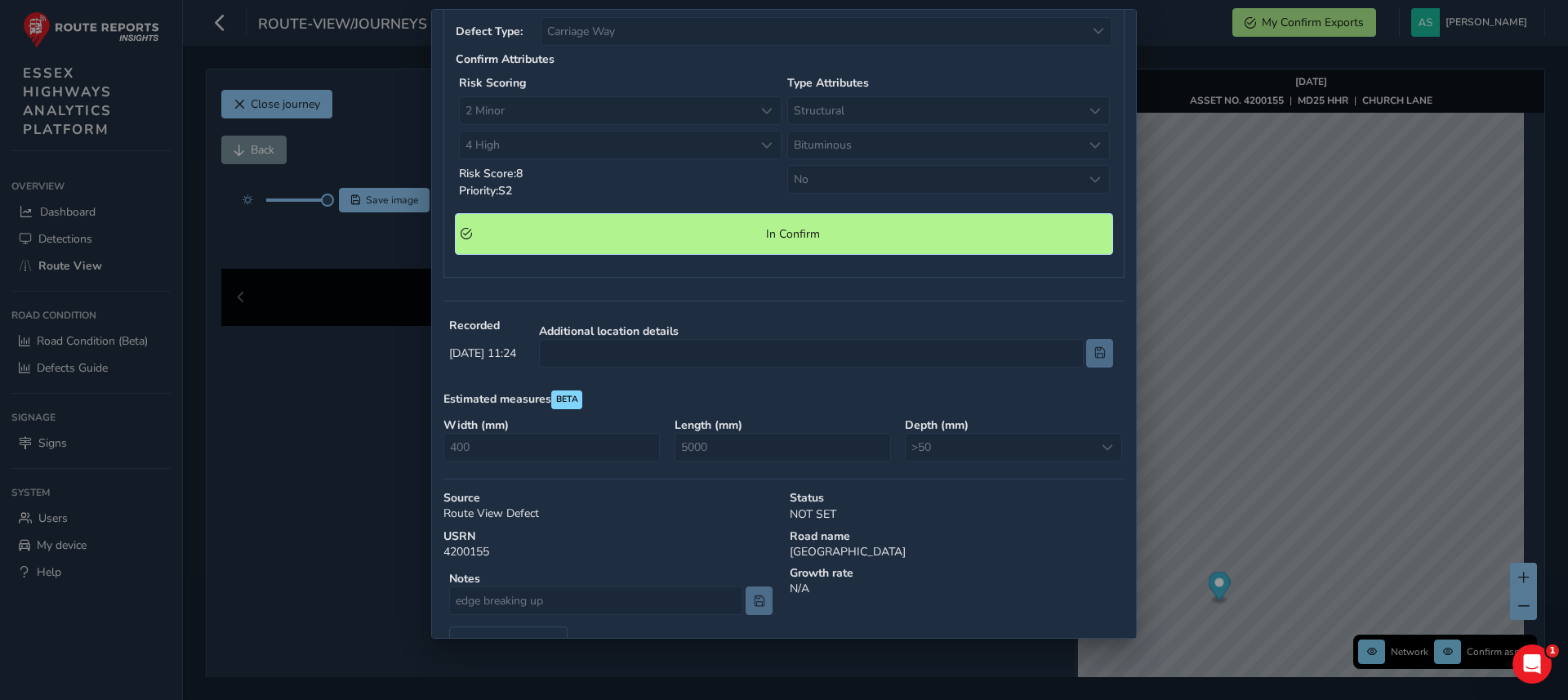
click at [681, 229] on span "In Confirm" at bounding box center [793, 234] width 630 height 16
click at [1270, 250] on div "In Confirm Defect Type: Carriage Way Carriage Way Confirm Attributes Risk Scori…" at bounding box center [784, 350] width 1568 height 700
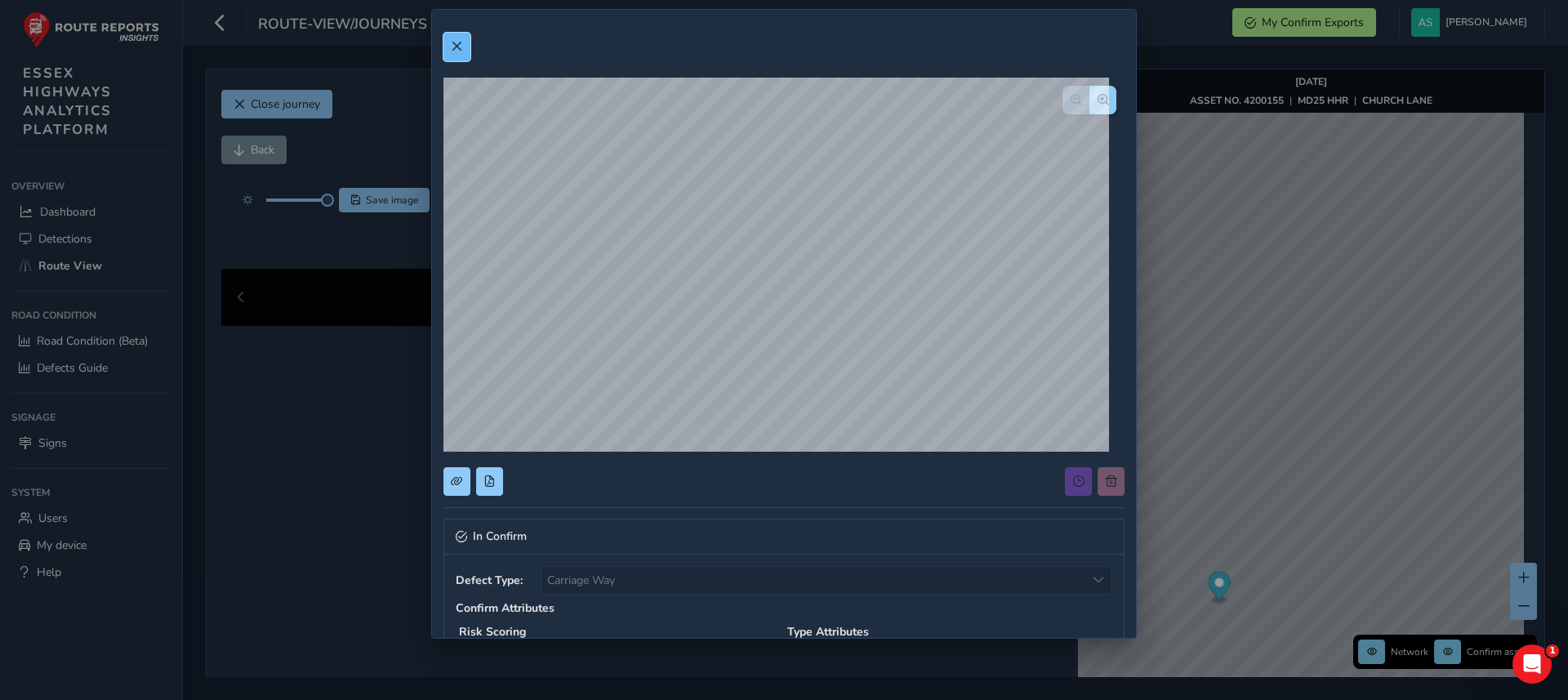
click at [459, 47] on span at bounding box center [457, 47] width 12 height 12
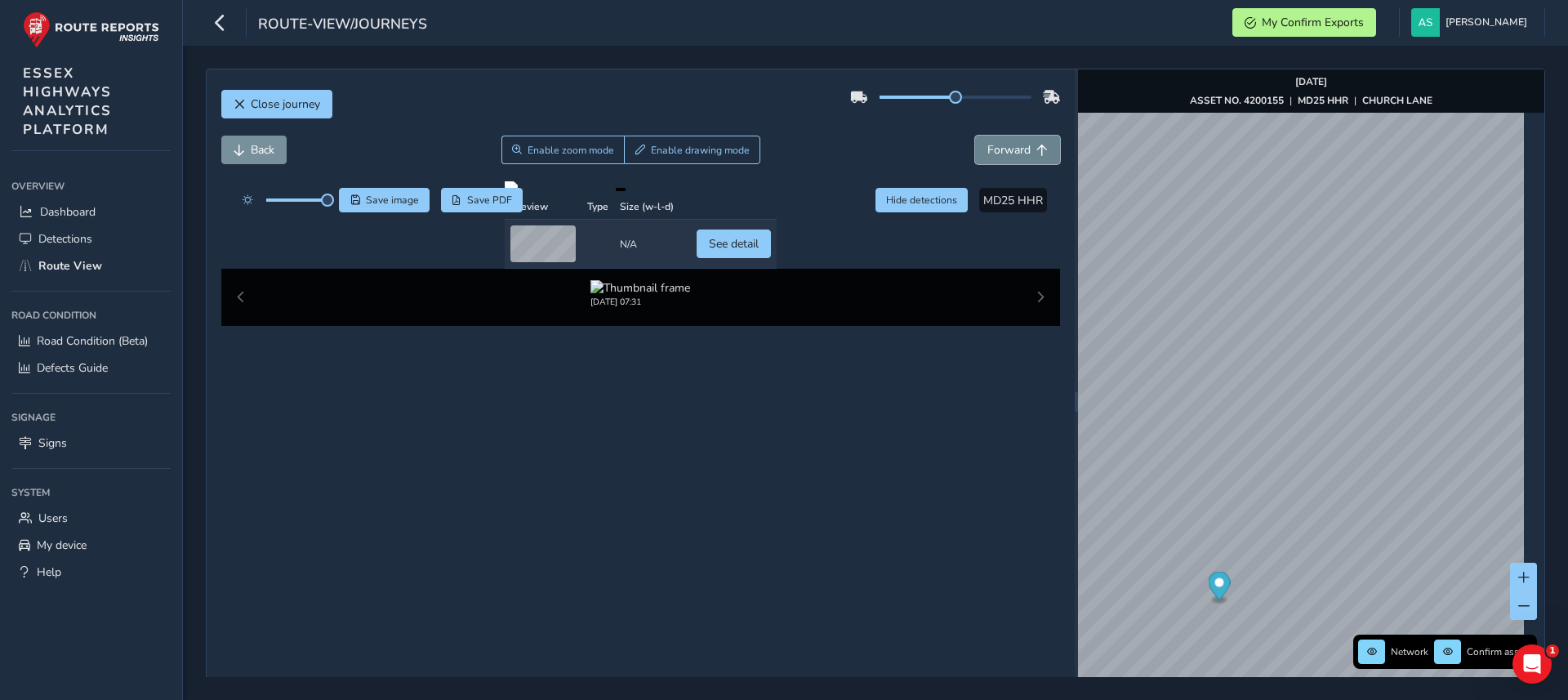
click at [1036, 145] on span "Forward" at bounding box center [1042, 151] width 12 height 12
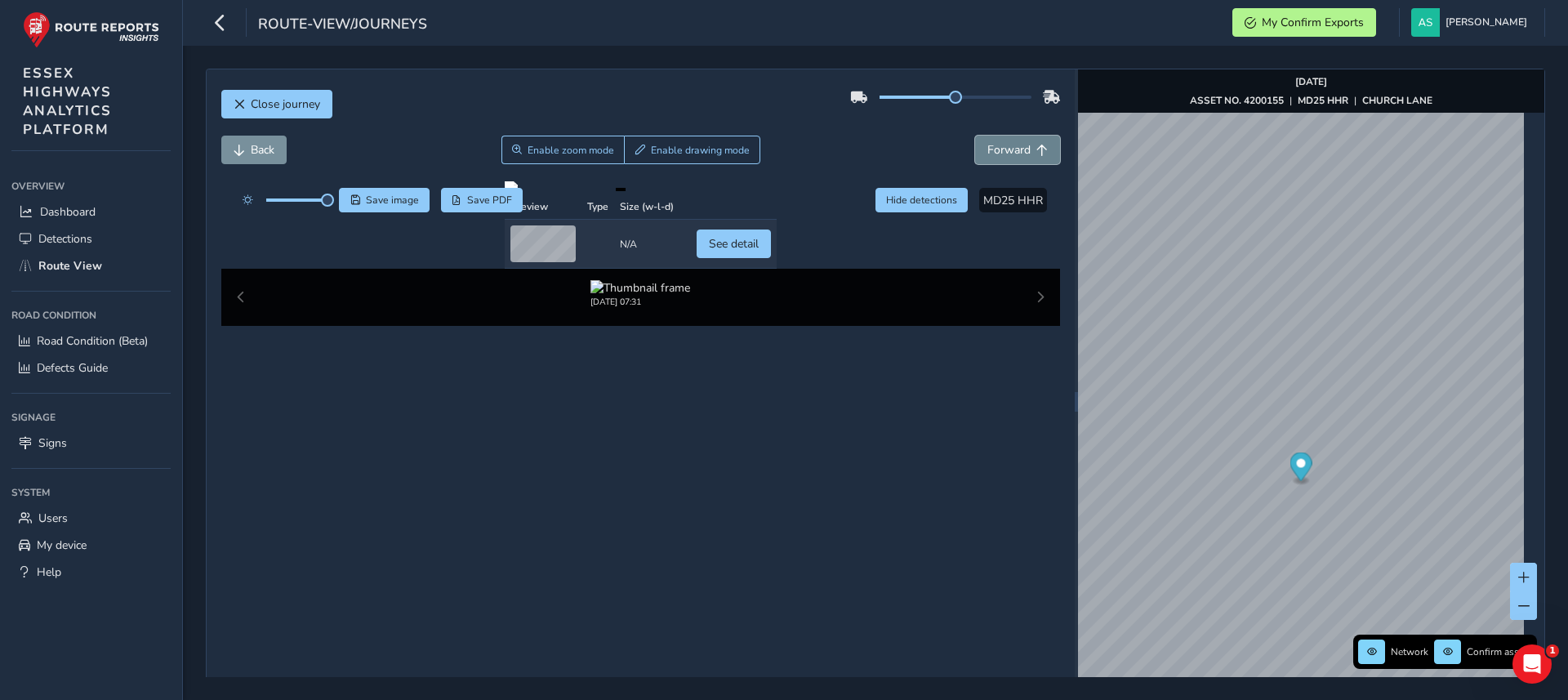
click at [1036, 145] on span "Forward" at bounding box center [1042, 151] width 12 height 12
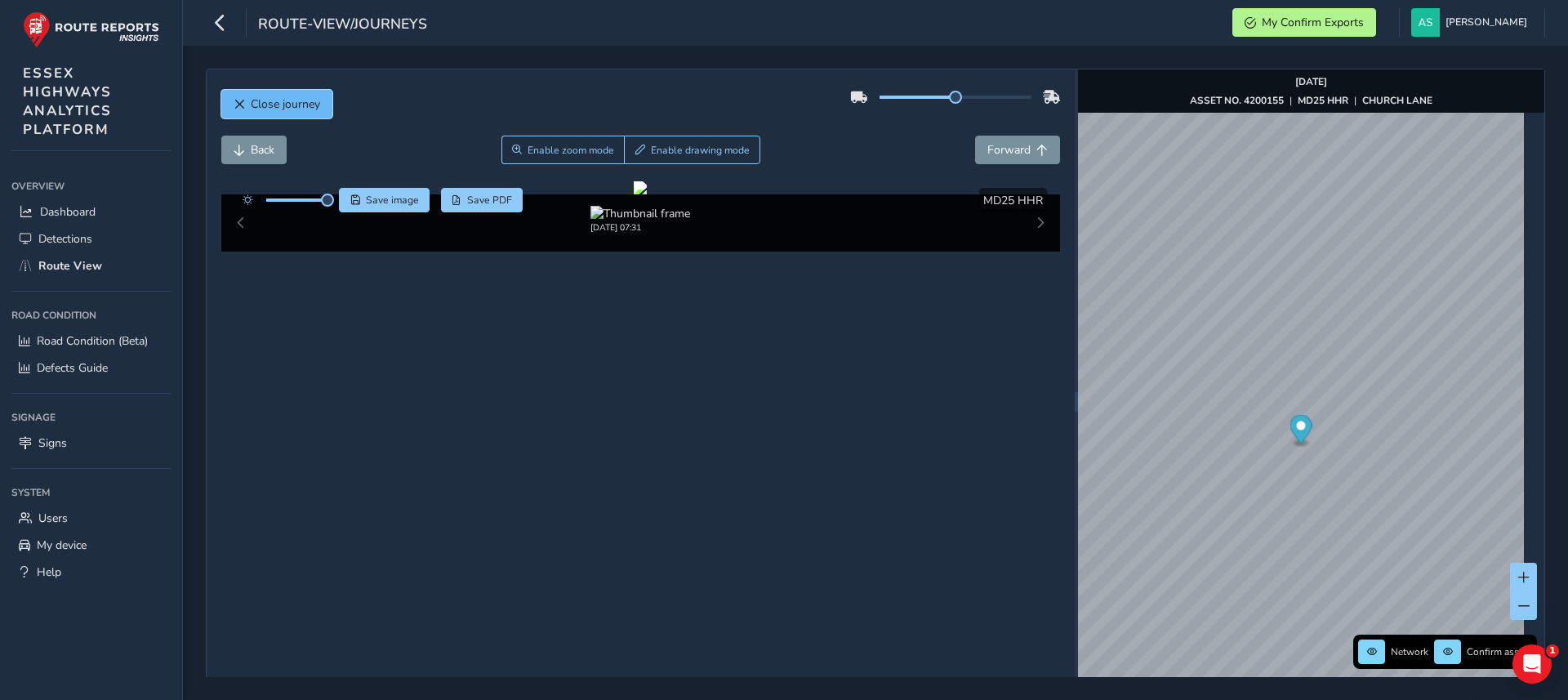
click at [311, 105] on span "Close journey" at bounding box center [285, 104] width 69 height 16
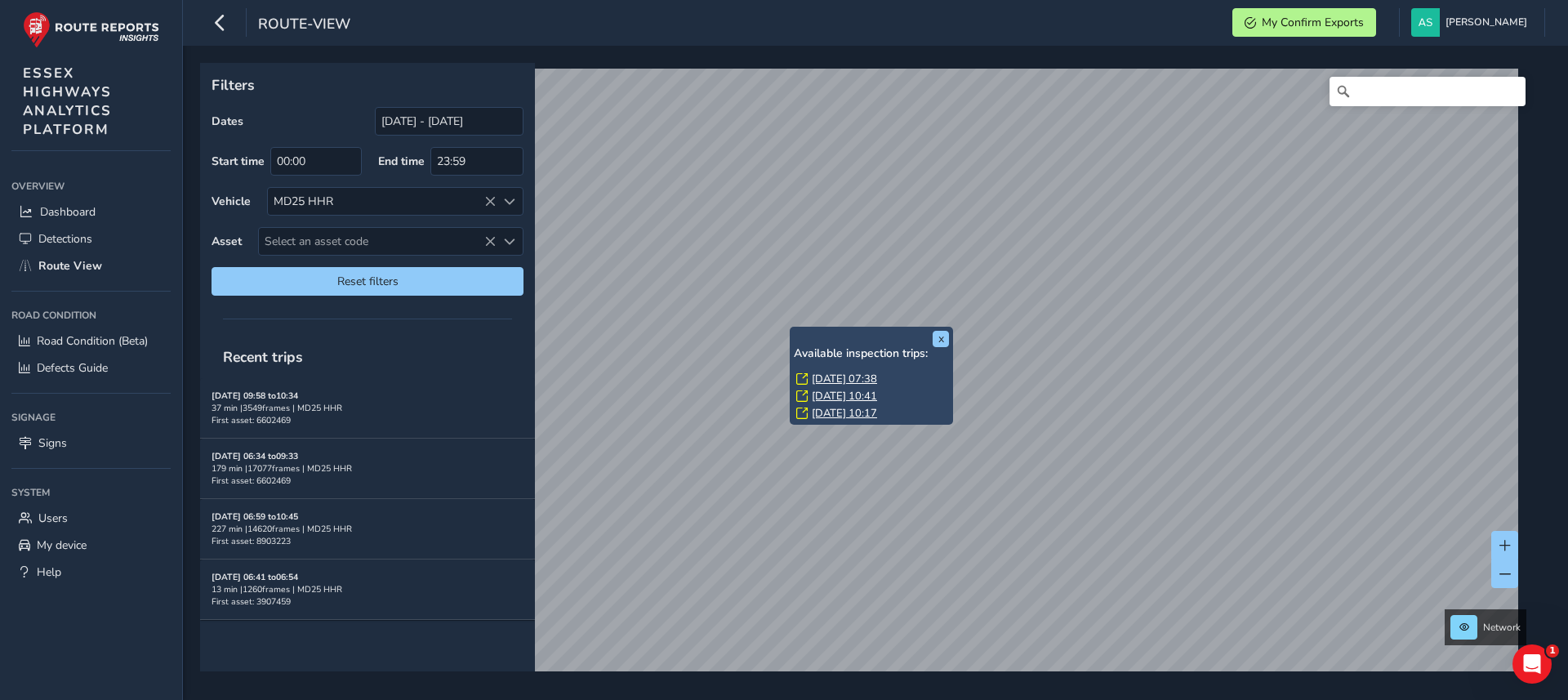
click at [831, 374] on link "[DATE] 07:38" at bounding box center [845, 379] width 65 height 15
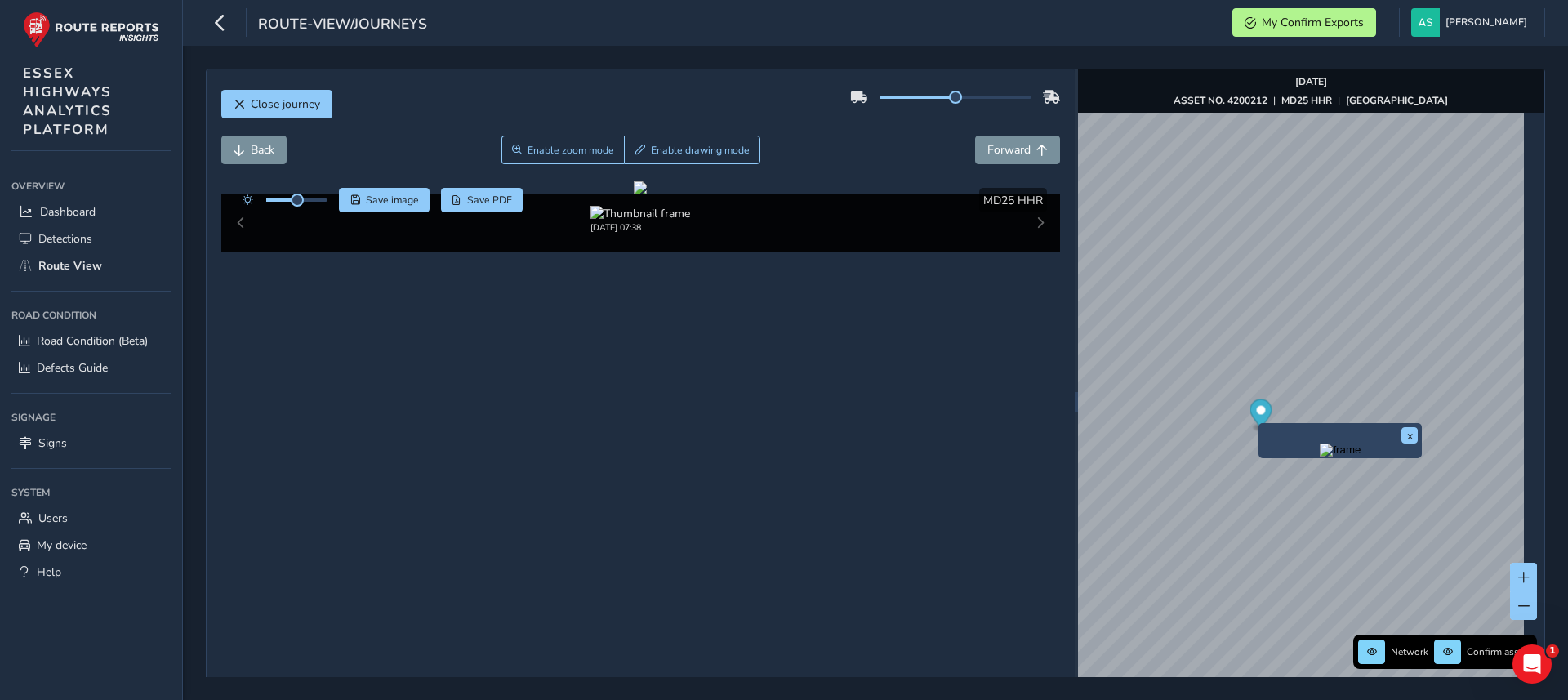
click at [1320, 445] on img "Preview frame" at bounding box center [1340, 450] width 41 height 13
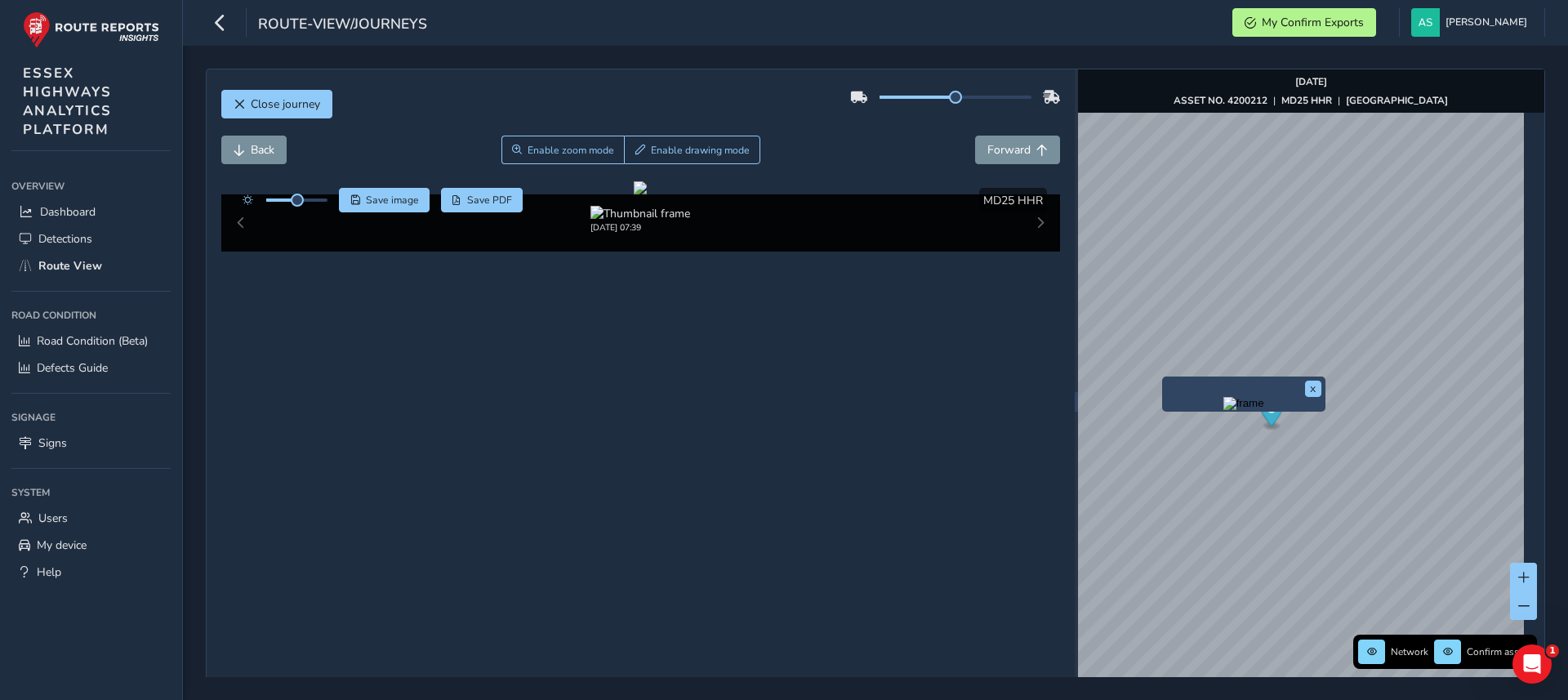
click at [1224, 410] on img "Preview frame" at bounding box center [1244, 404] width 41 height 13
click at [1012, 154] on span "Forward" at bounding box center [1010, 150] width 44 height 16
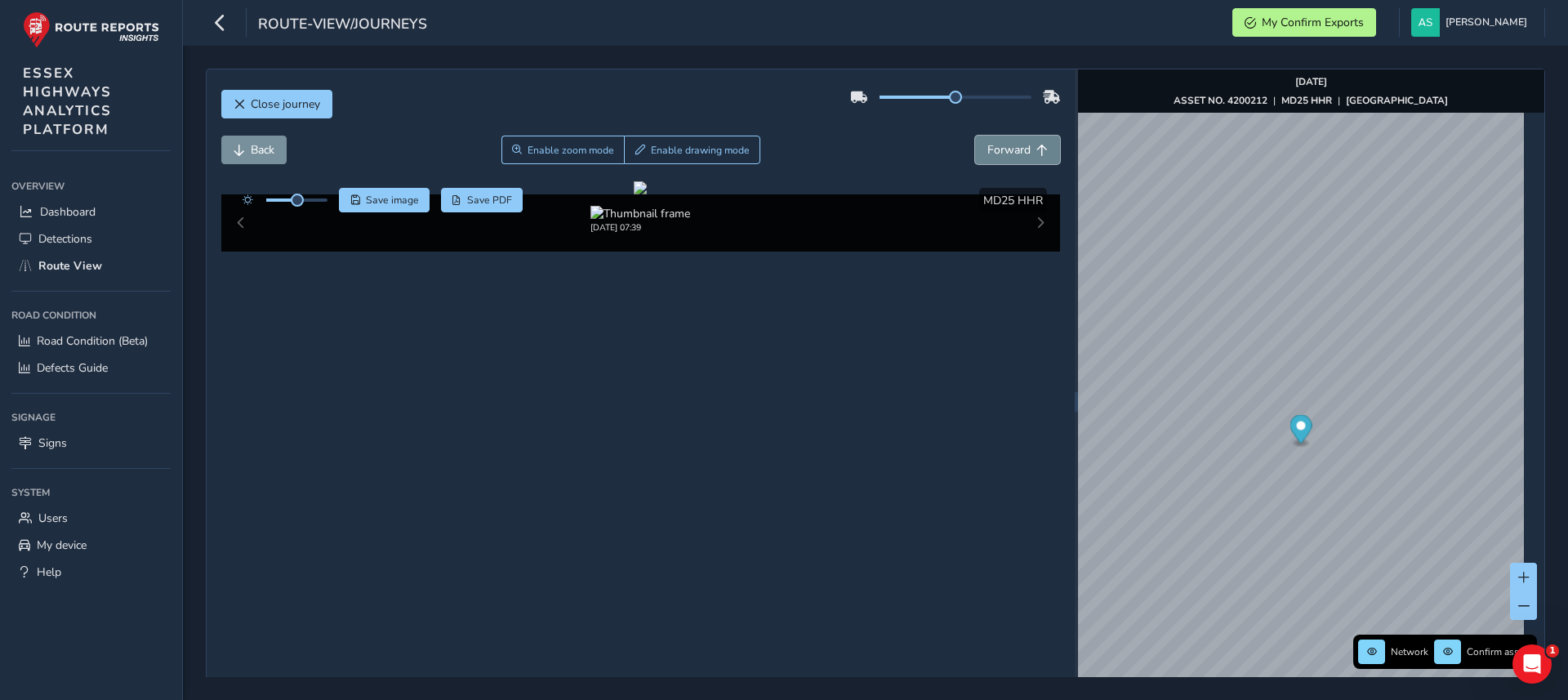
click at [1012, 154] on span "Forward" at bounding box center [1010, 150] width 44 height 16
click at [1256, 440] on img "Preview frame" at bounding box center [1276, 434] width 41 height 13
click at [1036, 154] on span "Forward" at bounding box center [1042, 151] width 12 height 12
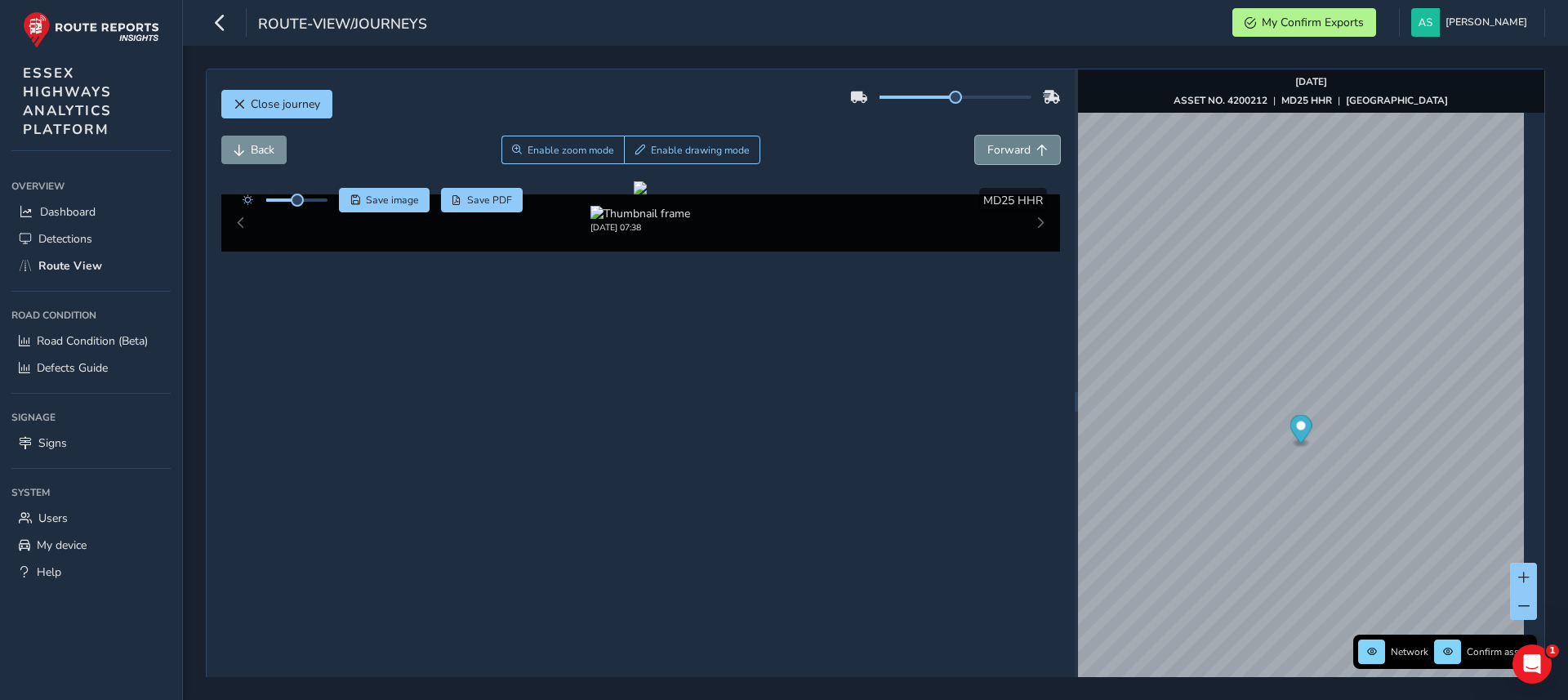
click at [1036, 154] on span "Forward" at bounding box center [1042, 151] width 12 height 12
click at [265, 152] on span "Back" at bounding box center [263, 150] width 23 height 16
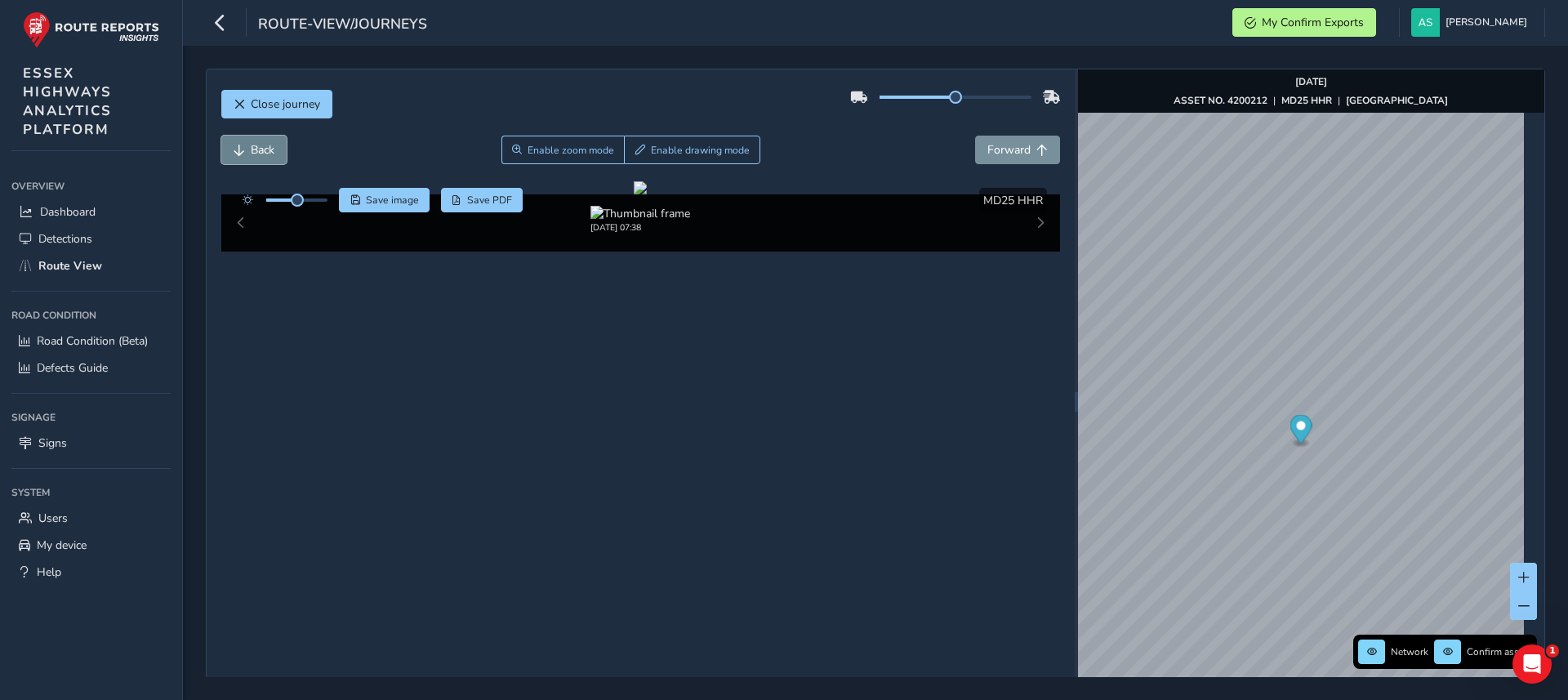
click at [265, 152] on span "Back" at bounding box center [263, 150] width 23 height 16
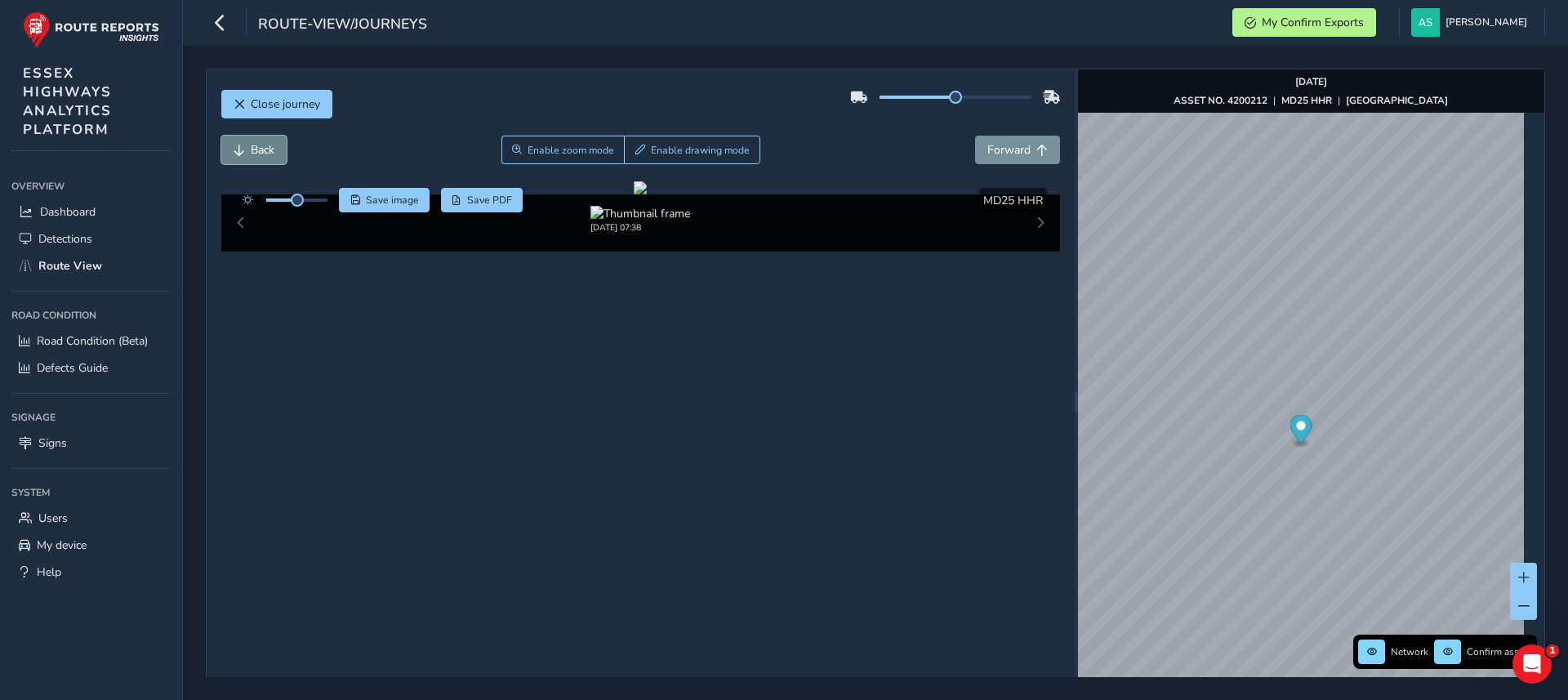
click at [265, 152] on span "Back" at bounding box center [263, 150] width 23 height 16
click at [287, 163] on div "Back Enable zoom mode Enable drawing mode Forward" at bounding box center [640, 150] width 840 height 28
click at [268, 155] on span "Back" at bounding box center [263, 150] width 23 height 16
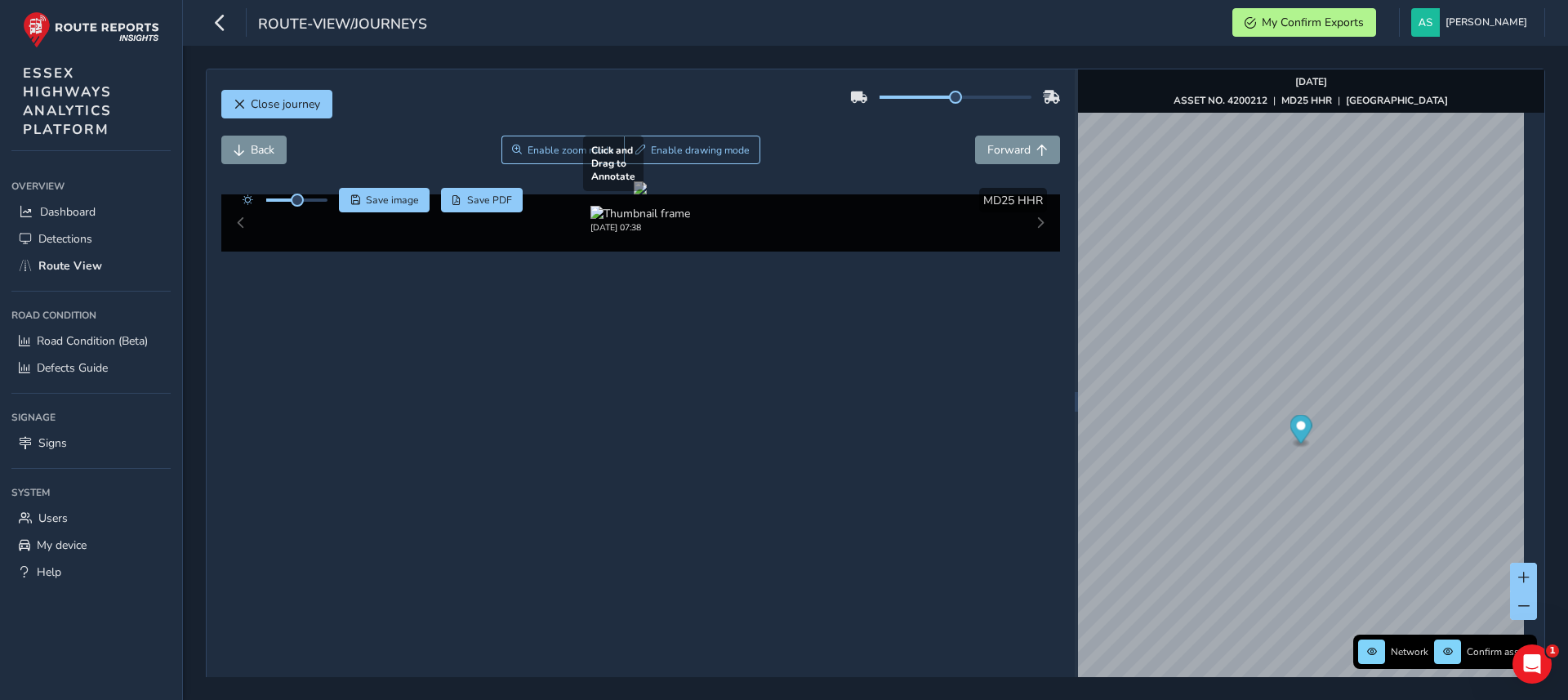
click at [634, 194] on div at bounding box center [640, 188] width 13 height 13
click at [277, 152] on button "Back" at bounding box center [254, 150] width 65 height 28
click at [284, 152] on button "Back" at bounding box center [254, 150] width 65 height 28
click at [314, 196] on div at bounding box center [281, 199] width 94 height 24
click at [316, 197] on div at bounding box center [281, 199] width 94 height 24
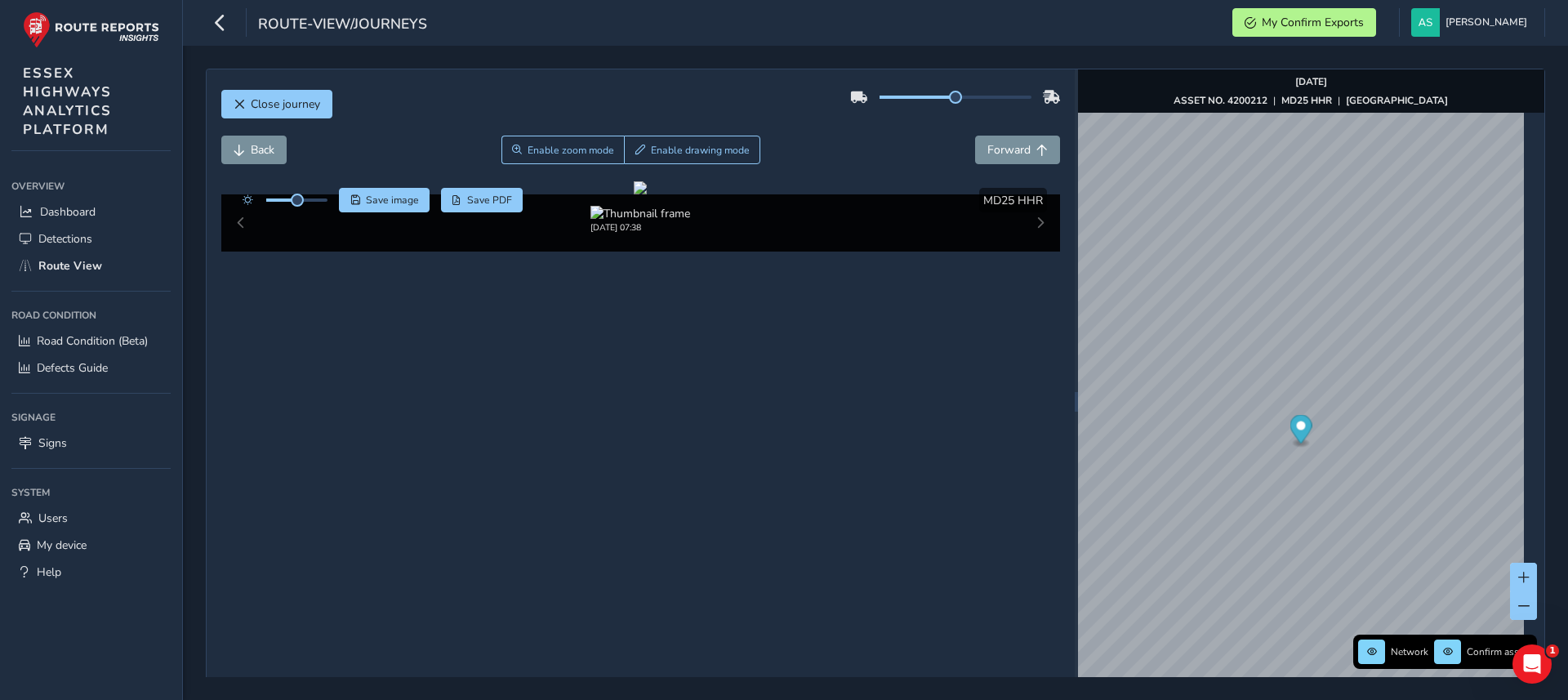
click at [316, 203] on div at bounding box center [281, 199] width 94 height 24
drag, startPoint x: 302, startPoint y: 198, endPoint x: 330, endPoint y: 203, distance: 28.4
click at [330, 203] on span at bounding box center [327, 200] width 13 height 13
click at [274, 152] on span "Back" at bounding box center [263, 150] width 23 height 16
click at [414, 202] on span "Save image" at bounding box center [392, 200] width 53 height 13
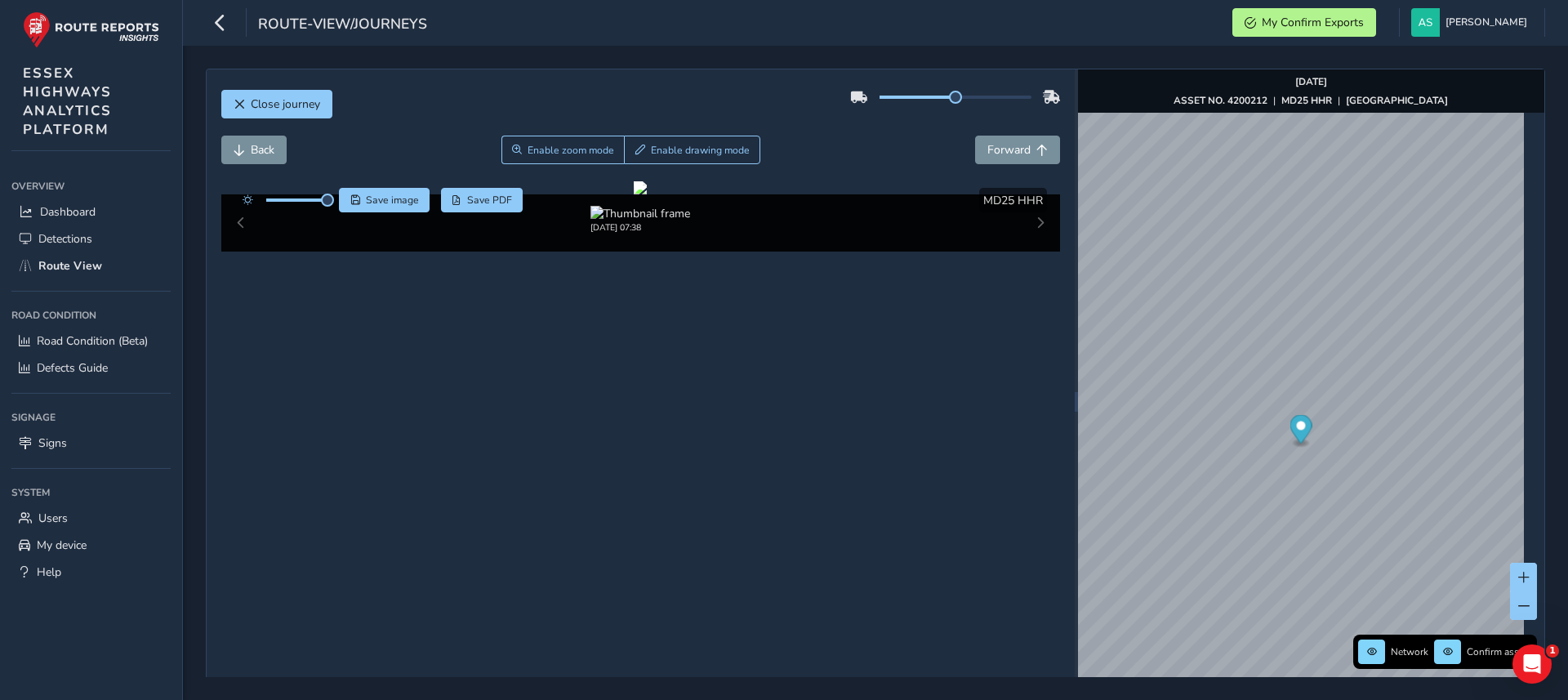
click at [964, 156] on div "Back Enable zoom mode Enable drawing mode Forward" at bounding box center [640, 150] width 840 height 28
click at [977, 154] on button "Forward" at bounding box center [1017, 150] width 85 height 28
click at [1420, 491] on img "Preview frame" at bounding box center [1440, 485] width 41 height 13
click at [1010, 141] on button "Forward" at bounding box center [1017, 150] width 85 height 28
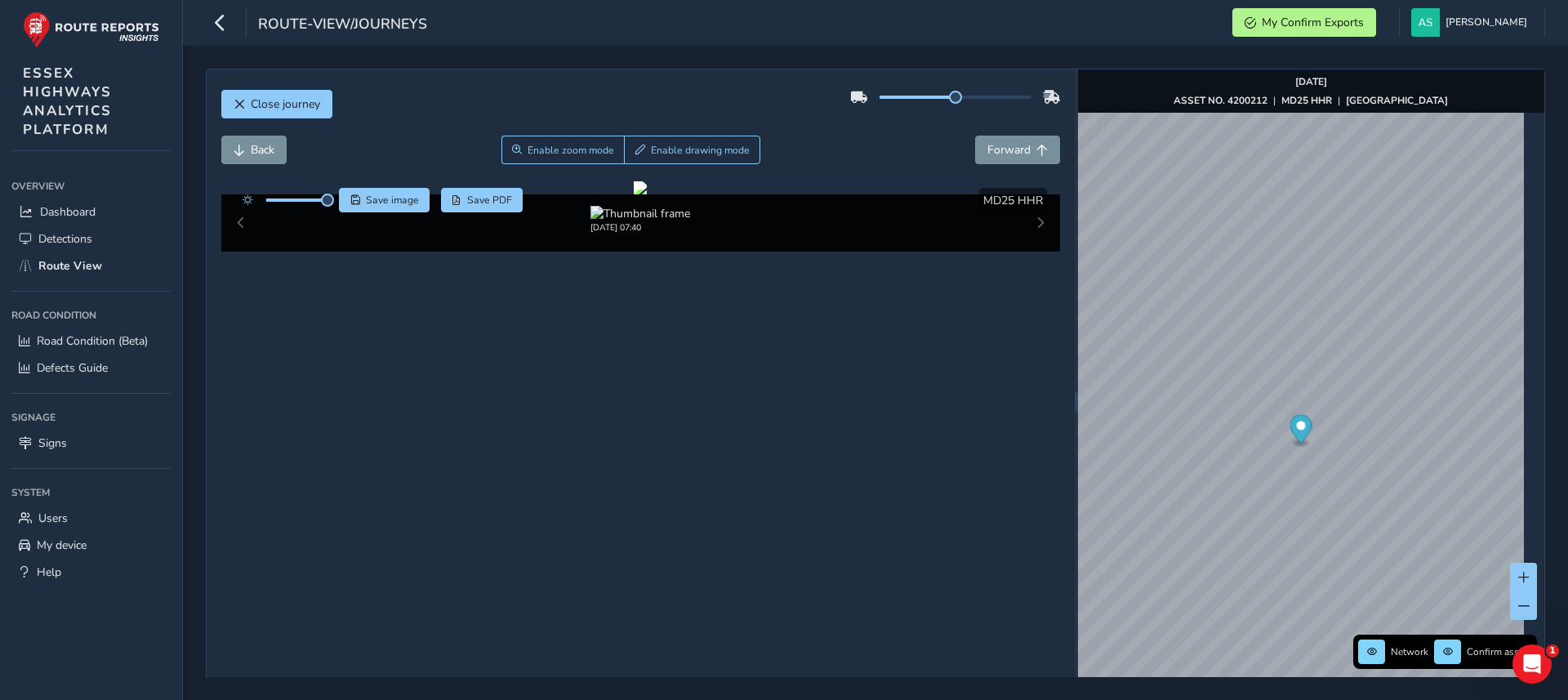
click at [309, 199] on span at bounding box center [296, 200] width 61 height 3
click at [299, 198] on span at bounding box center [287, 200] width 42 height 3
click at [1020, 153] on span "Forward" at bounding box center [1010, 150] width 44 height 16
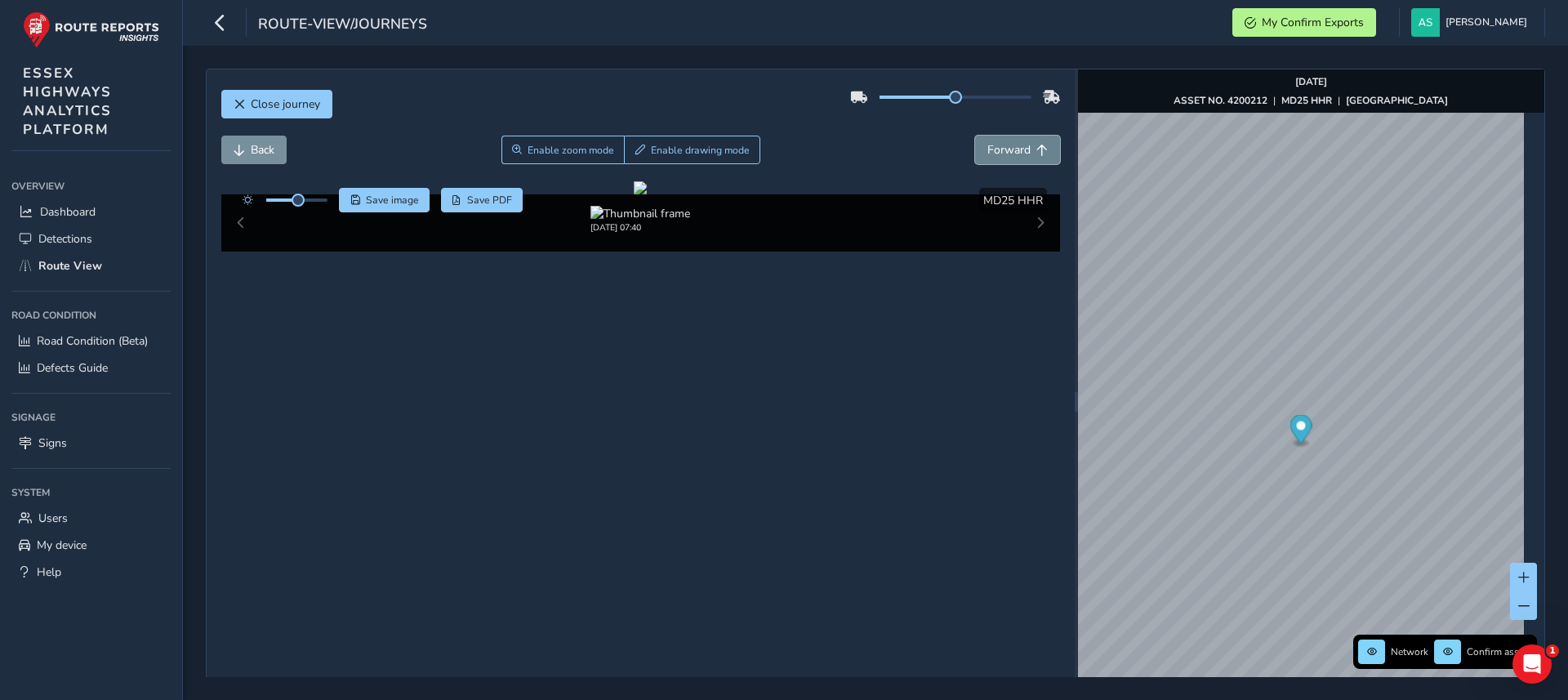
click at [1036, 148] on span "Forward" at bounding box center [1042, 151] width 12 height 12
click at [264, 141] on button "Back" at bounding box center [254, 150] width 65 height 28
click at [265, 141] on button "Back" at bounding box center [254, 150] width 65 height 28
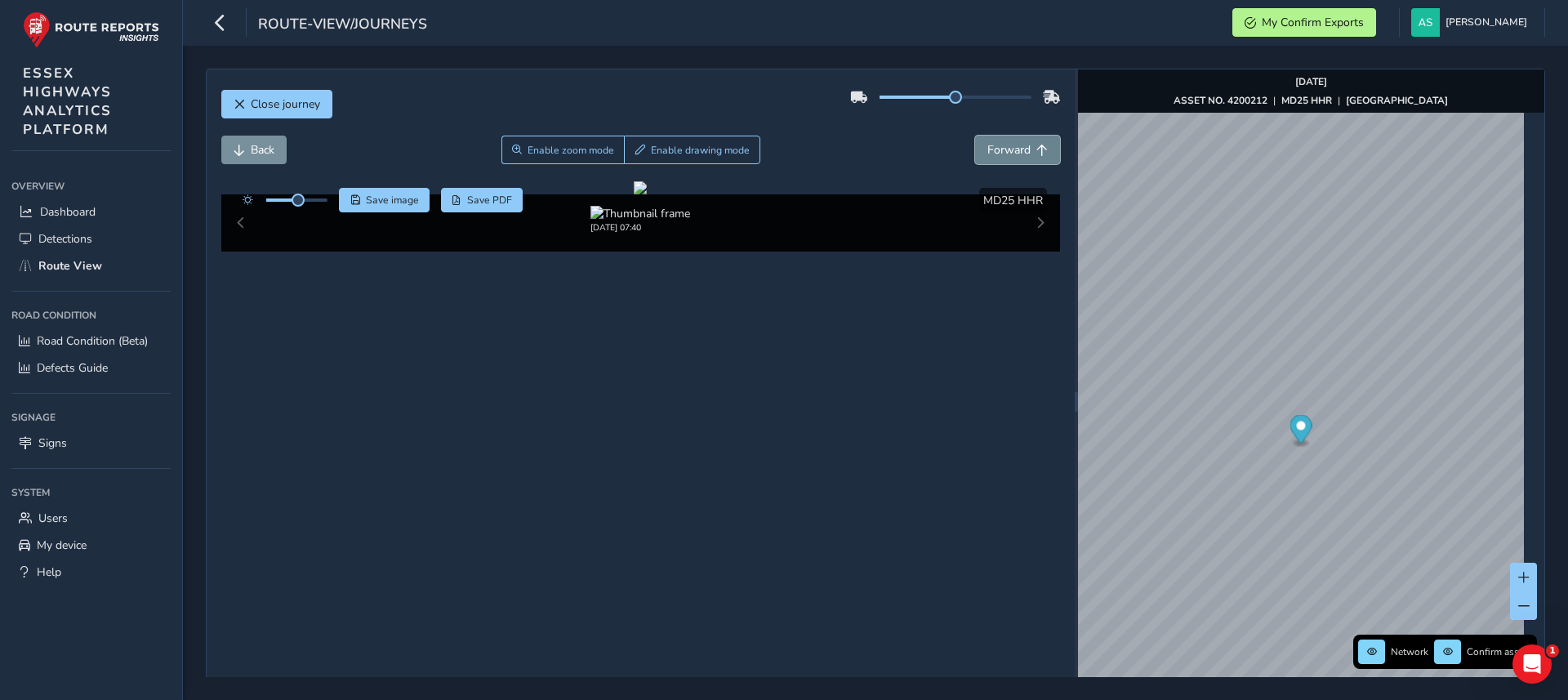
click at [1013, 158] on button "Forward" at bounding box center [1017, 150] width 85 height 28
click at [1012, 159] on button "Forward" at bounding box center [1017, 150] width 85 height 28
click at [981, 137] on button "Forward" at bounding box center [1017, 150] width 85 height 28
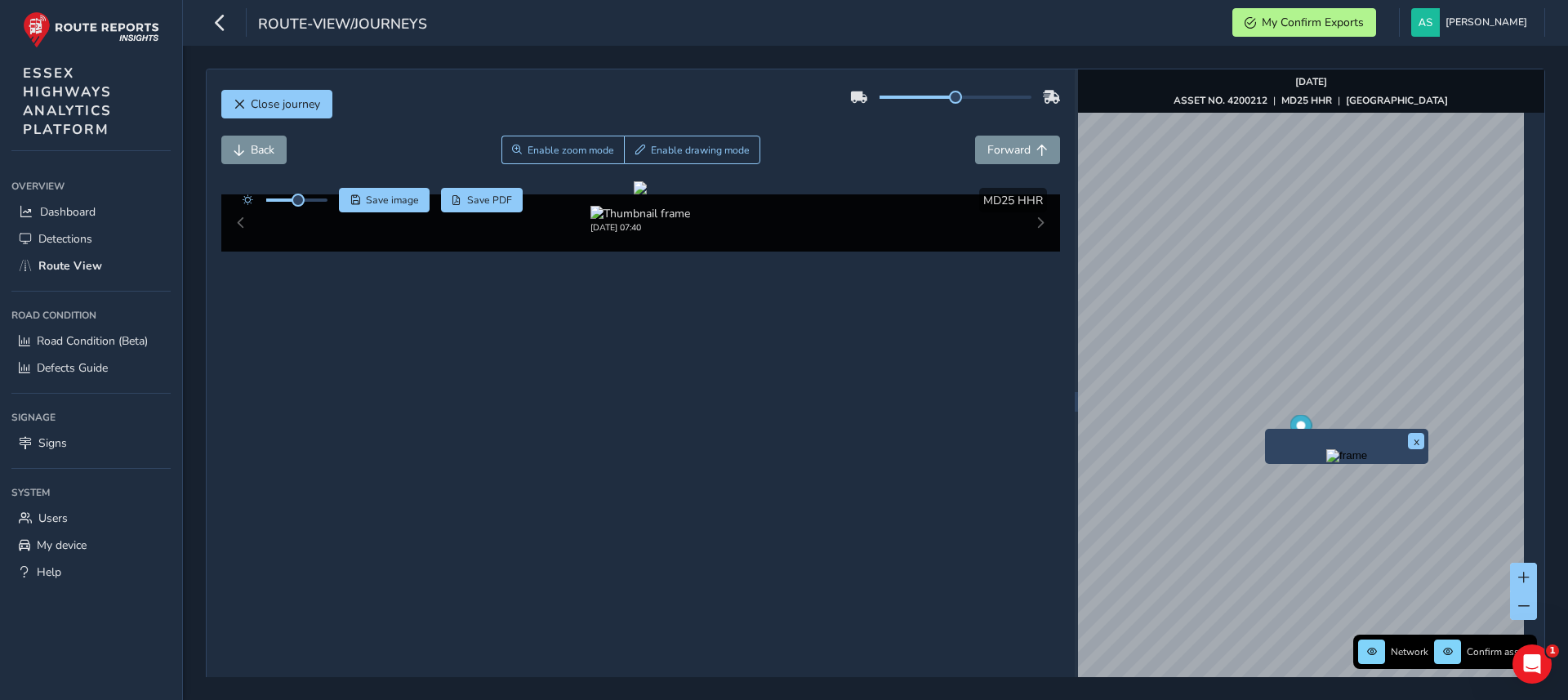
click at [1327, 461] on img "Preview frame" at bounding box center [1347, 456] width 41 height 13
click at [275, 139] on button "Back" at bounding box center [254, 150] width 65 height 28
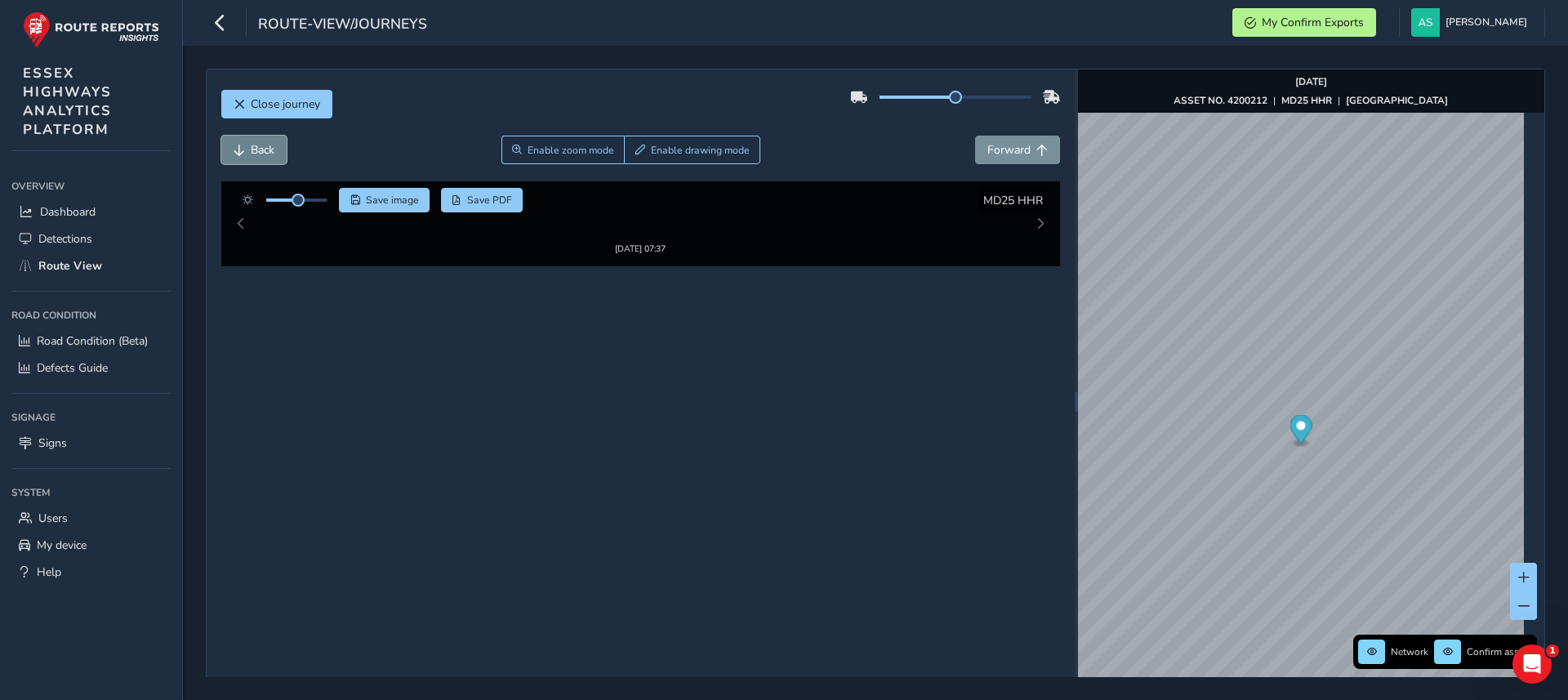
click at [275, 139] on button "Back" at bounding box center [254, 150] width 65 height 28
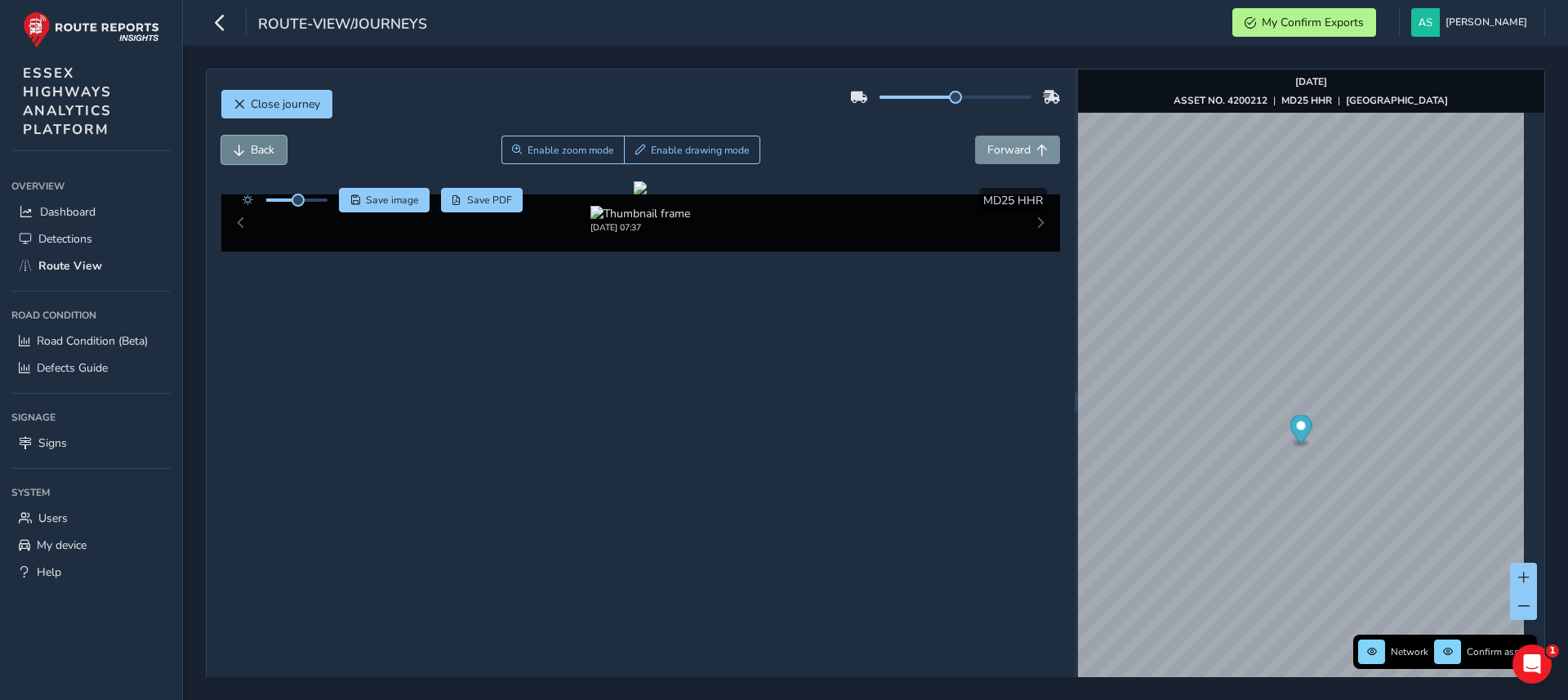
click at [275, 139] on button "Back" at bounding box center [254, 150] width 65 height 28
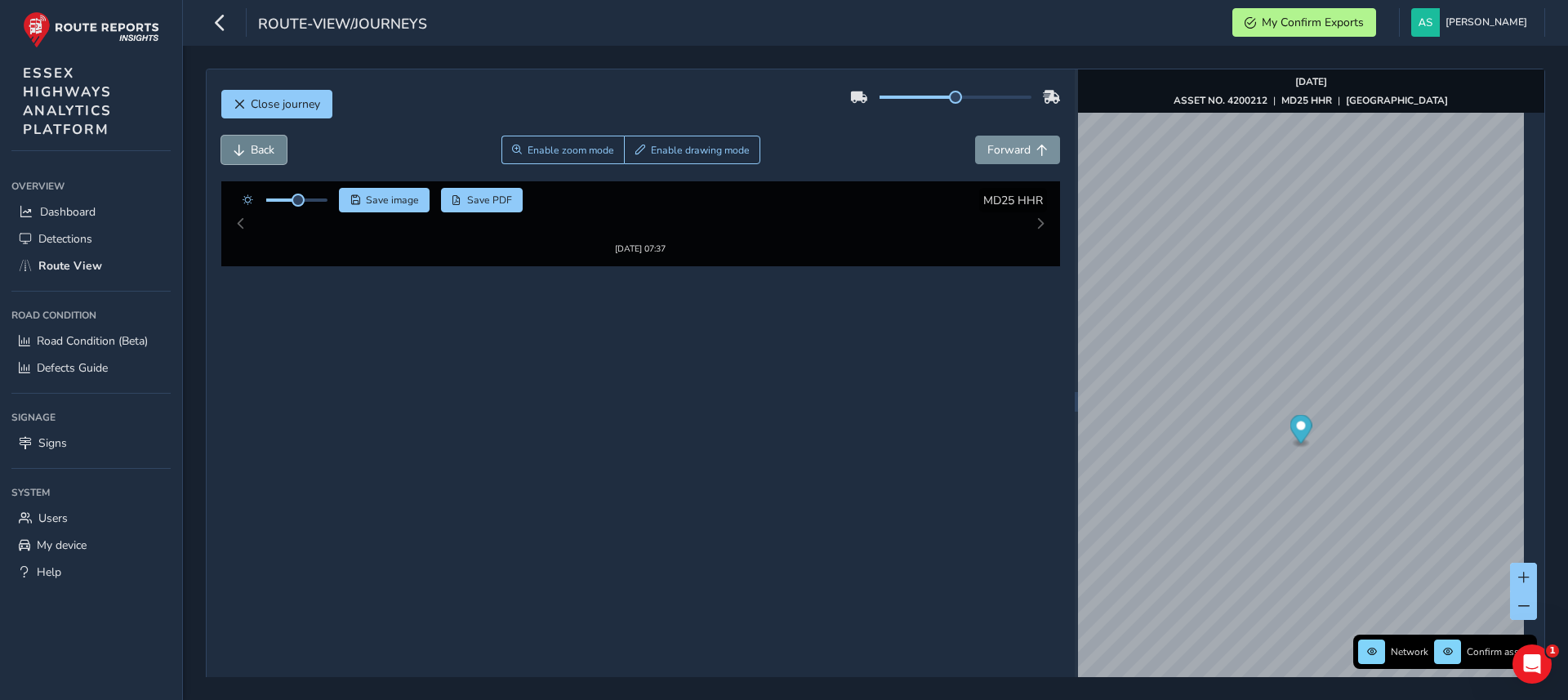
click at [275, 139] on button "Back" at bounding box center [254, 150] width 65 height 28
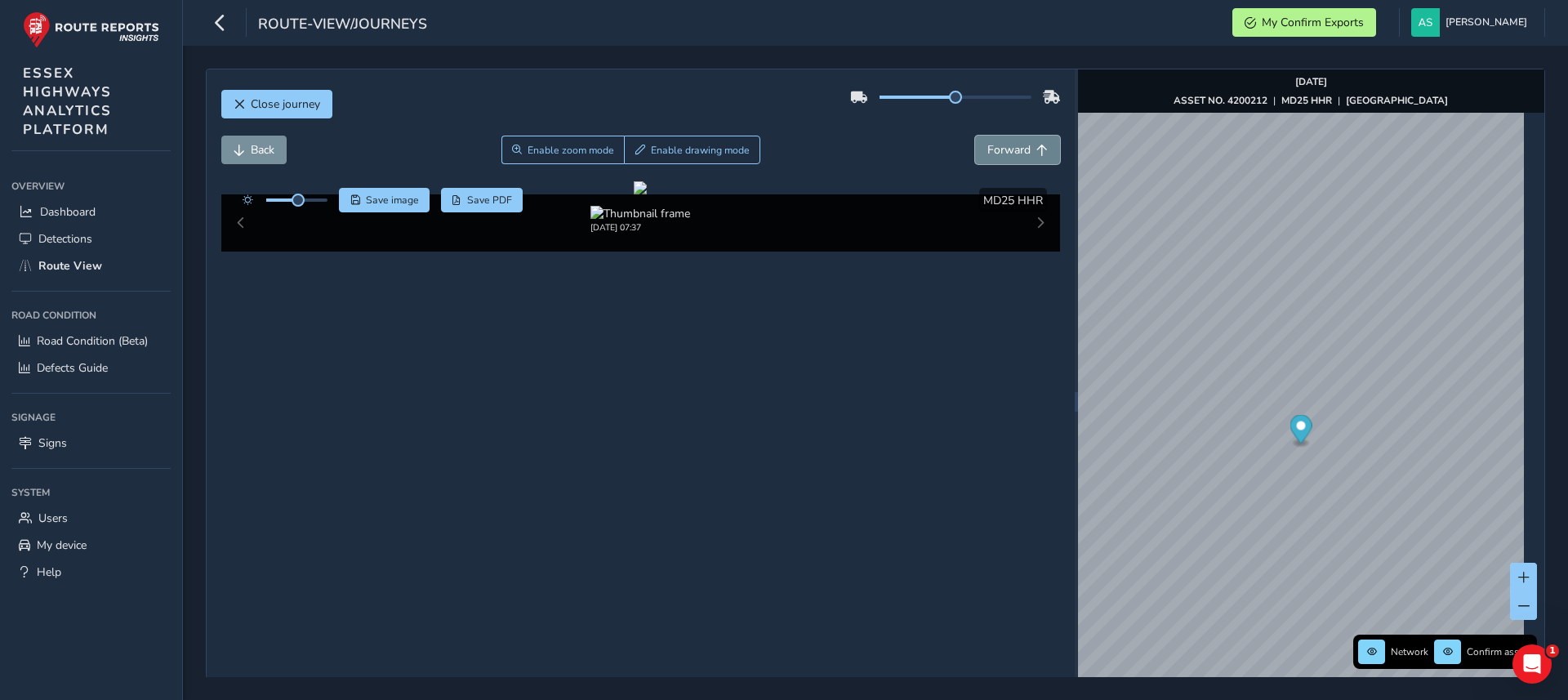
click at [1008, 151] on span "Forward" at bounding box center [1010, 150] width 44 height 16
click at [377, 199] on span "Save image" at bounding box center [392, 200] width 53 height 13
click at [995, 158] on button "Forward" at bounding box center [1017, 150] width 85 height 28
click at [995, 157] on button "Forward" at bounding box center [1017, 150] width 85 height 28
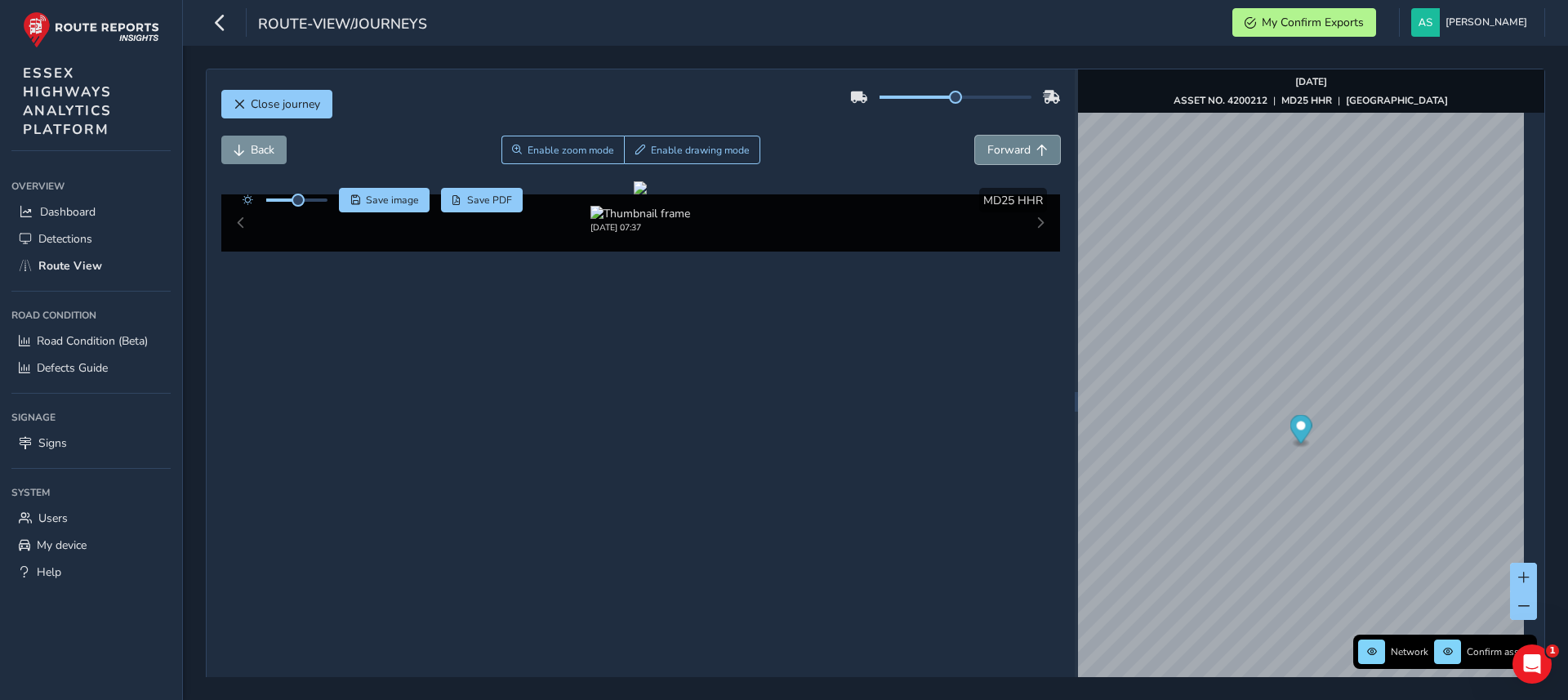
click at [993, 156] on span "Forward" at bounding box center [1010, 150] width 44 height 16
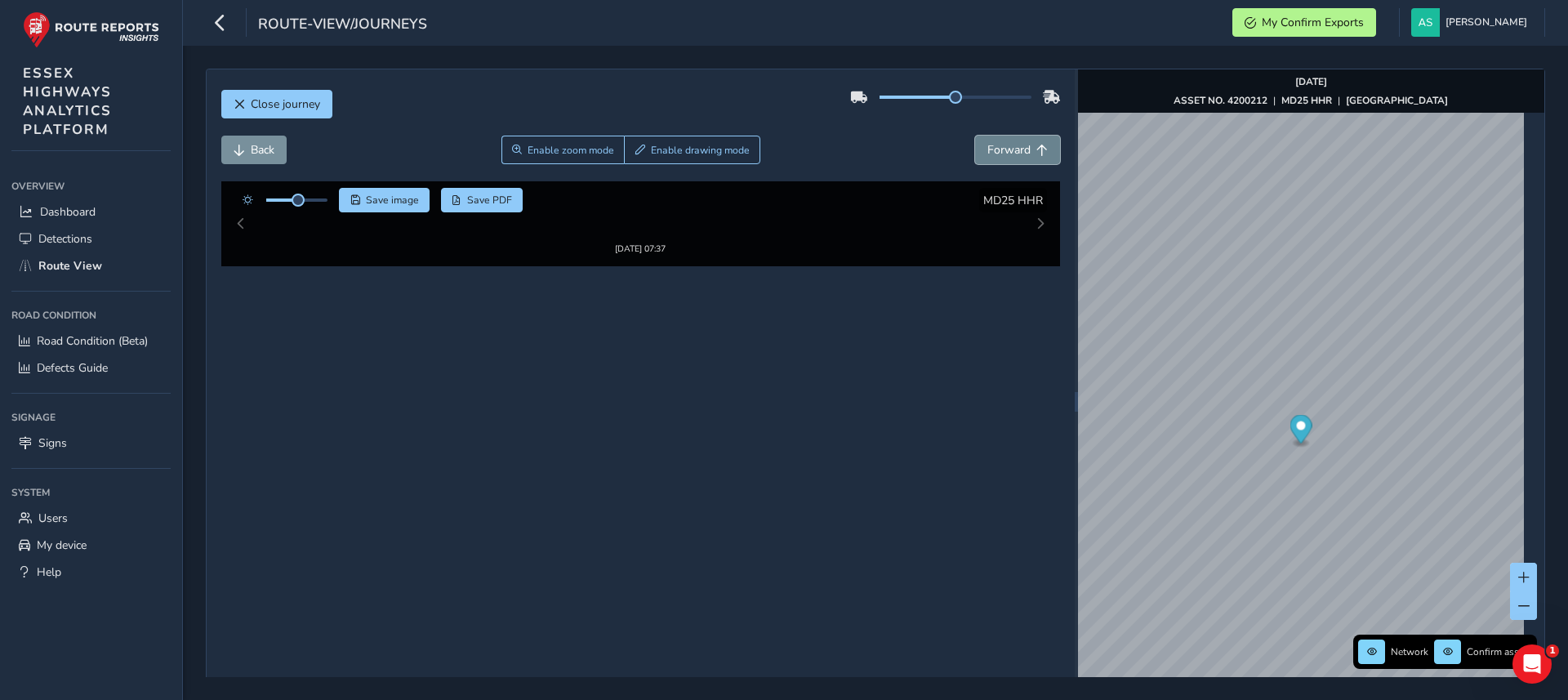
click at [994, 156] on span "Forward" at bounding box center [1010, 150] width 44 height 16
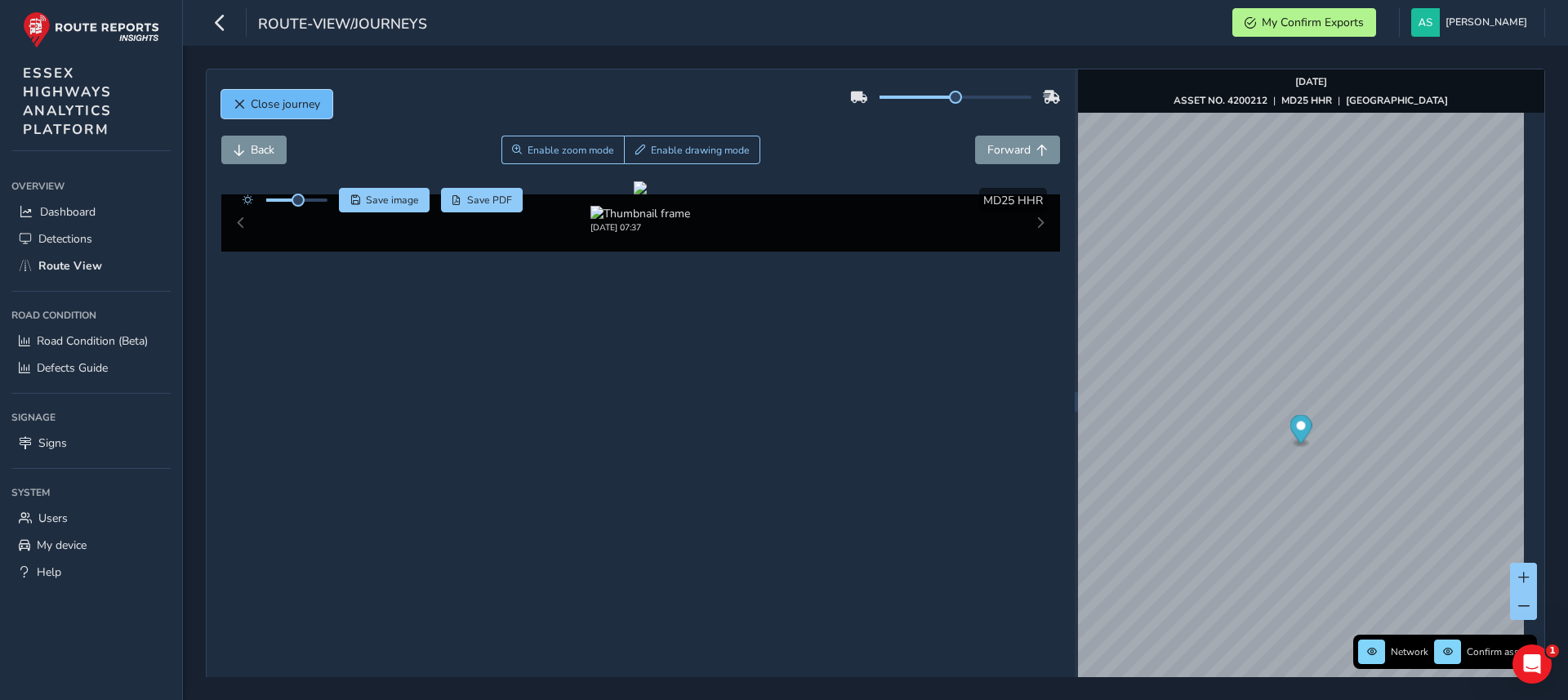
click at [304, 108] on span "Close journey" at bounding box center [285, 104] width 69 height 16
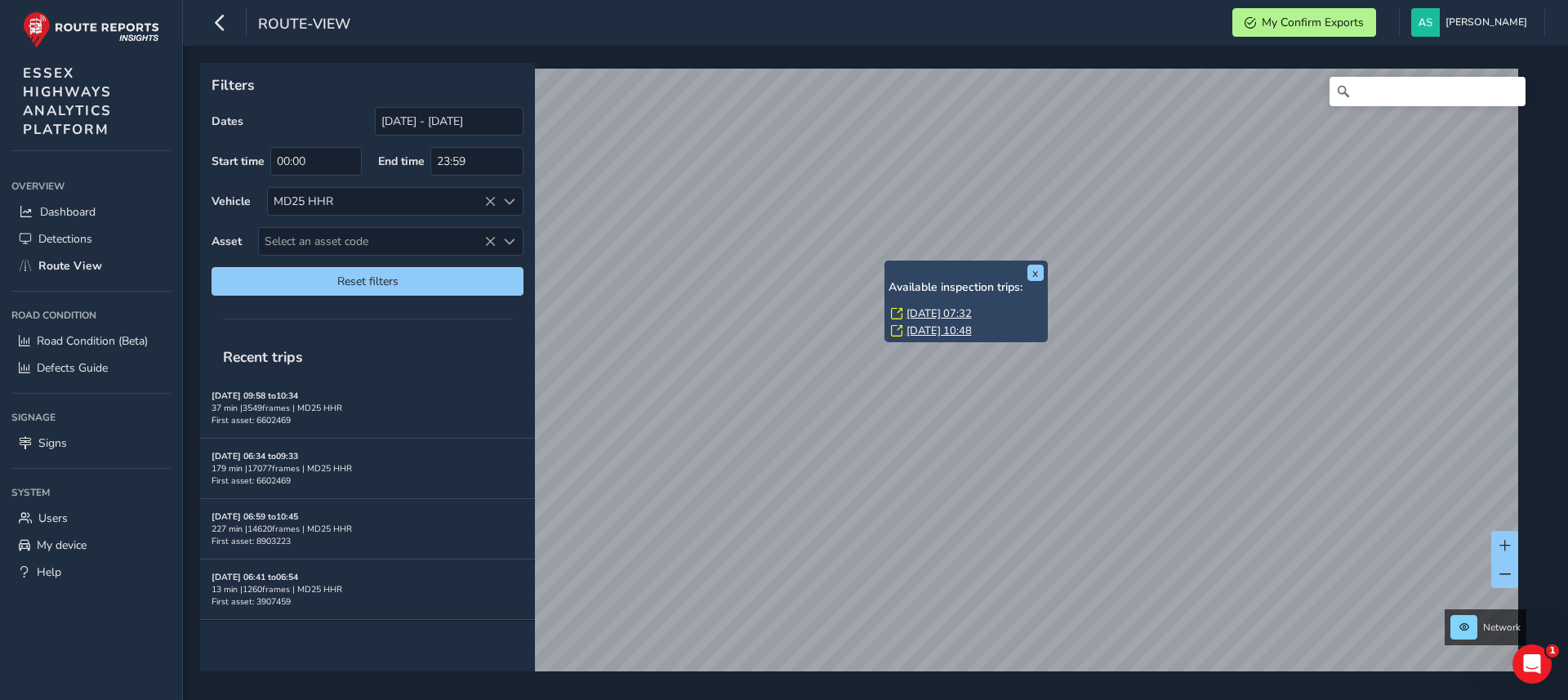
click at [943, 309] on link "[DATE] 07:32" at bounding box center [939, 314] width 65 height 15
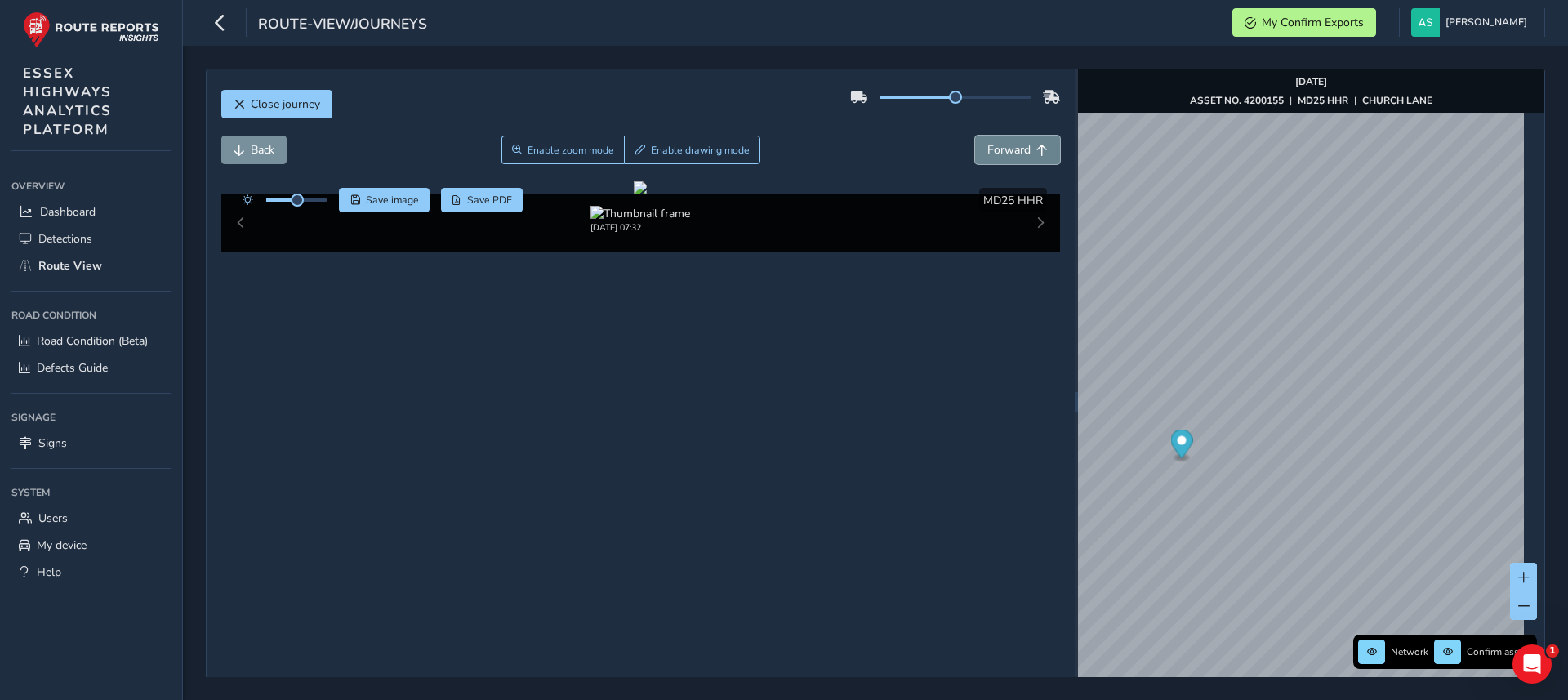
click at [1005, 150] on span "Forward" at bounding box center [1010, 150] width 44 height 16
click at [996, 145] on span "Forward" at bounding box center [1010, 150] width 44 height 16
click at [1438, 448] on img "Preview frame" at bounding box center [1458, 441] width 41 height 13
click at [997, 156] on span "Forward" at bounding box center [1010, 150] width 44 height 16
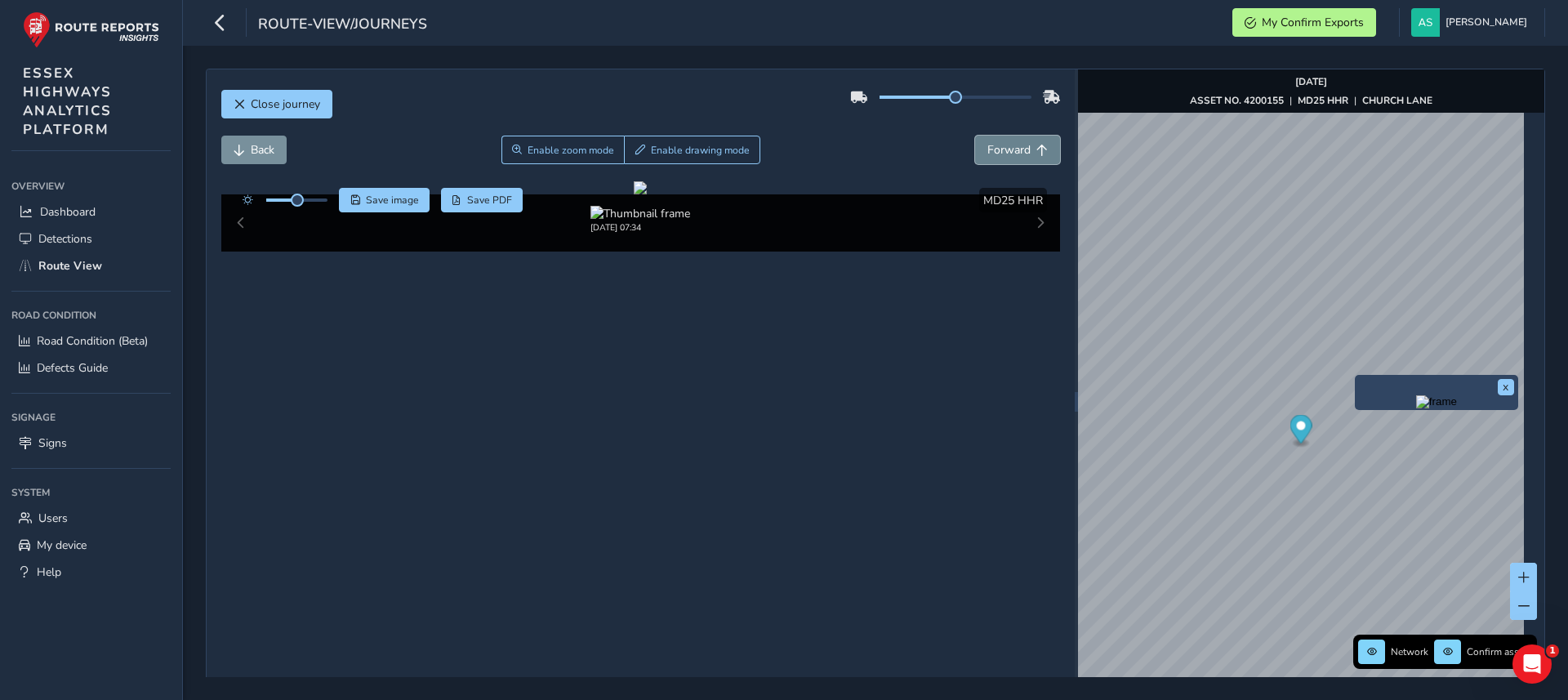
click at [997, 156] on span "Forward" at bounding box center [1010, 150] width 44 height 16
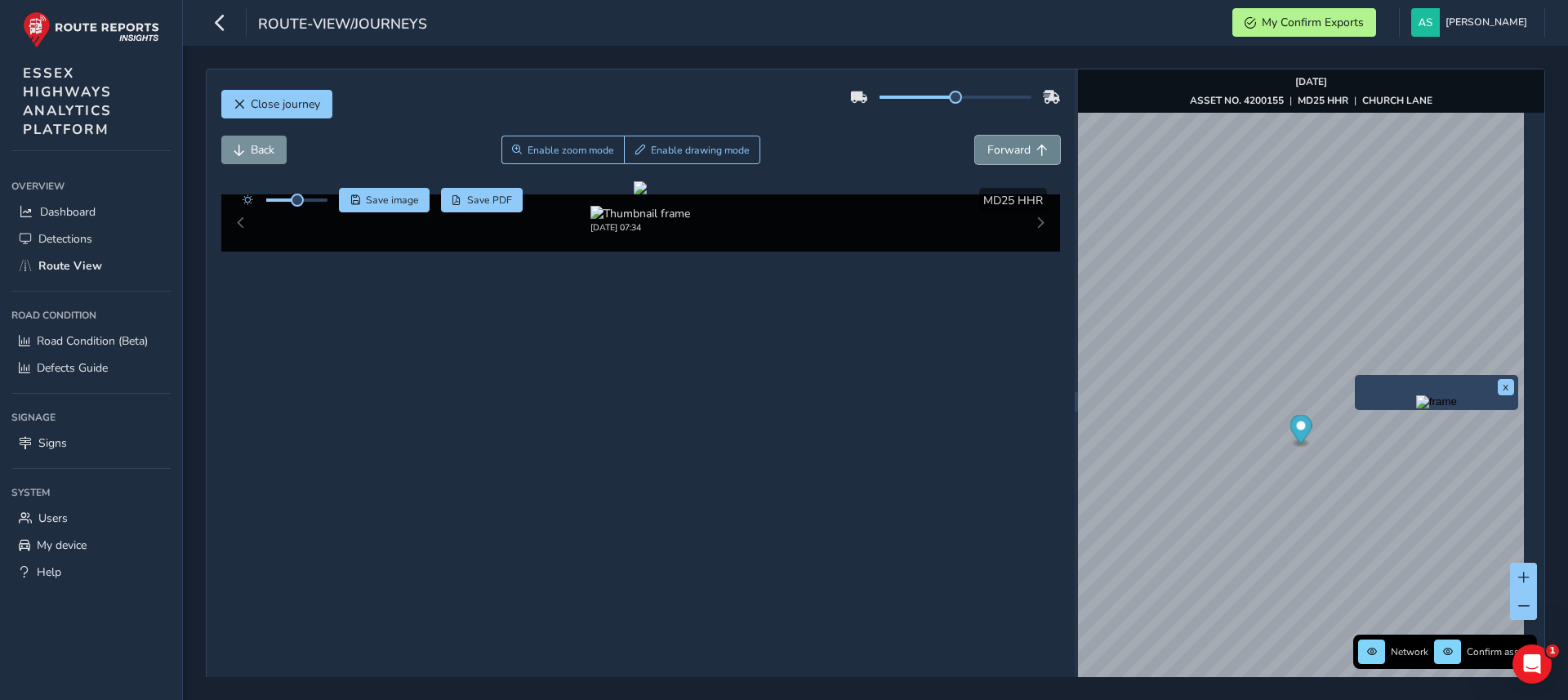
click at [997, 156] on span "Forward" at bounding box center [1010, 150] width 44 height 16
click at [1013, 152] on span "Forward" at bounding box center [1010, 150] width 44 height 16
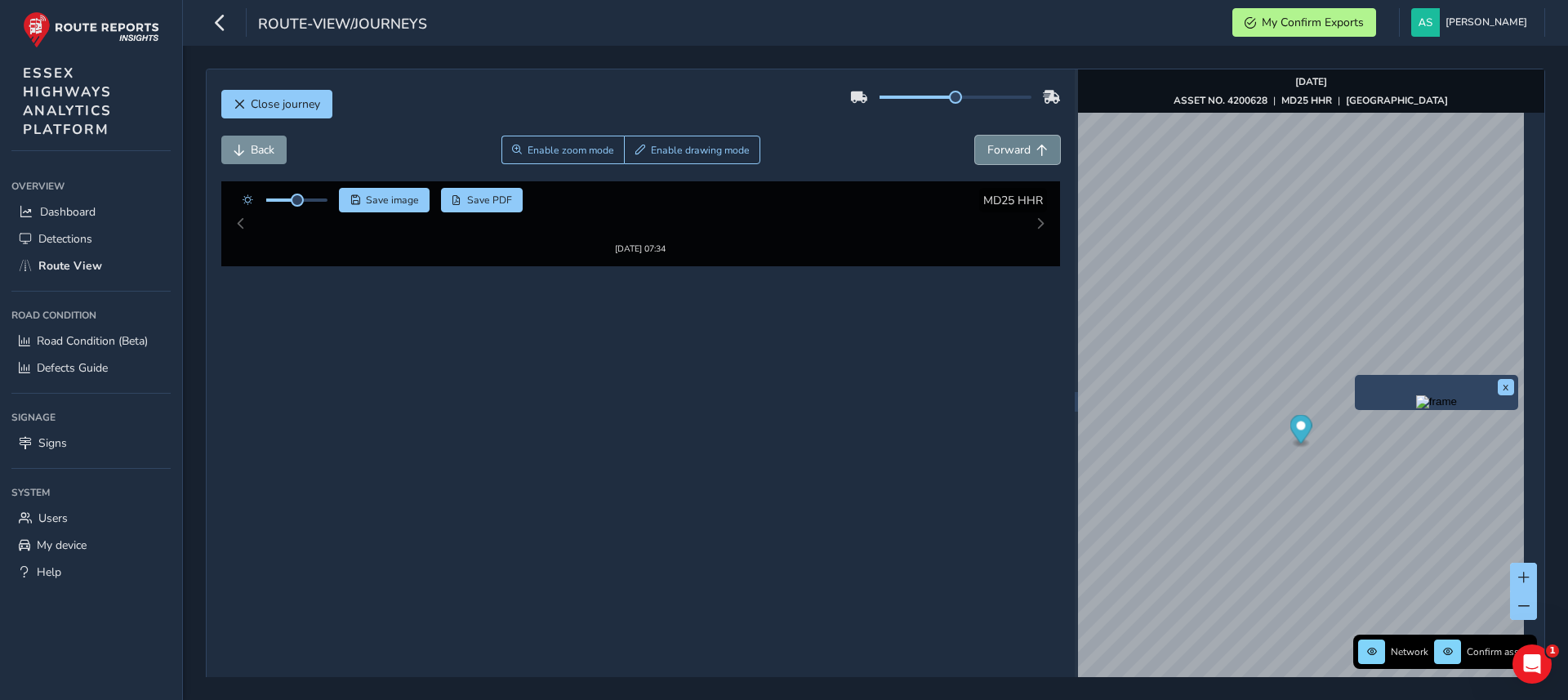
click at [1013, 152] on span "Forward" at bounding box center [1010, 150] width 44 height 16
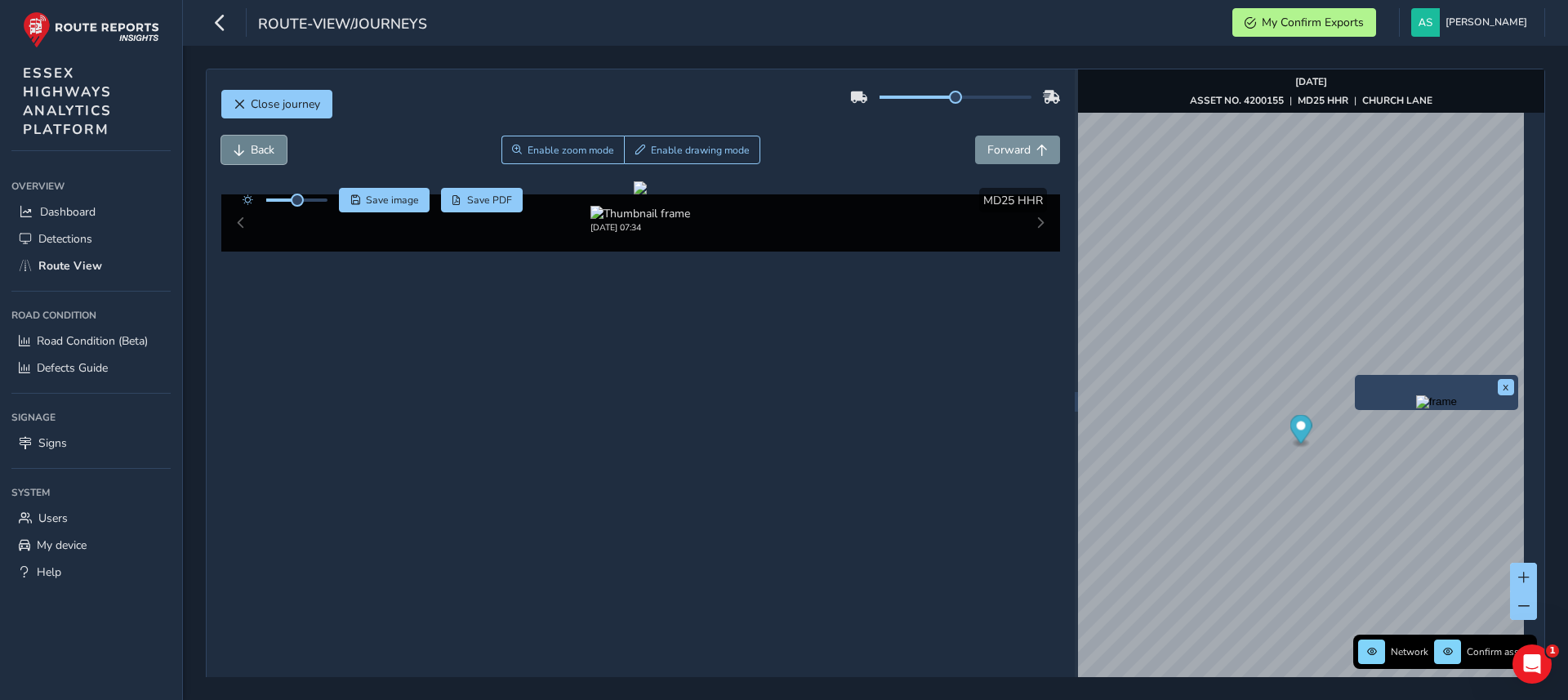
click at [241, 149] on span "Back" at bounding box center [239, 151] width 12 height 12
click at [594, 147] on span "Enable zoom mode" at bounding box center [570, 151] width 86 height 13
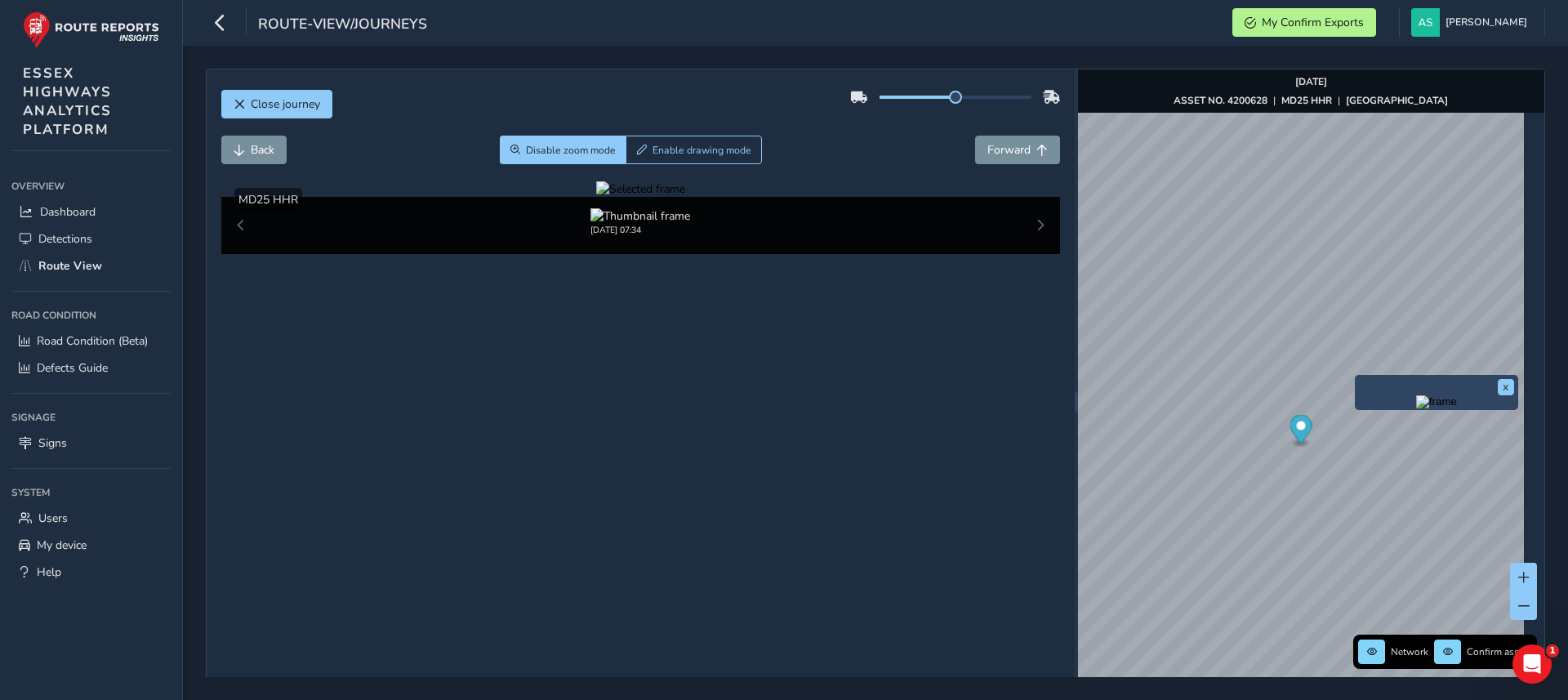
click at [596, 197] on div at bounding box center [640, 189] width 89 height 16
click at [537, 415] on img at bounding box center [1193, 414] width 2352 height 1324
click at [1006, 155] on span "Forward" at bounding box center [1010, 150] width 44 height 16
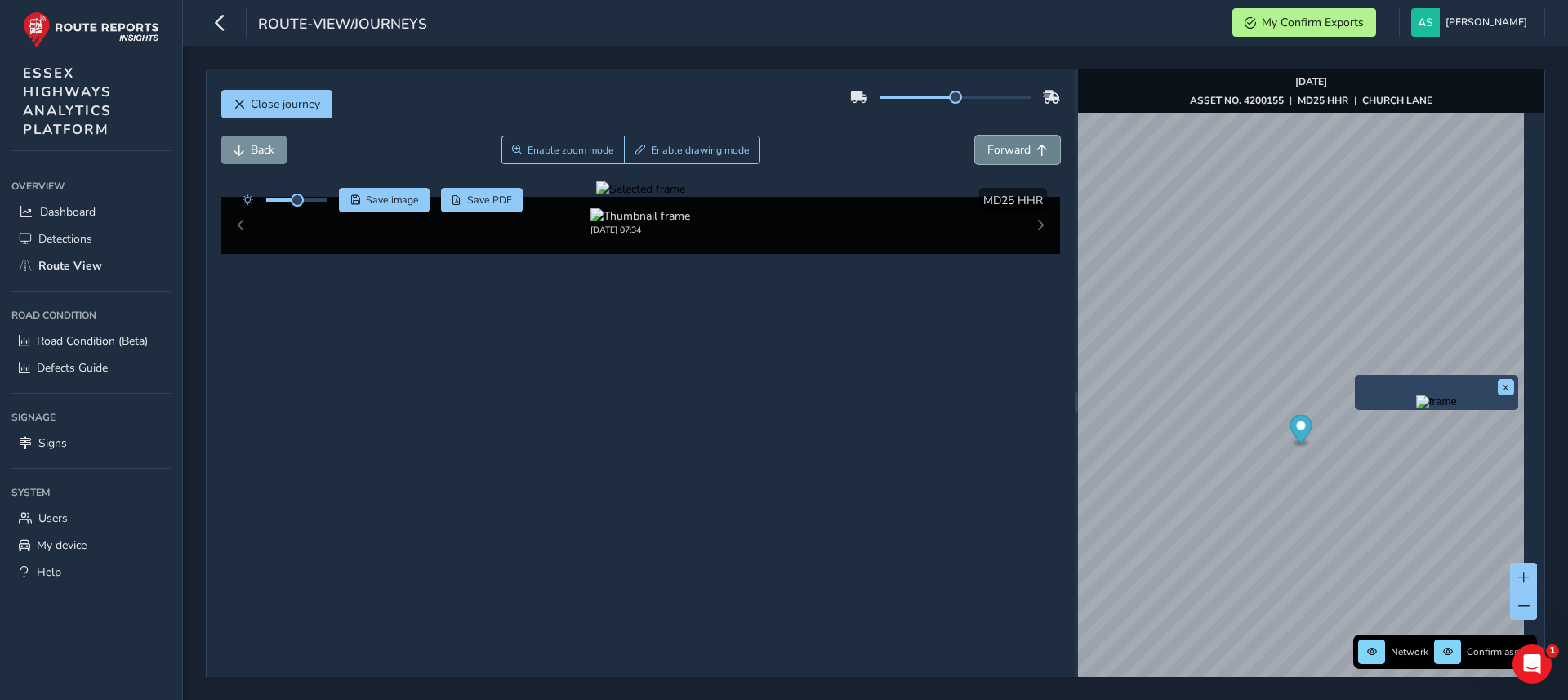
click at [1022, 152] on button "Forward" at bounding box center [1017, 150] width 85 height 28
click at [275, 145] on span "Back" at bounding box center [263, 150] width 23 height 16
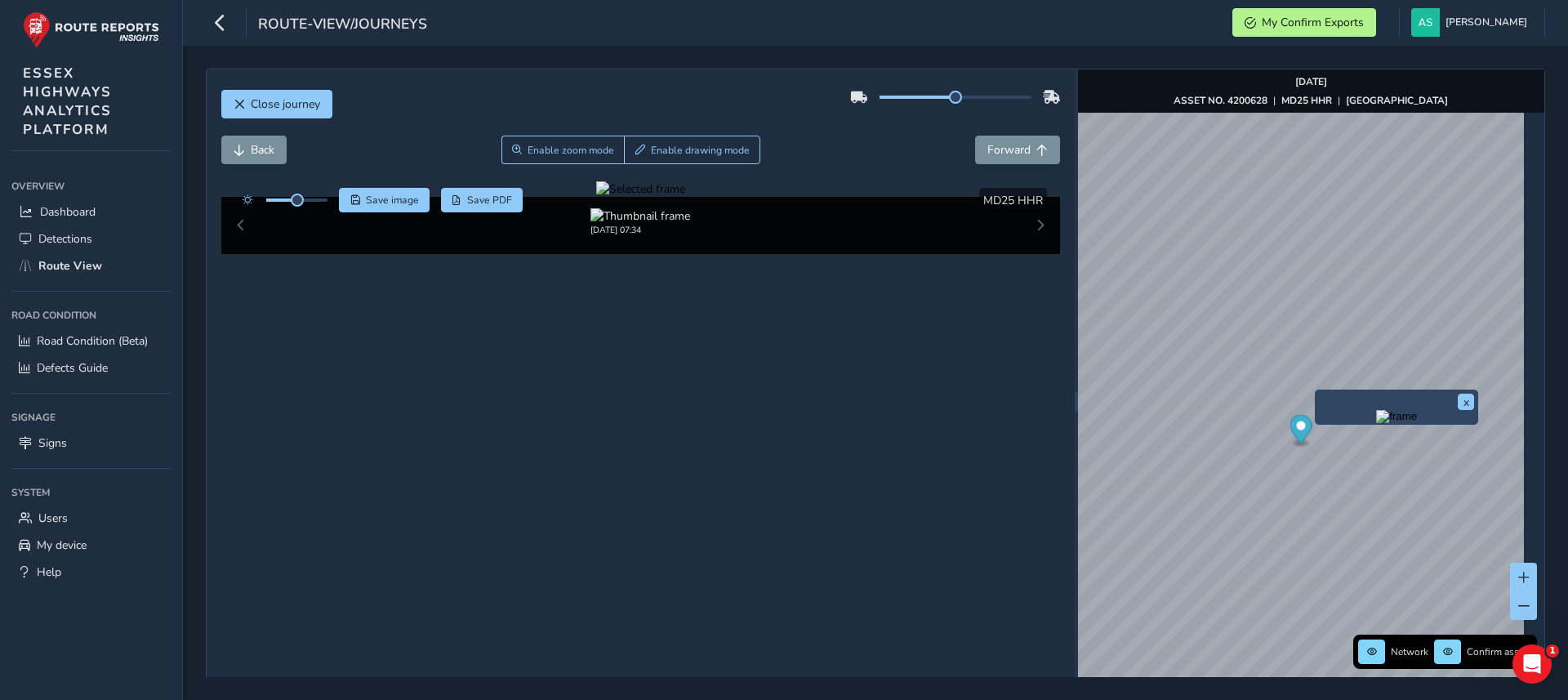
click at [1376, 423] on img "Preview frame" at bounding box center [1396, 417] width 41 height 13
click at [240, 145] on span "Back" at bounding box center [239, 151] width 12 height 12
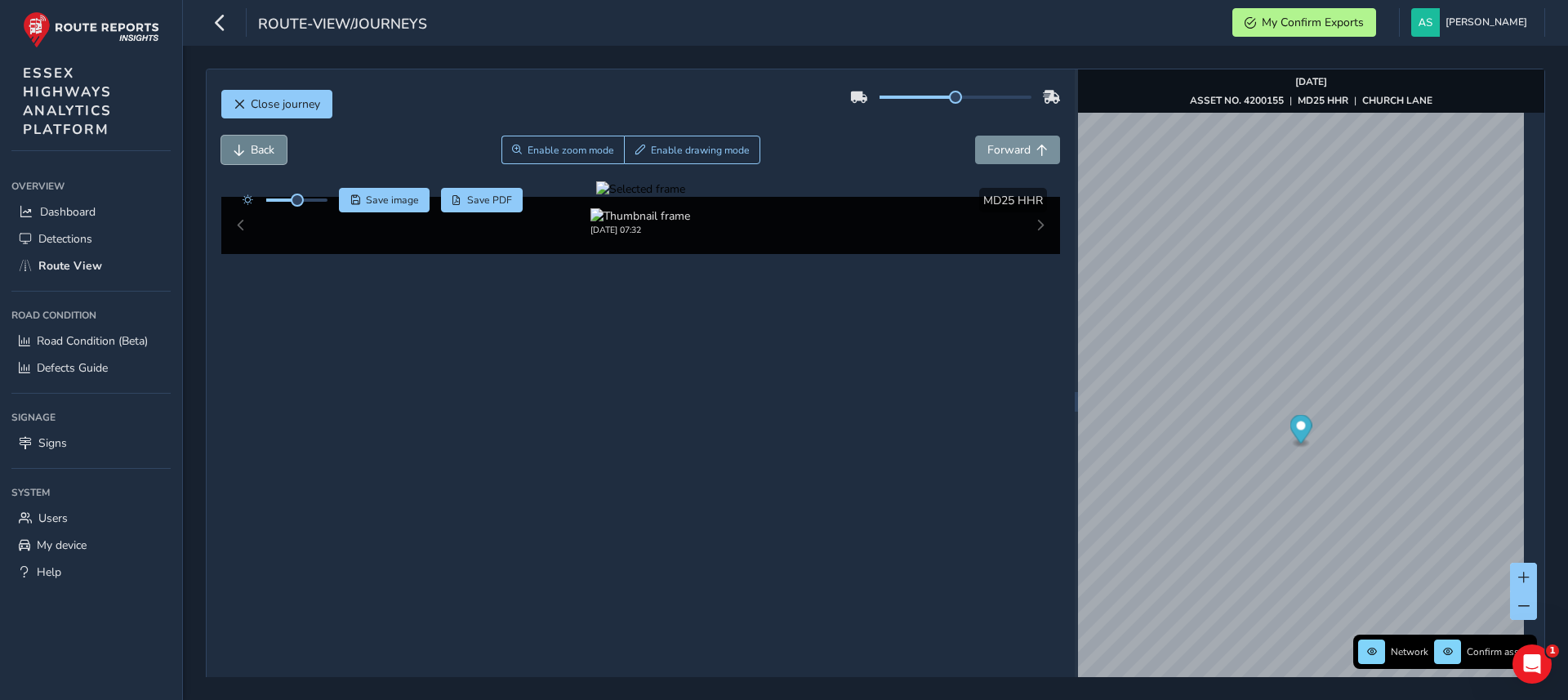
click at [240, 145] on span "Back" at bounding box center [239, 151] width 12 height 12
click at [1001, 157] on button "Forward" at bounding box center [1017, 150] width 85 height 28
click at [1252, 538] on img "Preview frame" at bounding box center [1272, 531] width 41 height 13
click at [994, 155] on span "Forward" at bounding box center [1010, 150] width 44 height 16
click at [1370, 498] on img "Preview frame" at bounding box center [1391, 492] width 41 height 13
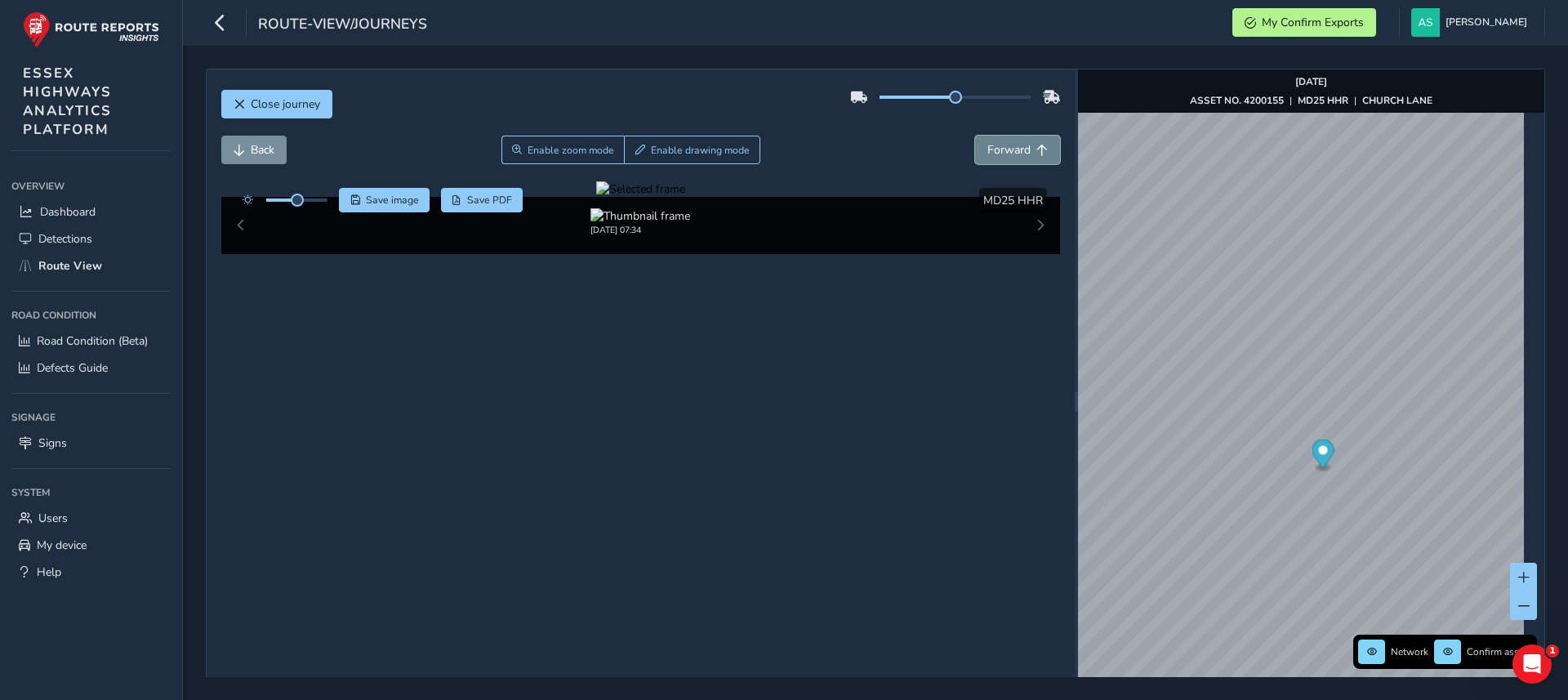
click at [1005, 157] on button "Forward" at bounding box center [1017, 150] width 85 height 28
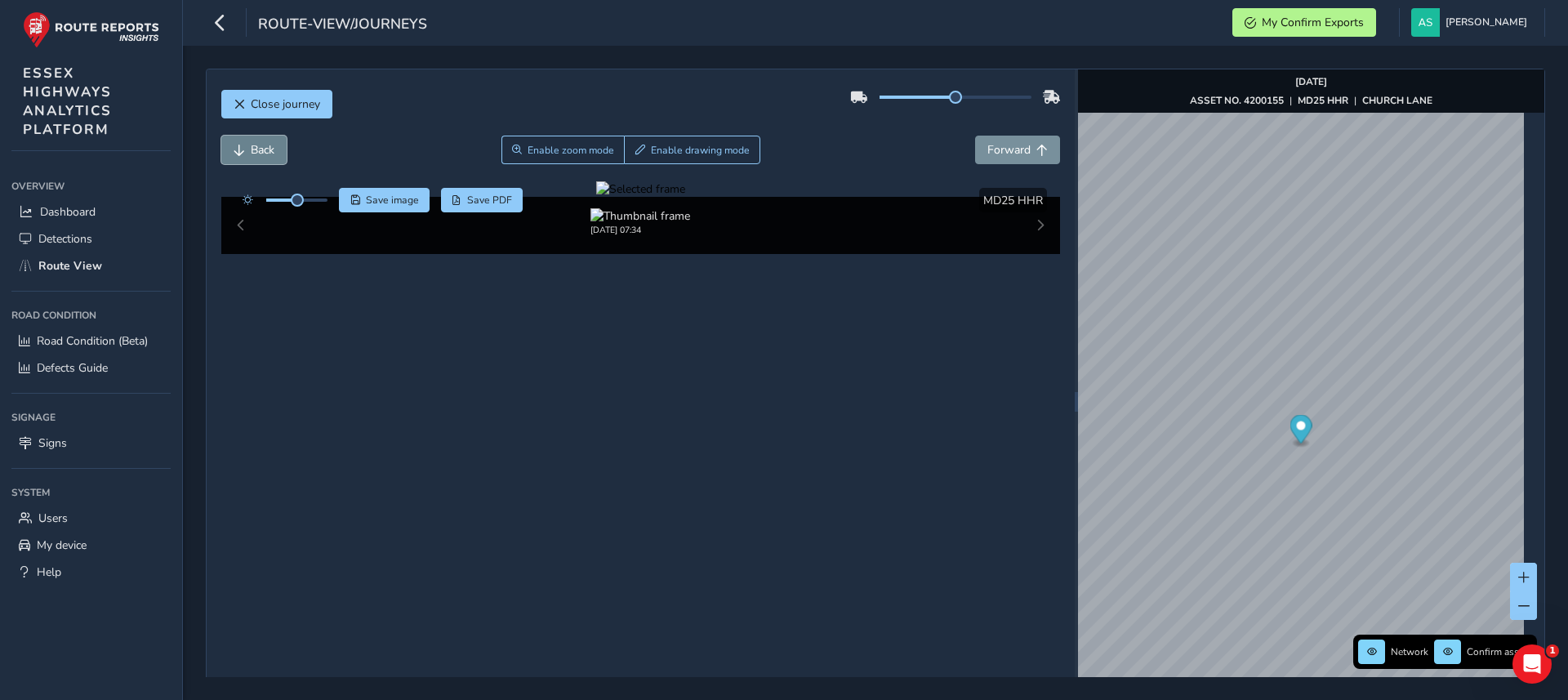
click at [267, 153] on span "Back" at bounding box center [263, 150] width 23 height 16
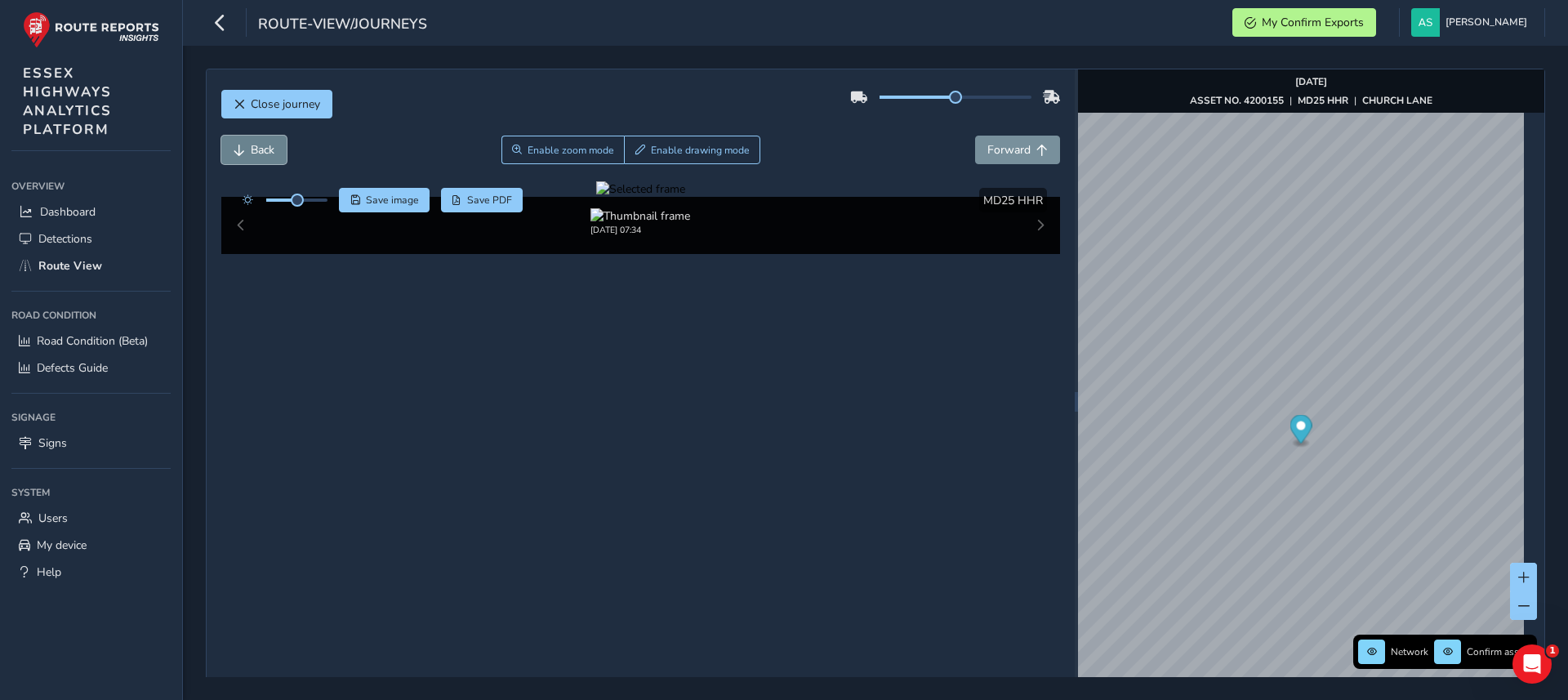
click at [267, 153] on span "Back" at bounding box center [263, 150] width 23 height 16
click at [1052, 148] on div "Close journey Back Enable zoom mode Enable drawing mode Forward Click and Drag …" at bounding box center [640, 402] width 868 height 665
click at [988, 148] on span "Forward" at bounding box center [1010, 150] width 44 height 16
click at [356, 202] on span "Save" at bounding box center [356, 200] width 10 height 10
click at [1036, 148] on span "Forward" at bounding box center [1042, 151] width 12 height 12
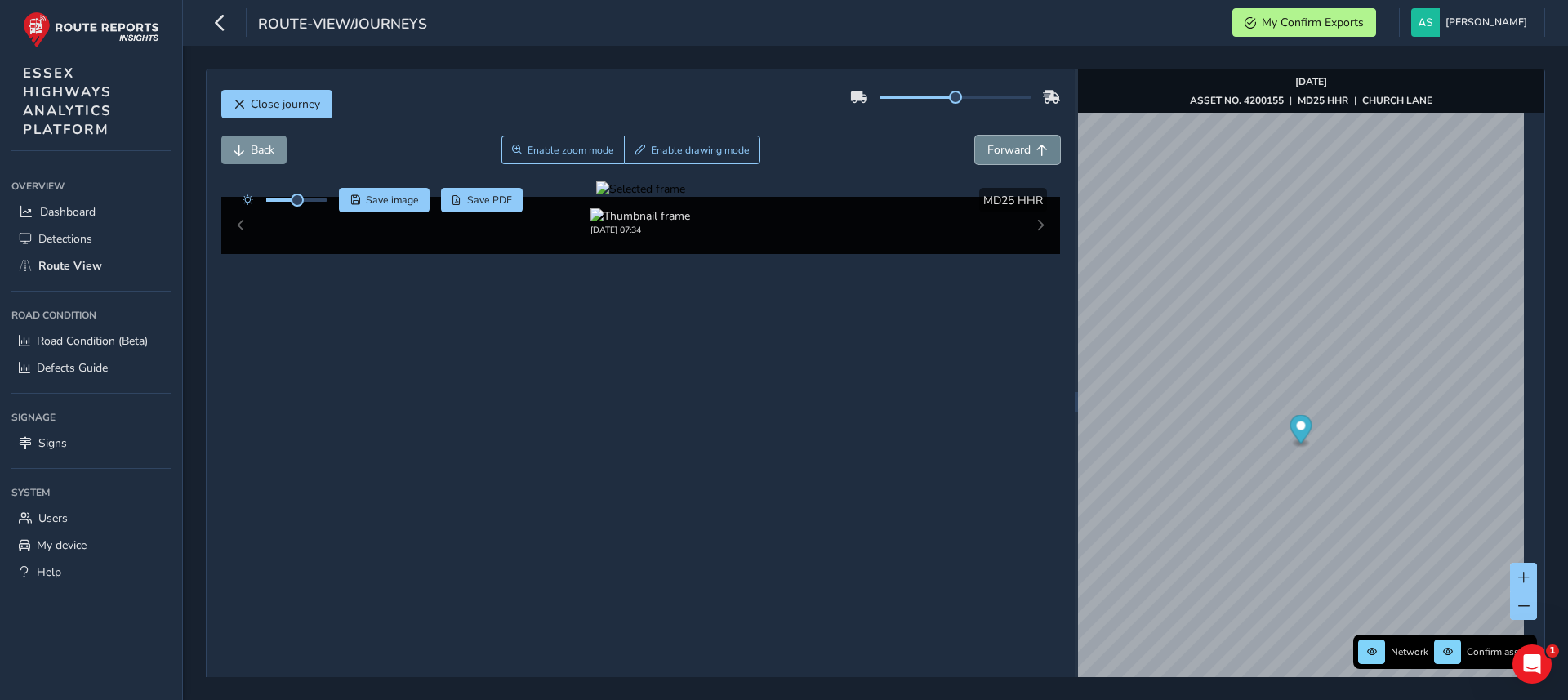
click at [1036, 148] on span "Forward" at bounding box center [1042, 151] width 12 height 12
click at [256, 146] on span "Back" at bounding box center [263, 150] width 23 height 16
click at [271, 100] on span "Close journey" at bounding box center [285, 104] width 69 height 16
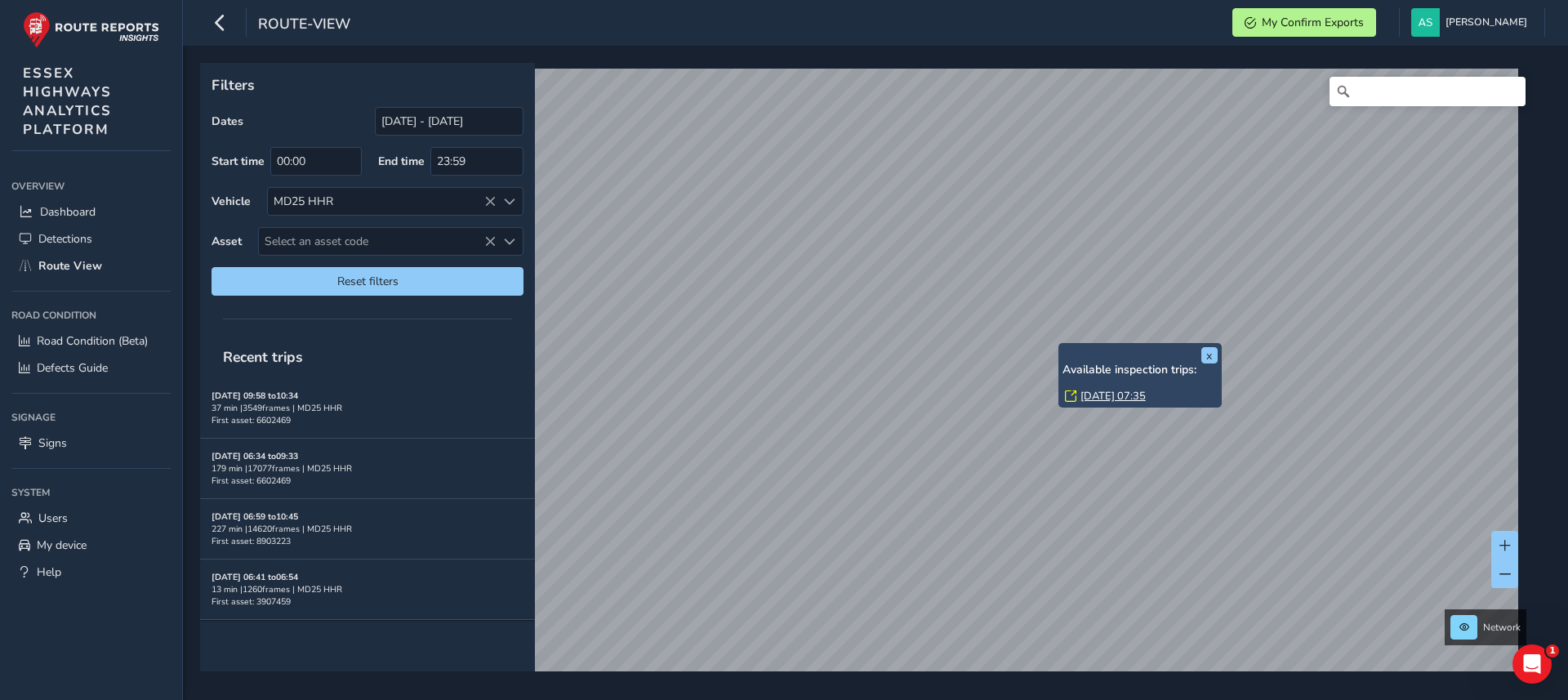
click at [1125, 395] on link "[DATE] 07:35" at bounding box center [1113, 396] width 65 height 15
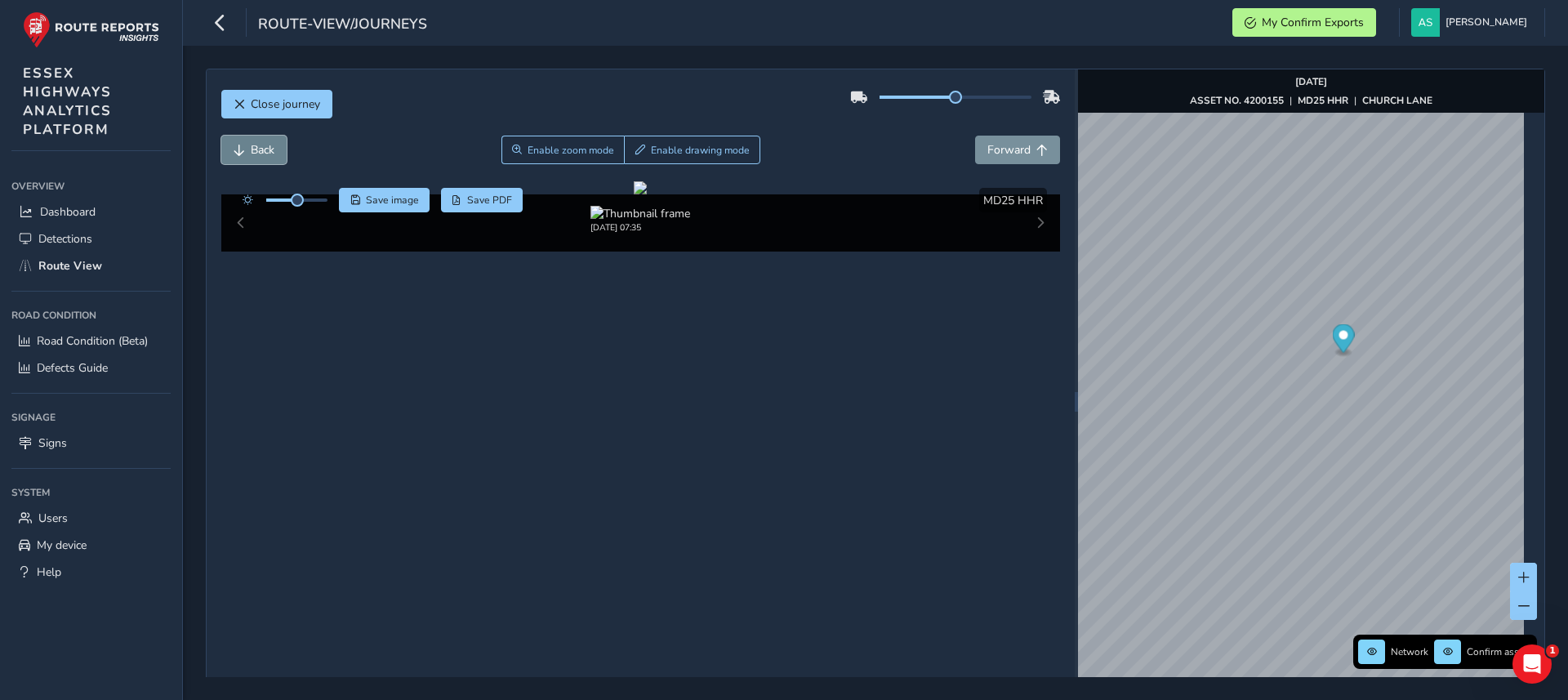
click at [261, 145] on span "Back" at bounding box center [263, 150] width 23 height 16
click at [1300, 469] on div "x" at bounding box center [1378, 486] width 163 height 35
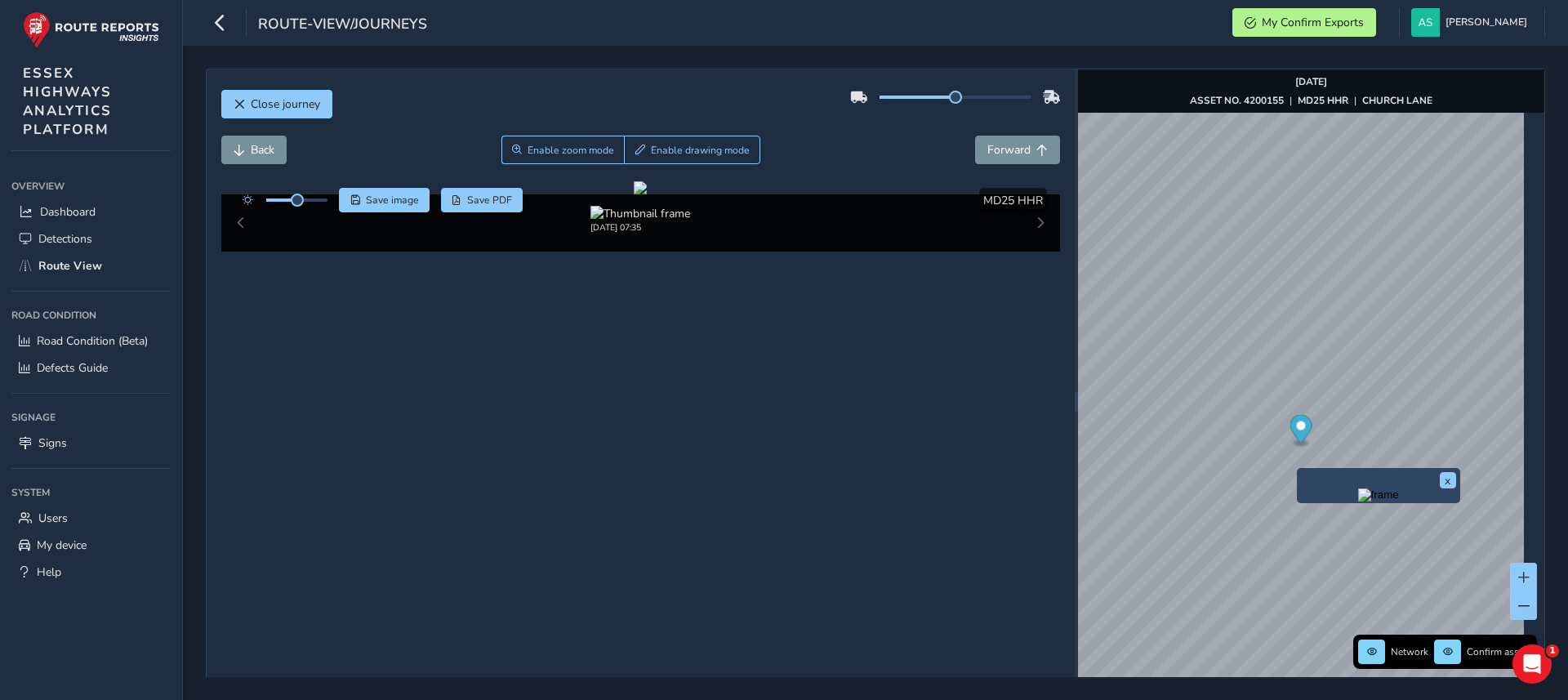
click at [1359, 502] on img "Preview frame" at bounding box center [1379, 495] width 41 height 13
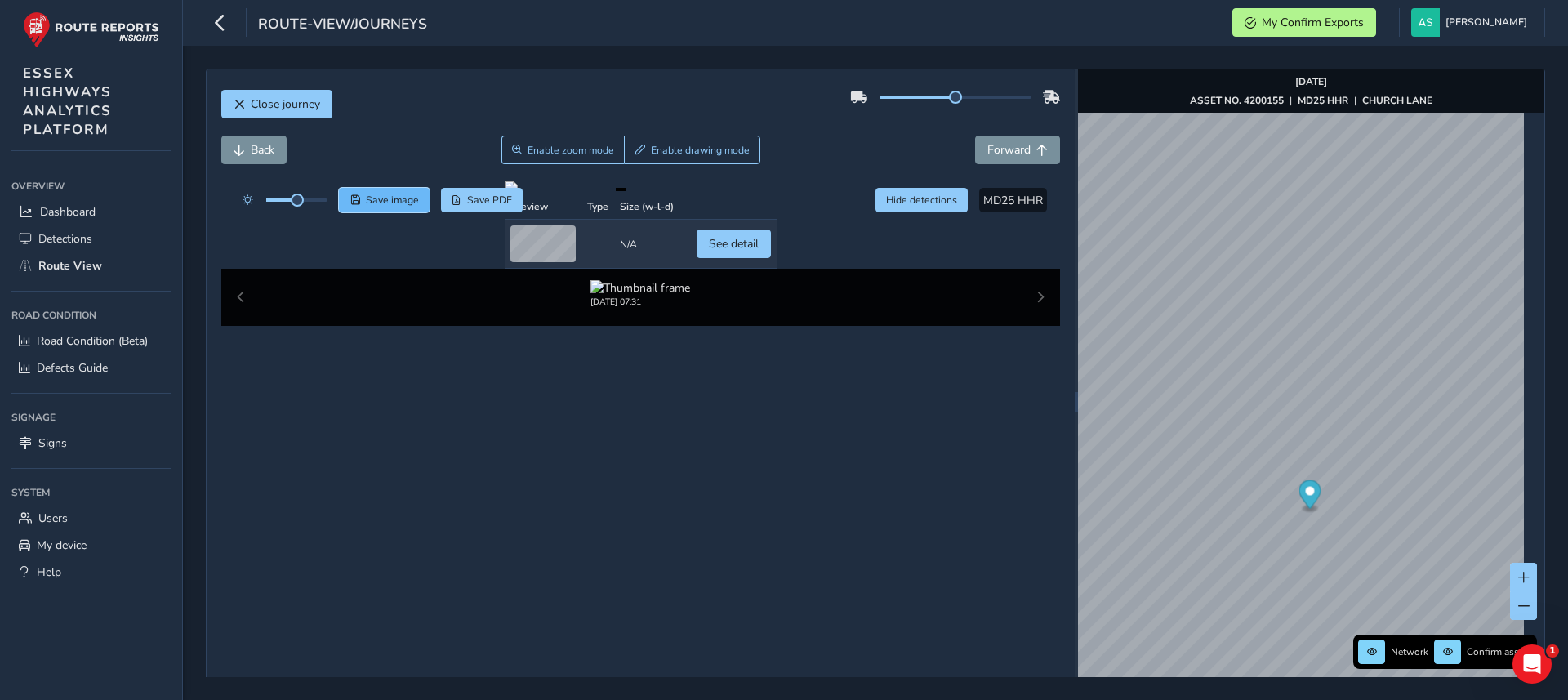
click at [381, 194] on span "Save image" at bounding box center [392, 200] width 53 height 13
